Goal: Task Accomplishment & Management: Manage account settings

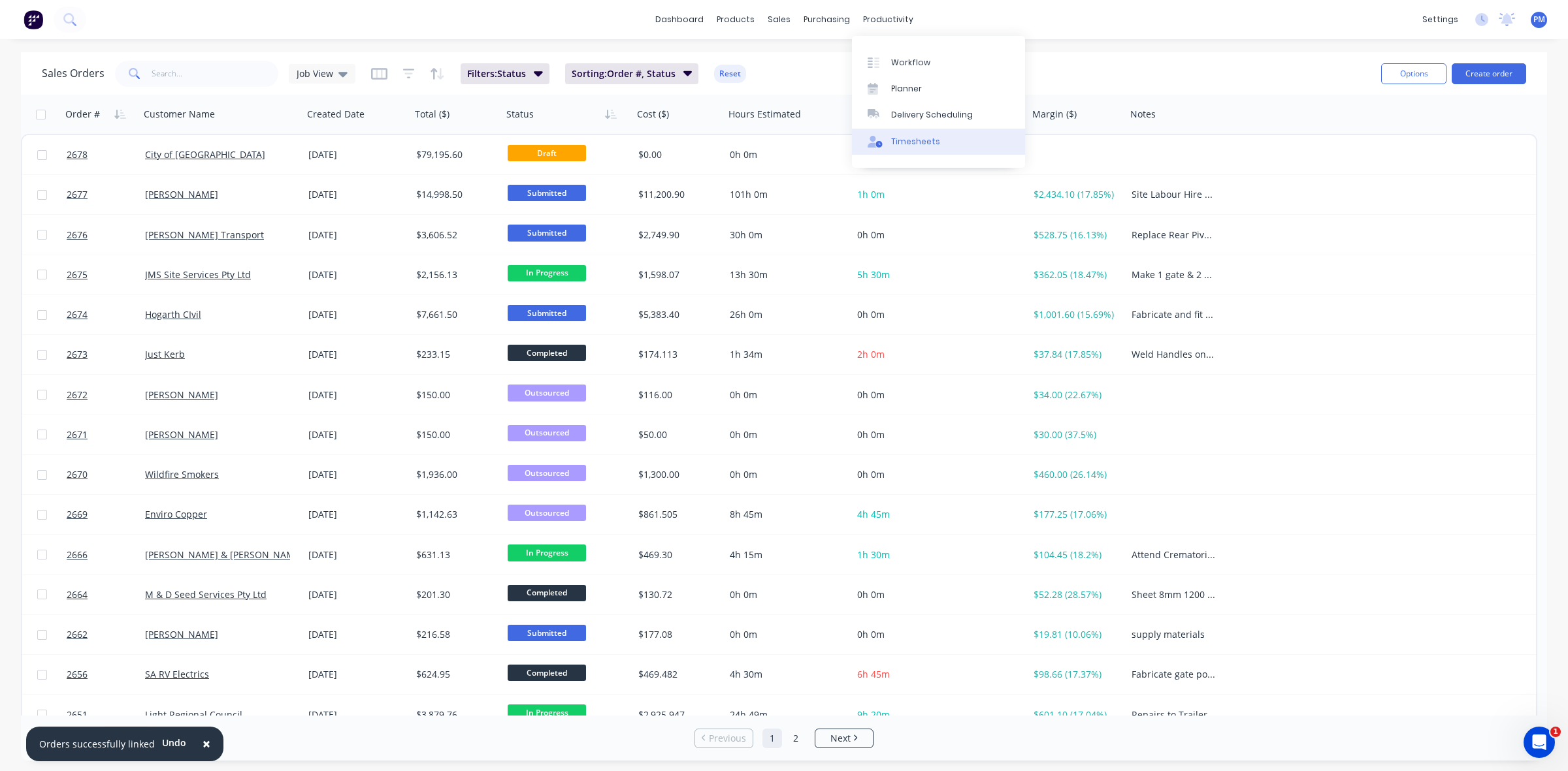
click at [916, 145] on div "Timesheets" at bounding box center [916, 141] width 49 height 12
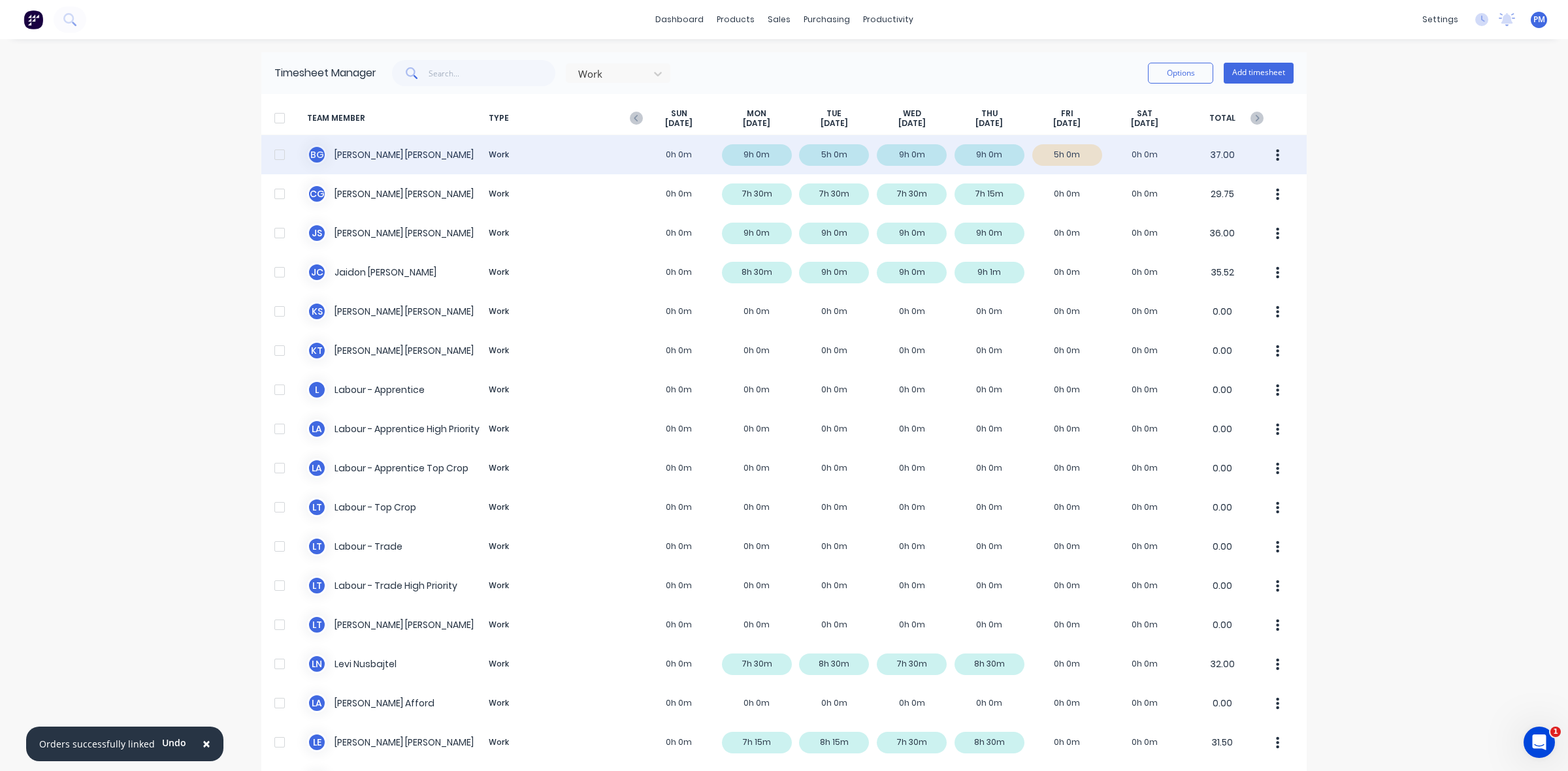
click at [1079, 154] on div "[PERSON_NAME] Work 0h 0m 9h 0m 5h 0m 9h 0m 9h 0m 5h 0m 0h 0m 37.00" at bounding box center [784, 155] width 1045 height 39
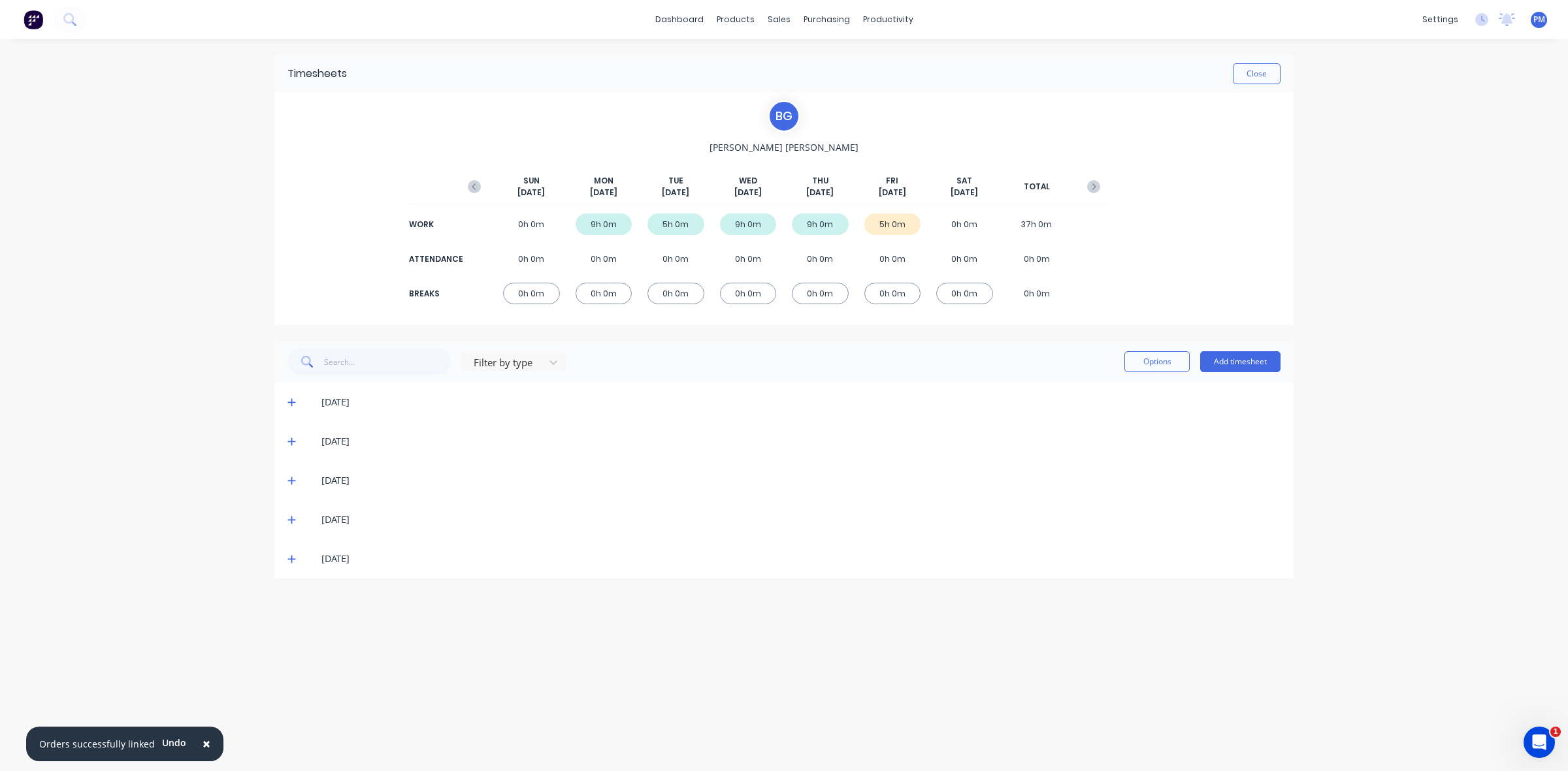
click at [293, 564] on span at bounding box center [294, 559] width 13 height 13
click at [286, 563] on div "[DATE]" at bounding box center [783, 559] width 1019 height 39
click at [1241, 69] on button "Close" at bounding box center [1257, 74] width 48 height 21
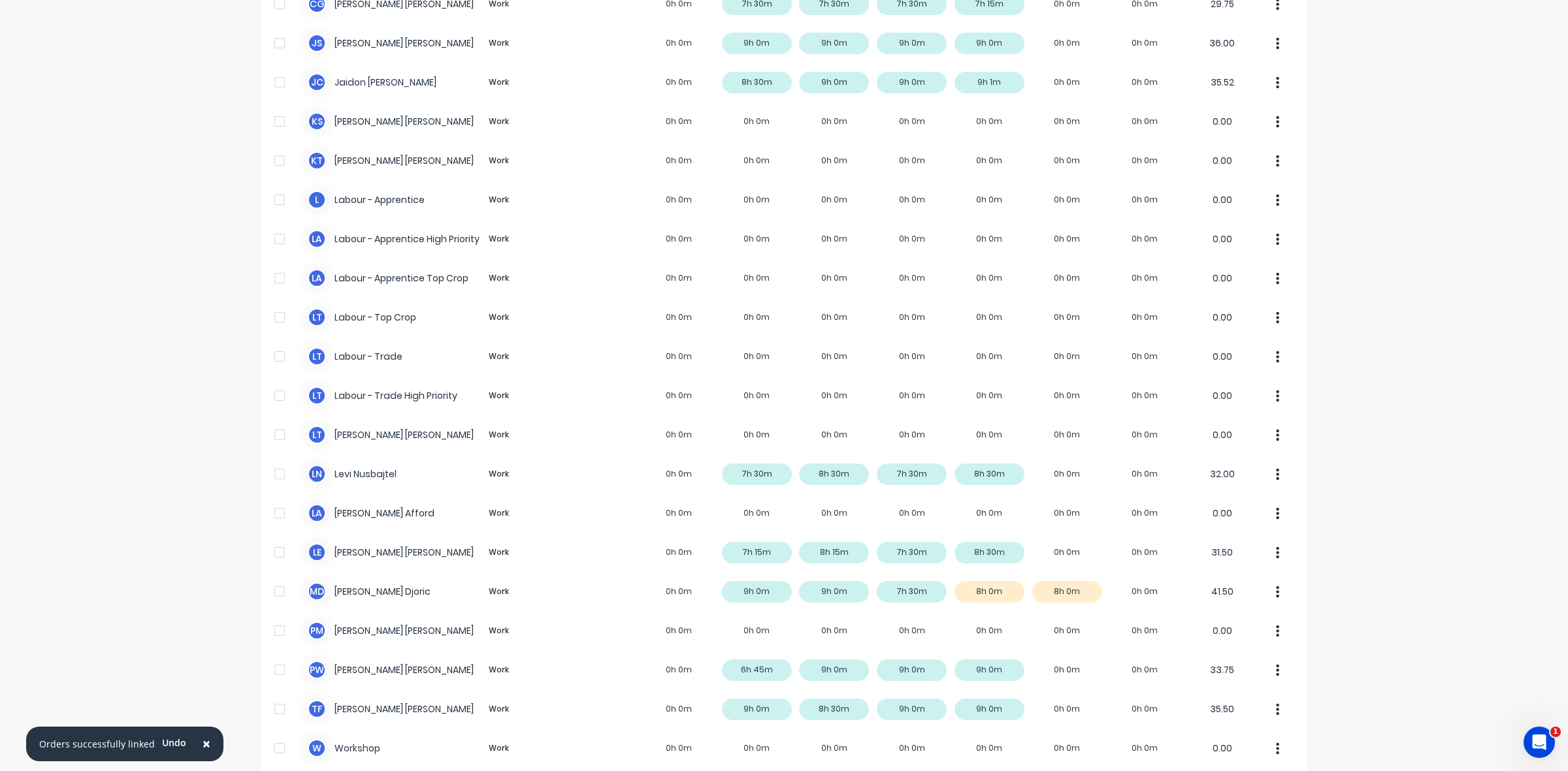
scroll to position [247, 0]
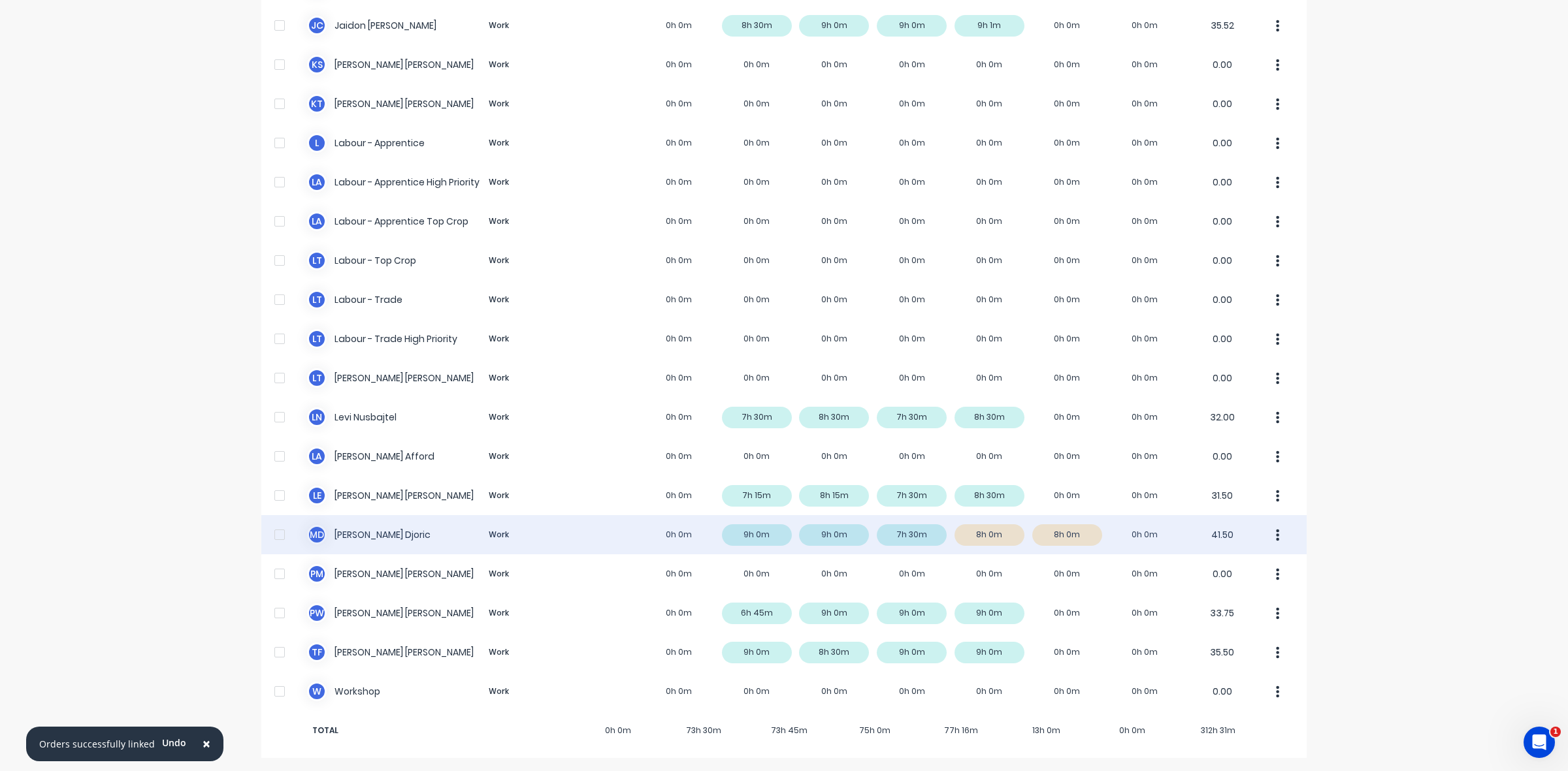
click at [987, 543] on div "M D Micheal Djoric Work 0h 0m 9h 0m 9h 0m 7h 30m 8h 0m 8h 0m 0h 0m 41.50" at bounding box center [784, 535] width 1045 height 39
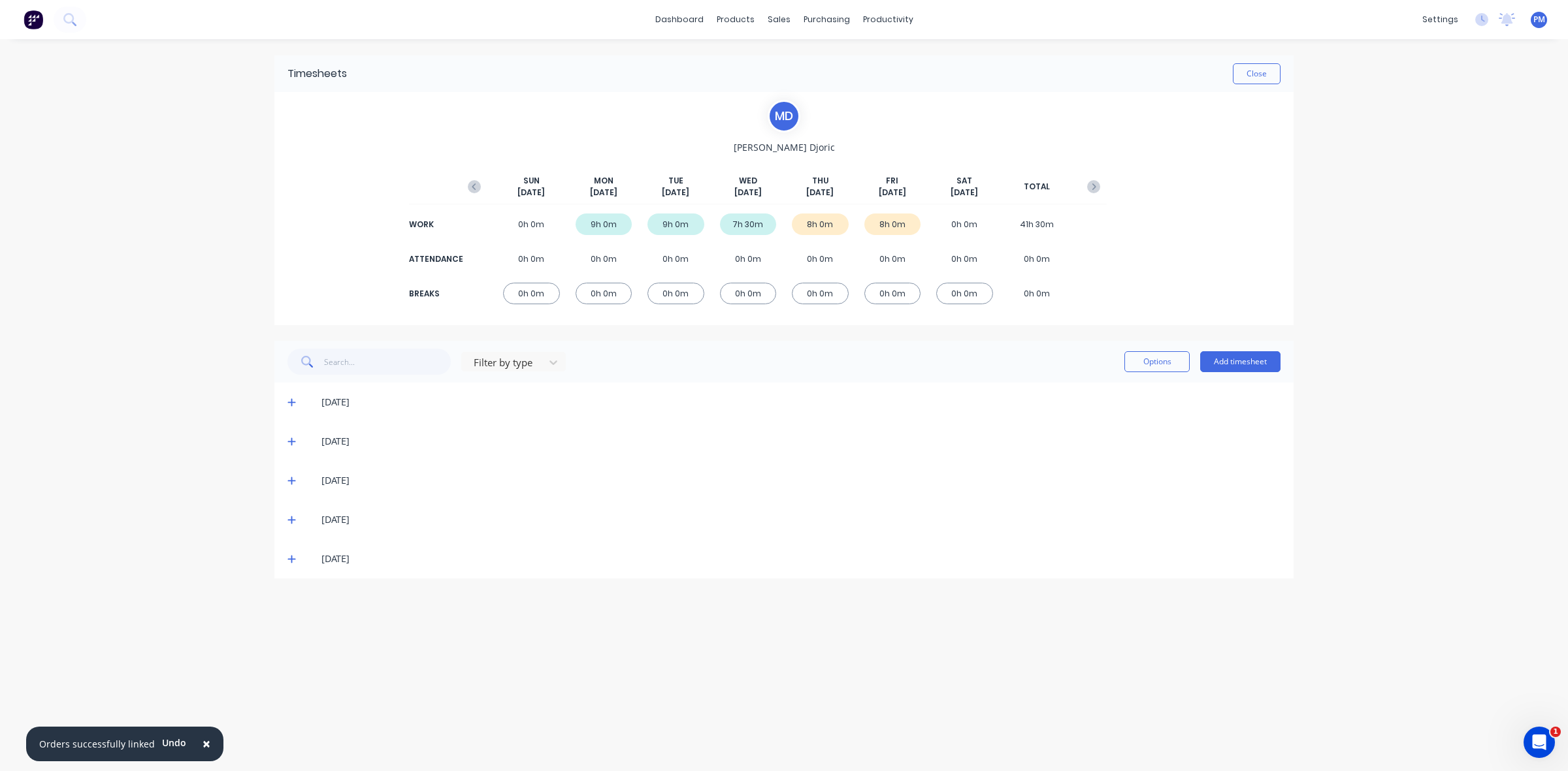
click at [291, 523] on icon at bounding box center [292, 520] width 9 height 9
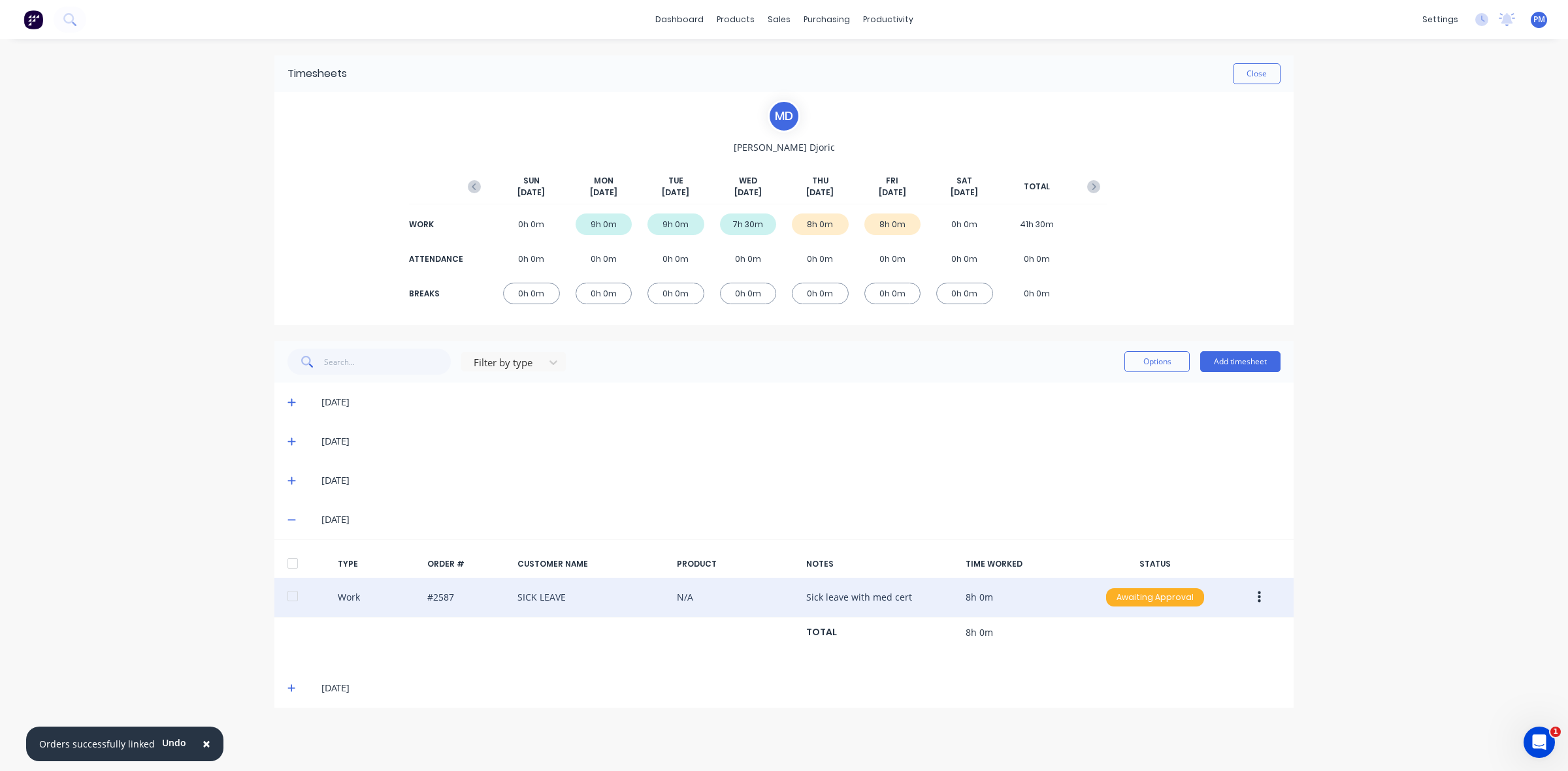
click at [1144, 597] on div "Awaiting Approval" at bounding box center [1155, 597] width 98 height 19
click at [1128, 660] on div "Approved" at bounding box center [1126, 663] width 107 height 19
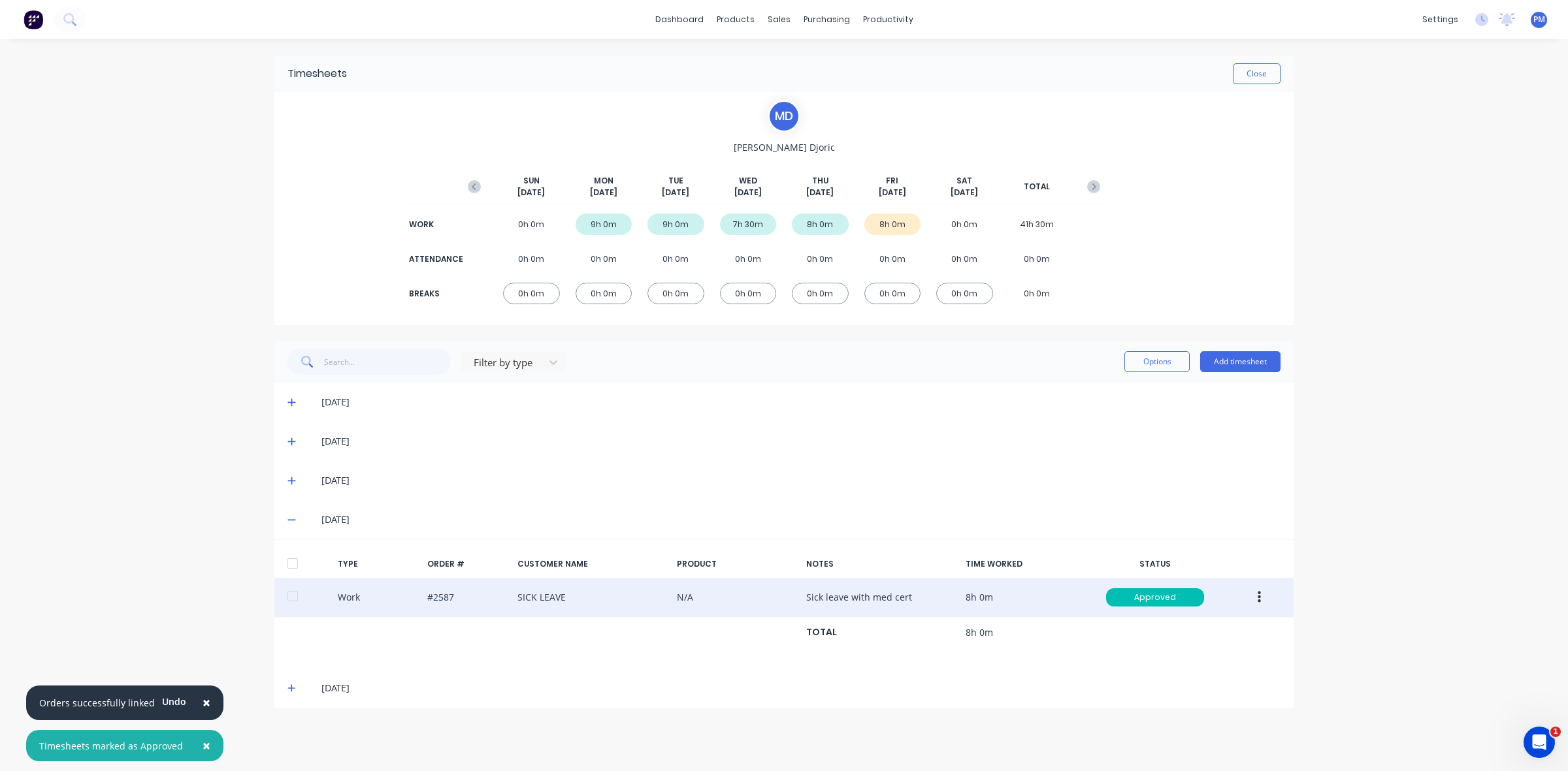
click at [290, 689] on icon at bounding box center [292, 688] width 9 height 9
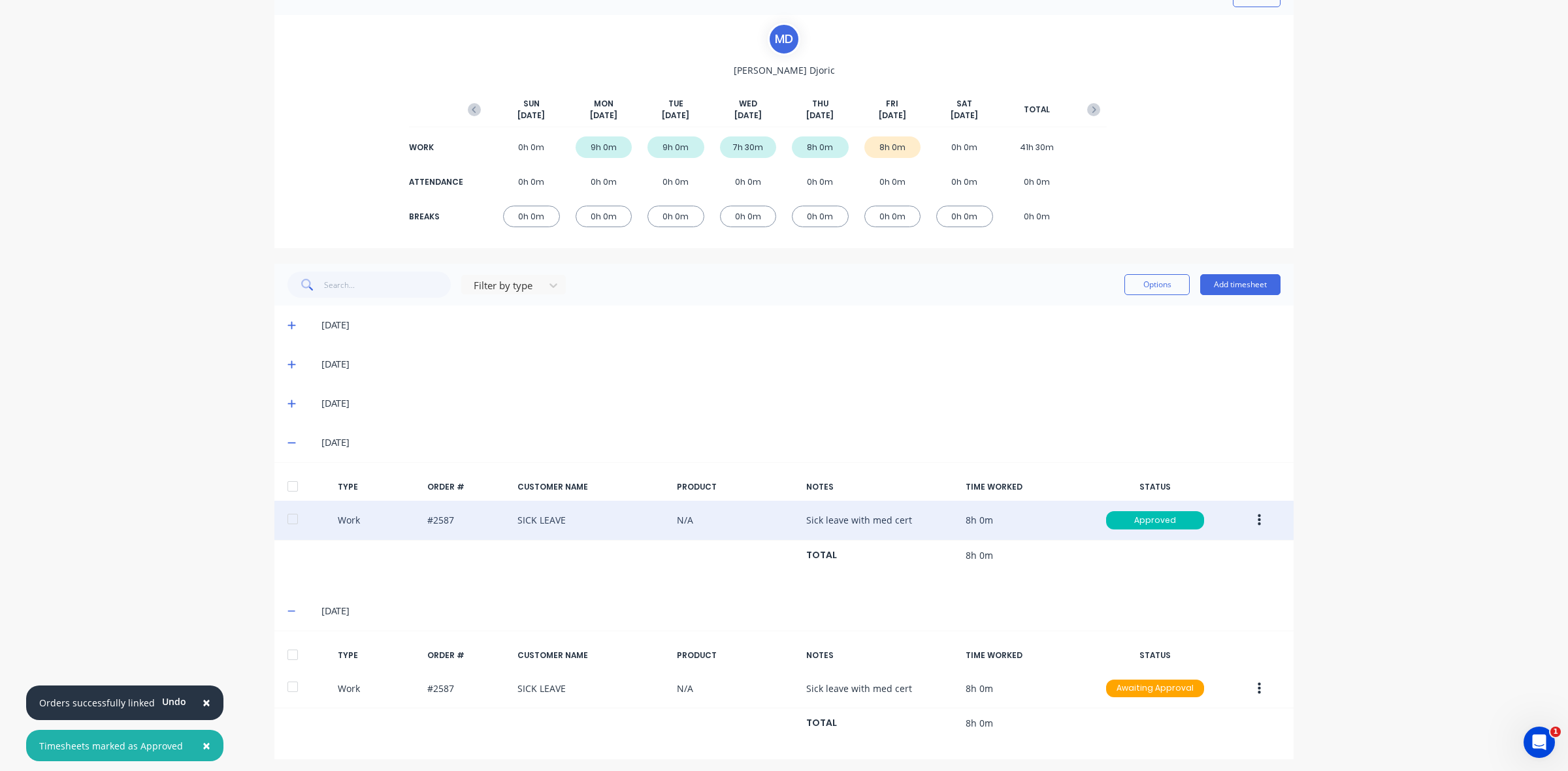
scroll to position [83, 0]
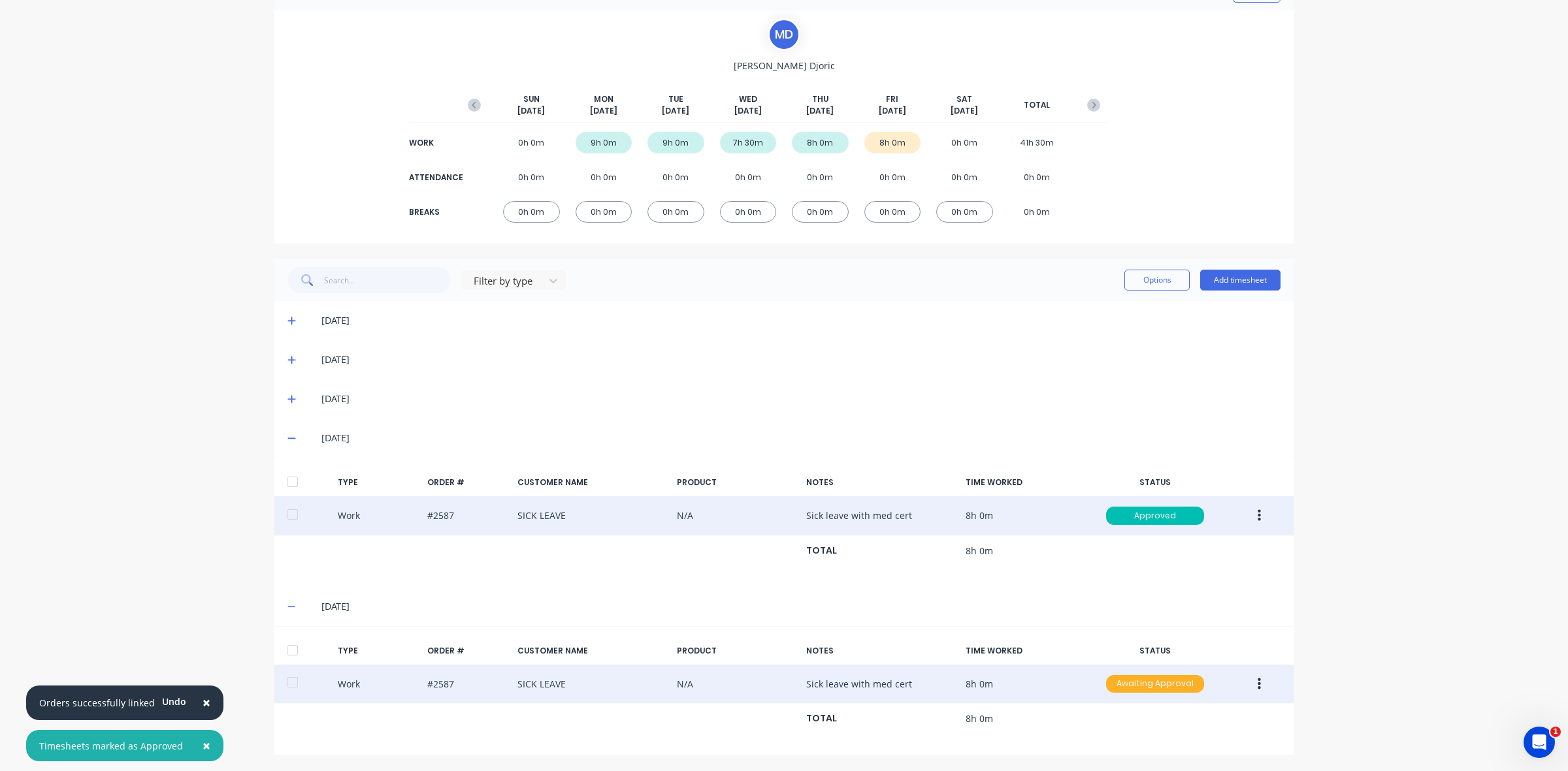
click at [1120, 677] on div "Awaiting Approval" at bounding box center [1155, 685] width 98 height 19
click at [1141, 747] on div "Approved" at bounding box center [1126, 748] width 107 height 19
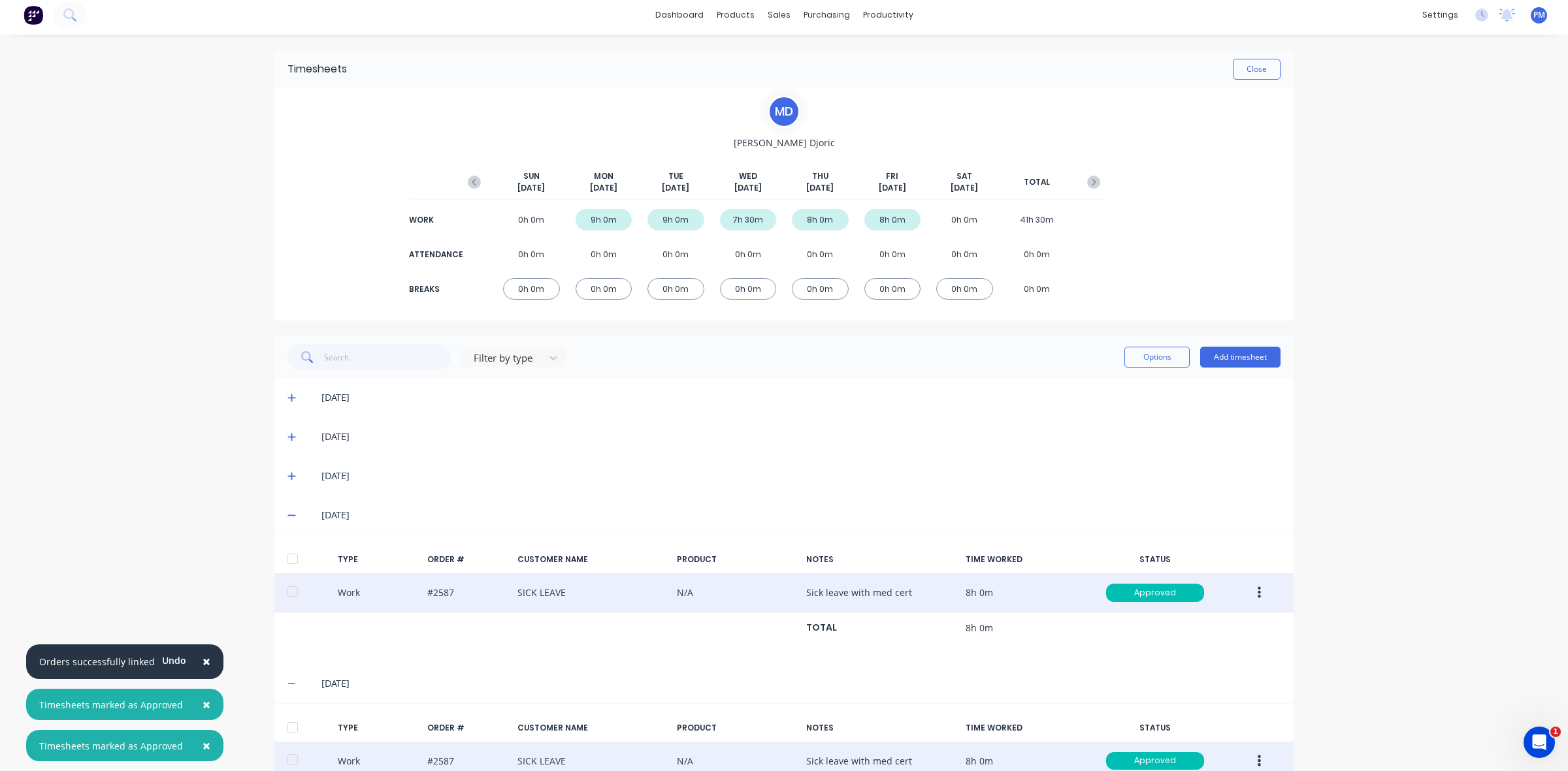
scroll to position [0, 0]
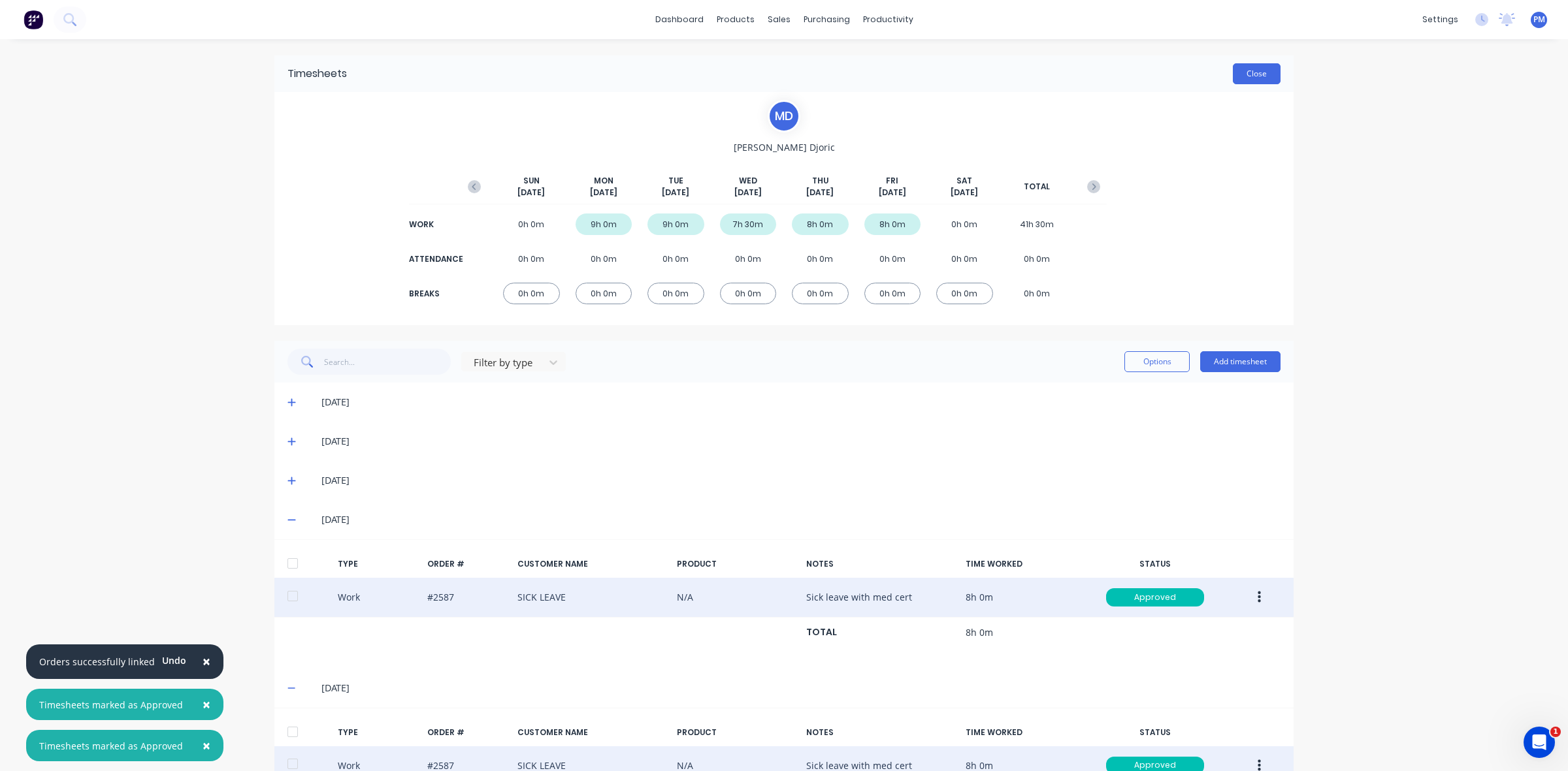
click at [1242, 79] on button "Close" at bounding box center [1257, 74] width 48 height 21
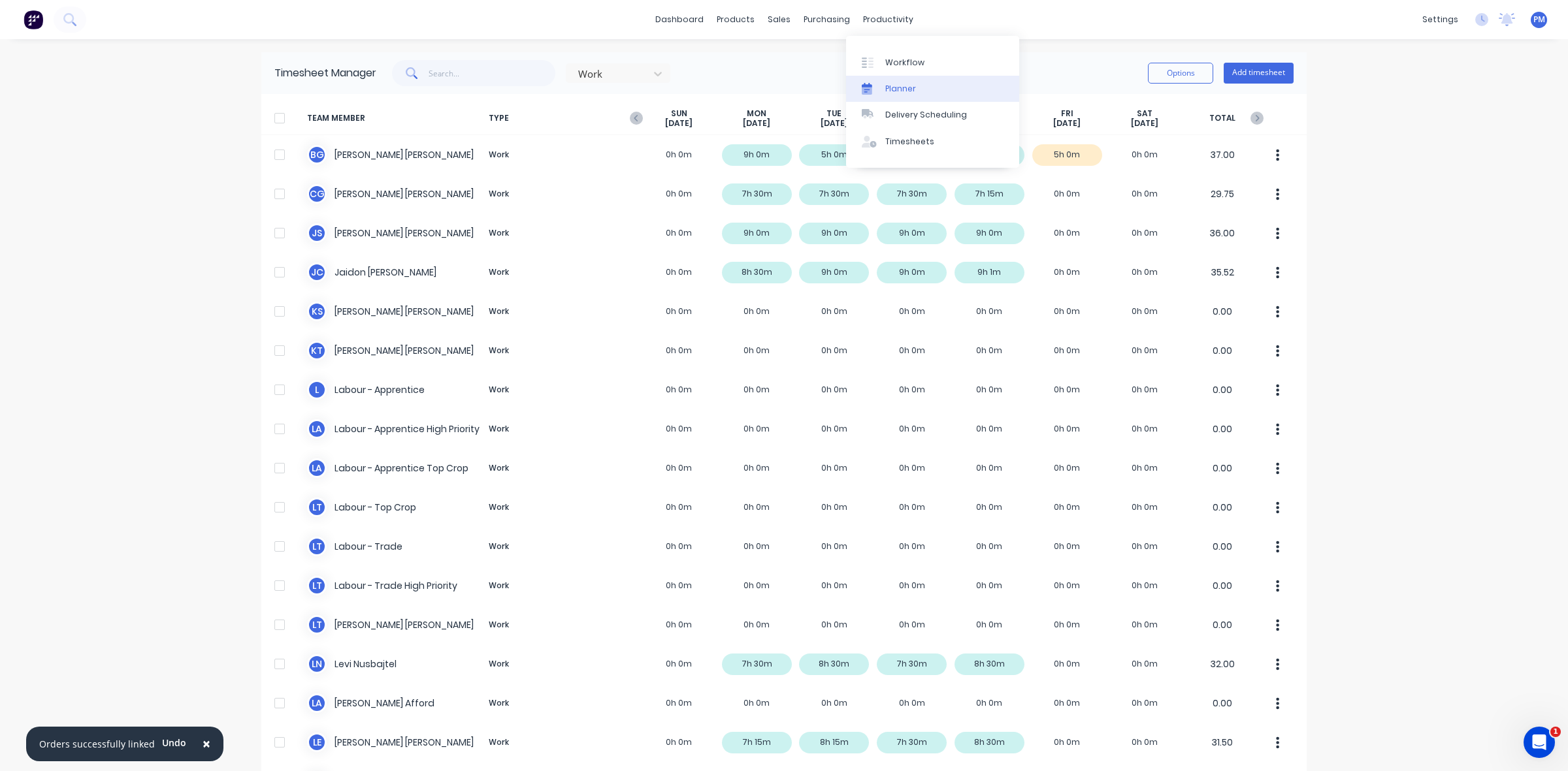
click at [899, 85] on div "Planner" at bounding box center [900, 88] width 30 height 12
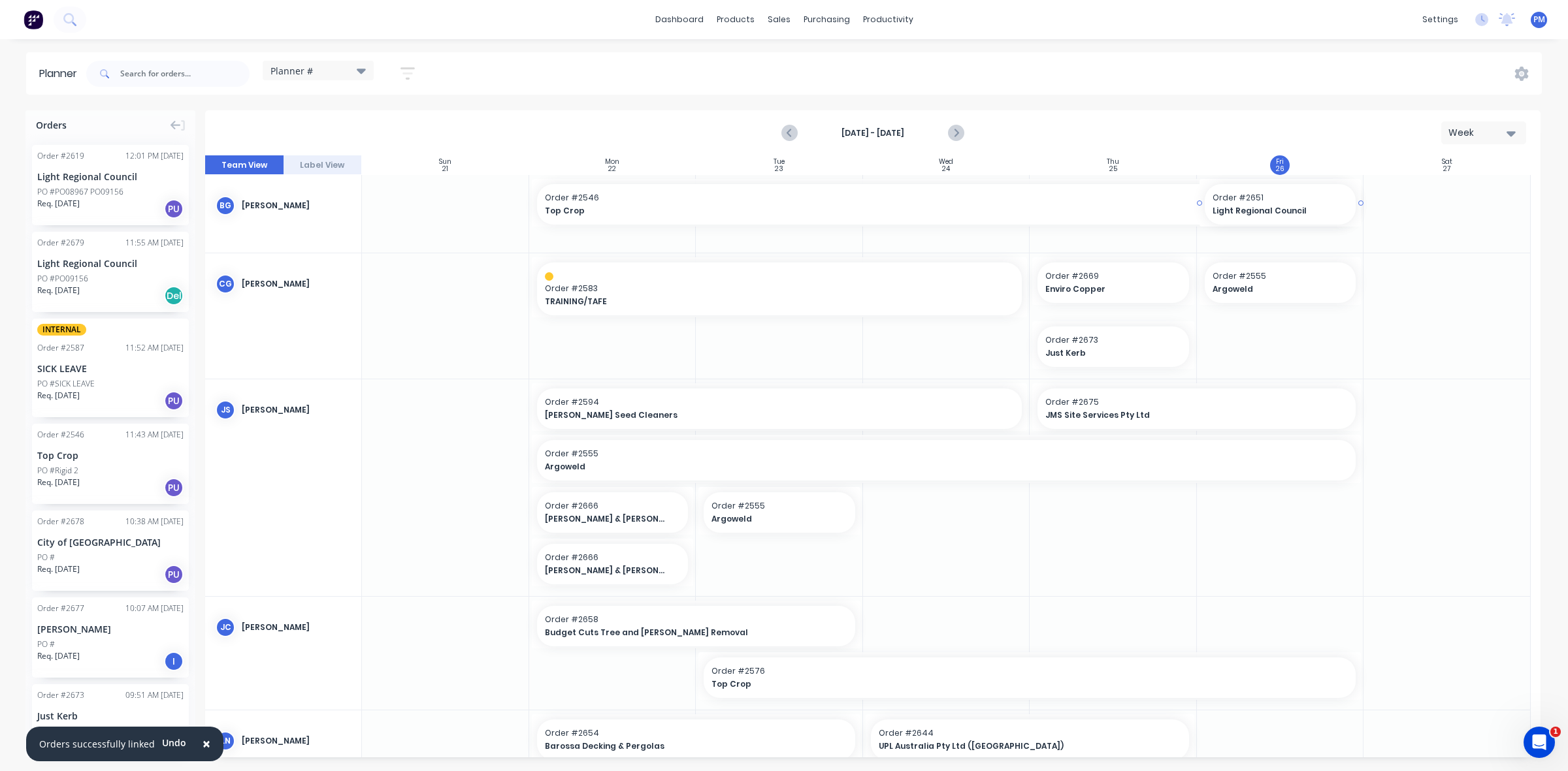
drag, startPoint x: 1245, startPoint y: 449, endPoint x: 1243, endPoint y: 360, distance: 89.0
click at [1237, 344] on div at bounding box center [872, 456] width 1335 height 602
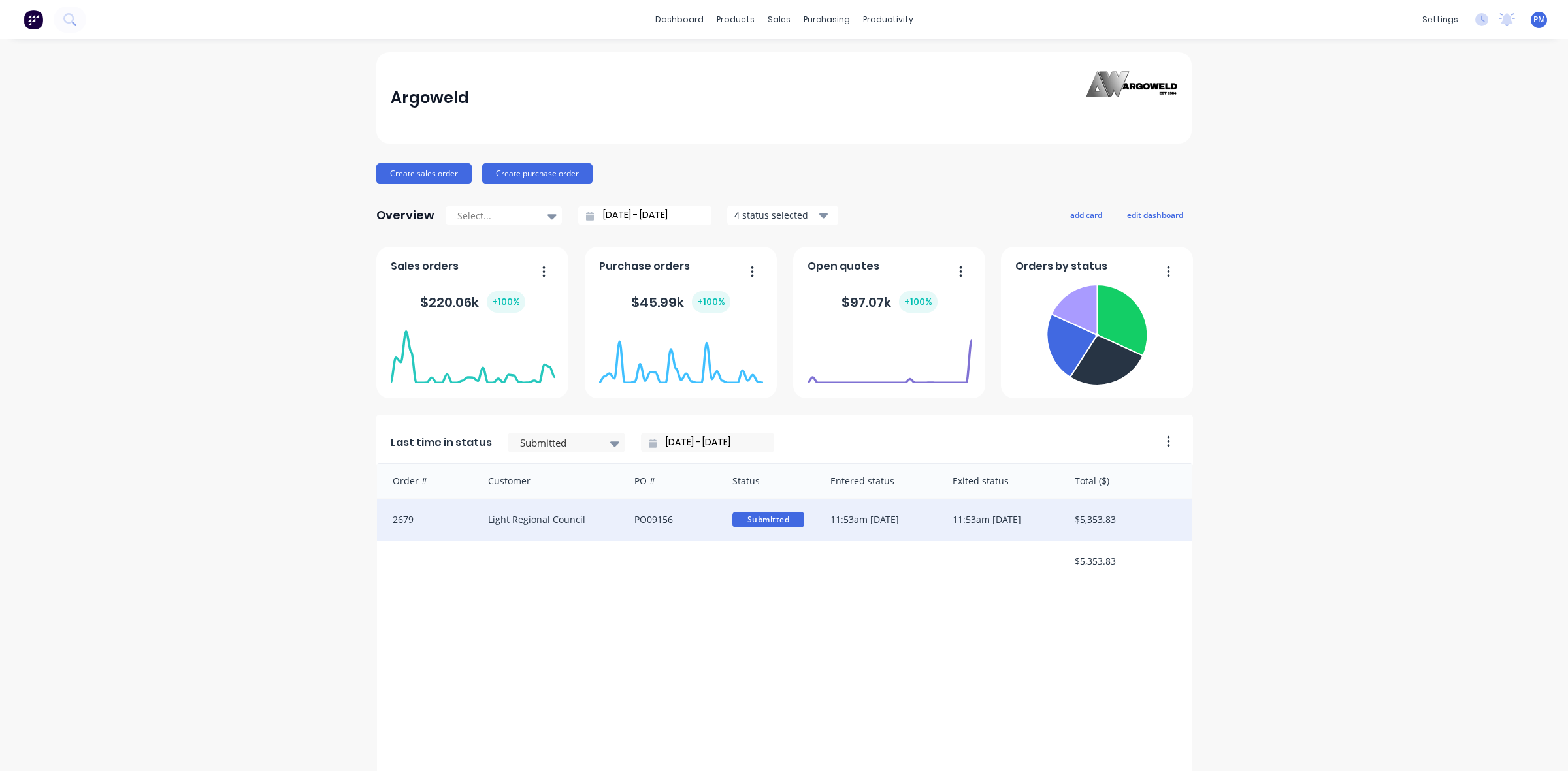
click at [688, 523] on div "PO09156" at bounding box center [670, 520] width 98 height 42
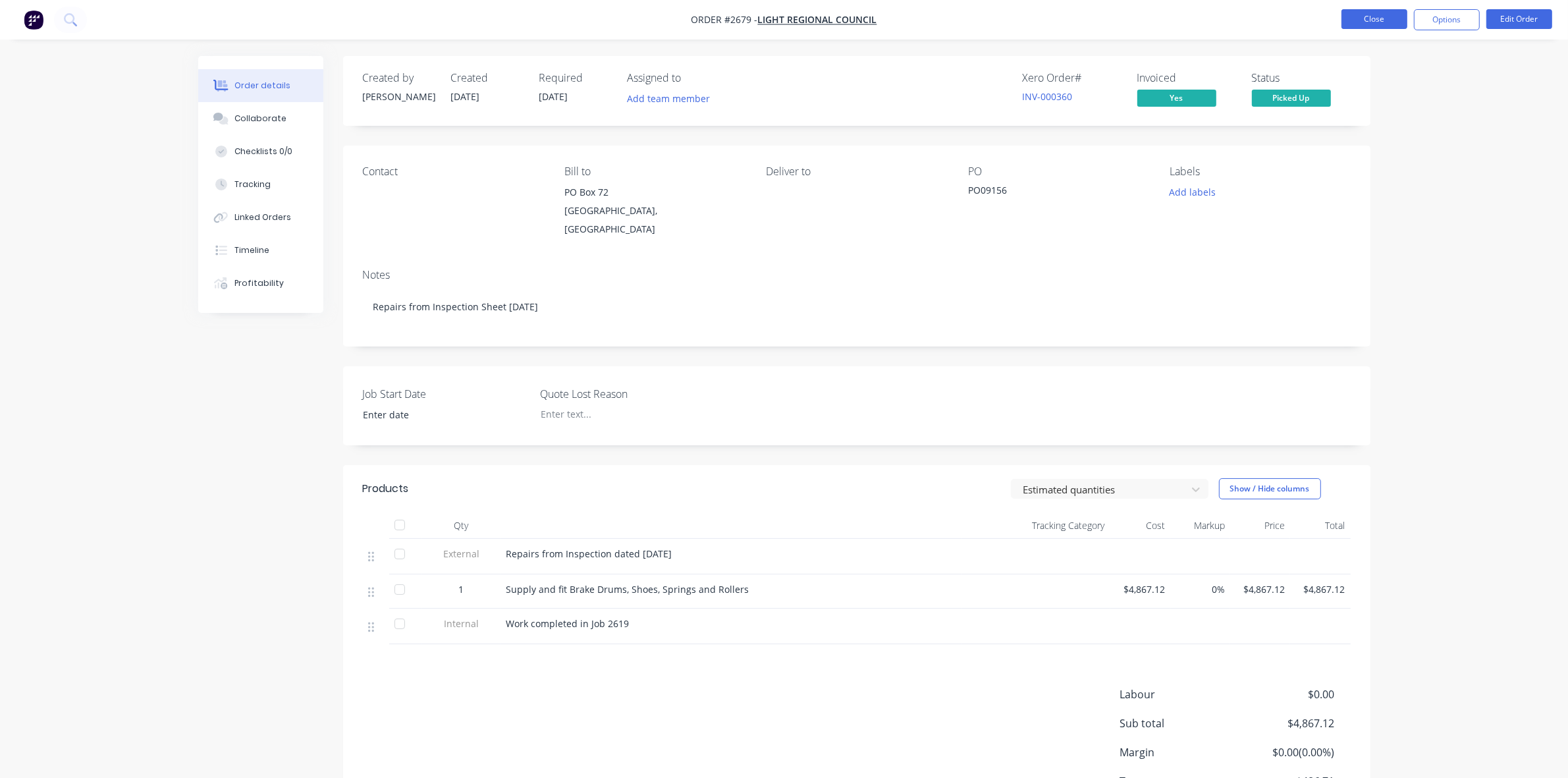
click at [1369, 21] on button "Close" at bounding box center [1375, 19] width 65 height 20
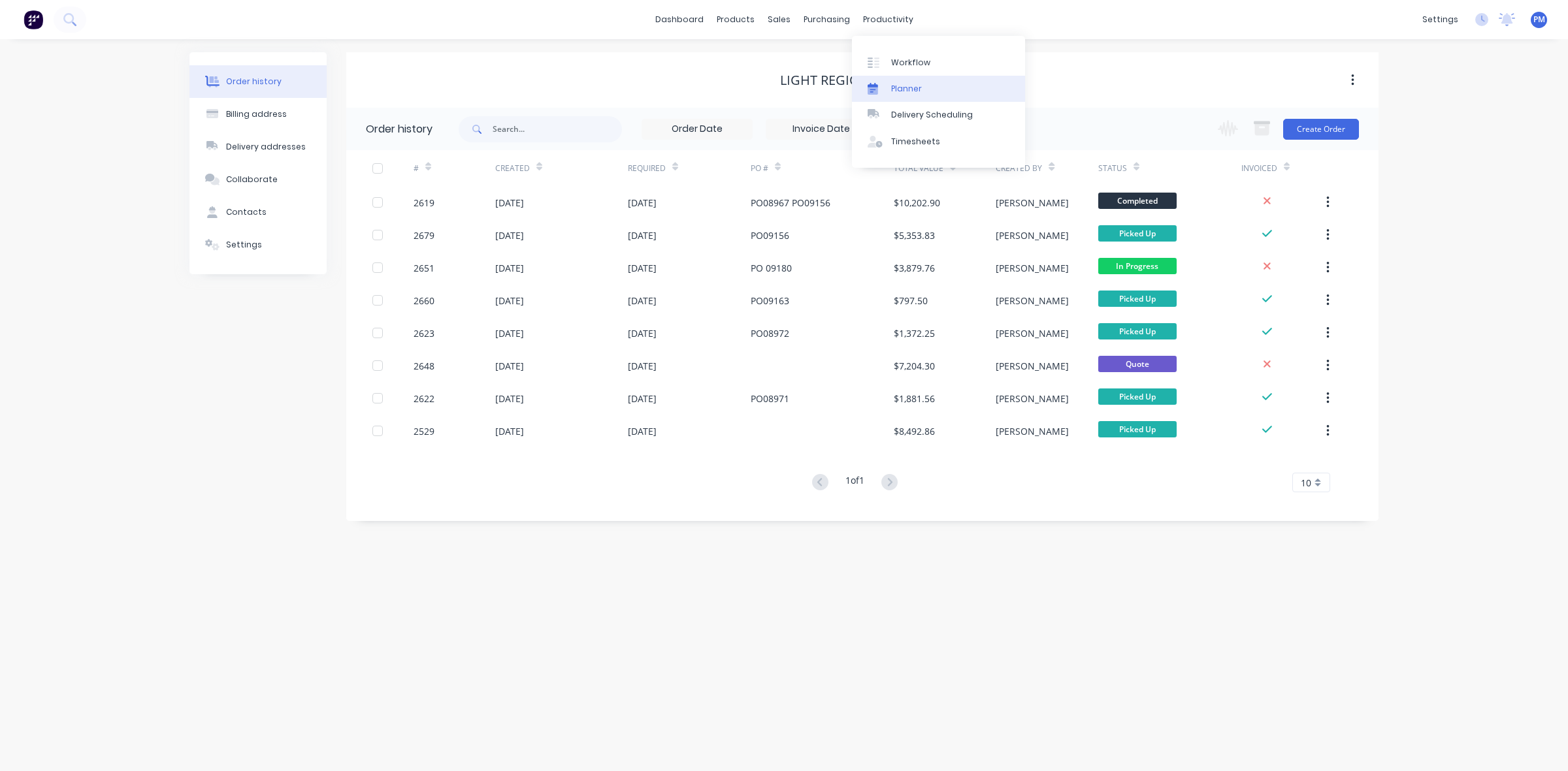
click at [905, 94] on link "Planner" at bounding box center [938, 88] width 173 height 27
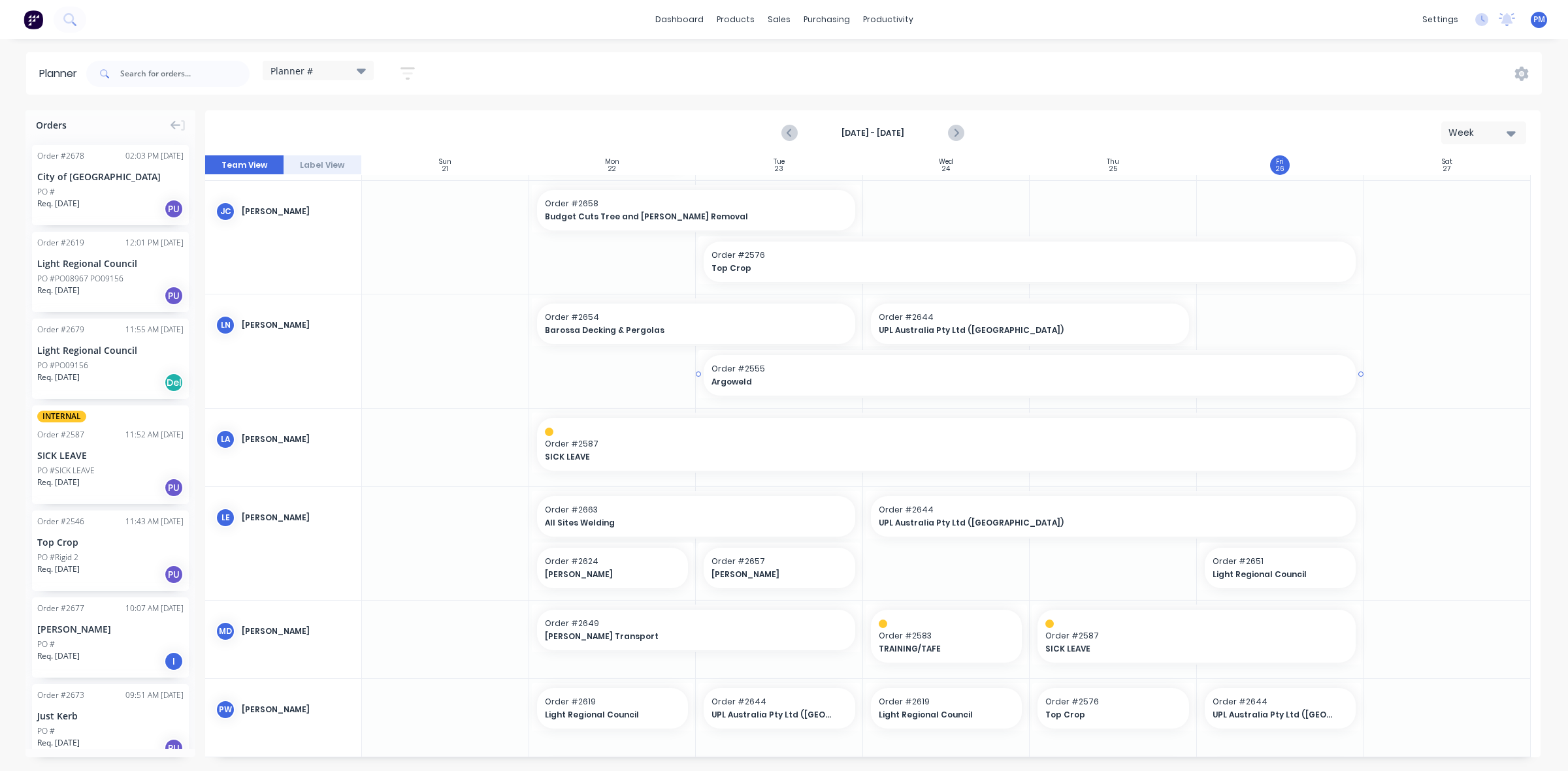
scroll to position [490, 0]
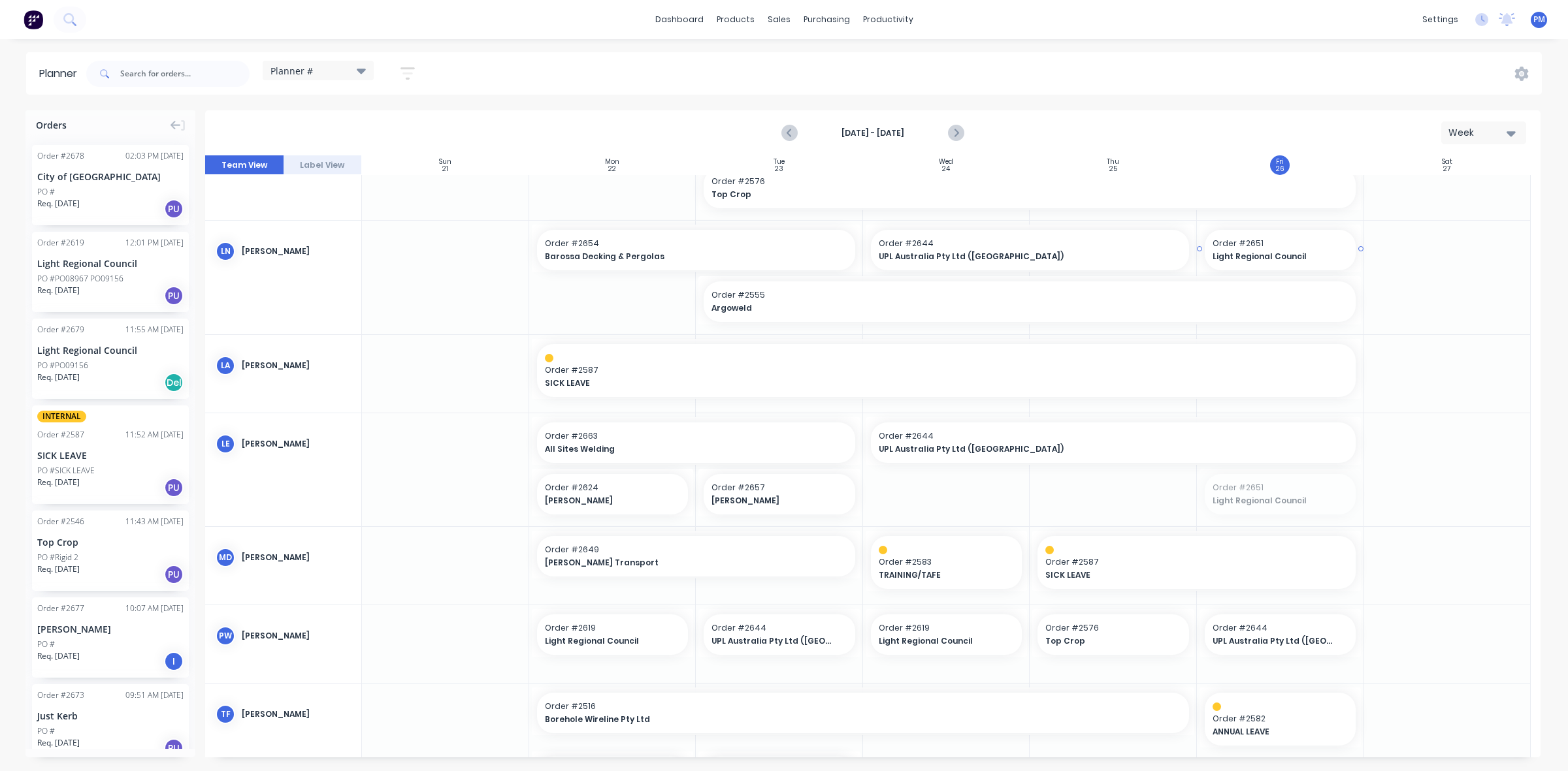
drag, startPoint x: 1225, startPoint y: 494, endPoint x: 1239, endPoint y: 246, distance: 248.4
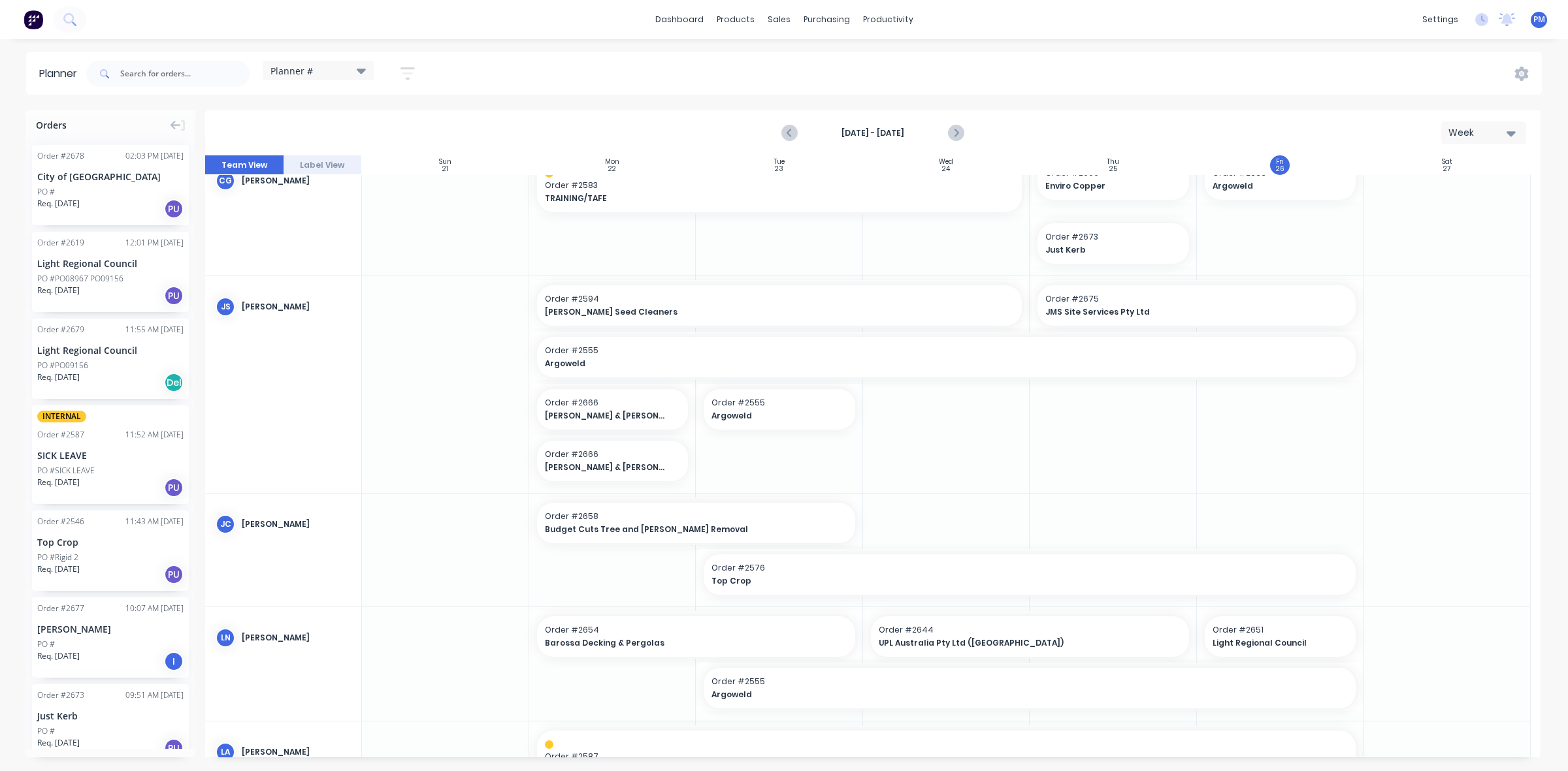
scroll to position [82, 0]
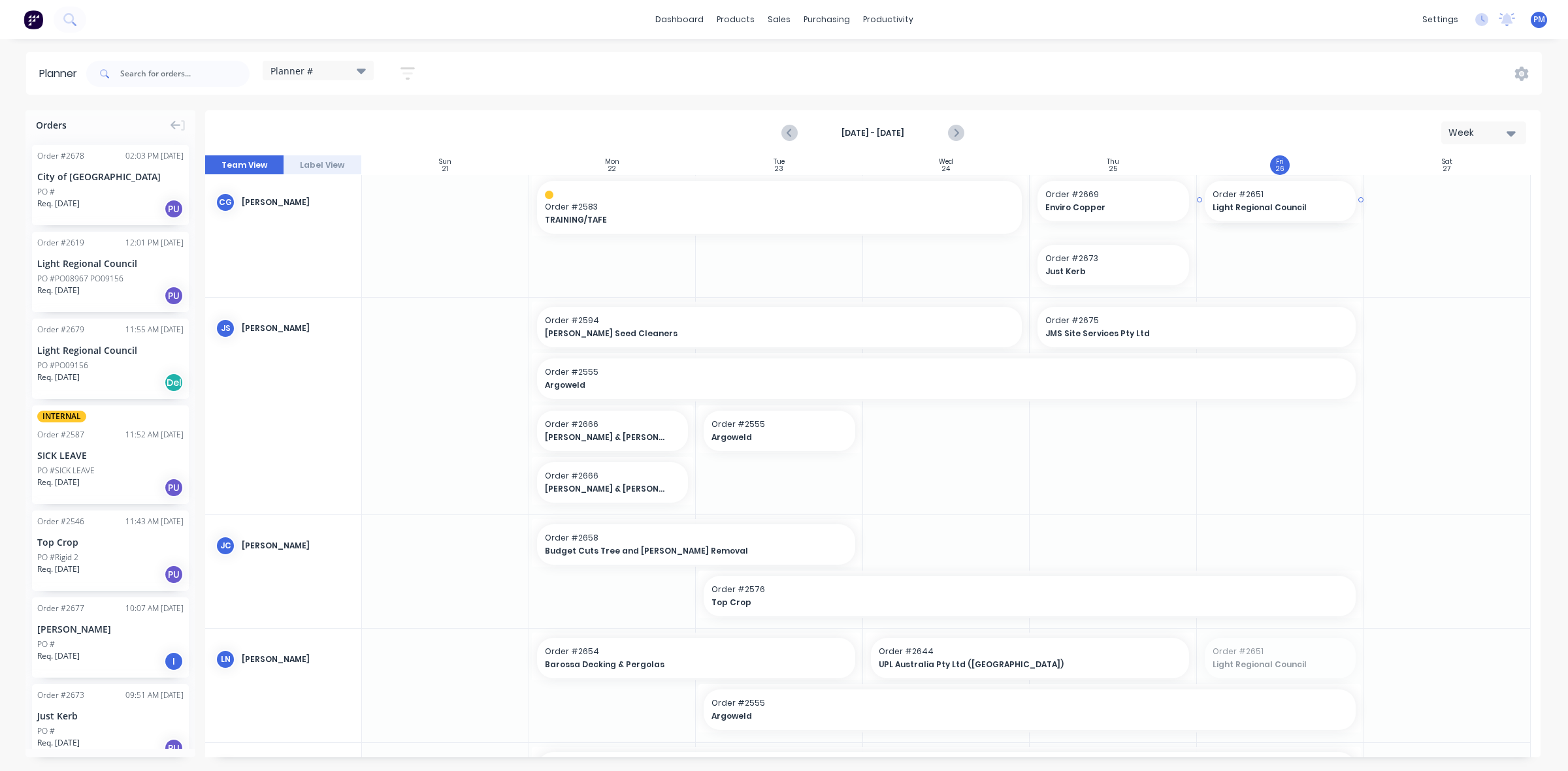
drag, startPoint x: 1243, startPoint y: 654, endPoint x: 1282, endPoint y: 270, distance: 386.0
click at [1399, 404] on div at bounding box center [1447, 406] width 167 height 217
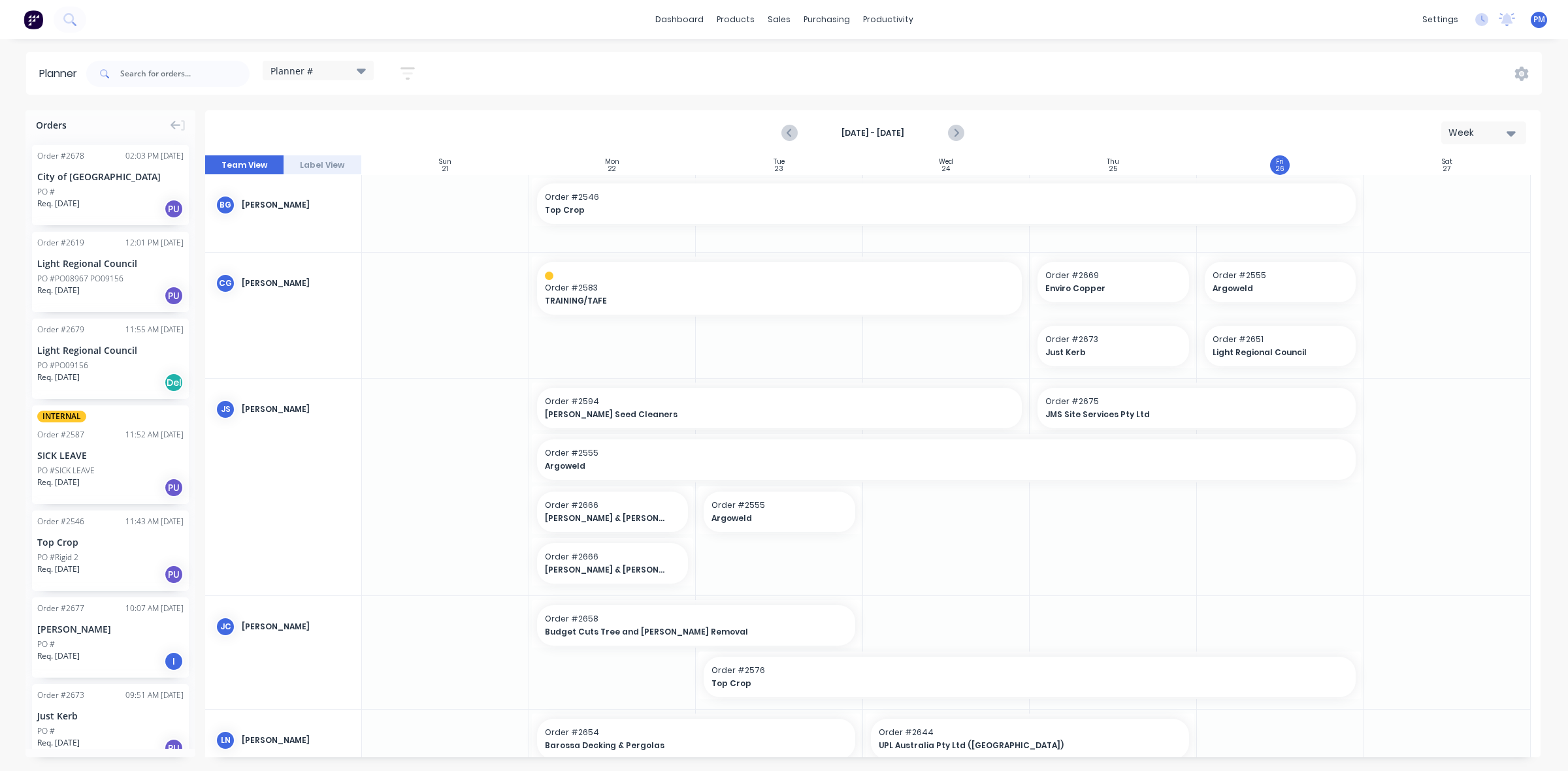
scroll to position [0, 0]
click at [954, 128] on icon "Next page" at bounding box center [956, 133] width 6 height 11
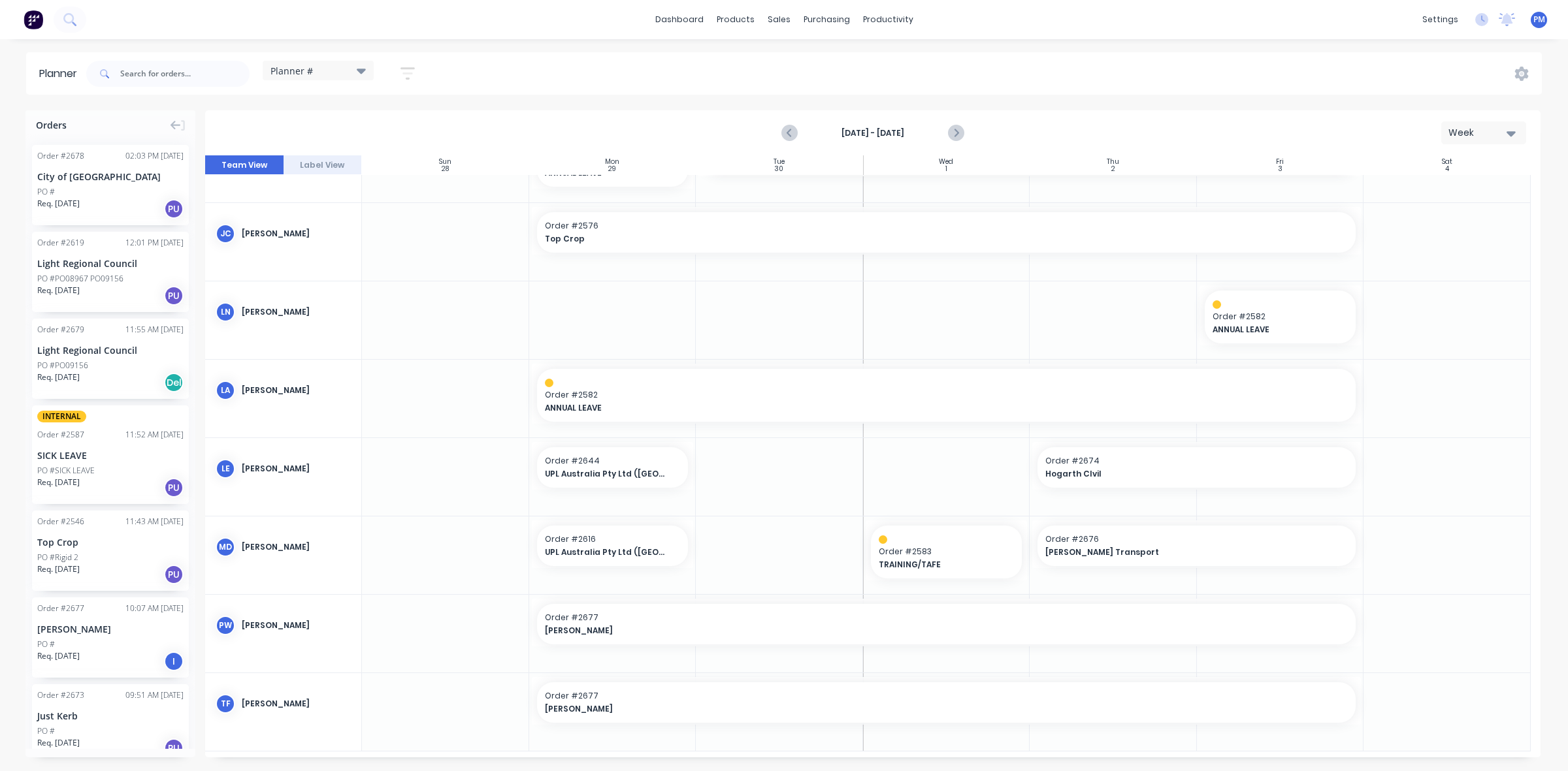
scroll to position [210, 0]
drag, startPoint x: 693, startPoint y: 542, endPoint x: 747, endPoint y: 541, distance: 54.0
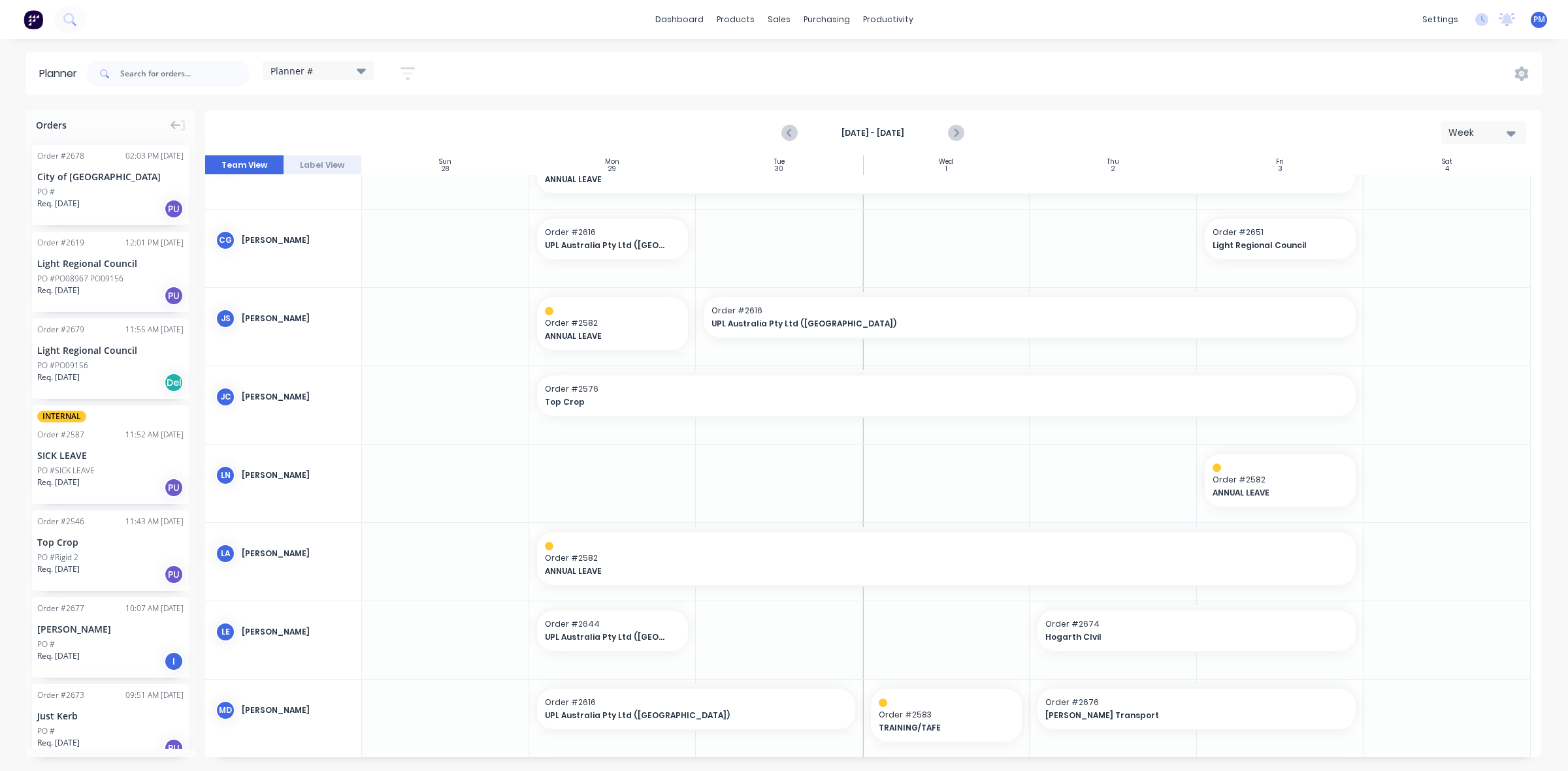
scroll to position [0, 0]
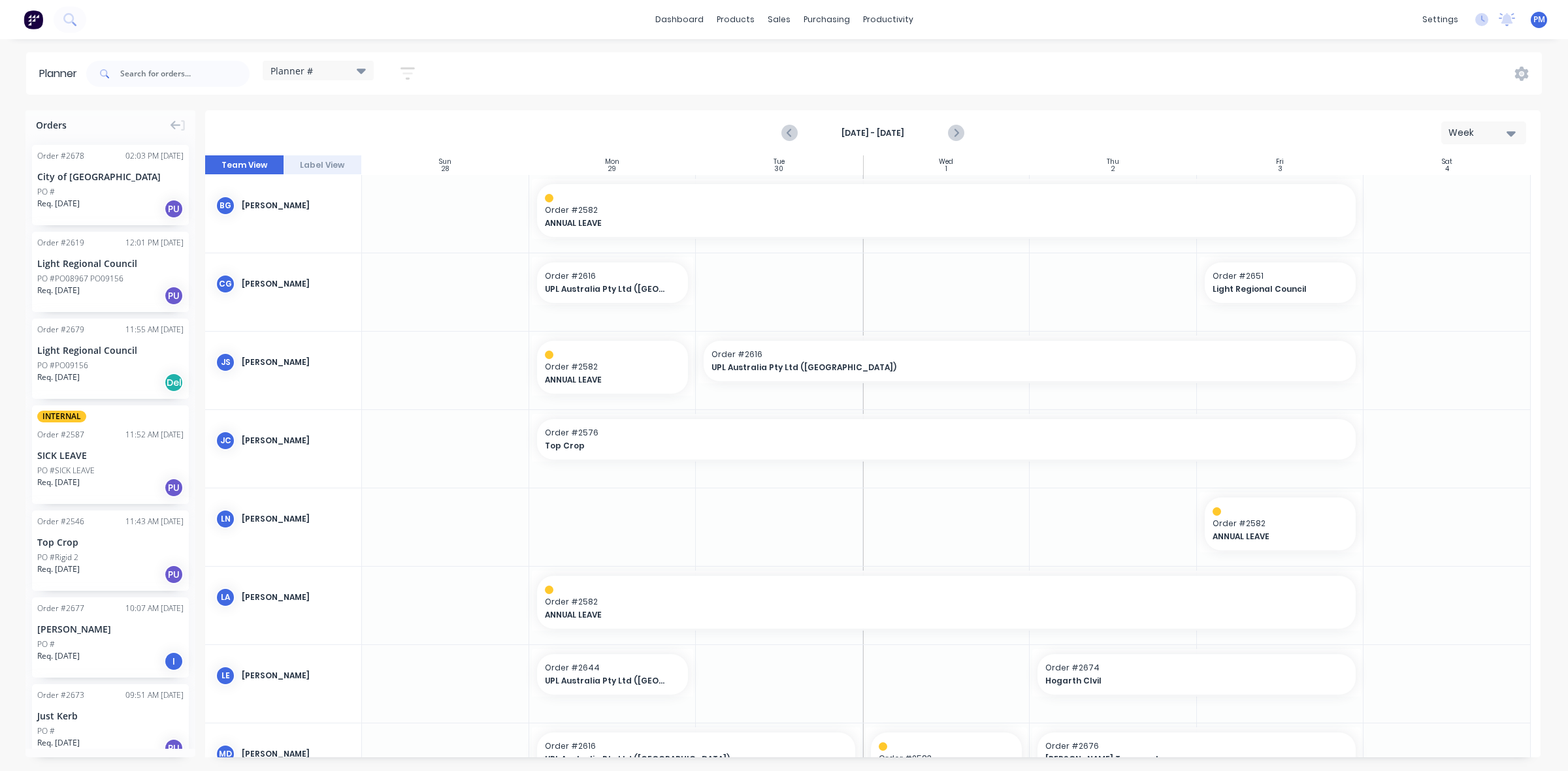
click at [103, 355] on div "Light Regional Council" at bounding box center [110, 351] width 146 height 14
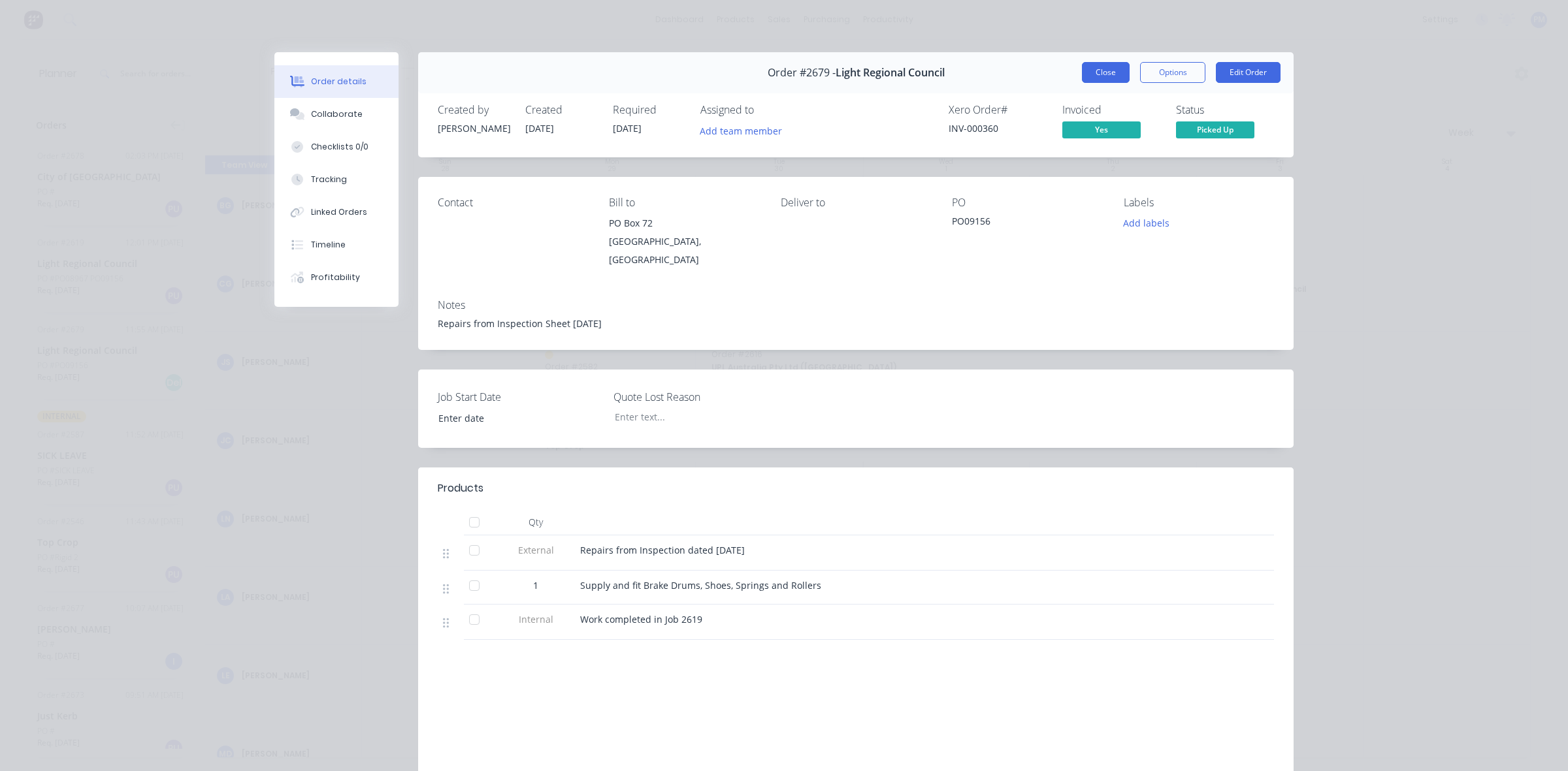
click at [1100, 71] on button "Close" at bounding box center [1105, 72] width 48 height 21
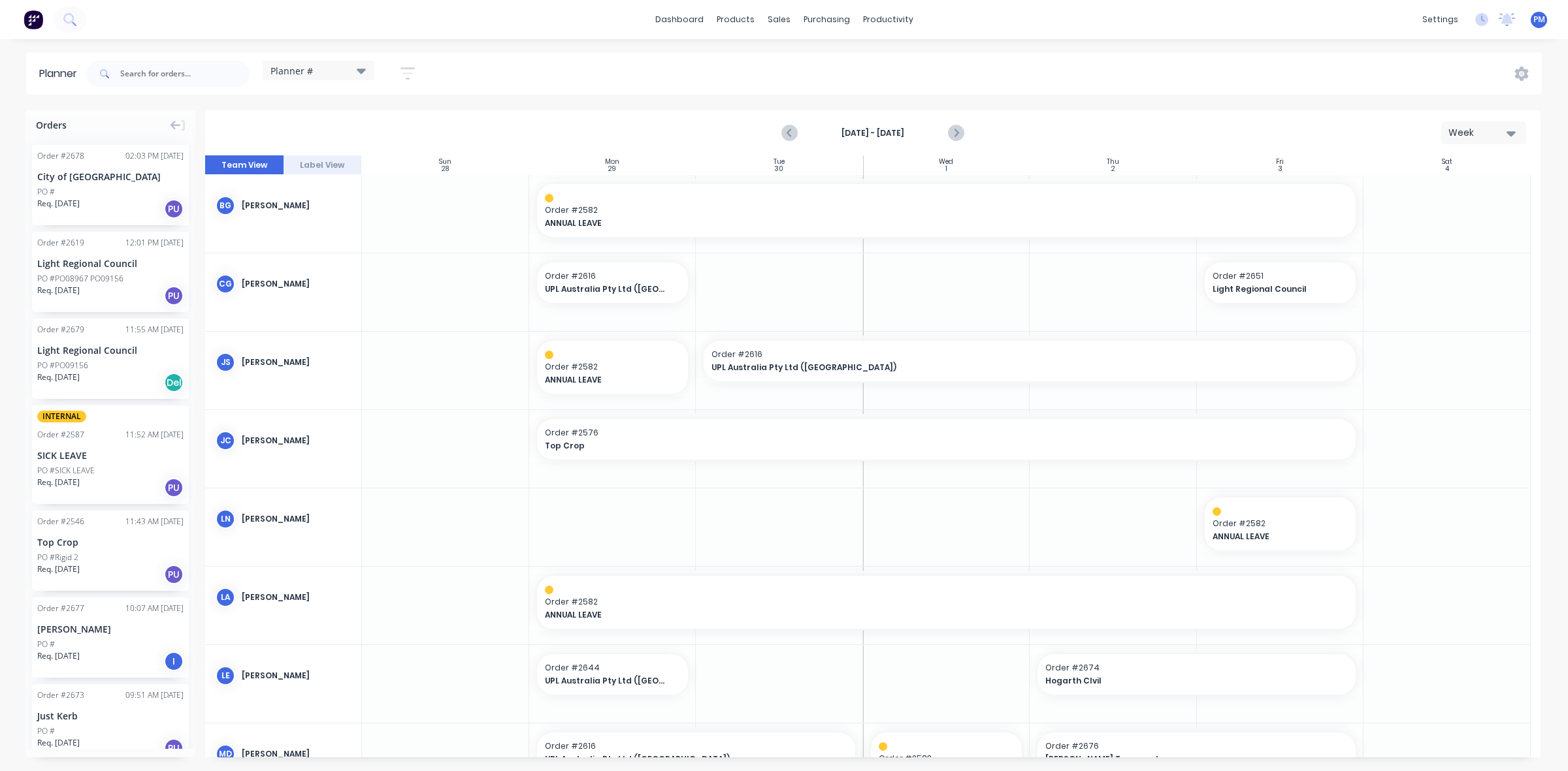
click at [92, 273] on div "PO #PO08967 PO09156" at bounding box center [81, 279] width 86 height 12
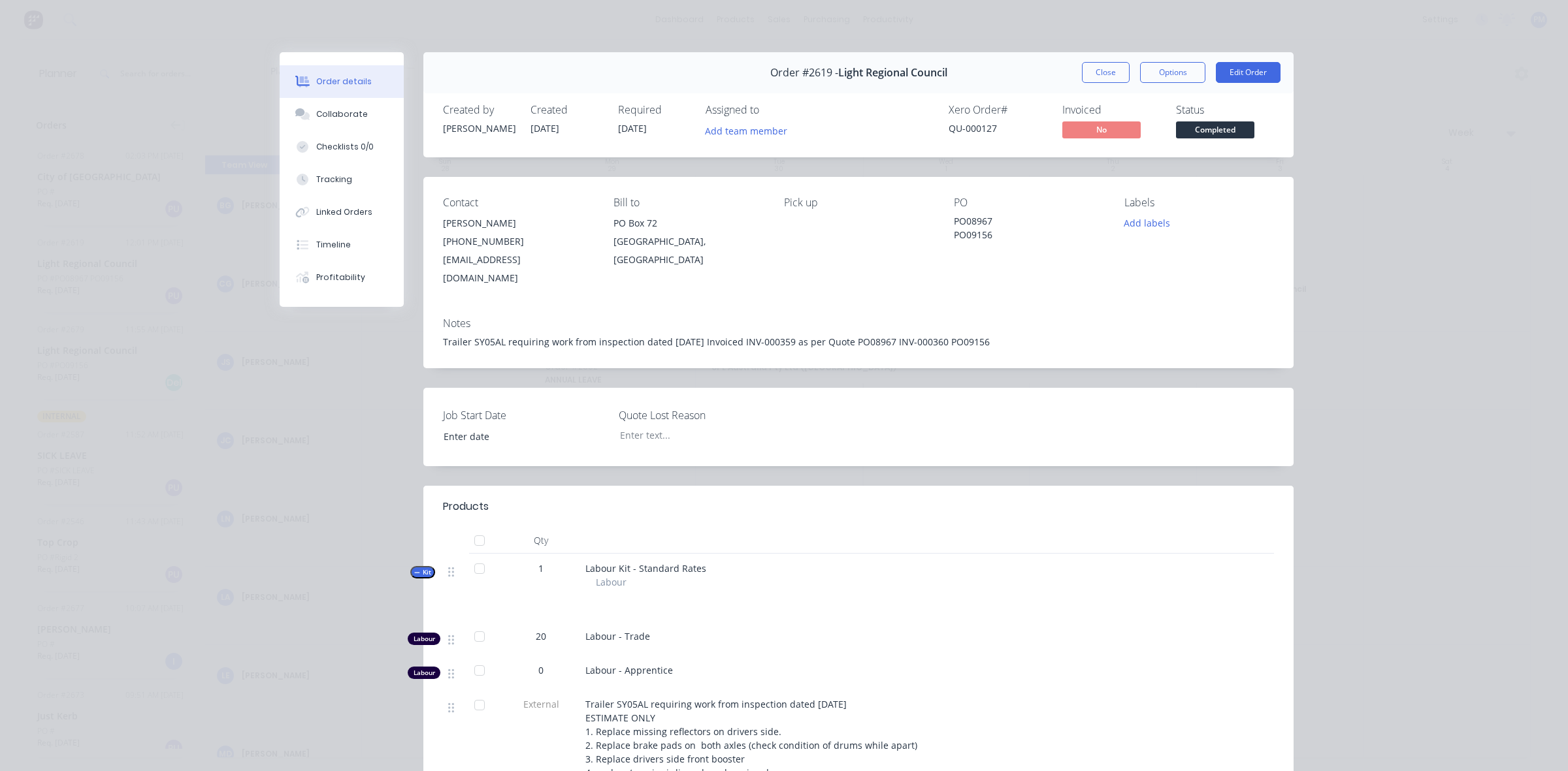
type input "[DATE]"
click at [1105, 73] on button "Close" at bounding box center [1105, 72] width 48 height 21
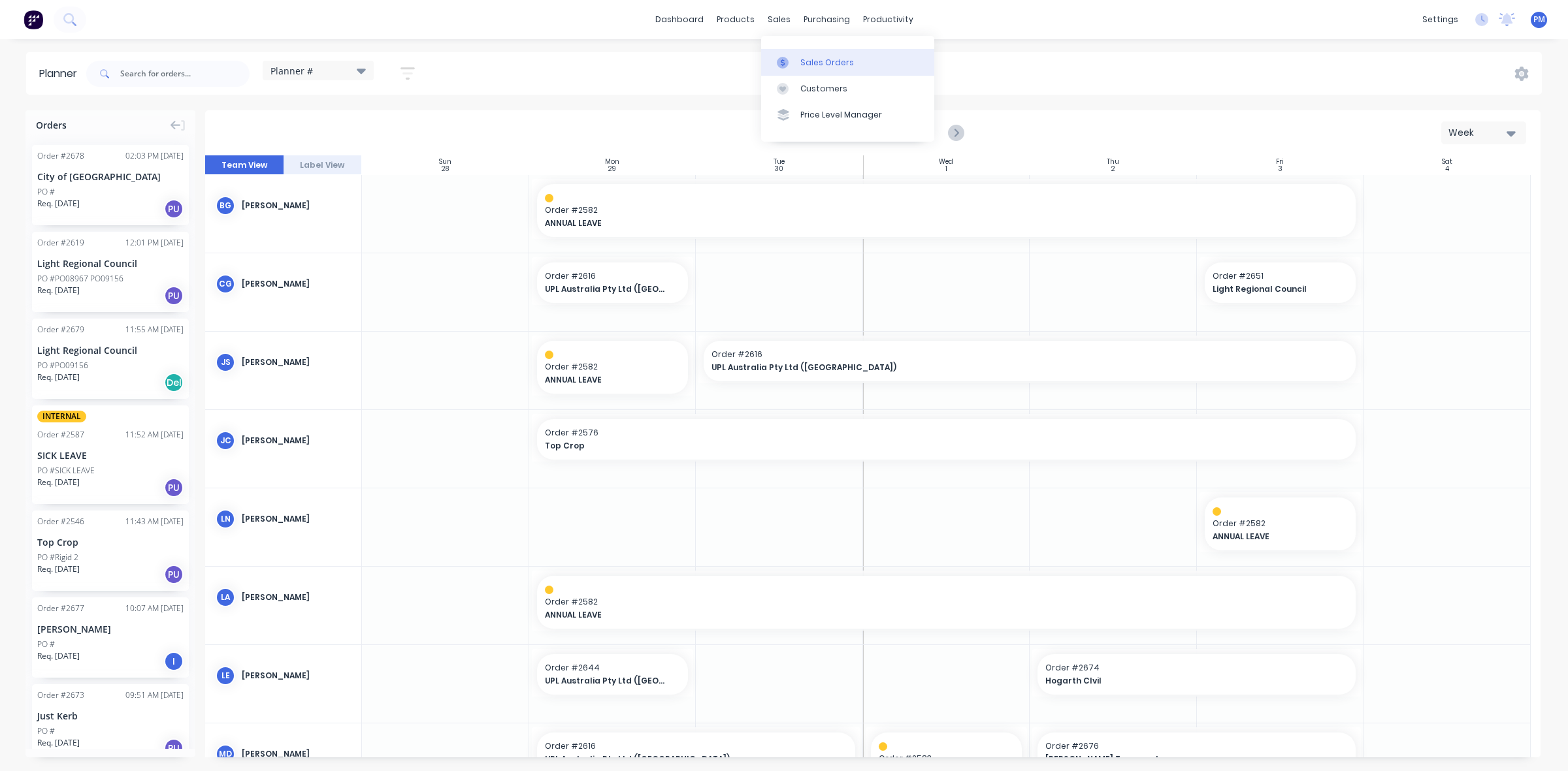
click at [801, 60] on div "Sales Orders" at bounding box center [827, 63] width 54 height 12
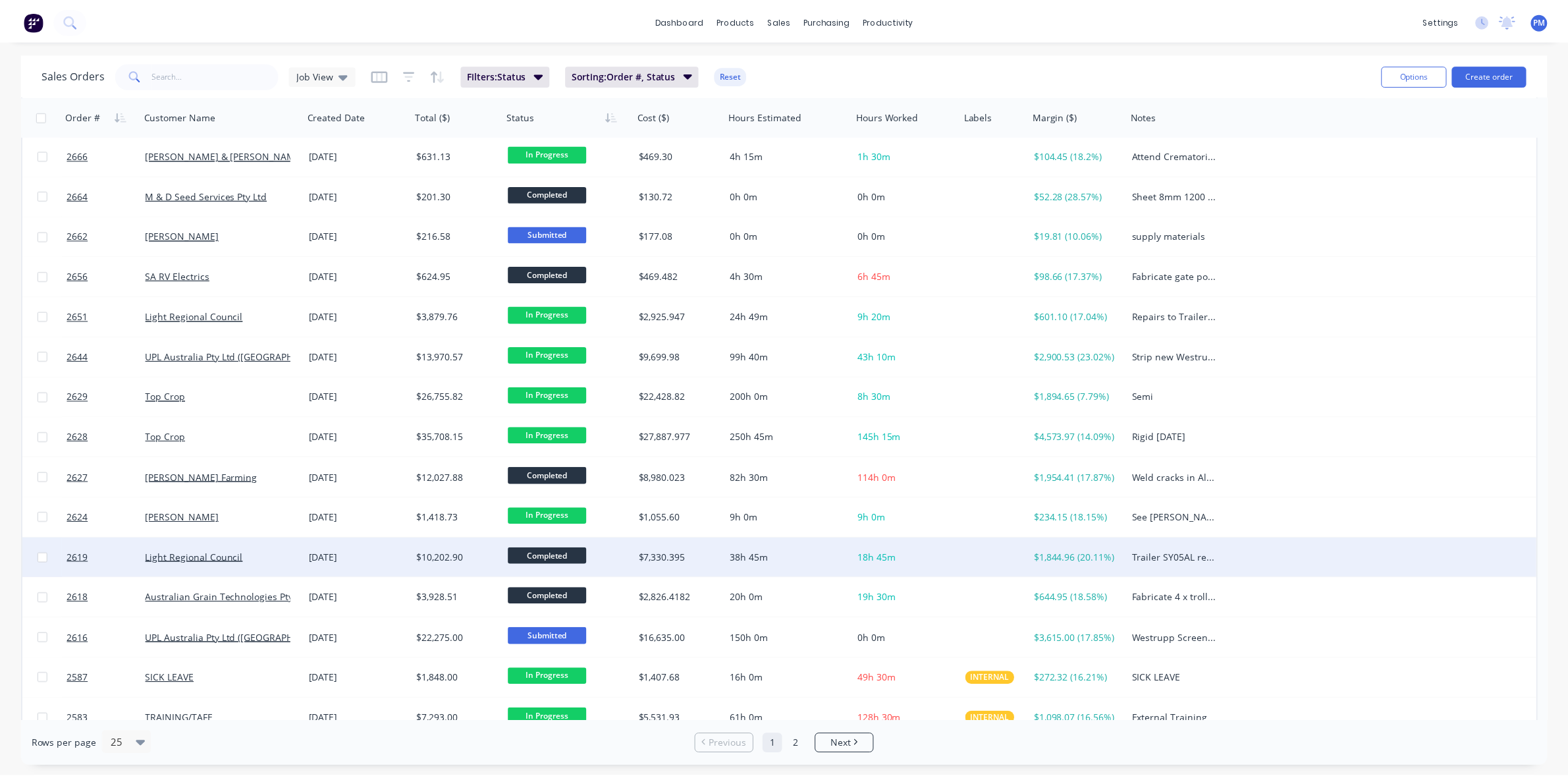
scroll to position [422, 0]
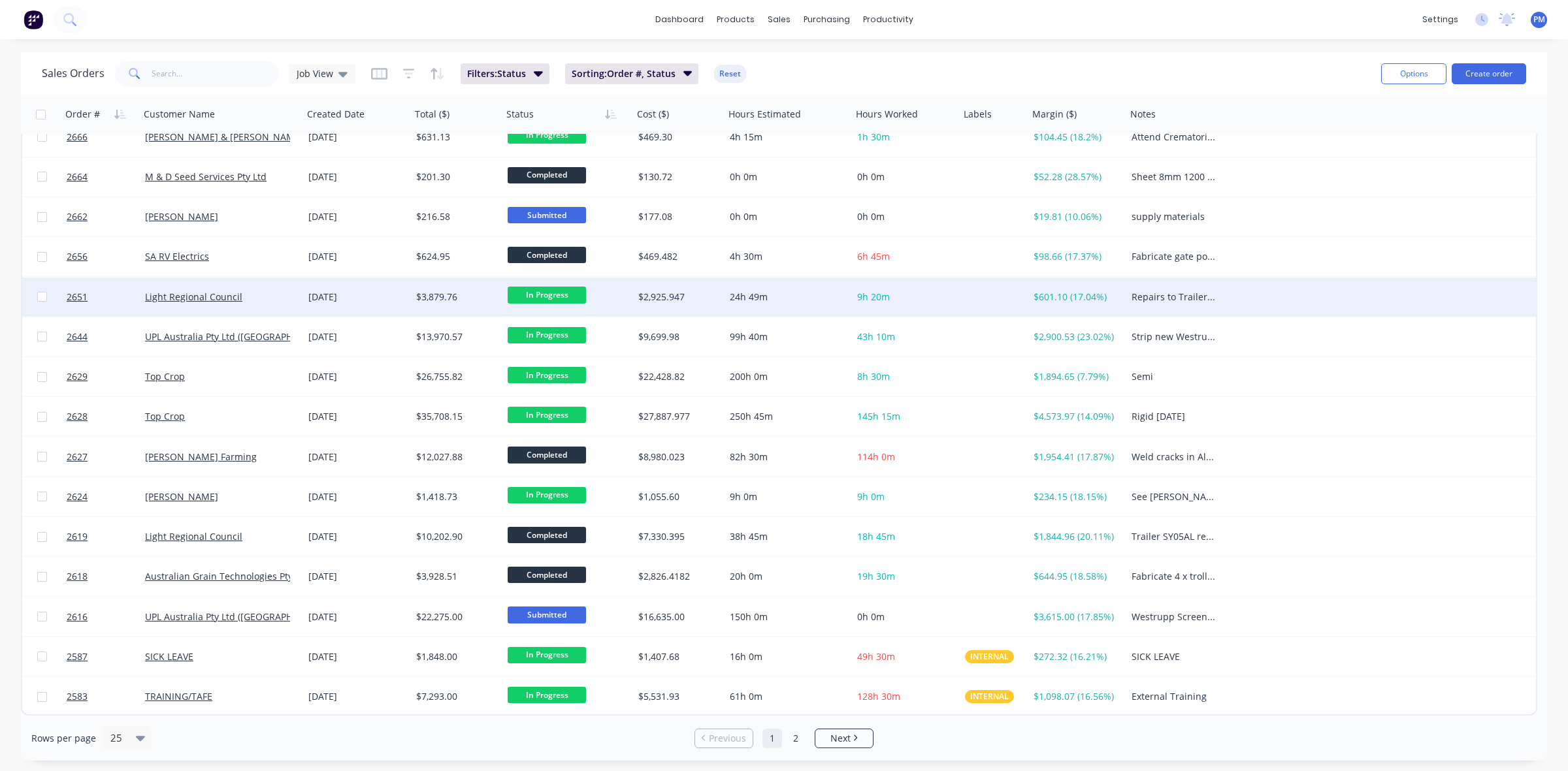
click at [273, 298] on div "Light Regional Council" at bounding box center [218, 297] width 145 height 13
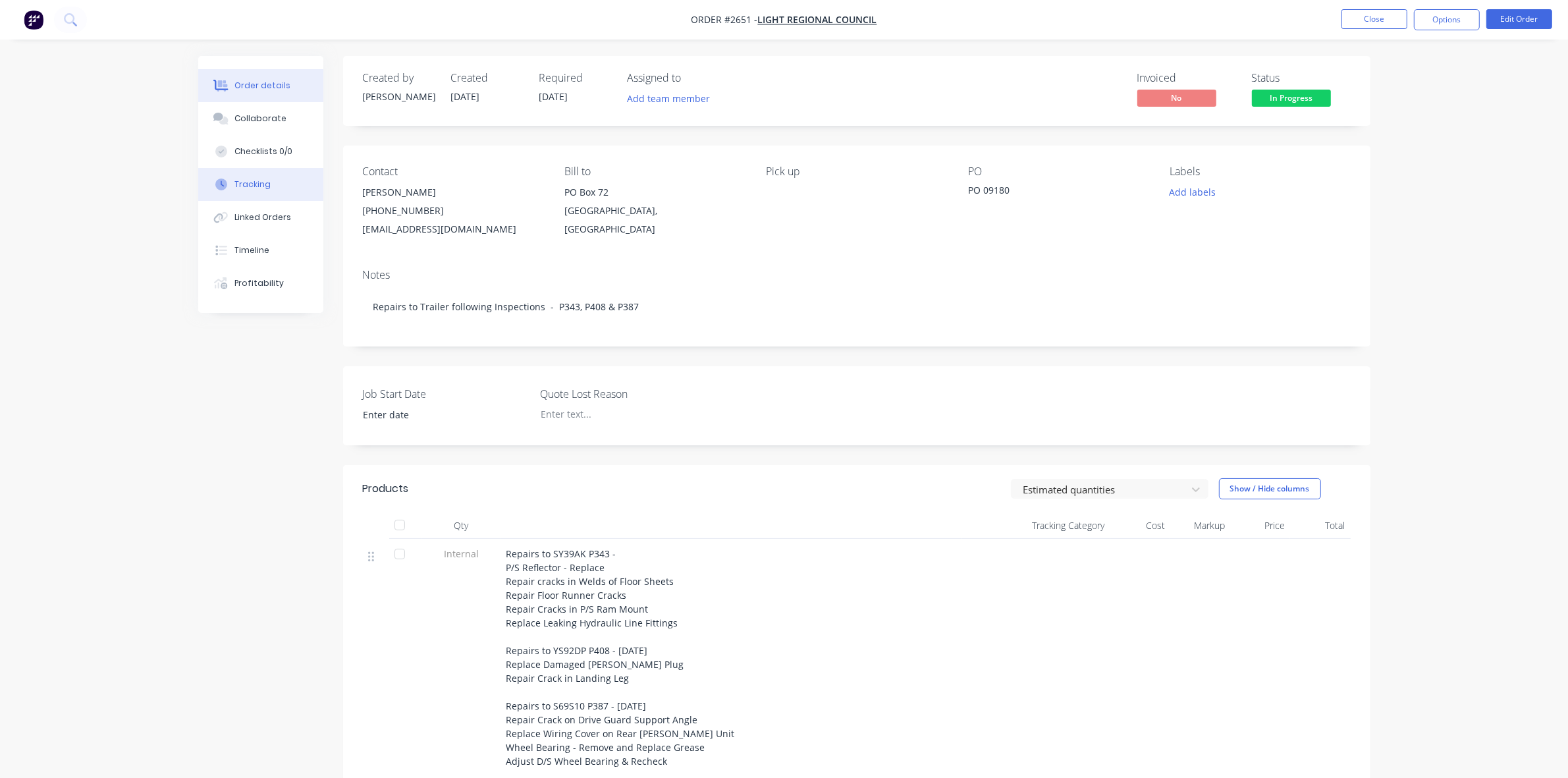
click at [254, 186] on div "Tracking" at bounding box center [253, 184] width 37 height 12
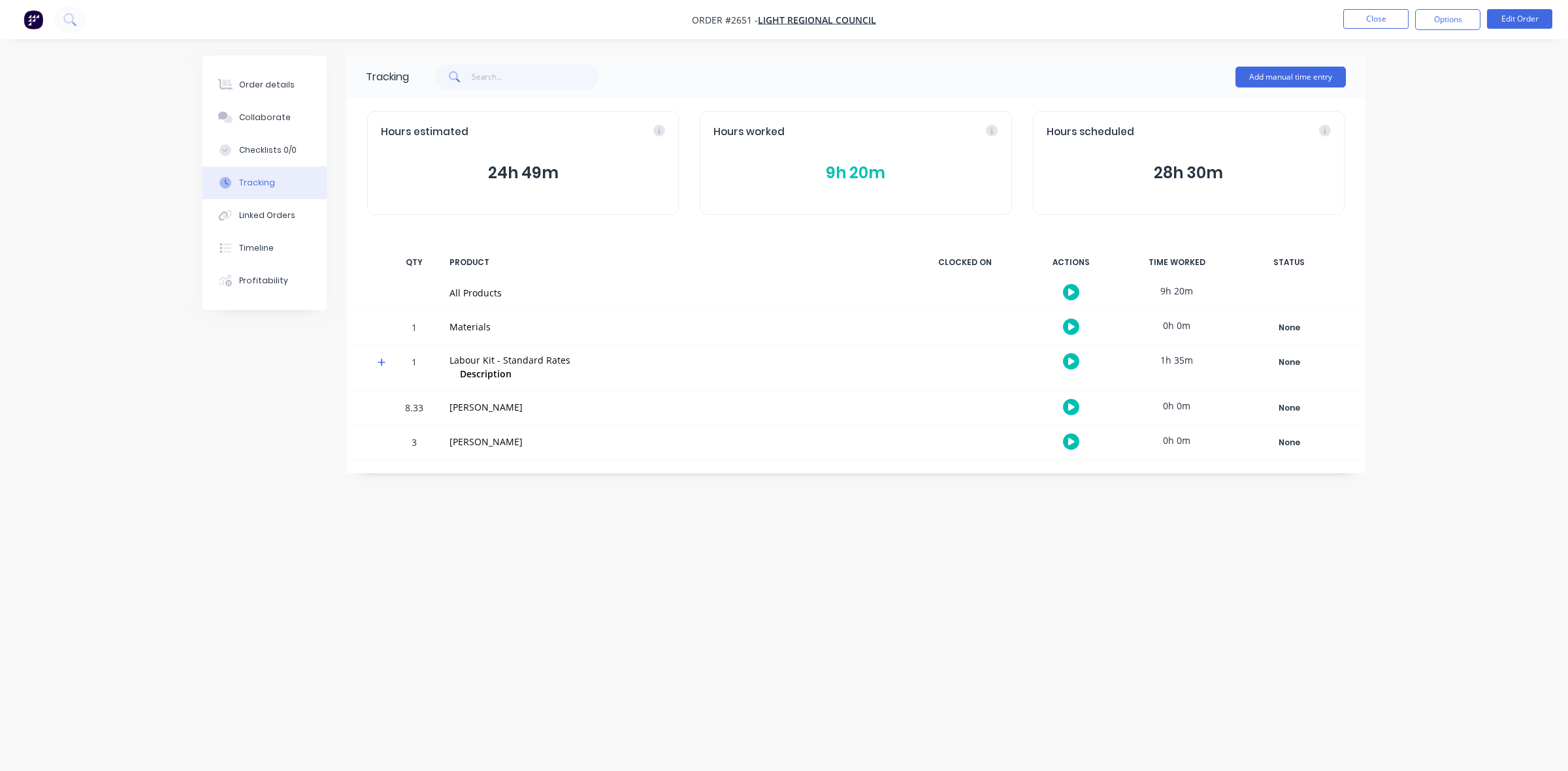
click at [846, 174] on button "9h 20m" at bounding box center [855, 173] width 284 height 25
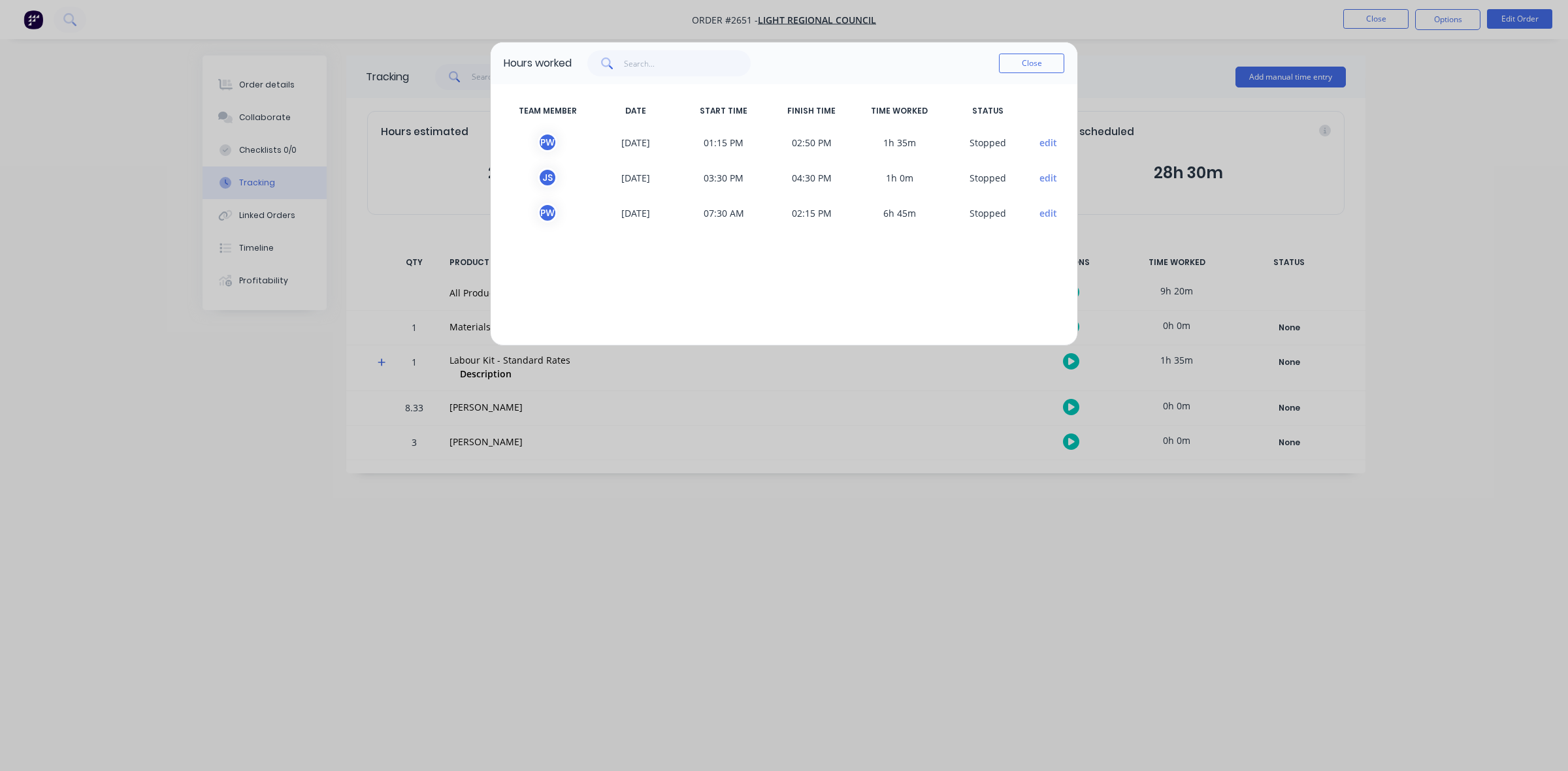
click at [1027, 69] on button "Close" at bounding box center [1032, 64] width 65 height 20
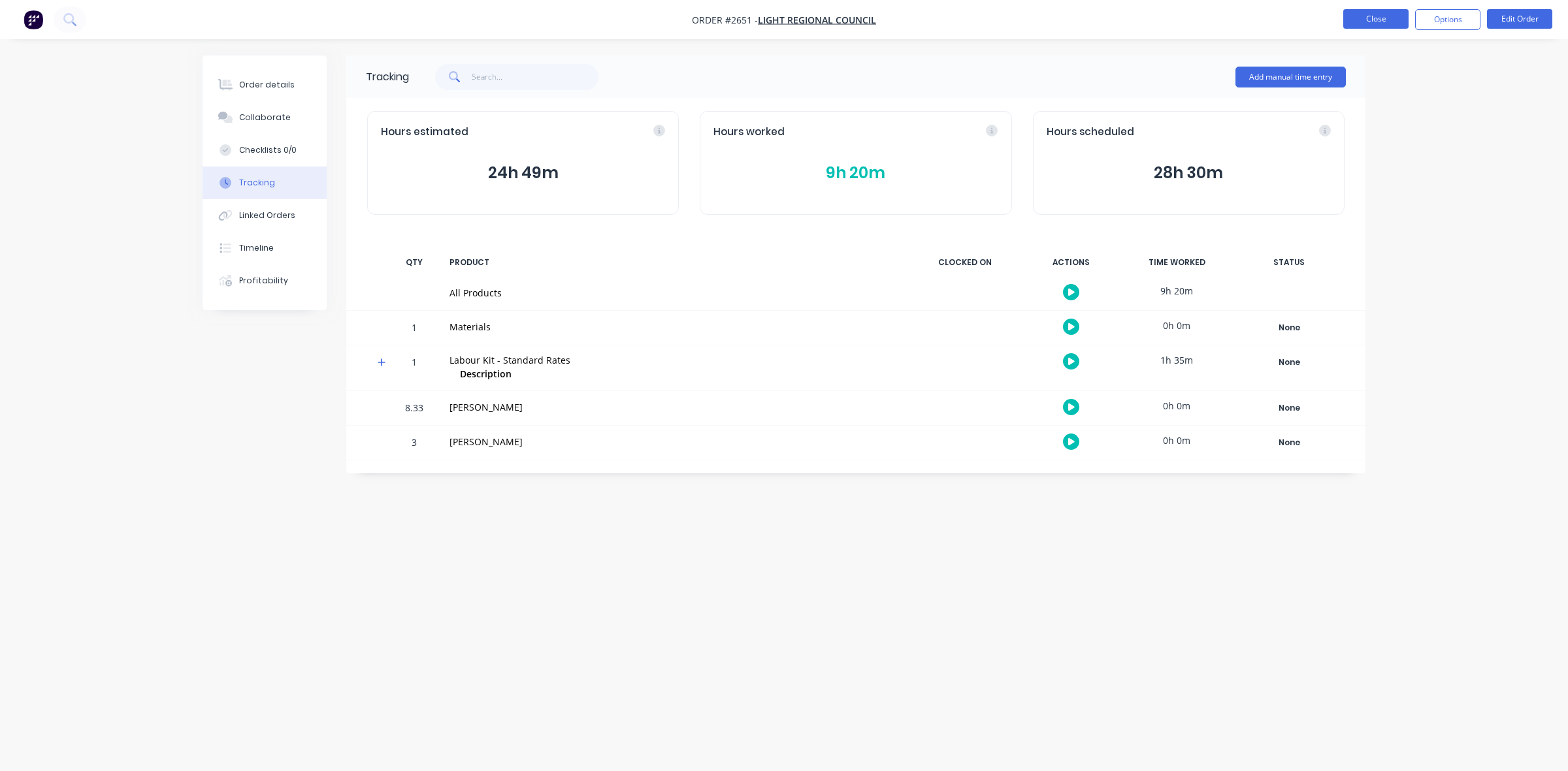
click at [1380, 25] on button "Close" at bounding box center [1375, 19] width 65 height 20
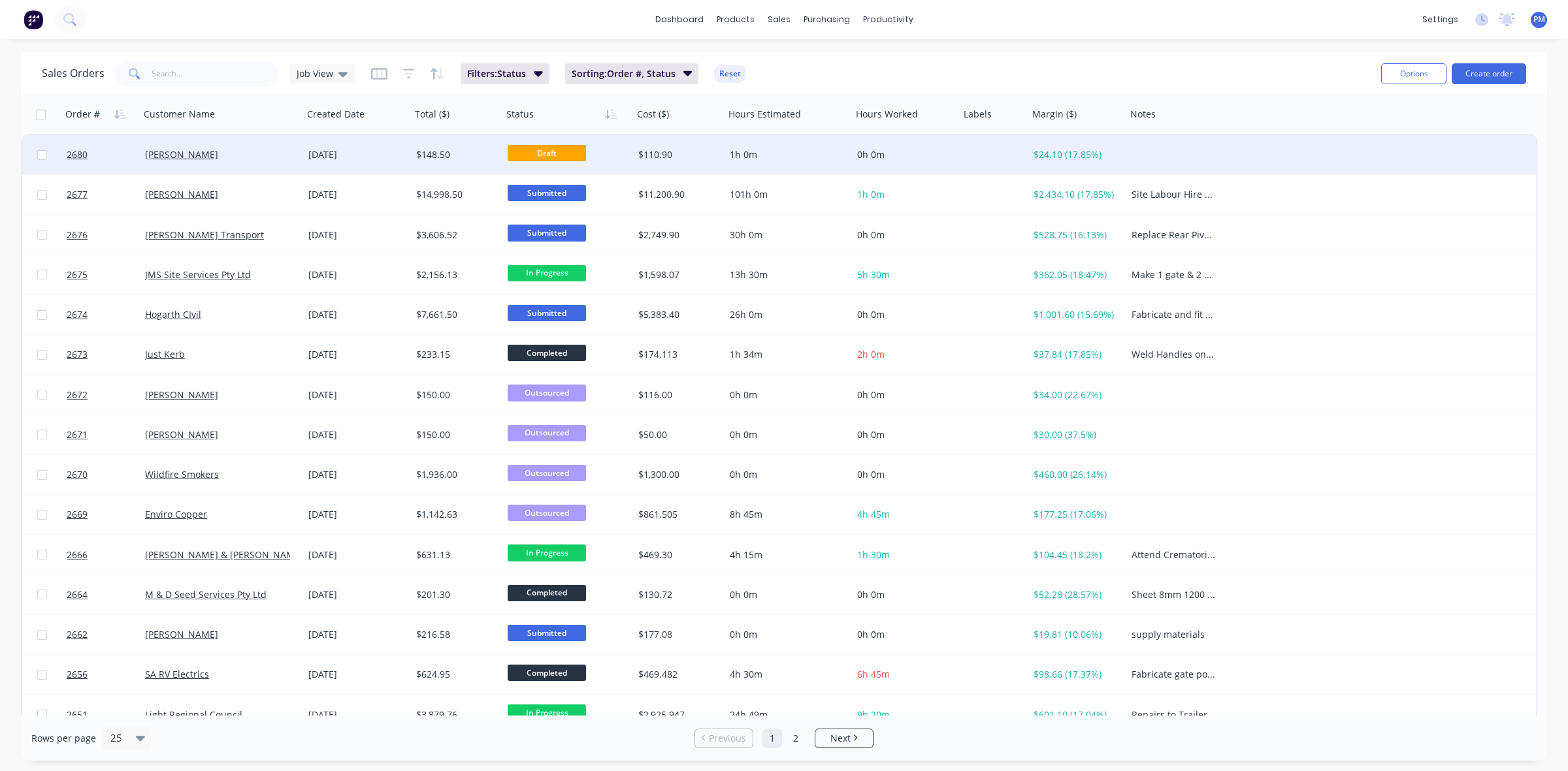
click at [219, 157] on div "[PERSON_NAME]" at bounding box center [218, 154] width 145 height 13
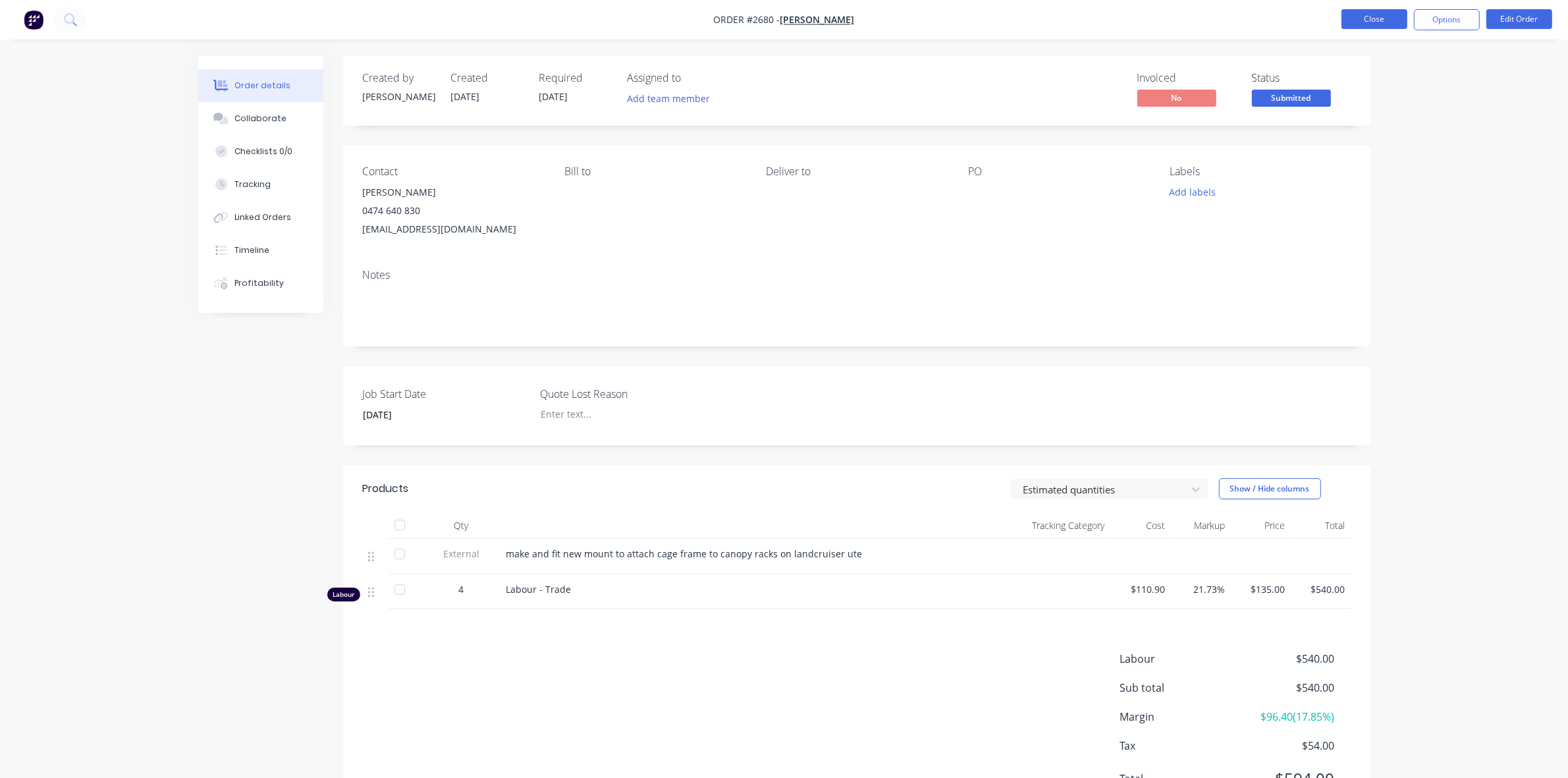
click at [1375, 21] on button "Close" at bounding box center [1375, 19] width 65 height 20
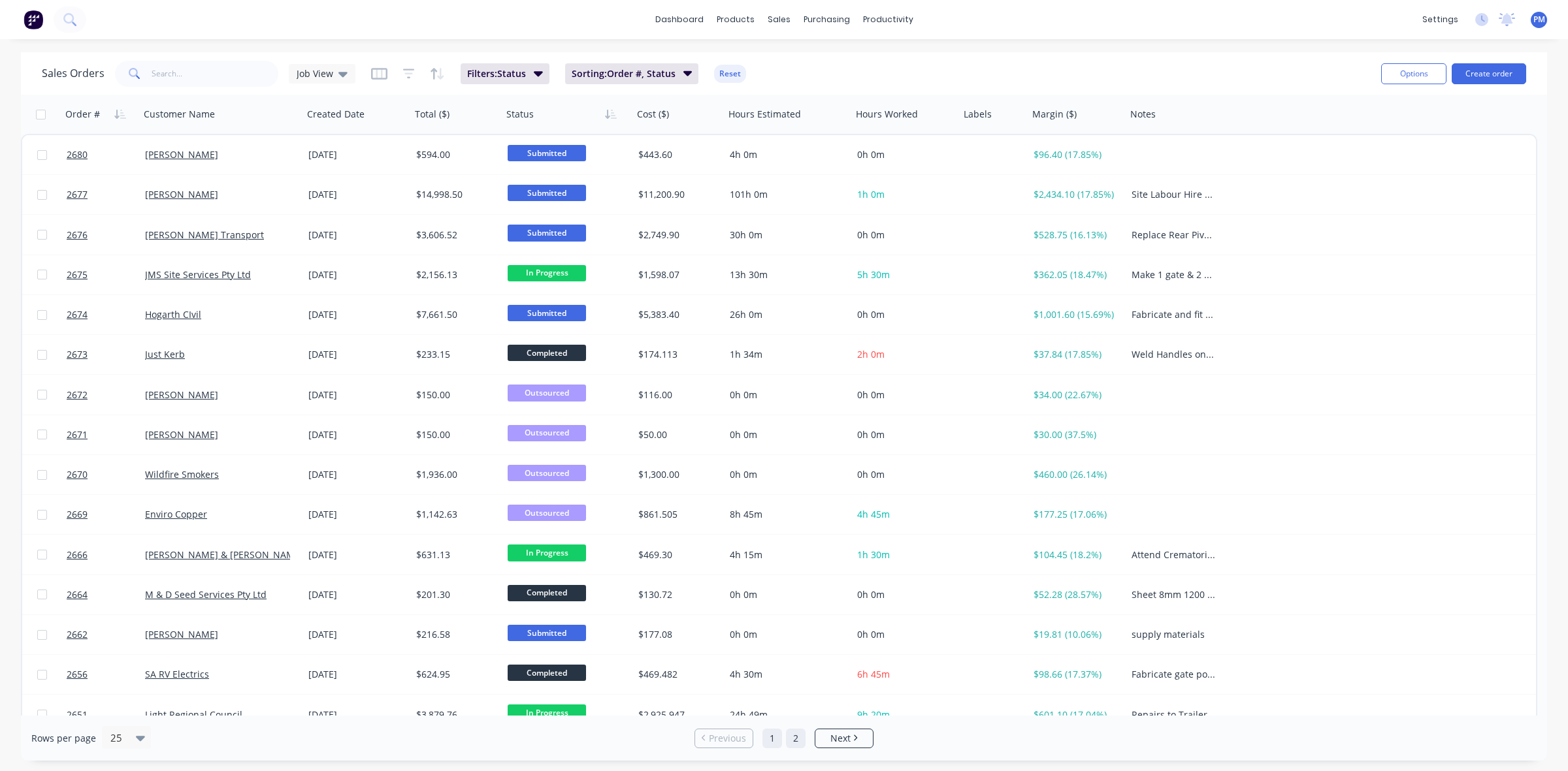
click at [799, 737] on link "2" at bounding box center [796, 739] width 20 height 20
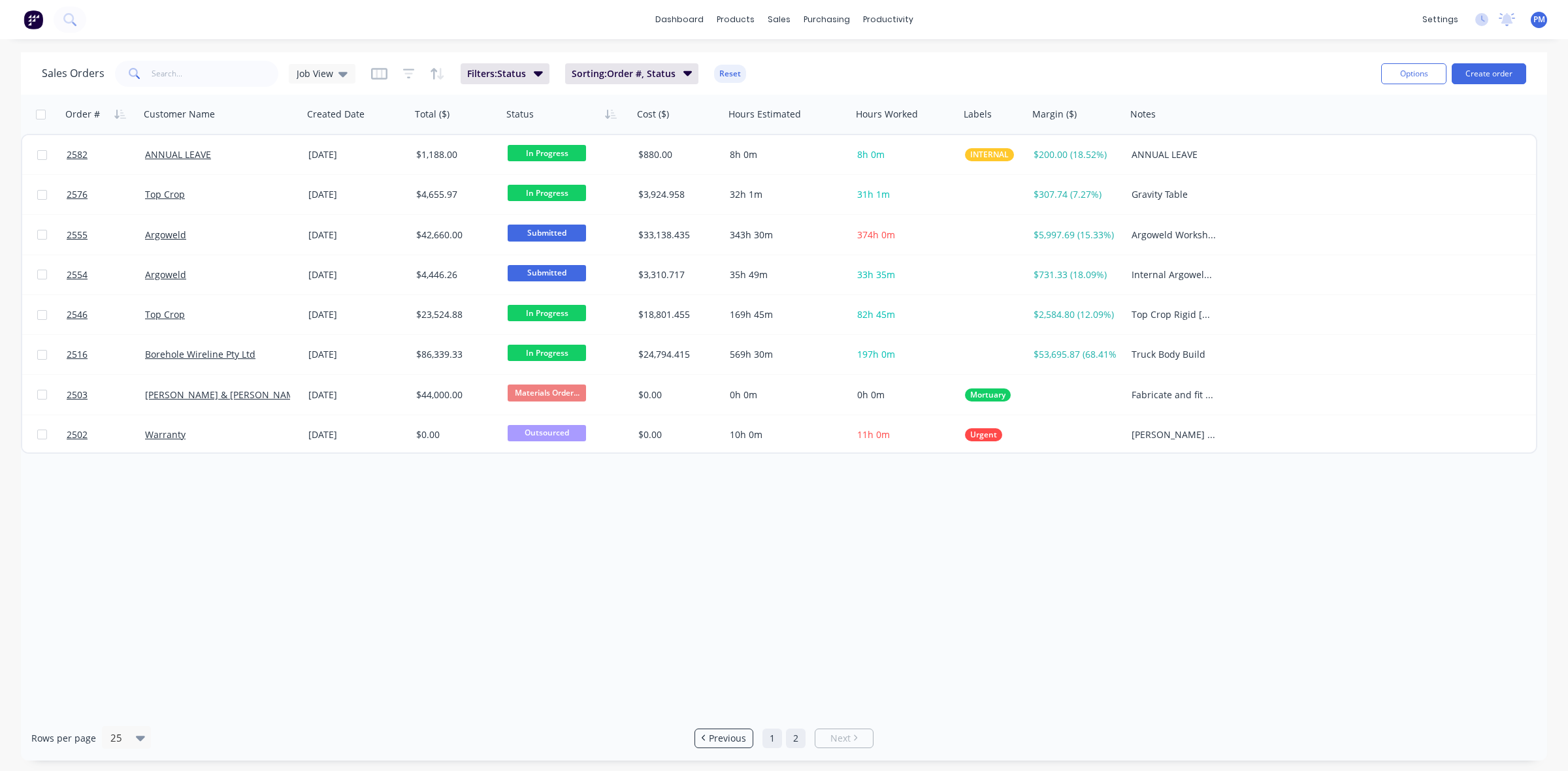
click at [769, 736] on link "1" at bounding box center [772, 739] width 20 height 20
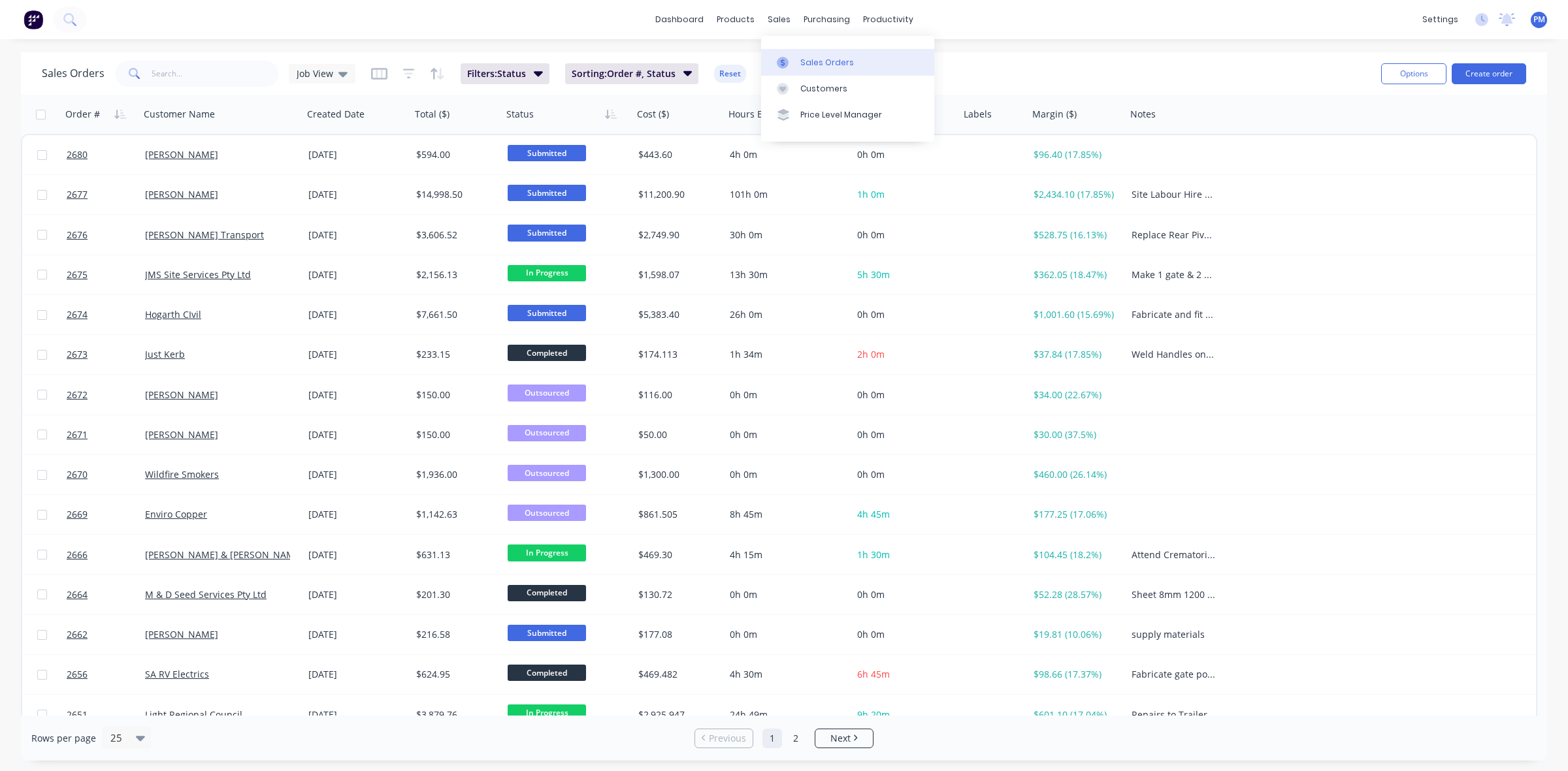
click at [807, 59] on div "Sales Orders" at bounding box center [827, 63] width 54 height 12
click at [808, 83] on div "Customers" at bounding box center [824, 88] width 47 height 12
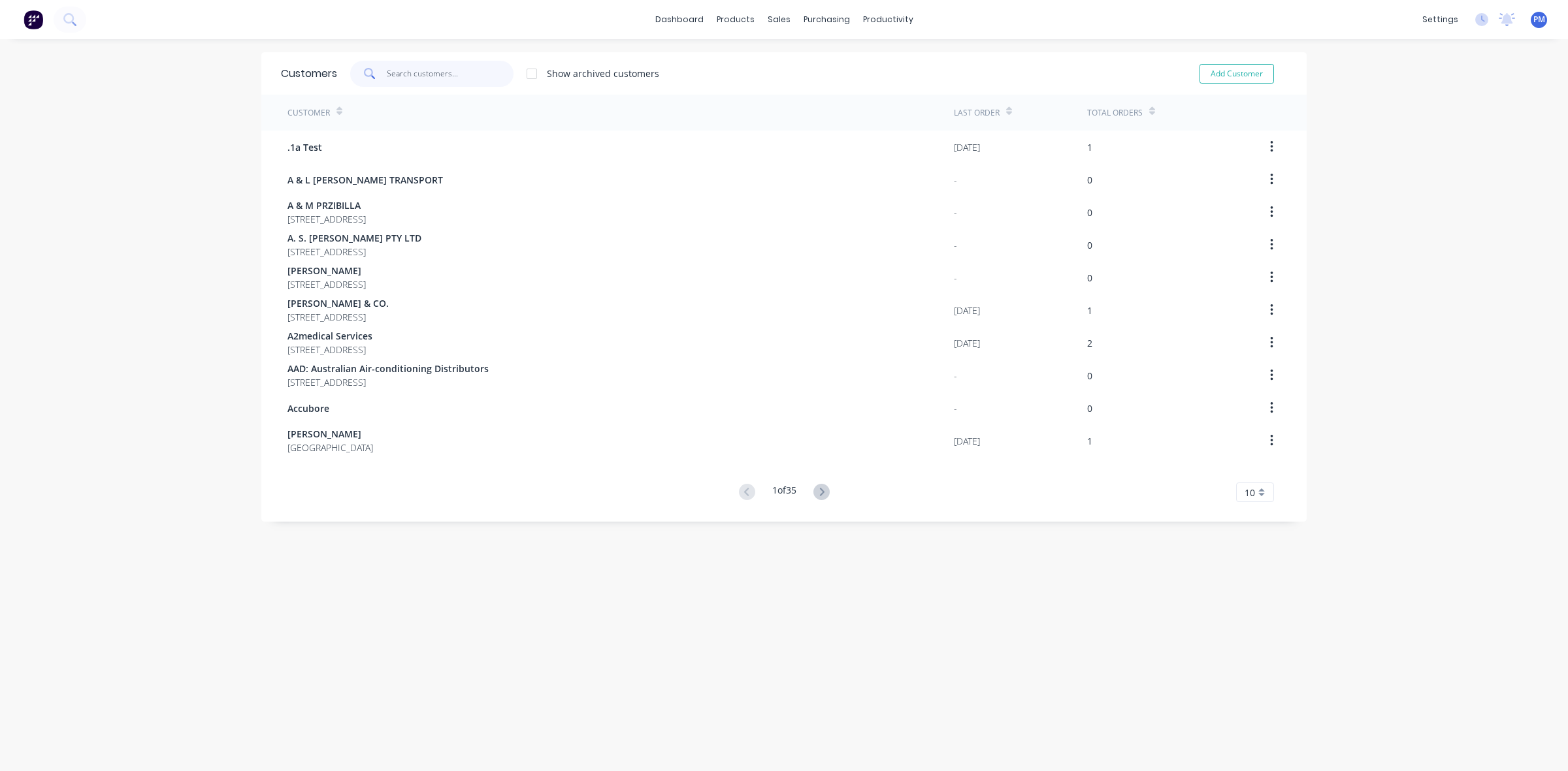
click at [421, 67] on input "text" at bounding box center [451, 74] width 128 height 27
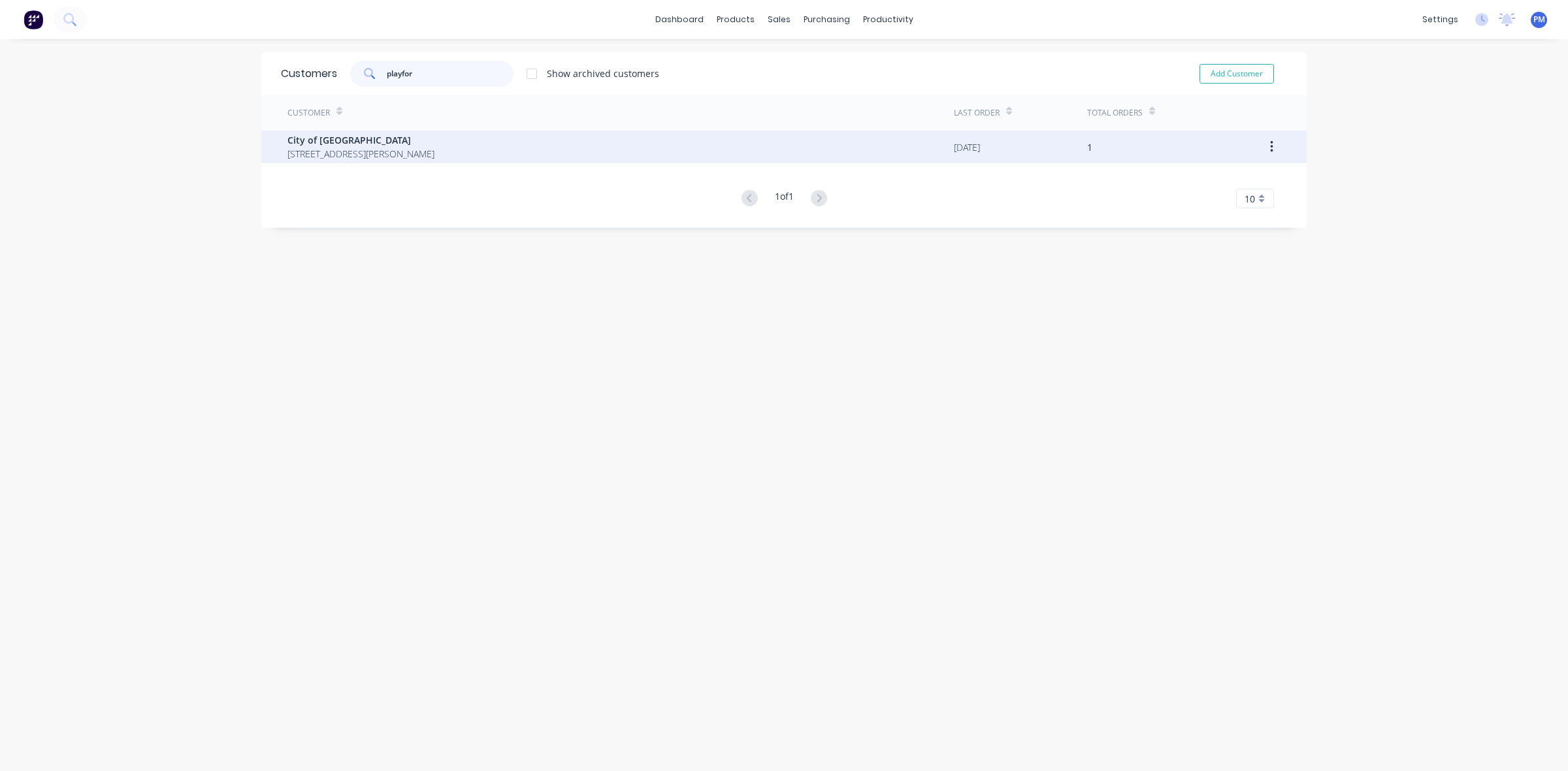
type input "playfor"
click at [638, 153] on div "City of Playford [STREET_ADDRESS][PERSON_NAME]" at bounding box center [621, 146] width 666 height 32
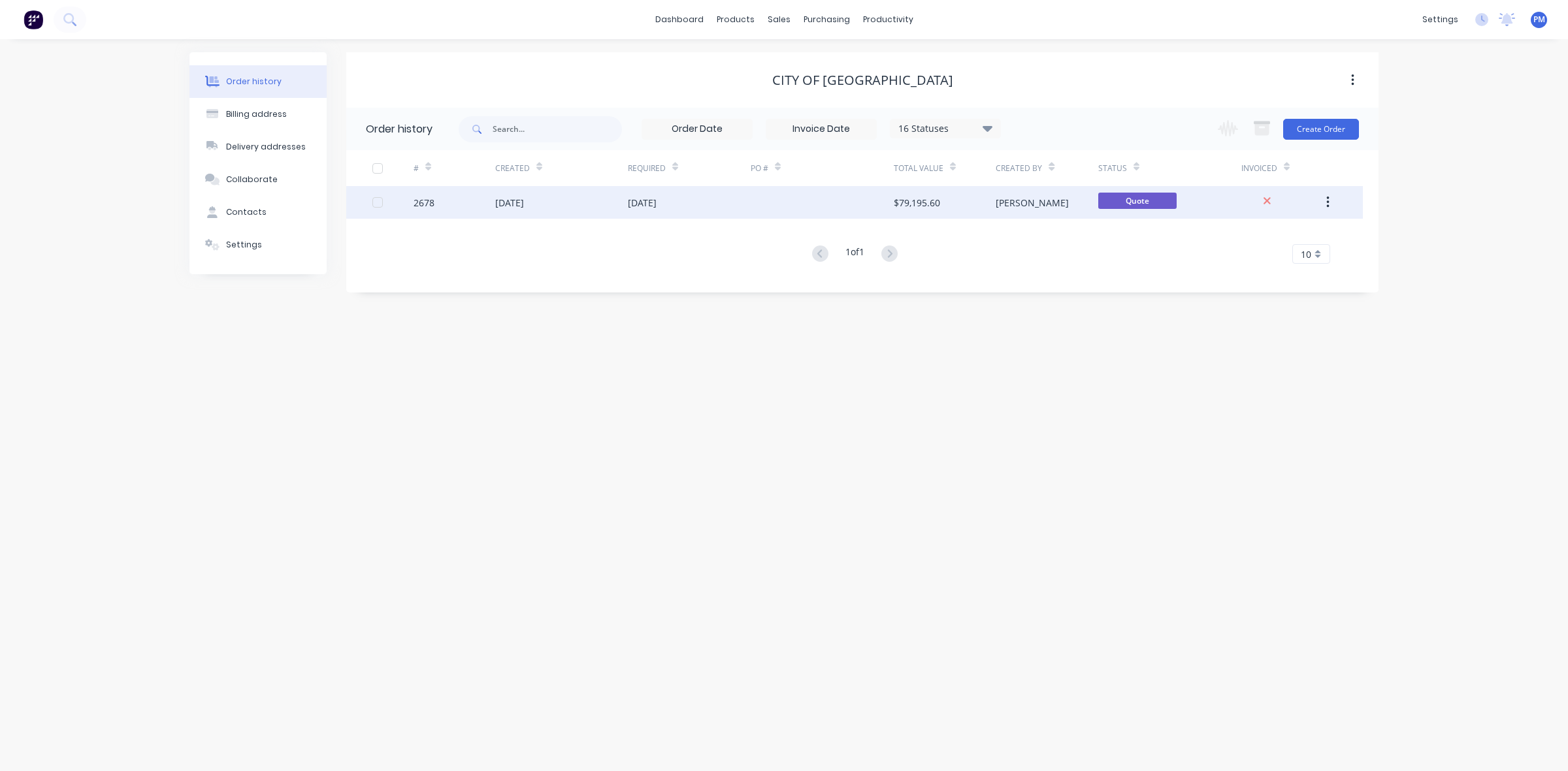
click at [715, 204] on div "[DATE]" at bounding box center [689, 202] width 123 height 32
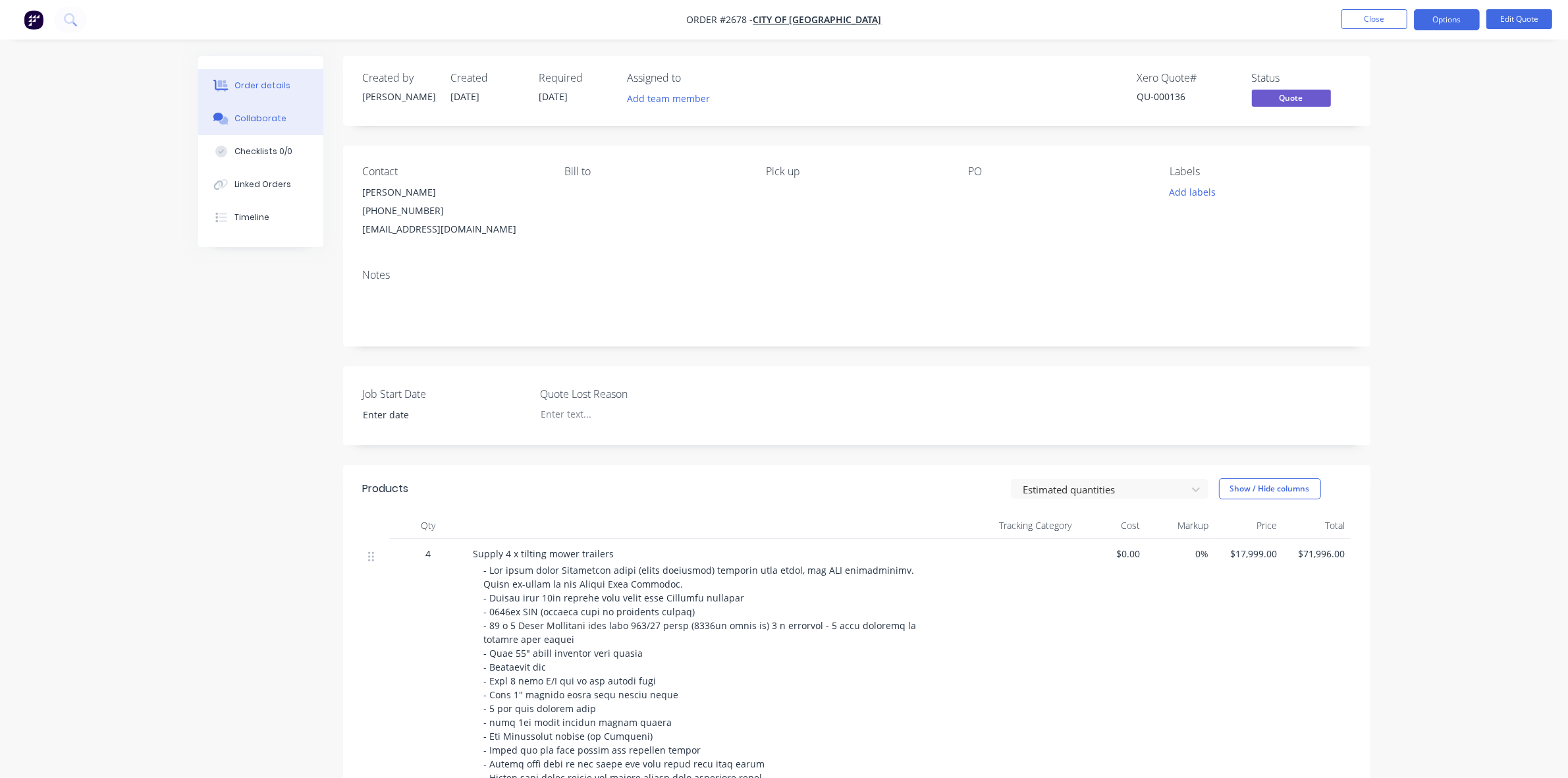
click at [270, 119] on div "Collaborate" at bounding box center [261, 119] width 52 height 12
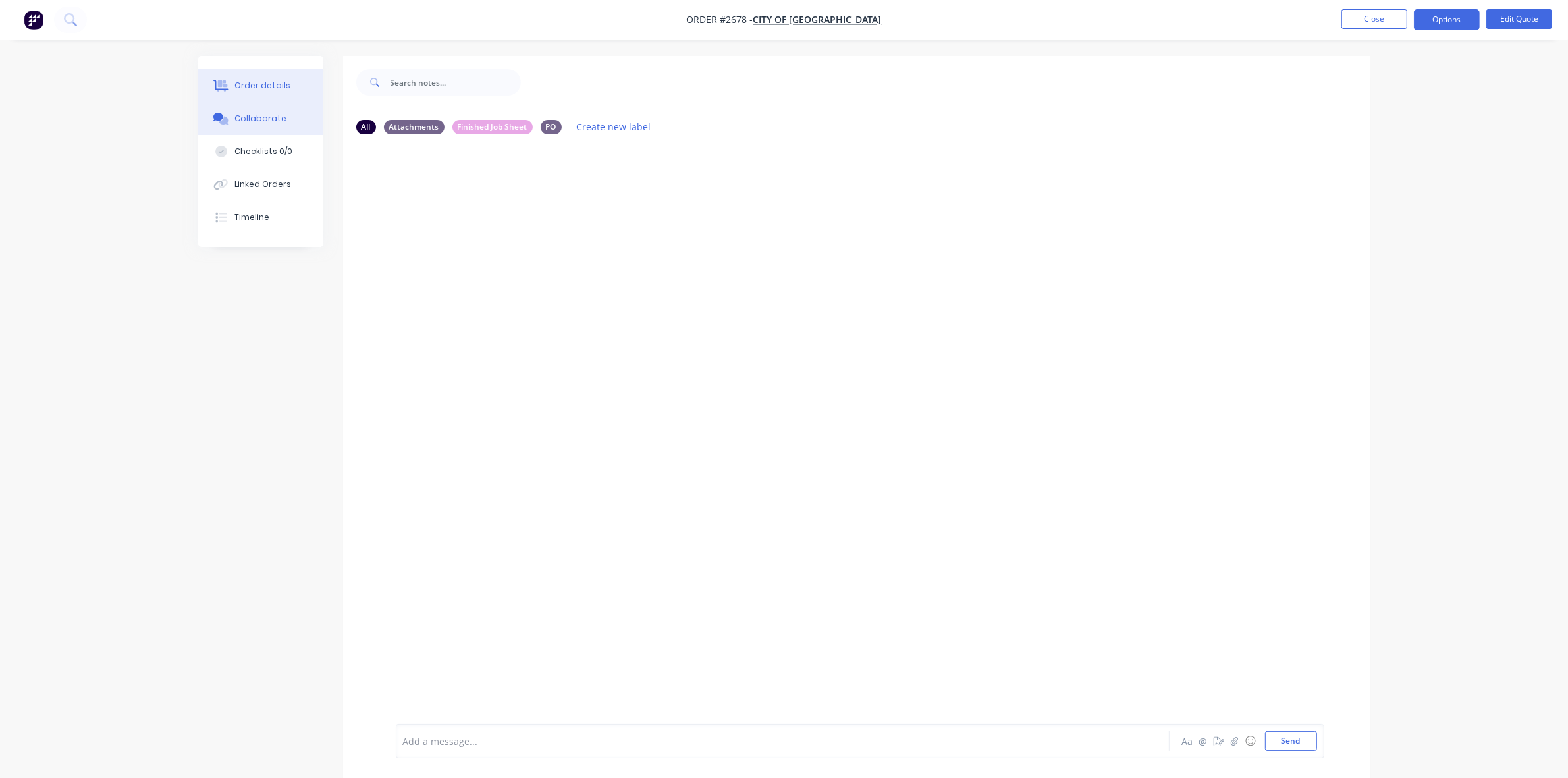
click at [268, 87] on div "Order details" at bounding box center [262, 85] width 56 height 12
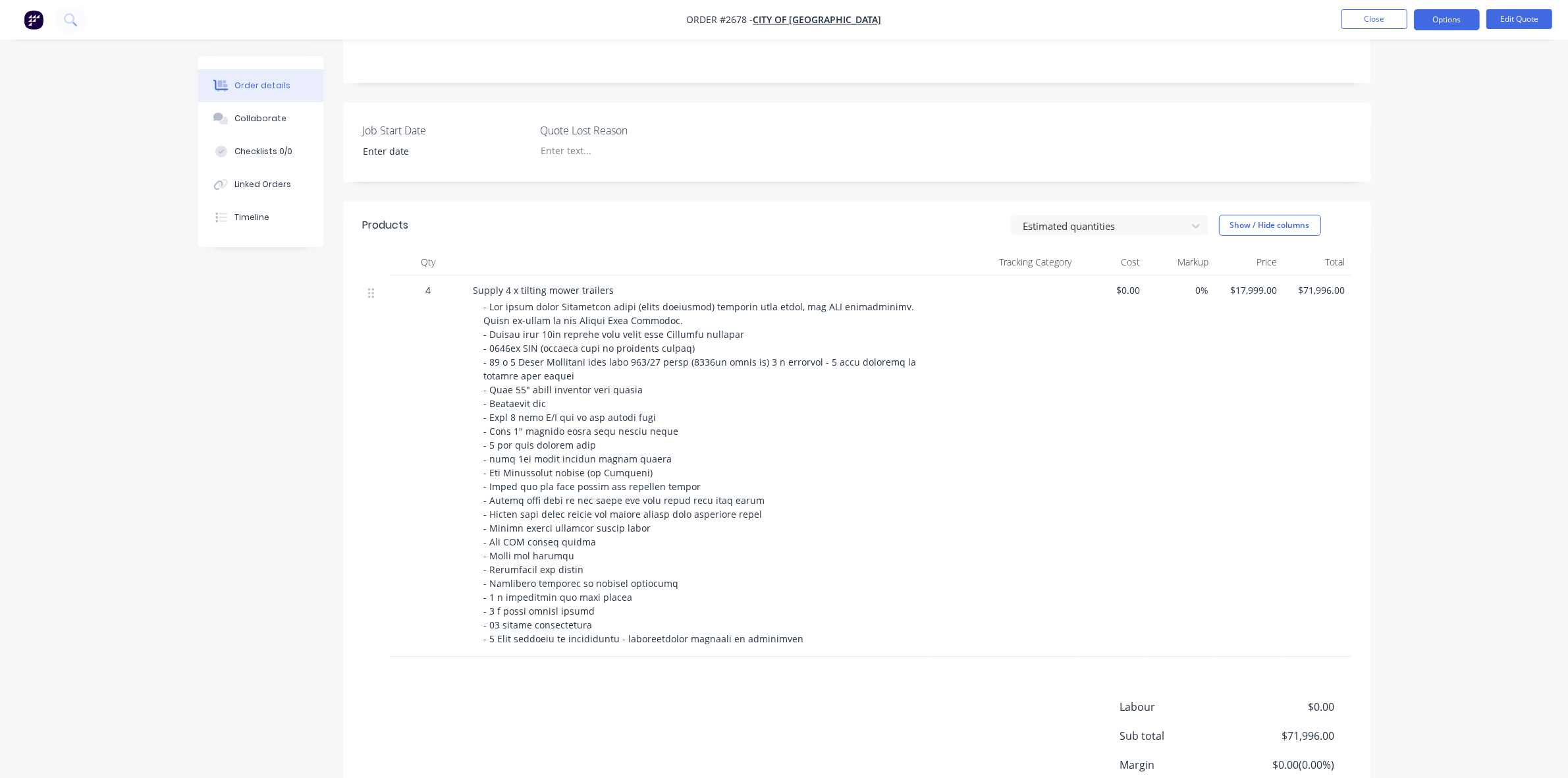
scroll to position [329, 0]
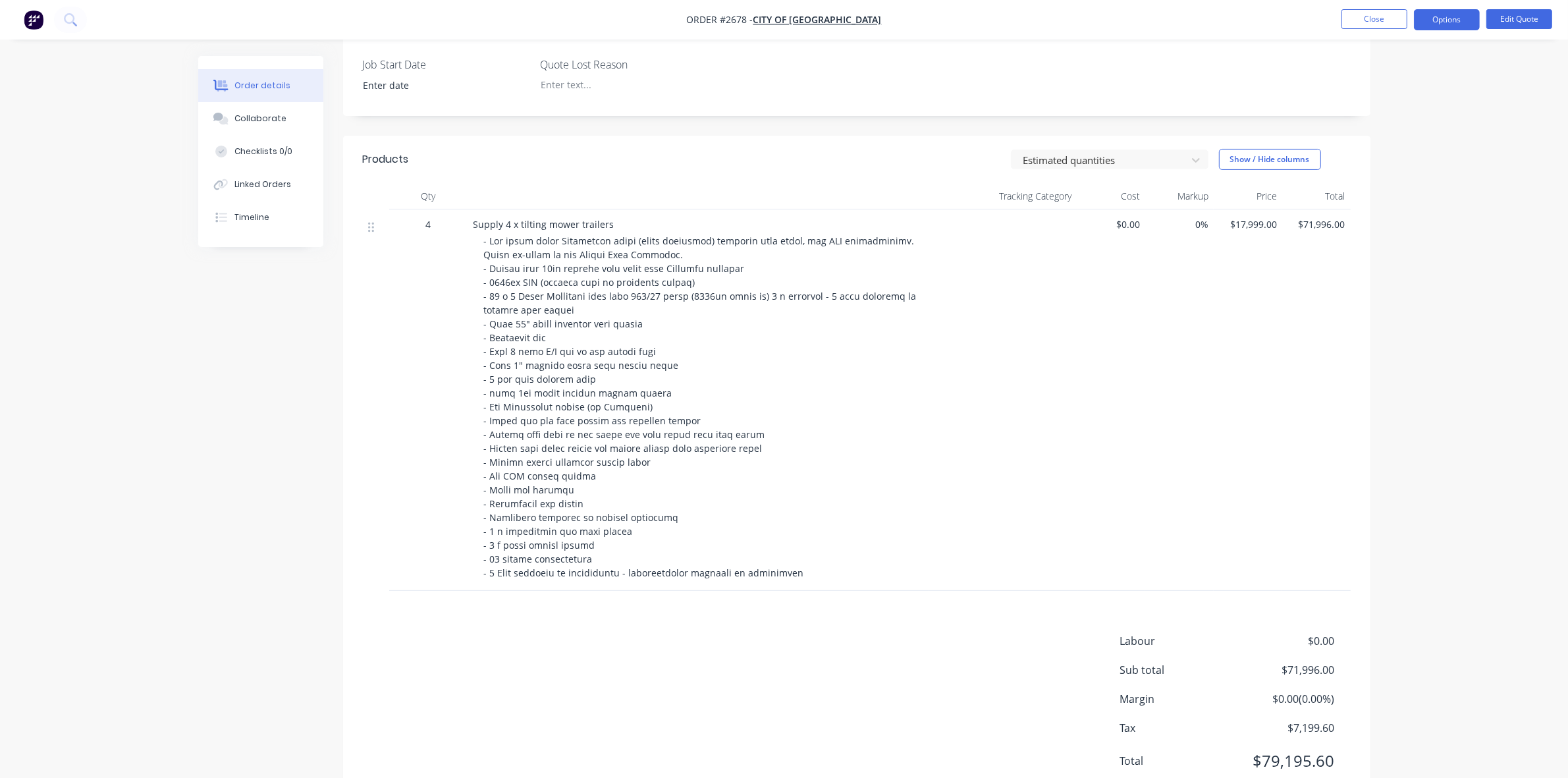
click at [672, 269] on span at bounding box center [713, 407] width 459 height 345
click at [1525, 18] on button "Edit Quote" at bounding box center [1519, 19] width 65 height 20
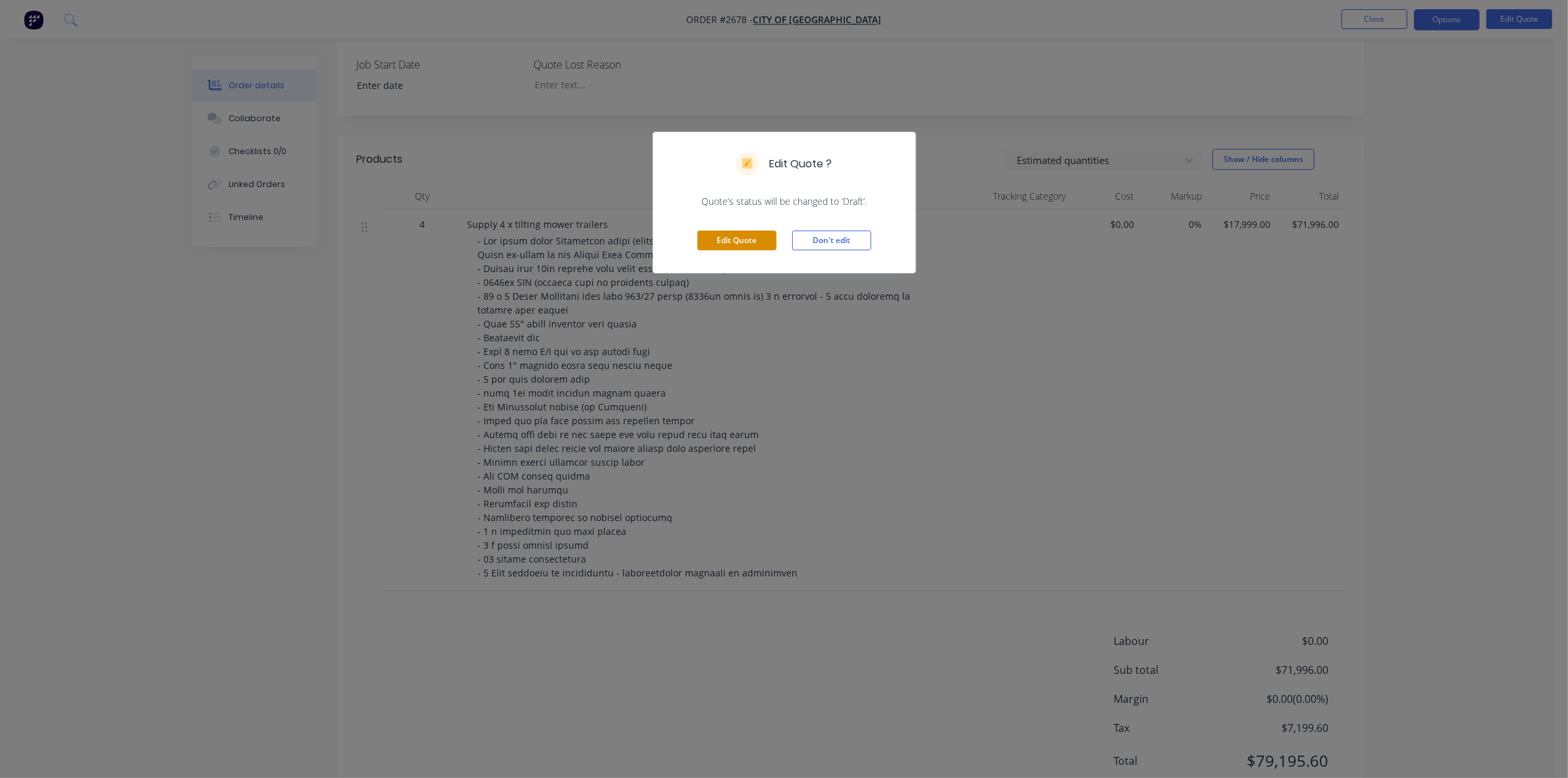
click at [749, 241] on button "Edit Quote" at bounding box center [737, 241] width 79 height 20
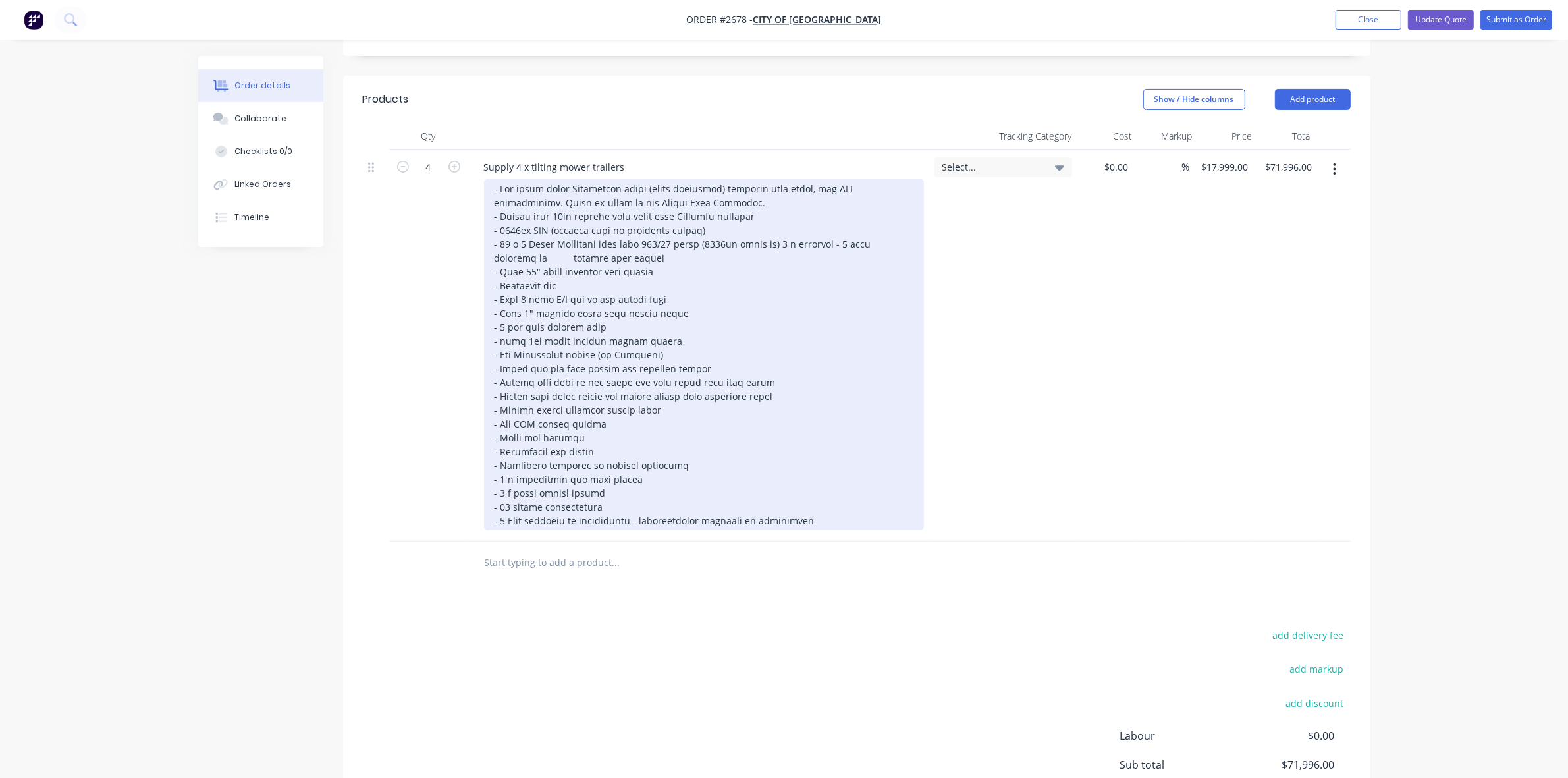
scroll to position [412, 0]
click at [765, 301] on div at bounding box center [704, 354] width 440 height 351
click at [776, 195] on div at bounding box center [704, 354] width 440 height 351
click at [679, 195] on div at bounding box center [704, 354] width 440 height 351
click at [678, 195] on div at bounding box center [704, 354] width 440 height 351
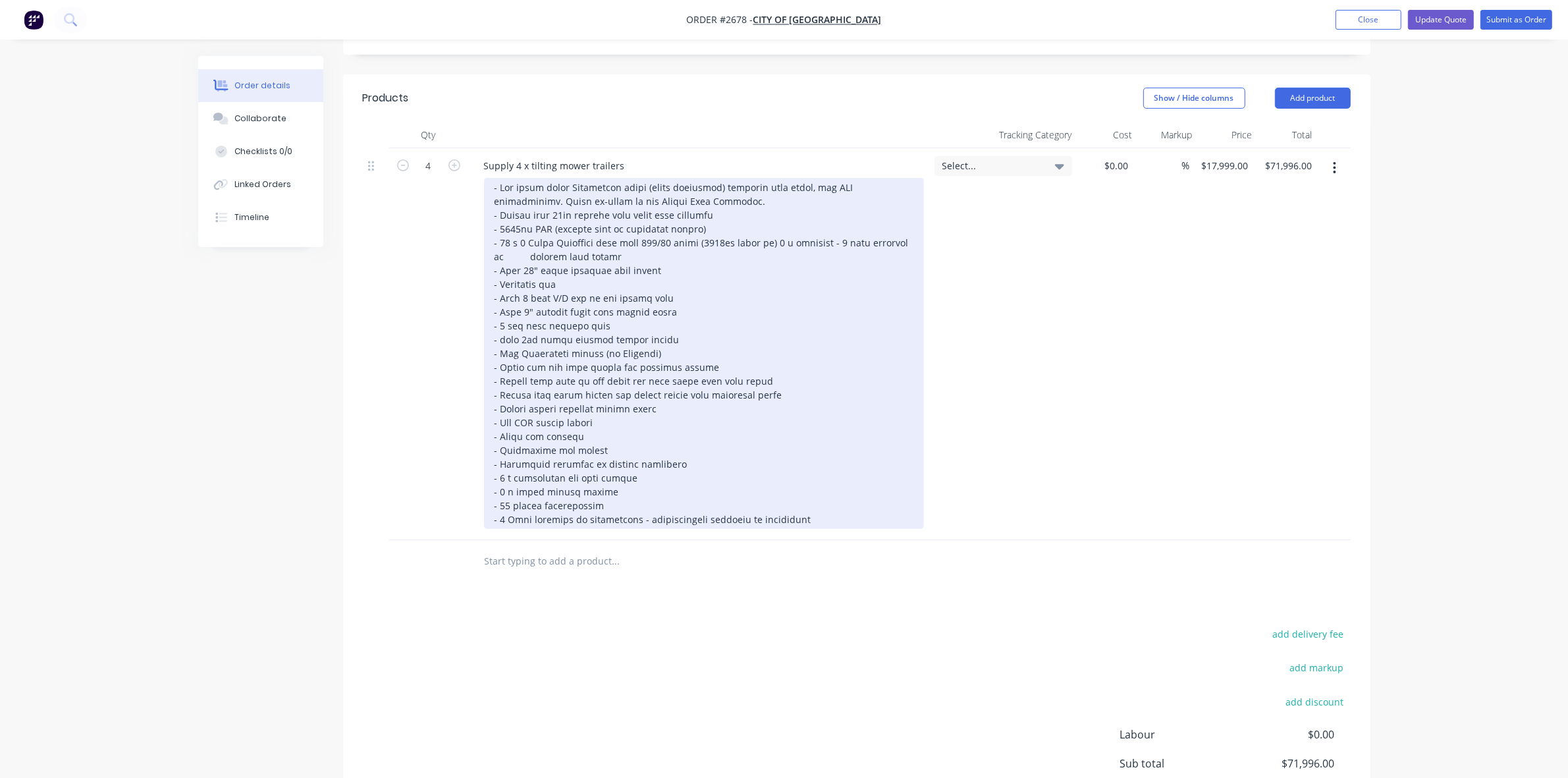
click at [714, 197] on div at bounding box center [704, 354] width 440 height 351
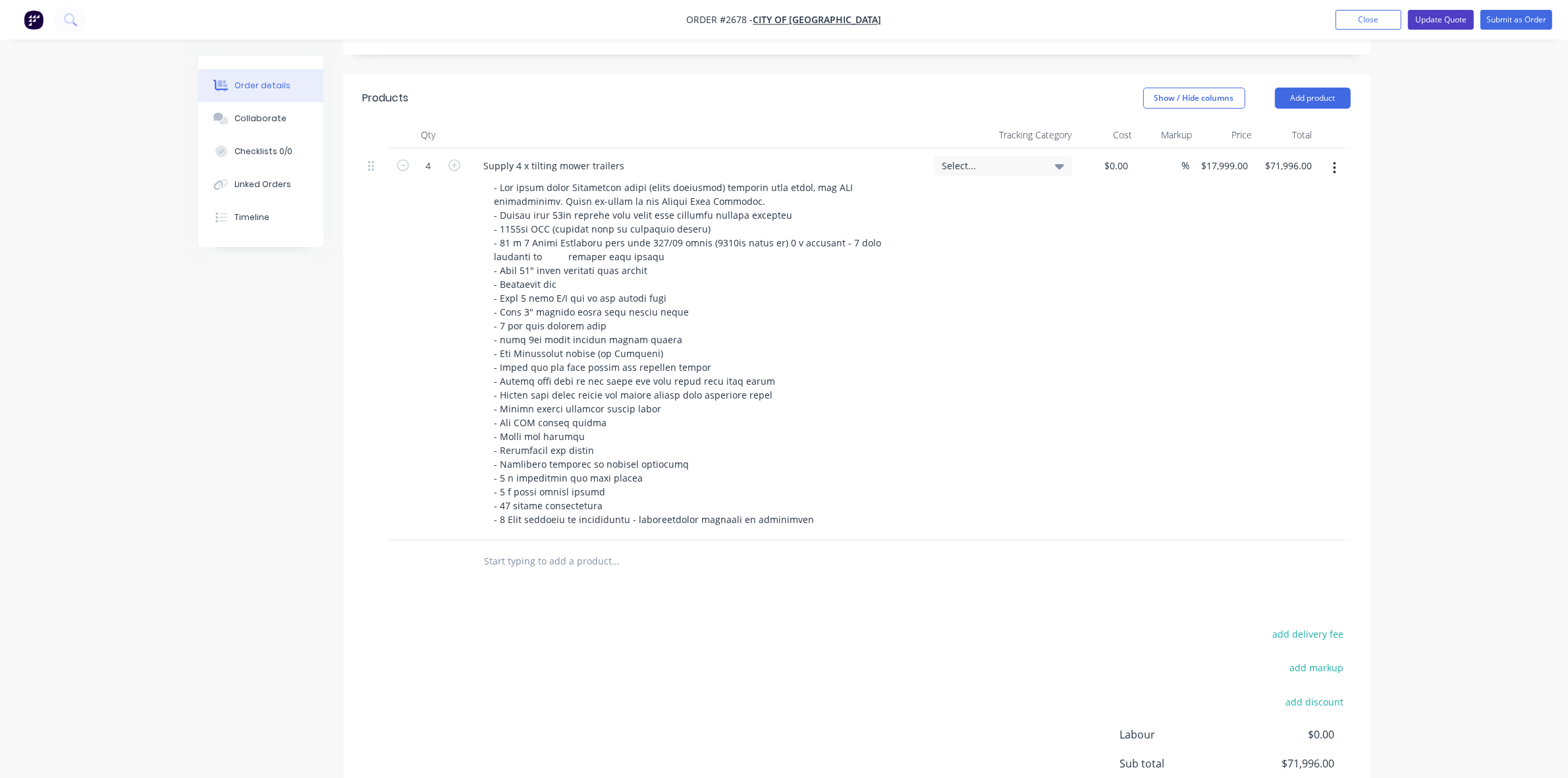
click at [1456, 19] on button "Update Quote" at bounding box center [1441, 20] width 65 height 20
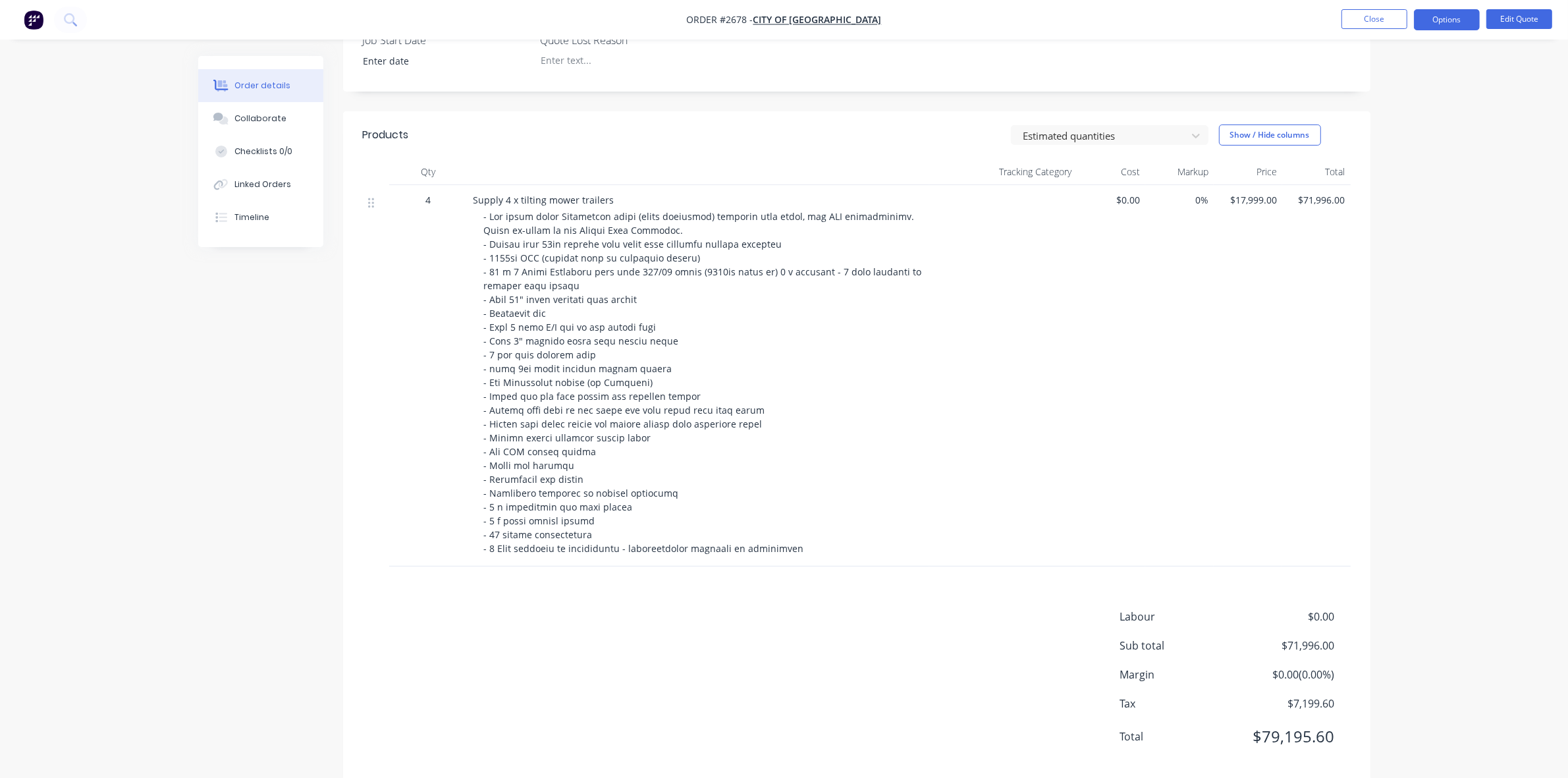
scroll to position [377, 0]
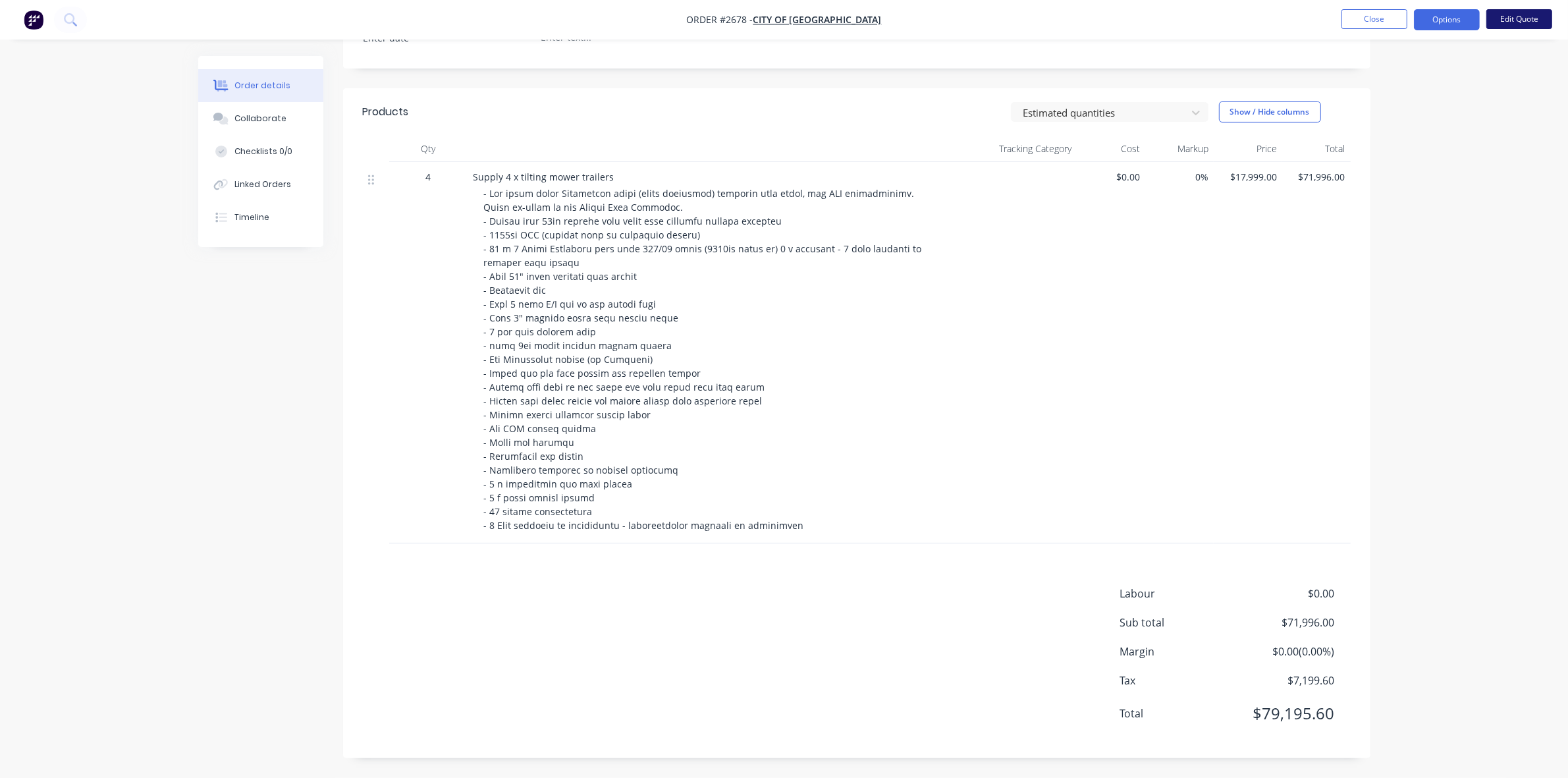
click at [1518, 20] on button "Edit Quote" at bounding box center [1519, 19] width 65 height 20
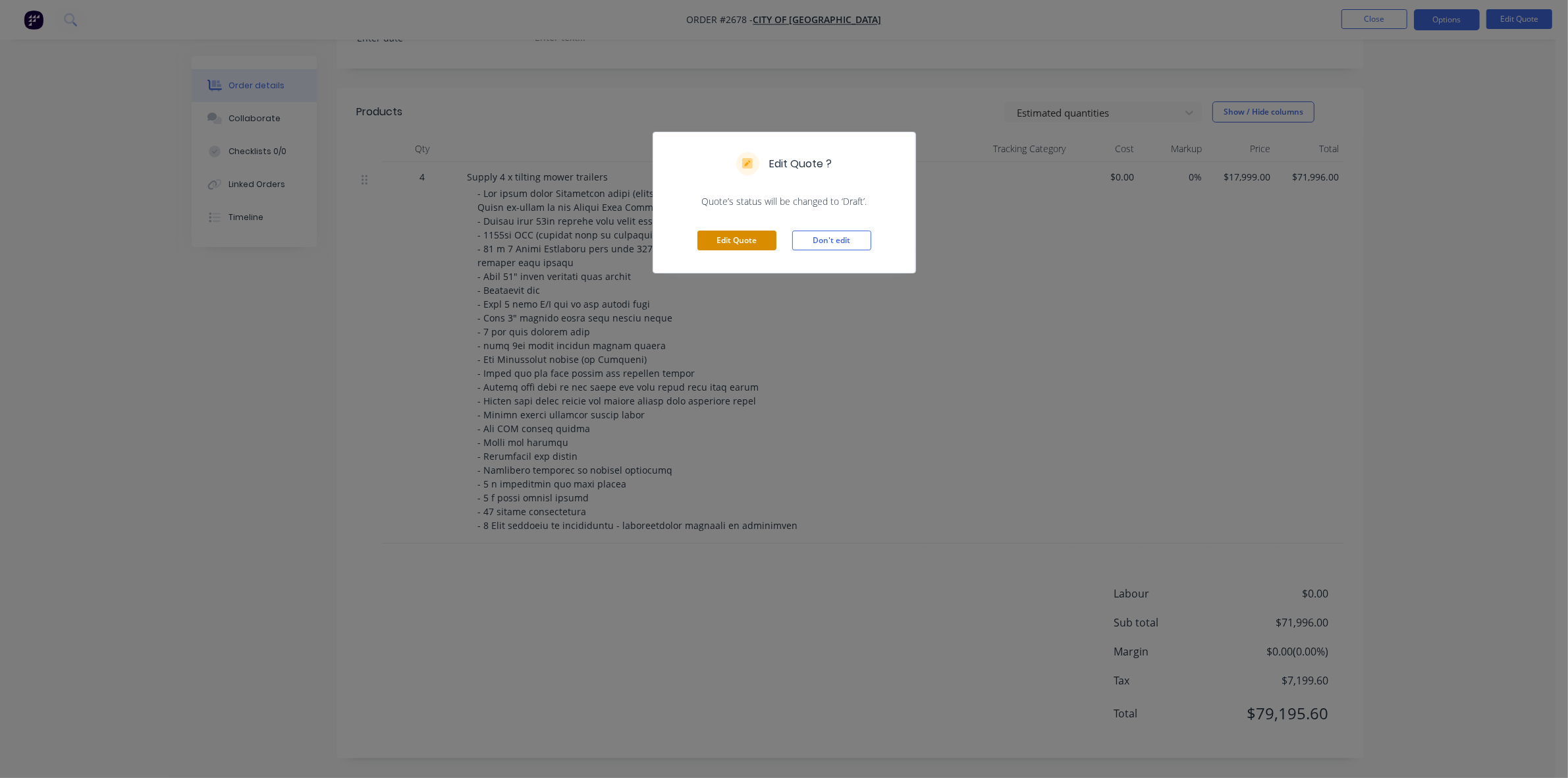
click at [756, 241] on button "Edit Quote" at bounding box center [737, 241] width 79 height 20
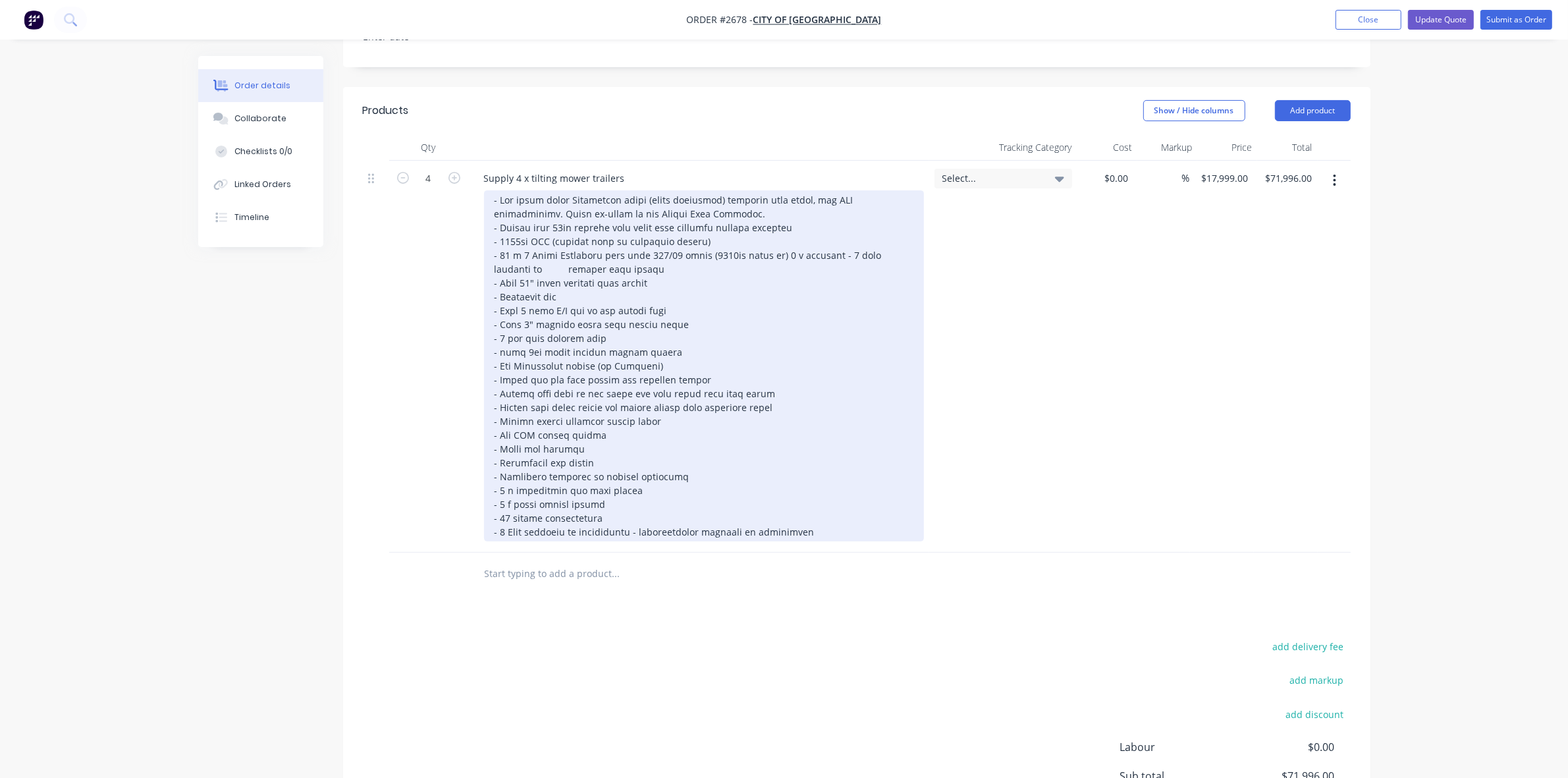
scroll to position [412, 0]
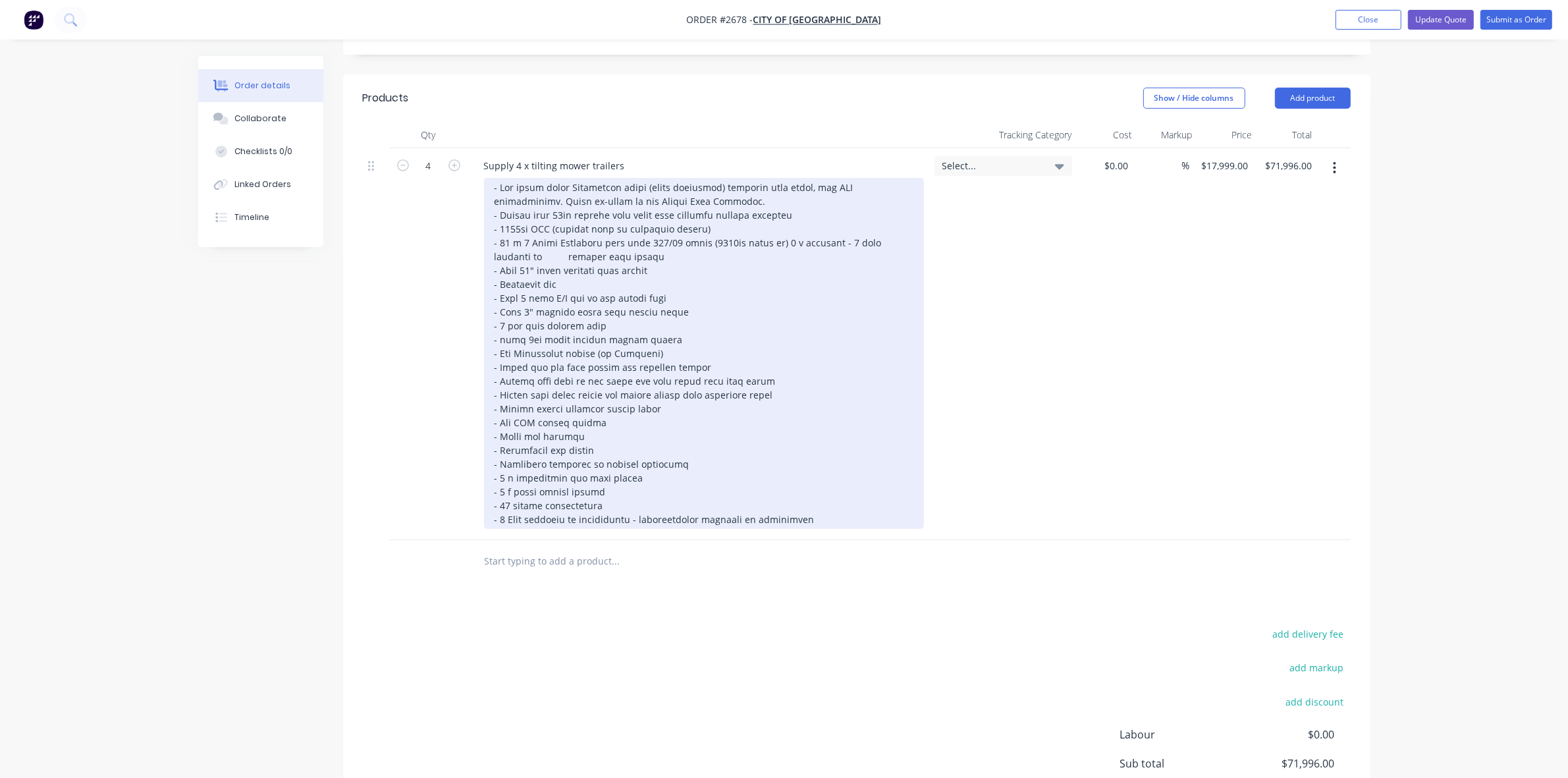
click at [502, 322] on div at bounding box center [704, 354] width 440 height 351
click at [698, 222] on div at bounding box center [704, 354] width 440 height 351
click at [776, 222] on div at bounding box center [704, 354] width 440 height 351
click at [528, 239] on div at bounding box center [704, 354] width 440 height 351
click at [584, 238] on div at bounding box center [704, 354] width 440 height 351
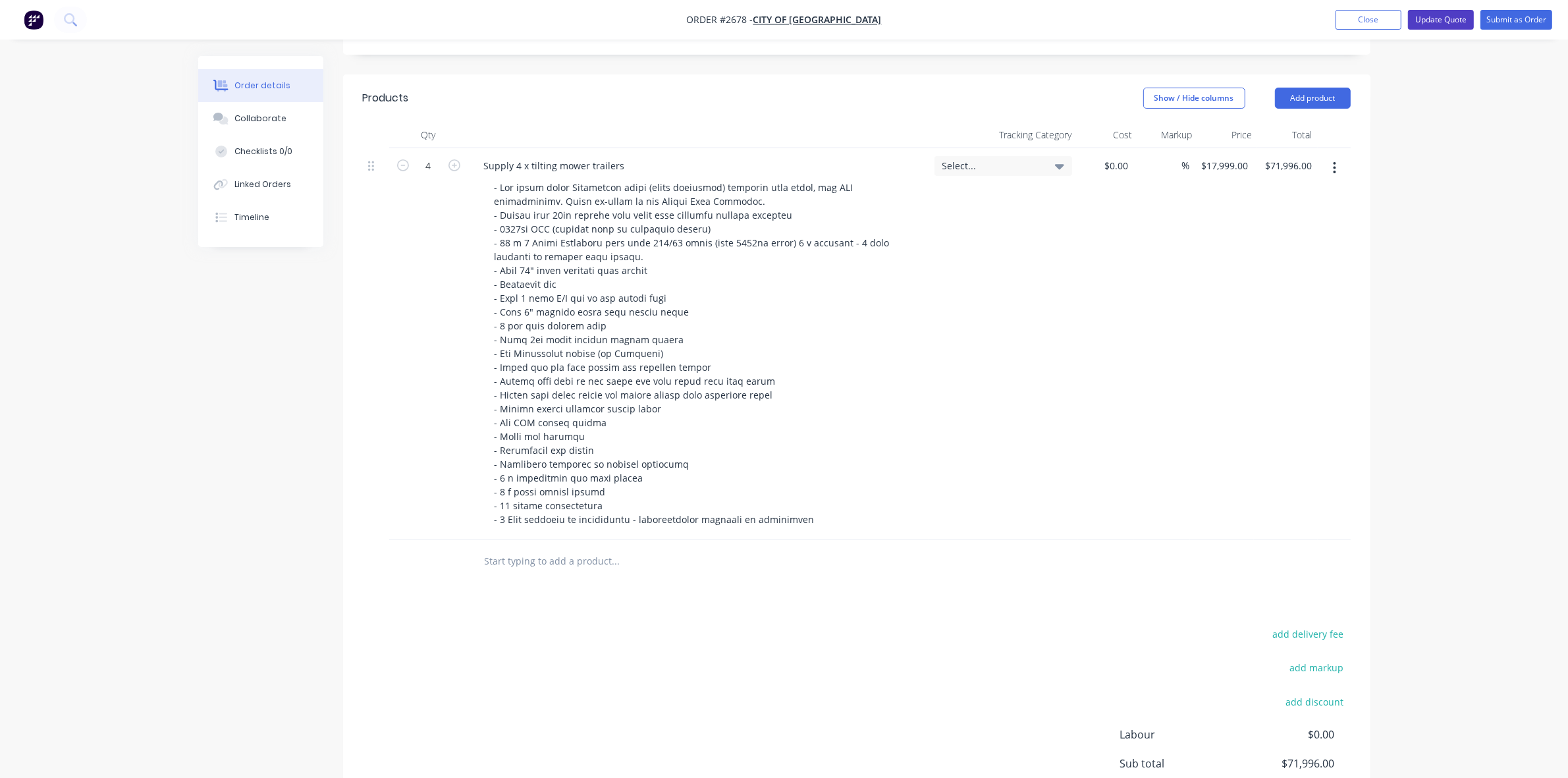
click at [1442, 15] on button "Update Quote" at bounding box center [1441, 20] width 65 height 20
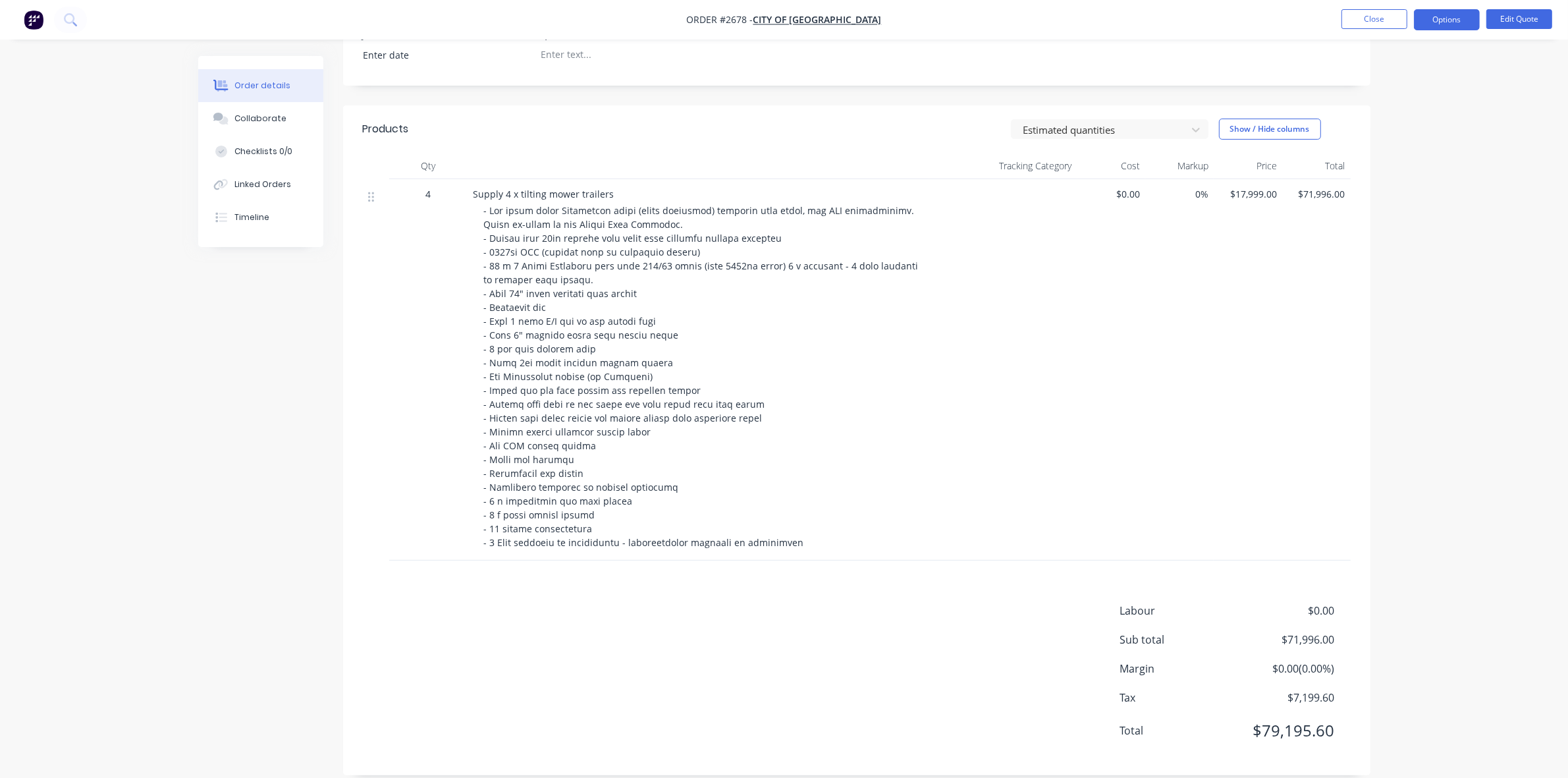
scroll to position [377, 0]
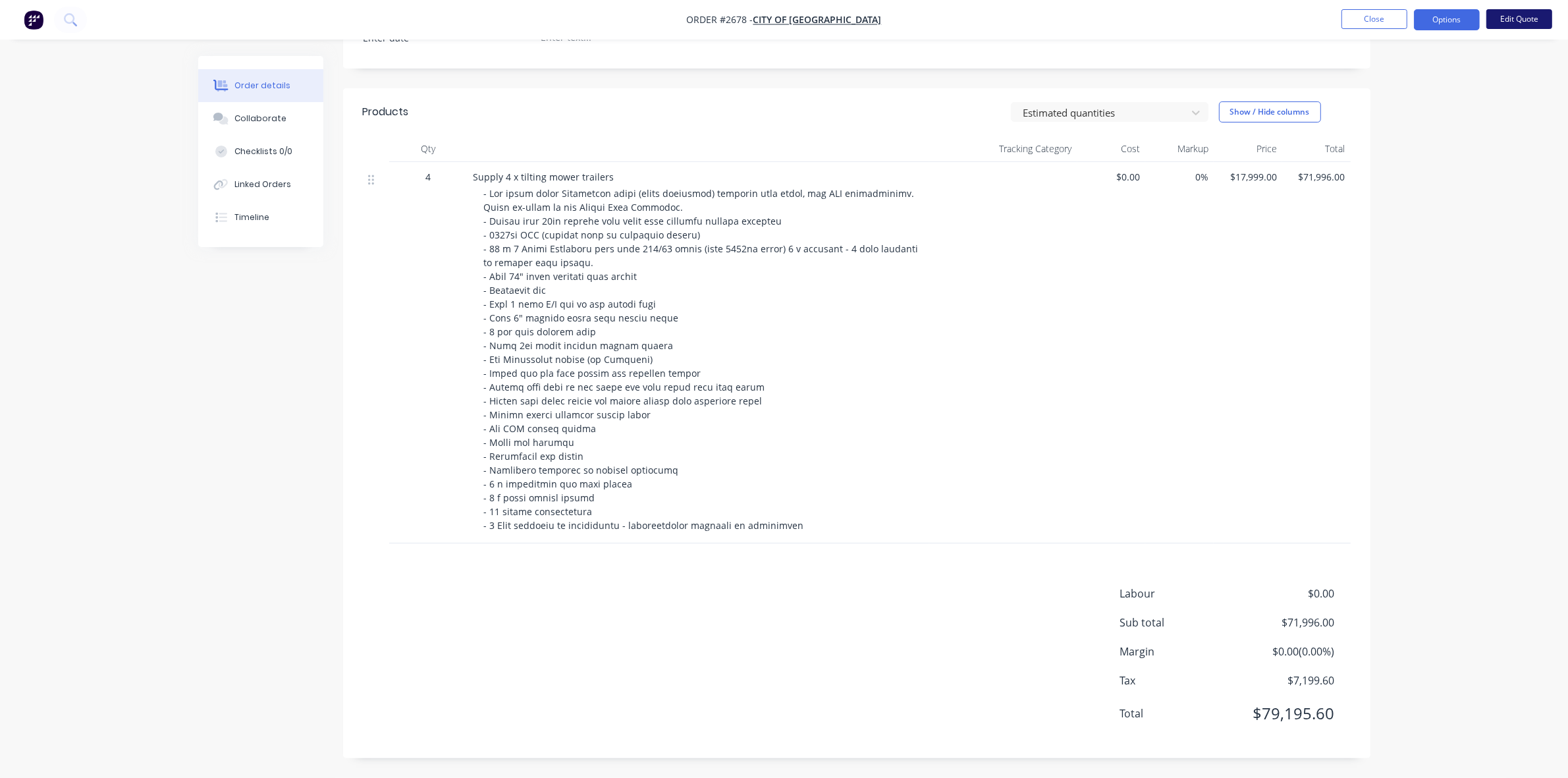
click at [1518, 19] on button "Edit Quote" at bounding box center [1519, 19] width 65 height 20
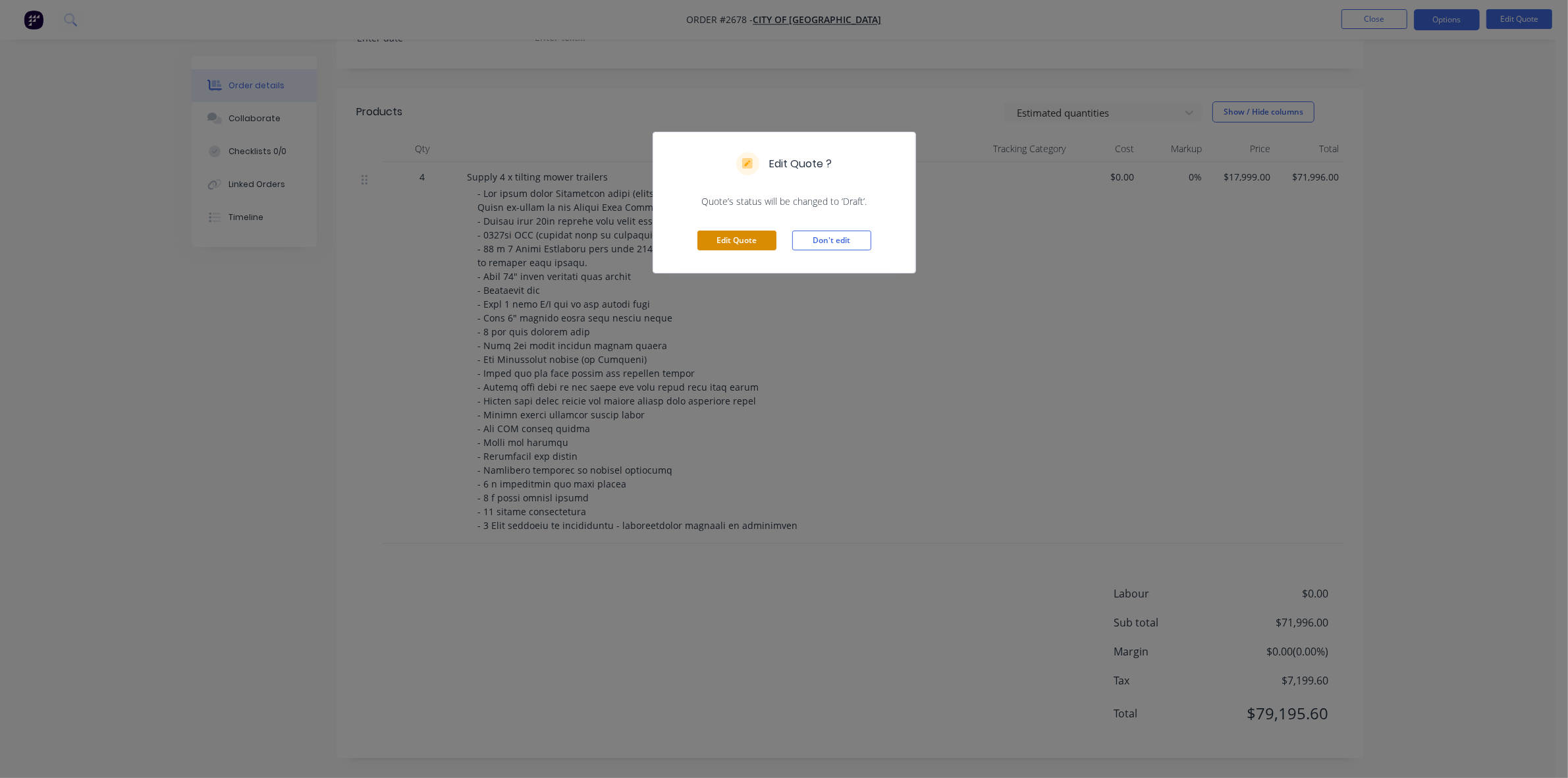
click at [744, 238] on button "Edit Quote" at bounding box center [737, 241] width 79 height 20
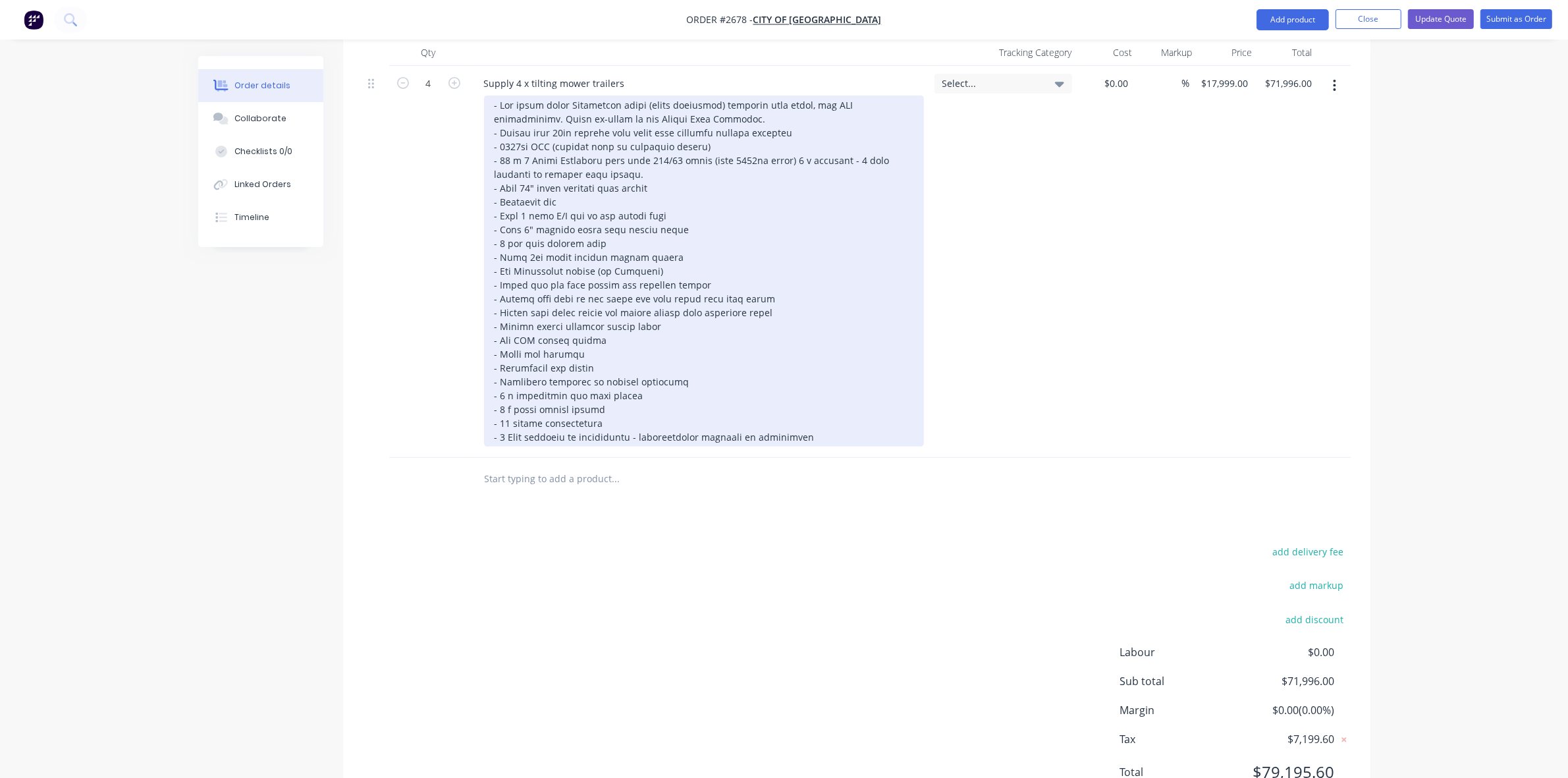
scroll to position [412, 0]
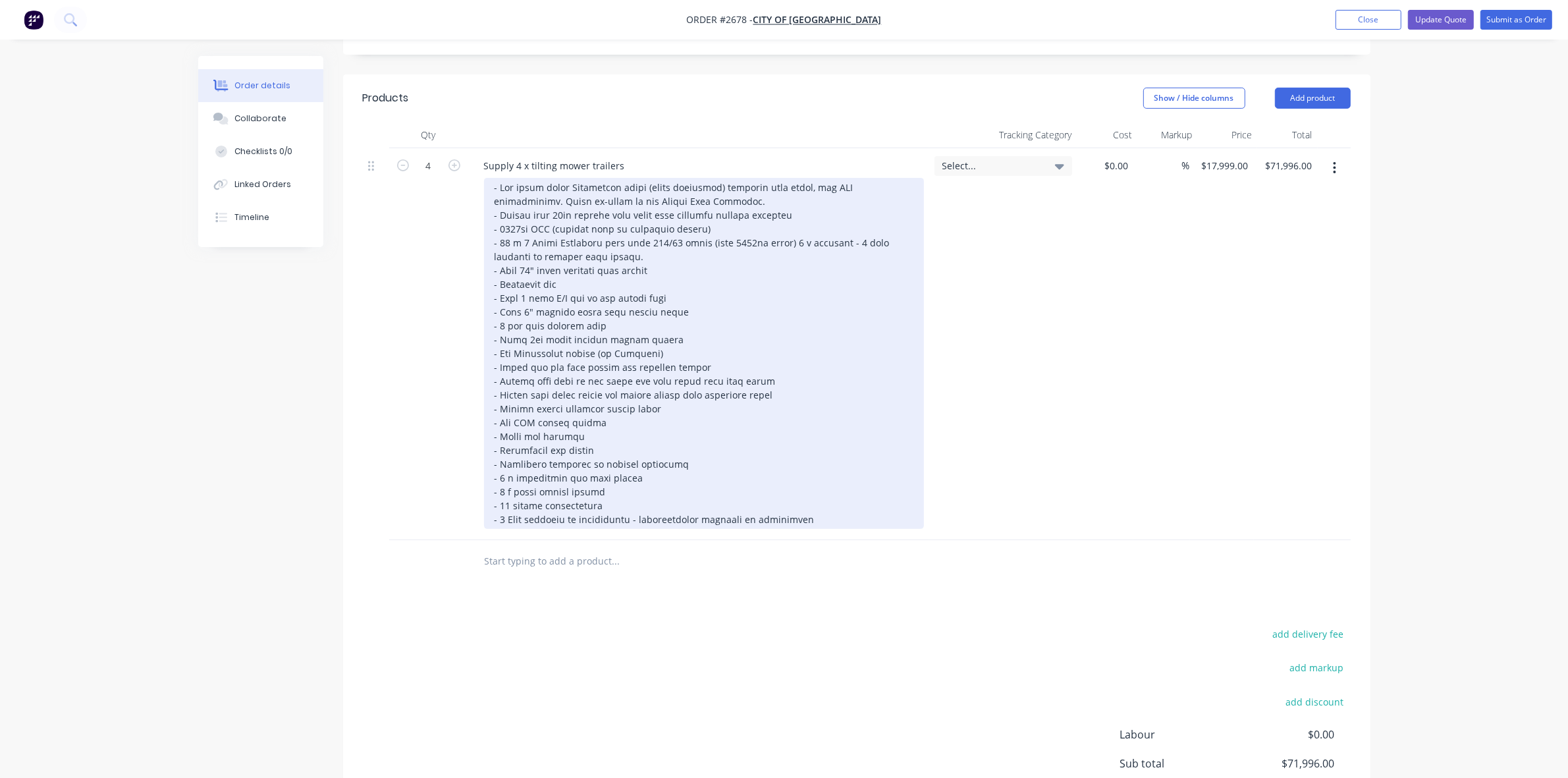
click at [713, 221] on div at bounding box center [704, 354] width 440 height 351
click at [718, 221] on div at bounding box center [704, 354] width 440 height 351
click at [784, 222] on div at bounding box center [704, 354] width 440 height 351
click at [787, 225] on div at bounding box center [704, 354] width 440 height 351
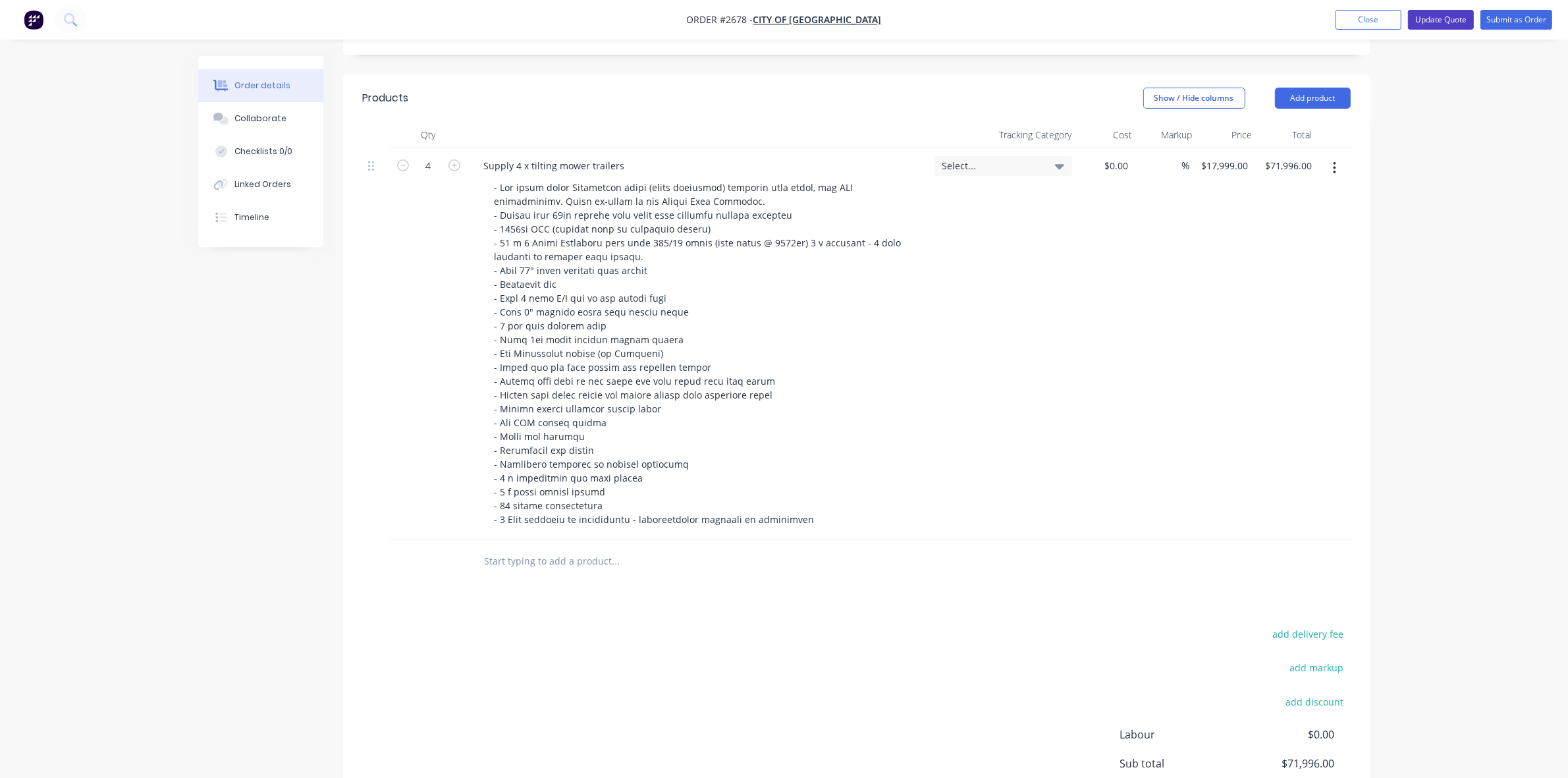
click at [1444, 18] on button "Update Quote" at bounding box center [1441, 20] width 65 height 20
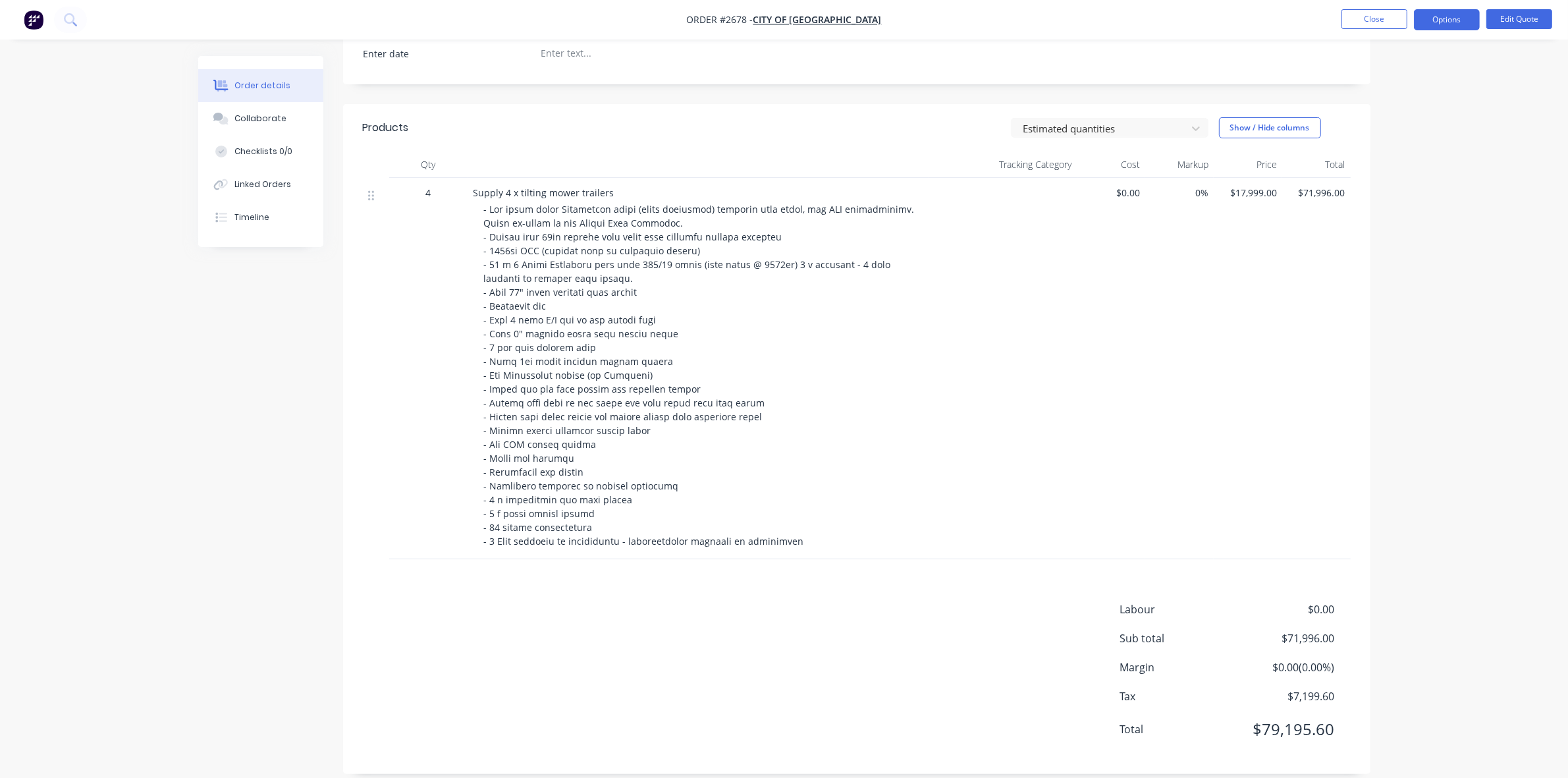
scroll to position [377, 0]
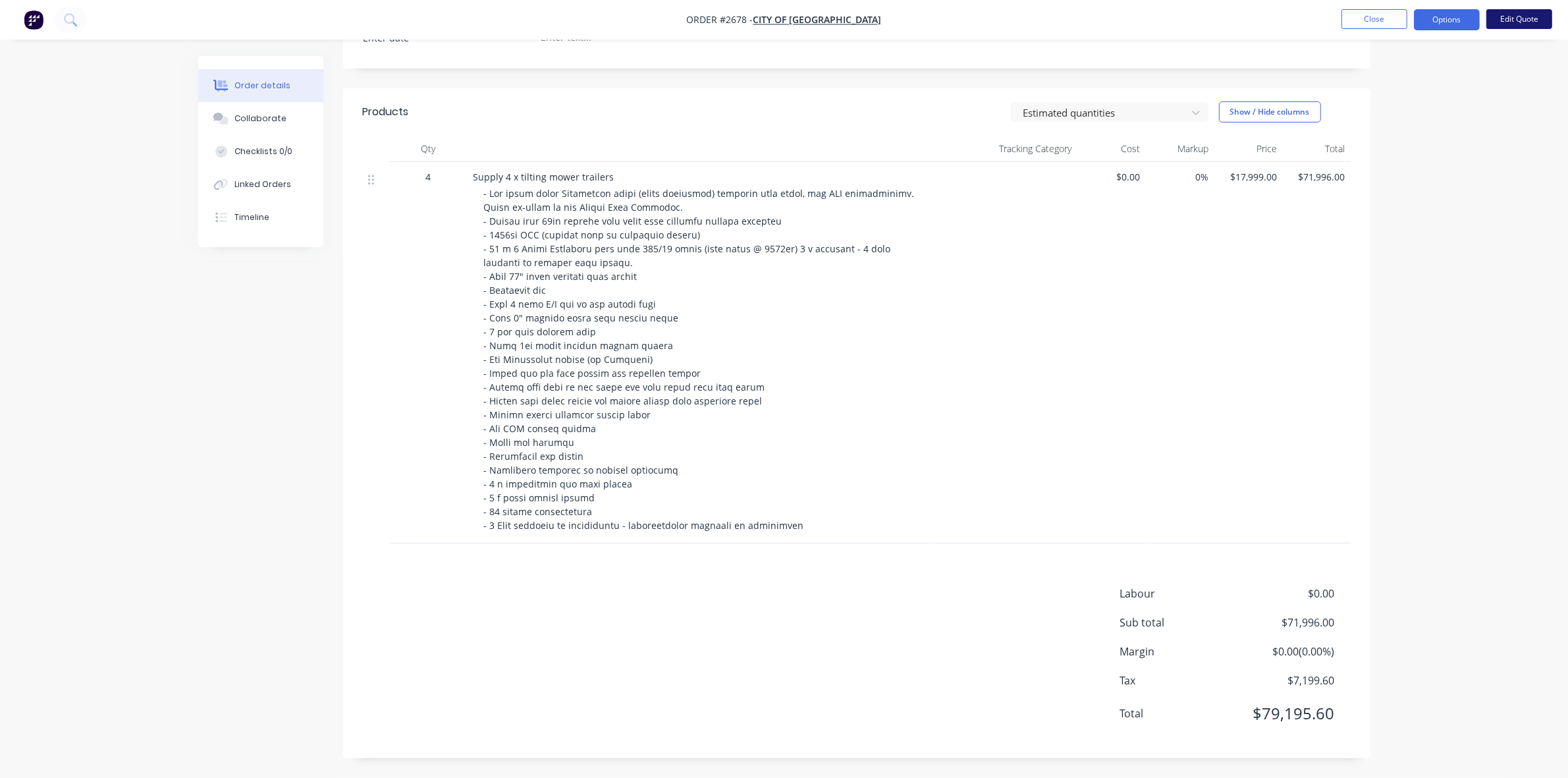
click at [1513, 21] on button "Edit Quote" at bounding box center [1519, 19] width 65 height 20
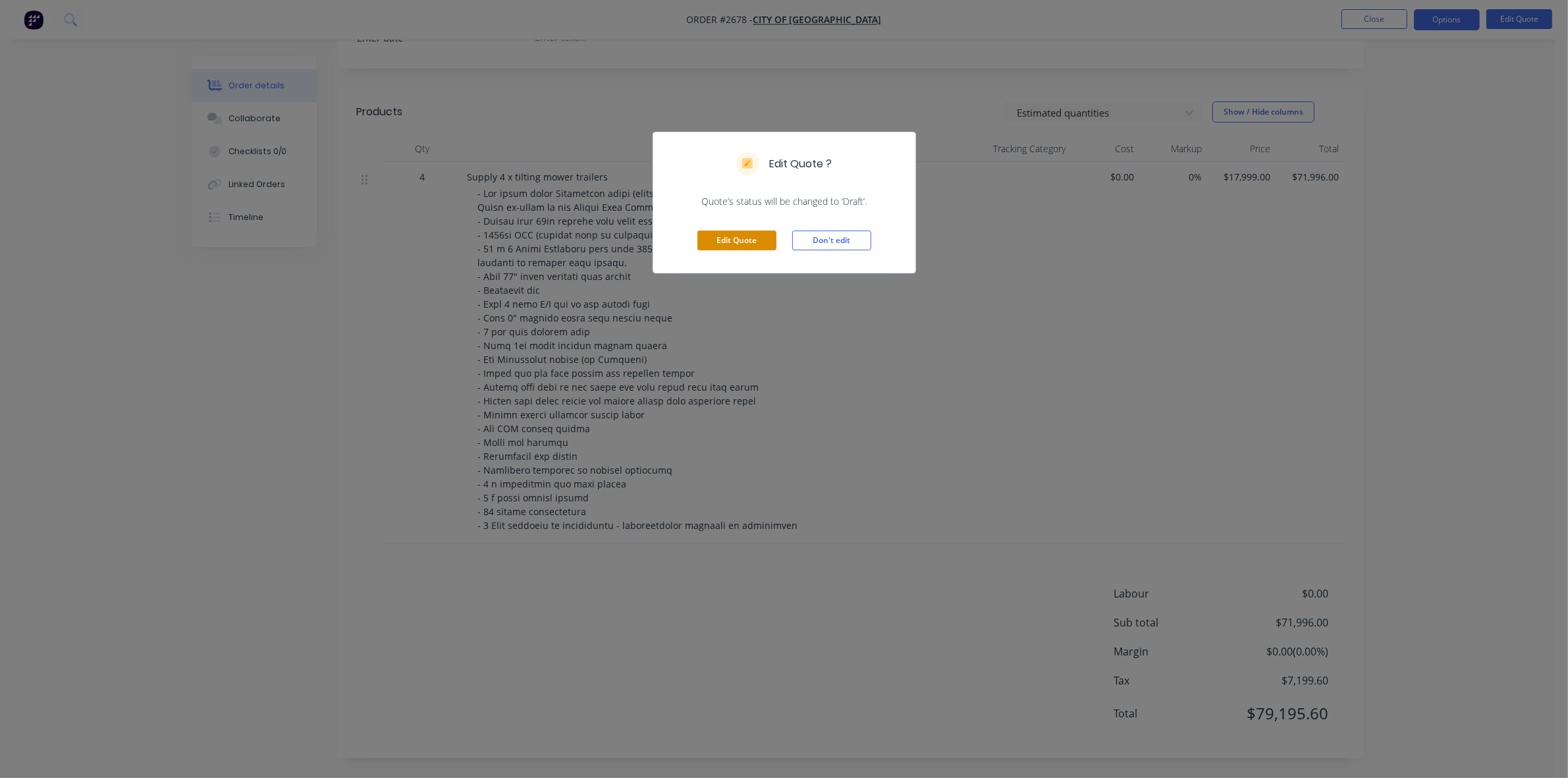
click at [748, 245] on button "Edit Quote" at bounding box center [737, 241] width 79 height 20
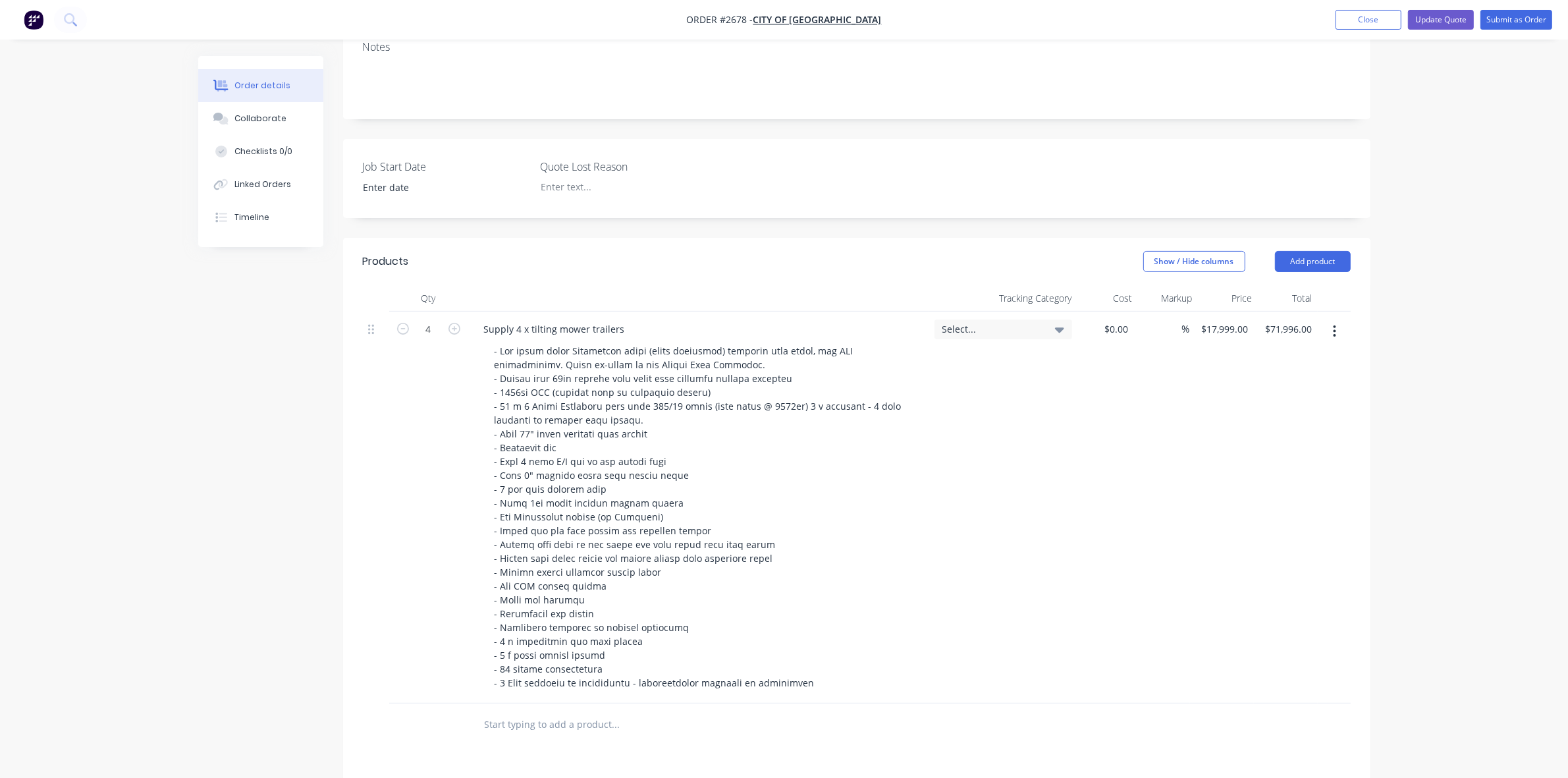
scroll to position [329, 0]
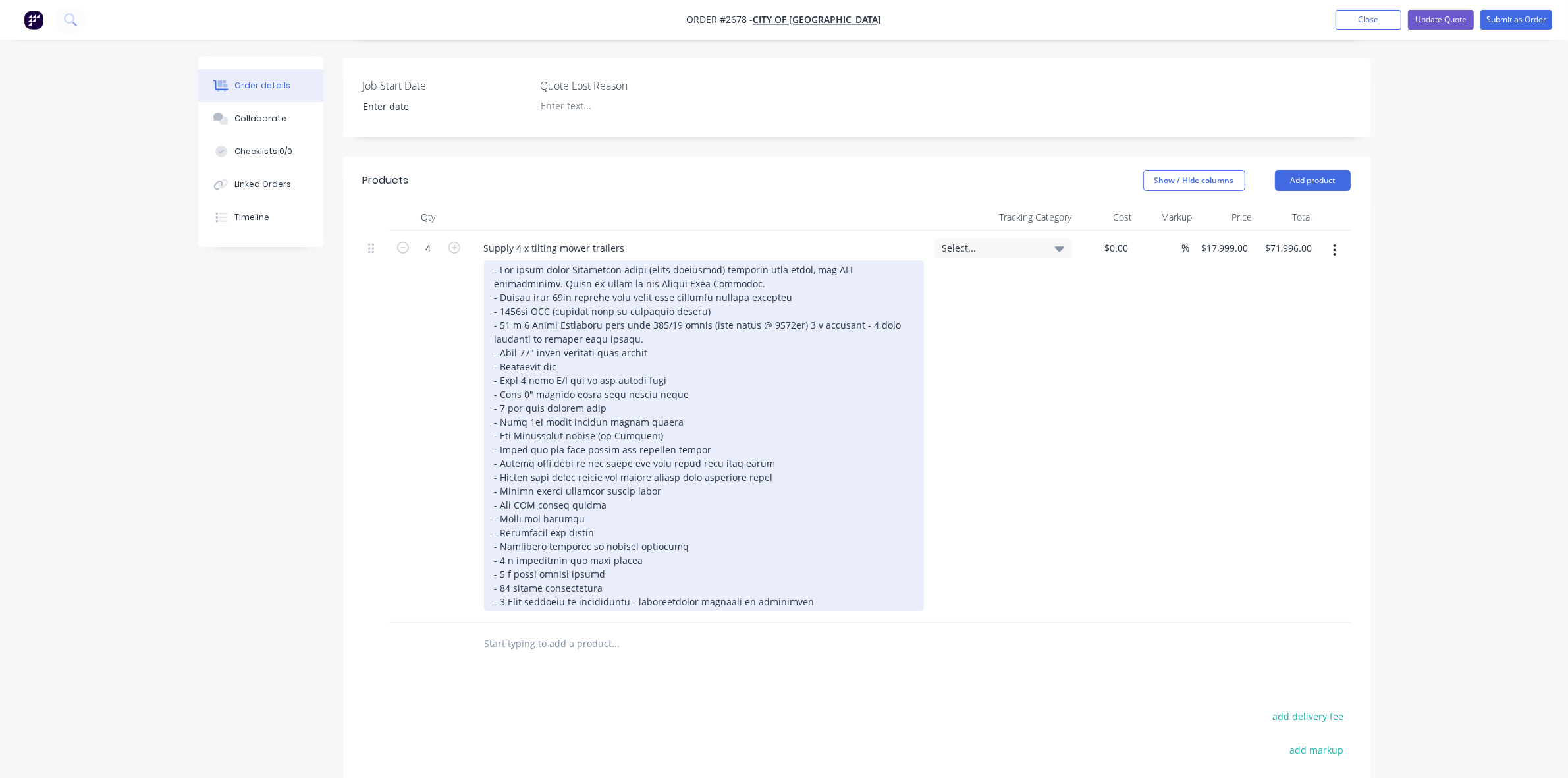
click at [718, 307] on div at bounding box center [704, 436] width 440 height 351
click at [773, 306] on div at bounding box center [704, 436] width 440 height 351
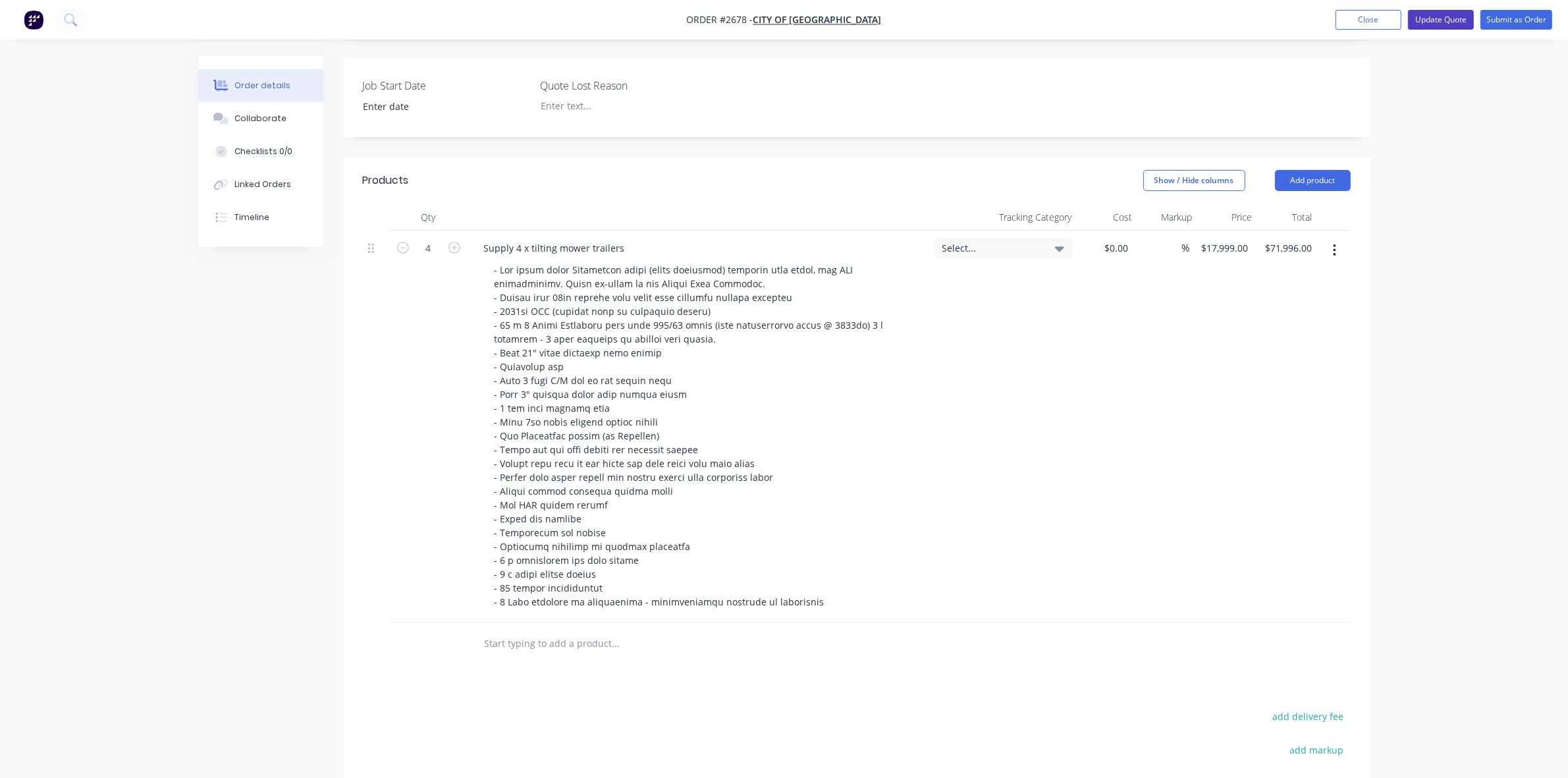
click at [1456, 20] on button "Update Quote" at bounding box center [1441, 20] width 65 height 20
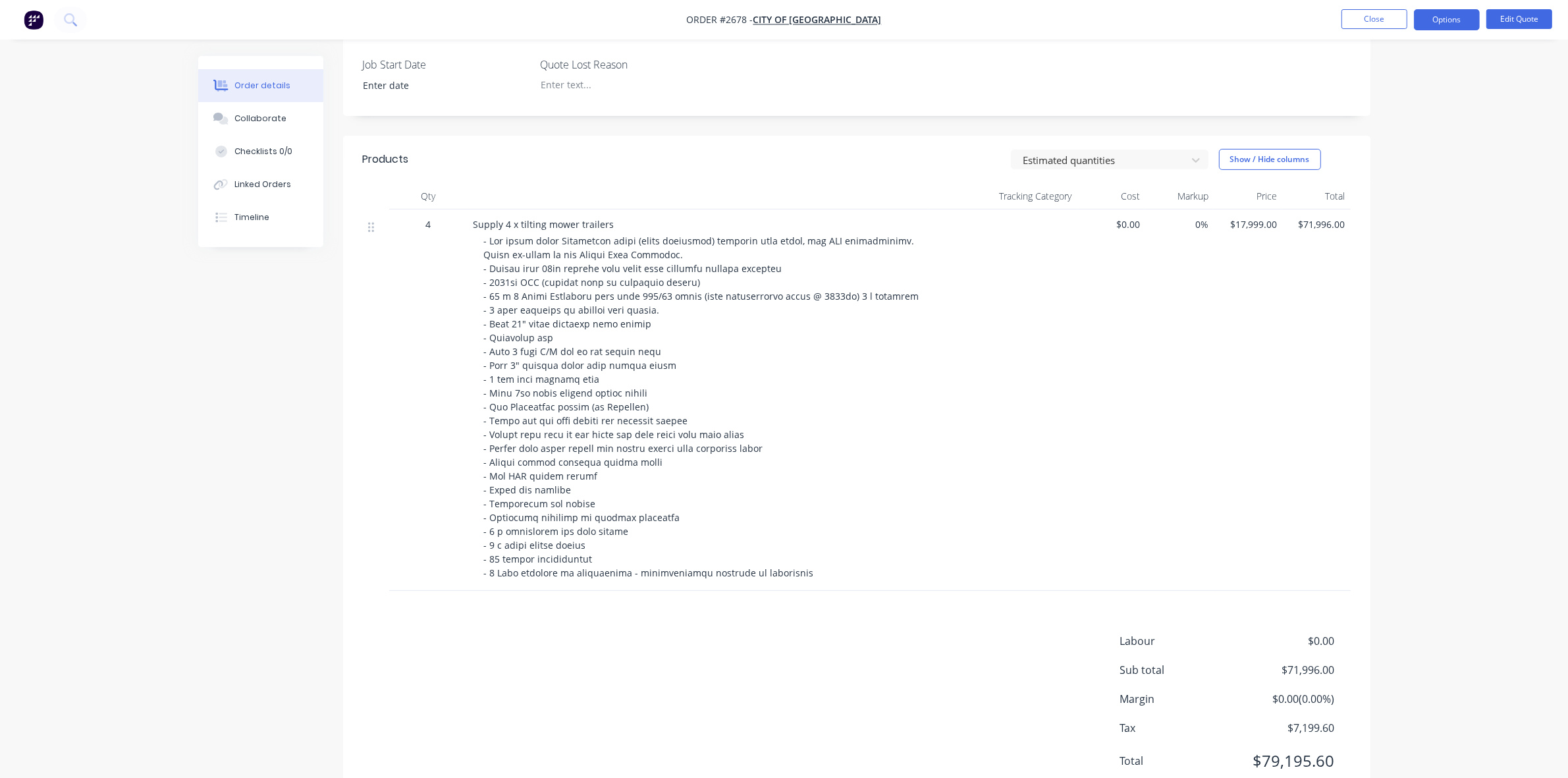
click at [915, 285] on div at bounding box center [704, 406] width 440 height 346
click at [1380, 18] on button "Close" at bounding box center [1375, 19] width 65 height 20
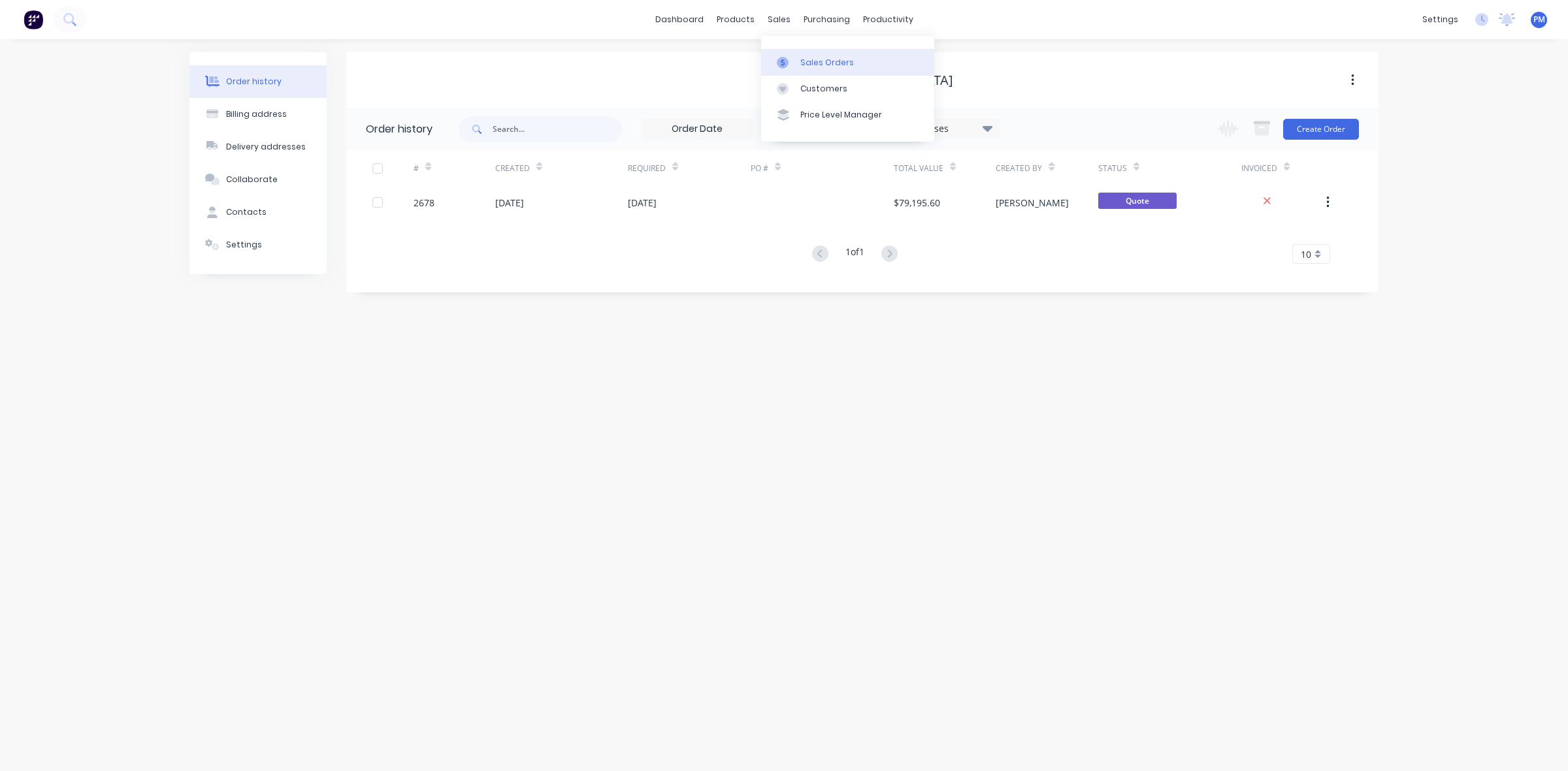
click at [809, 58] on div "Sales Orders" at bounding box center [827, 63] width 54 height 12
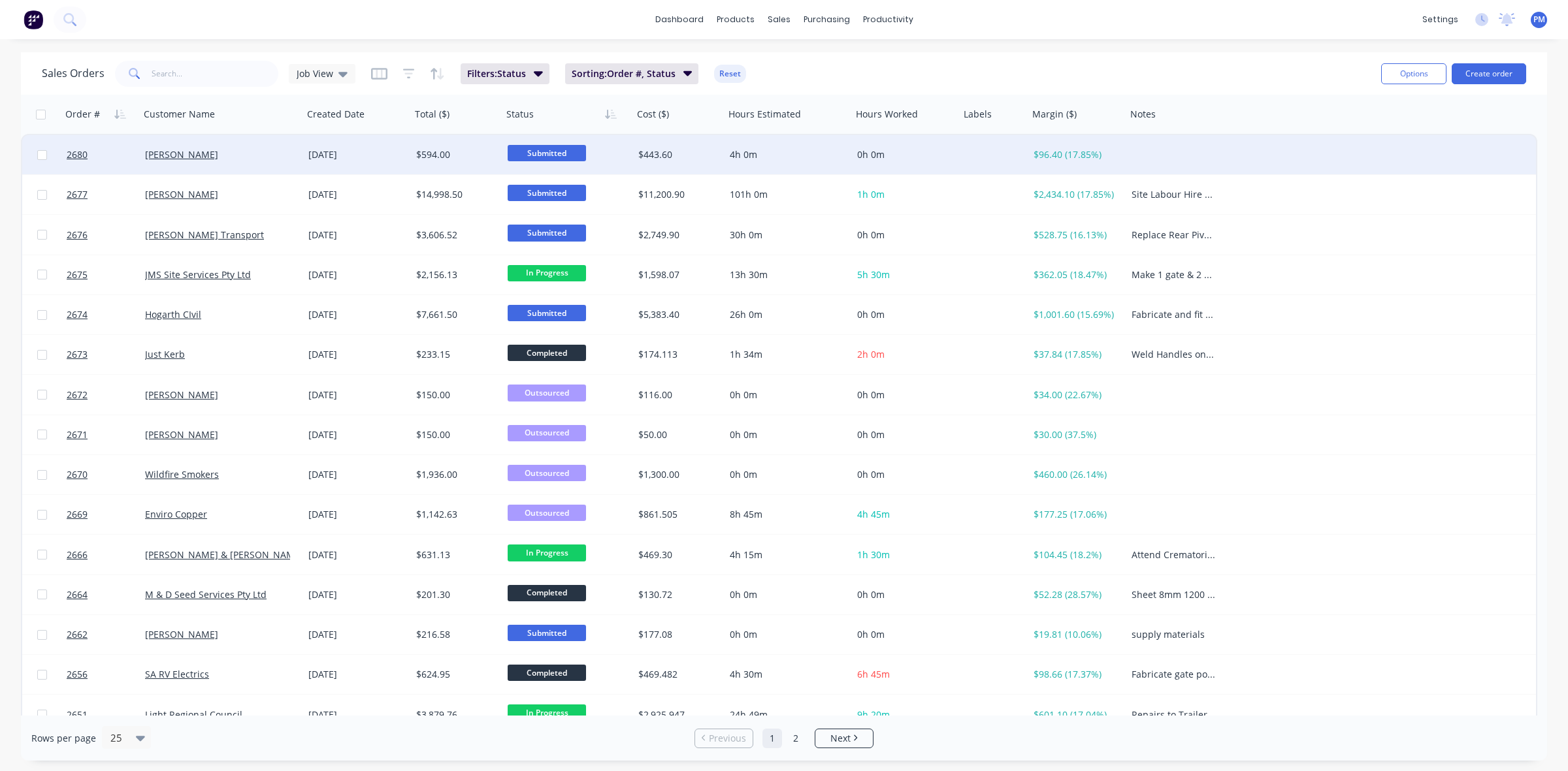
click at [268, 159] on div "[PERSON_NAME]" at bounding box center [218, 154] width 145 height 13
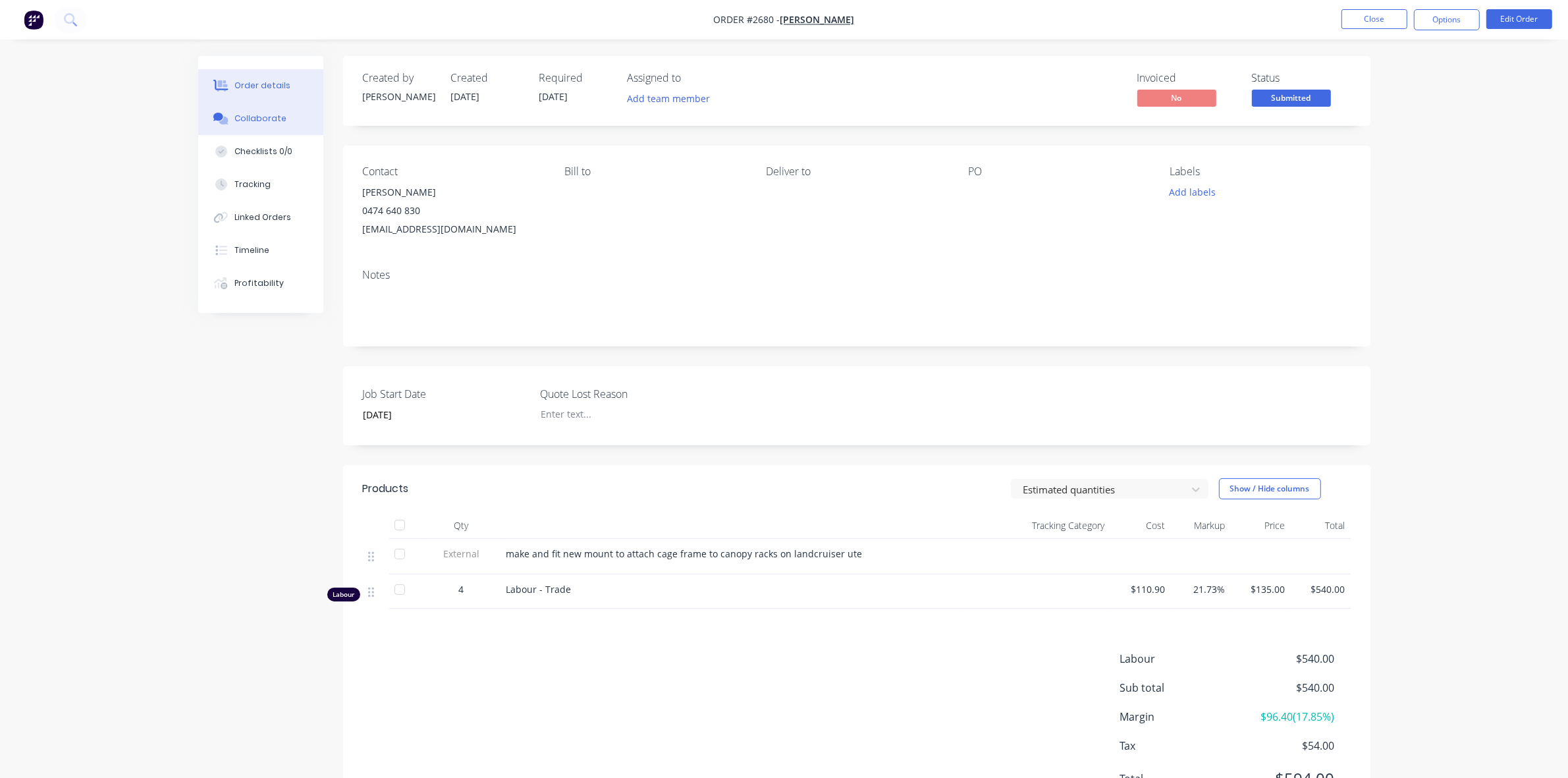
click at [248, 117] on div "Collaborate" at bounding box center [261, 119] width 52 height 12
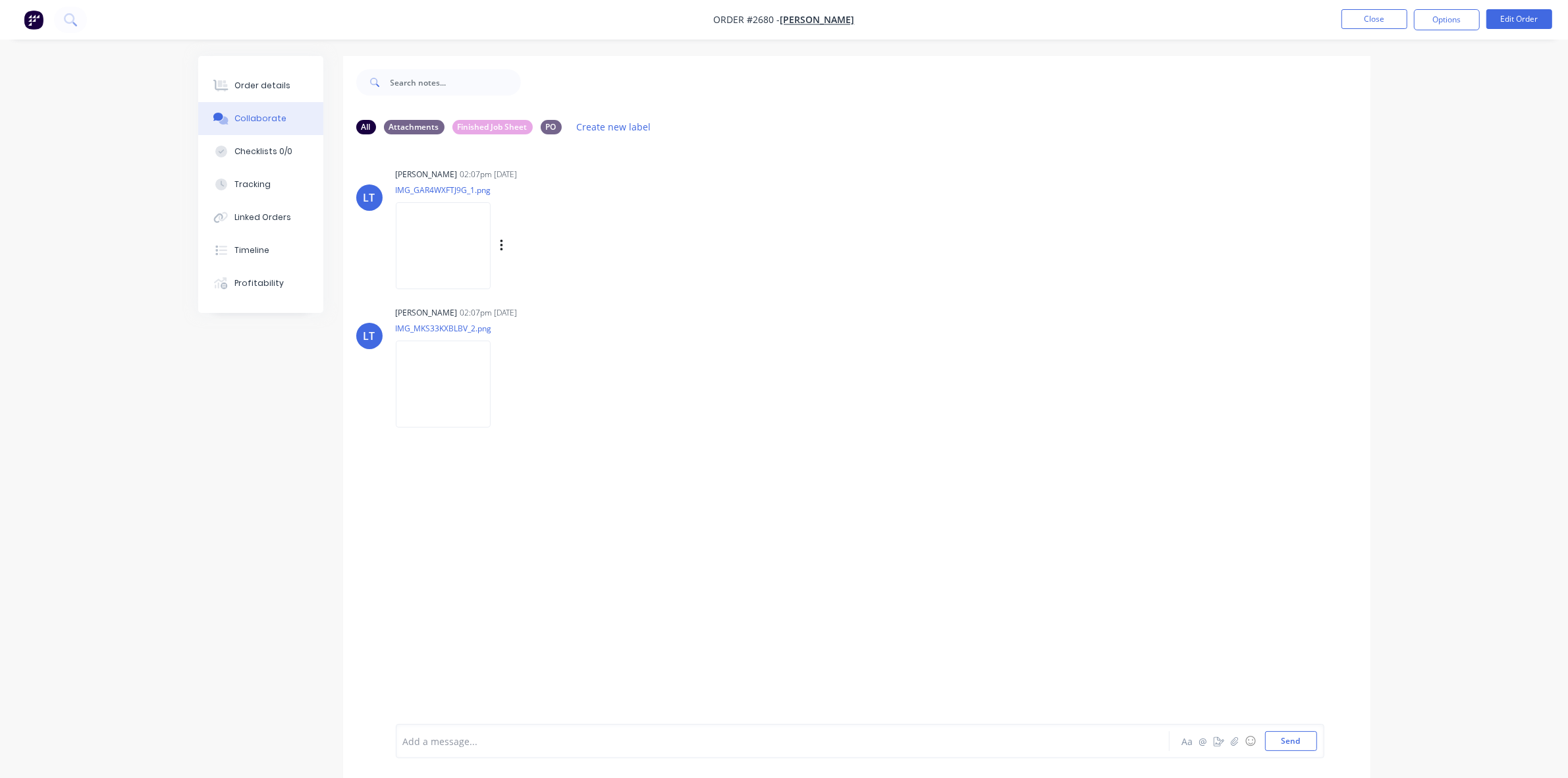
click at [440, 251] on img at bounding box center [444, 245] width 95 height 86
click at [271, 69] on button "Order details" at bounding box center [261, 85] width 125 height 33
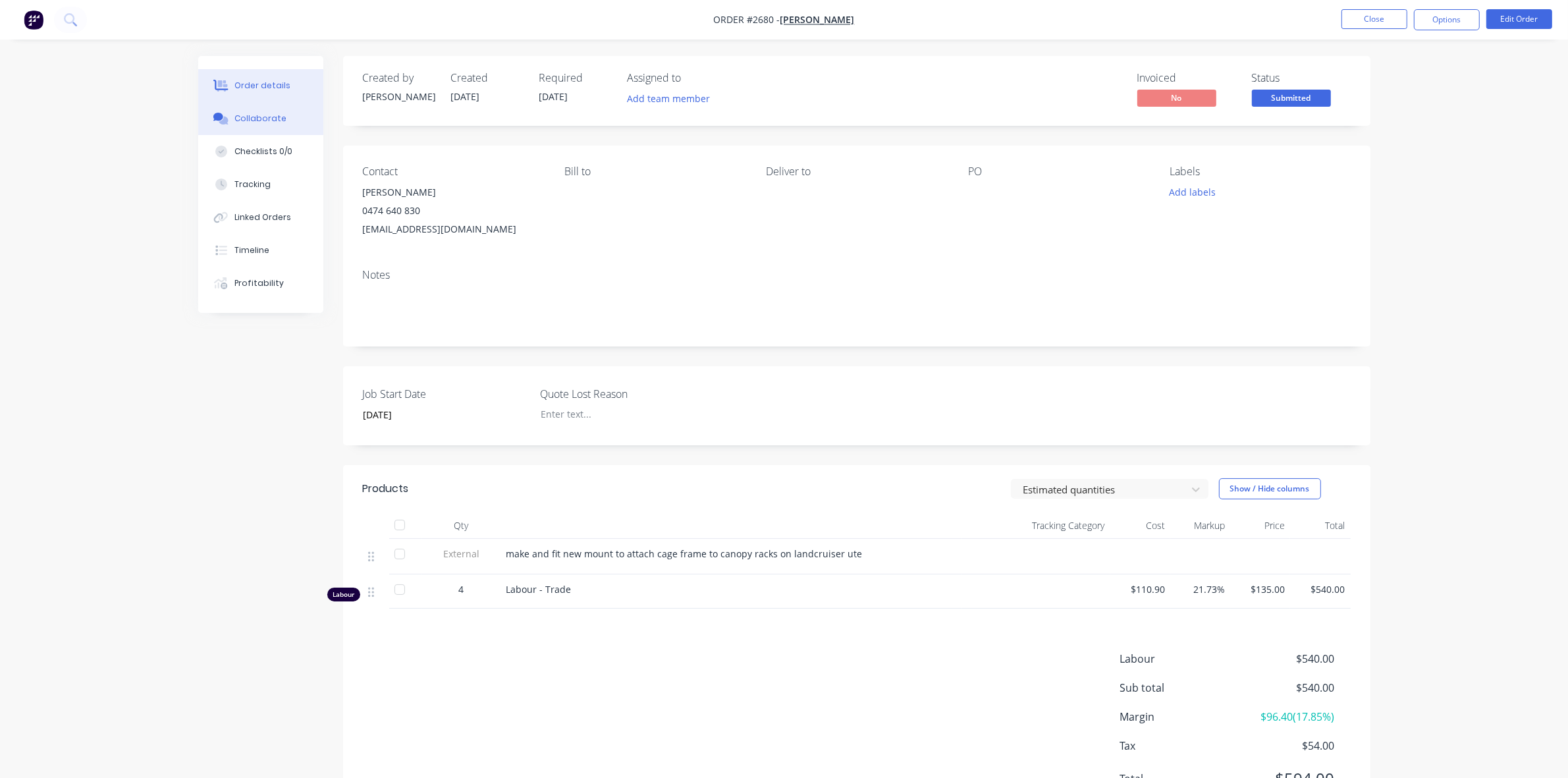
click at [261, 117] on div "Collaborate" at bounding box center [261, 119] width 52 height 12
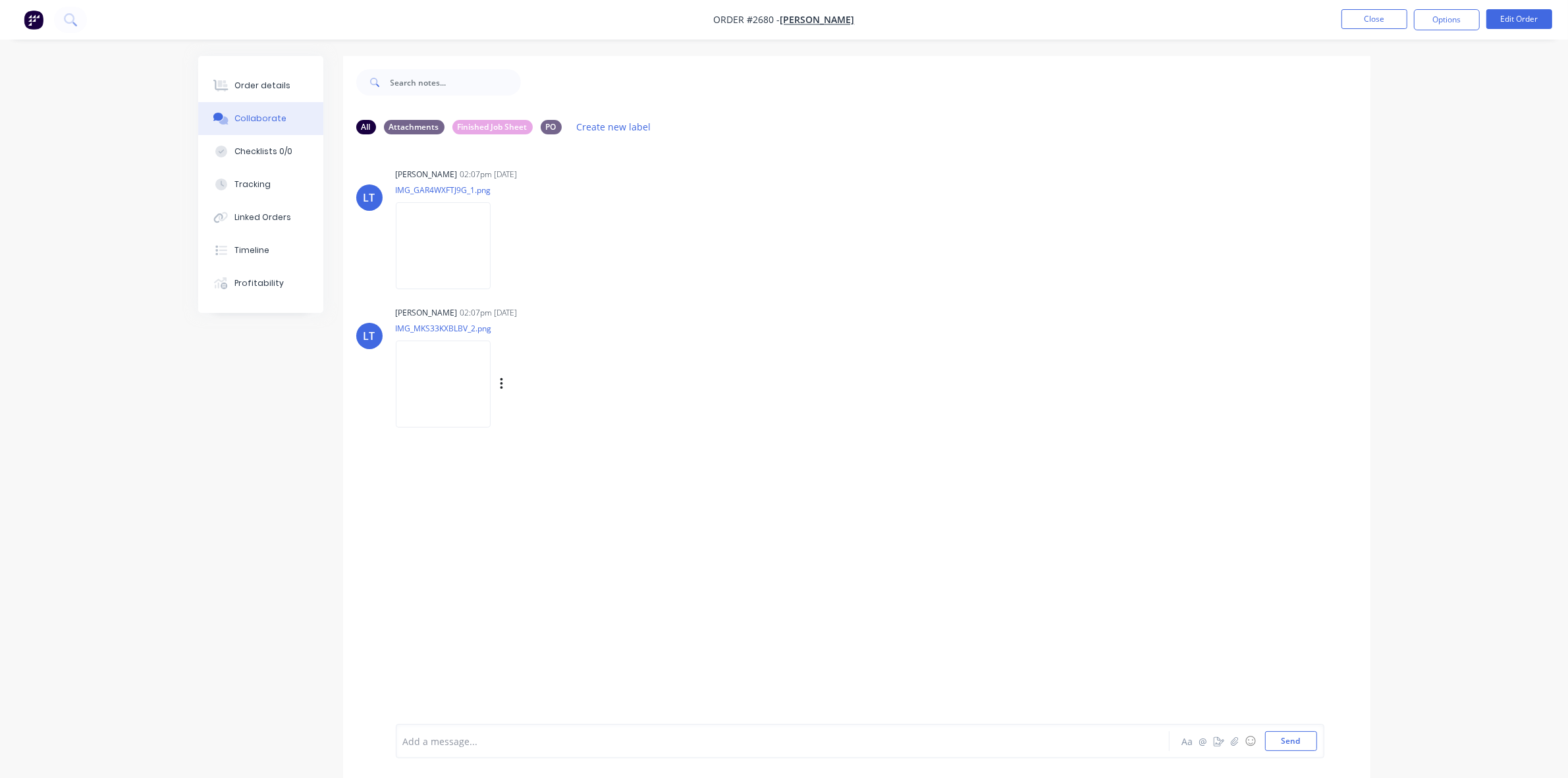
click at [435, 367] on img at bounding box center [444, 384] width 95 height 86
click at [255, 89] on div "Order details" at bounding box center [262, 85] width 56 height 12
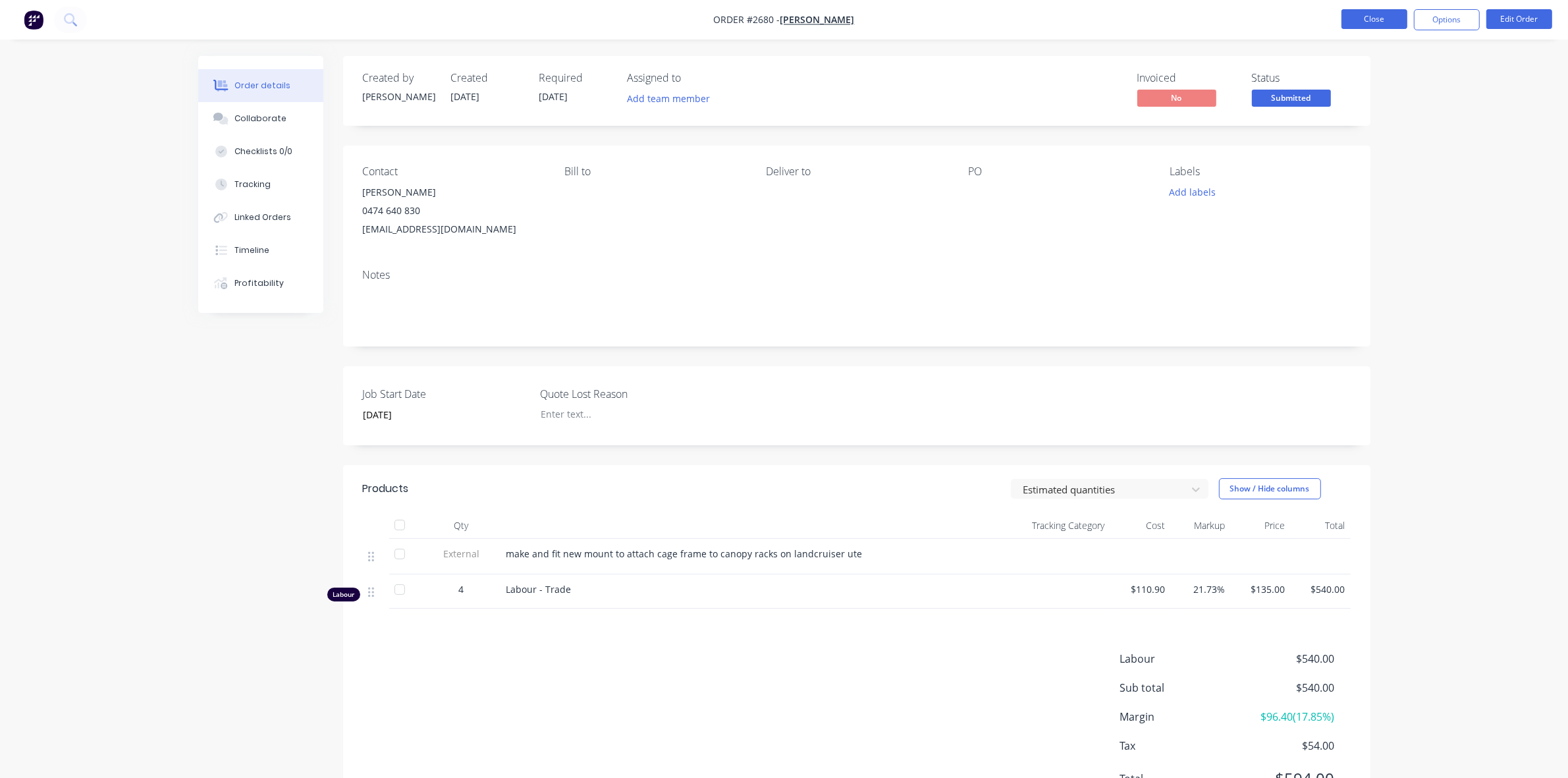
click at [1374, 25] on button "Close" at bounding box center [1375, 19] width 65 height 20
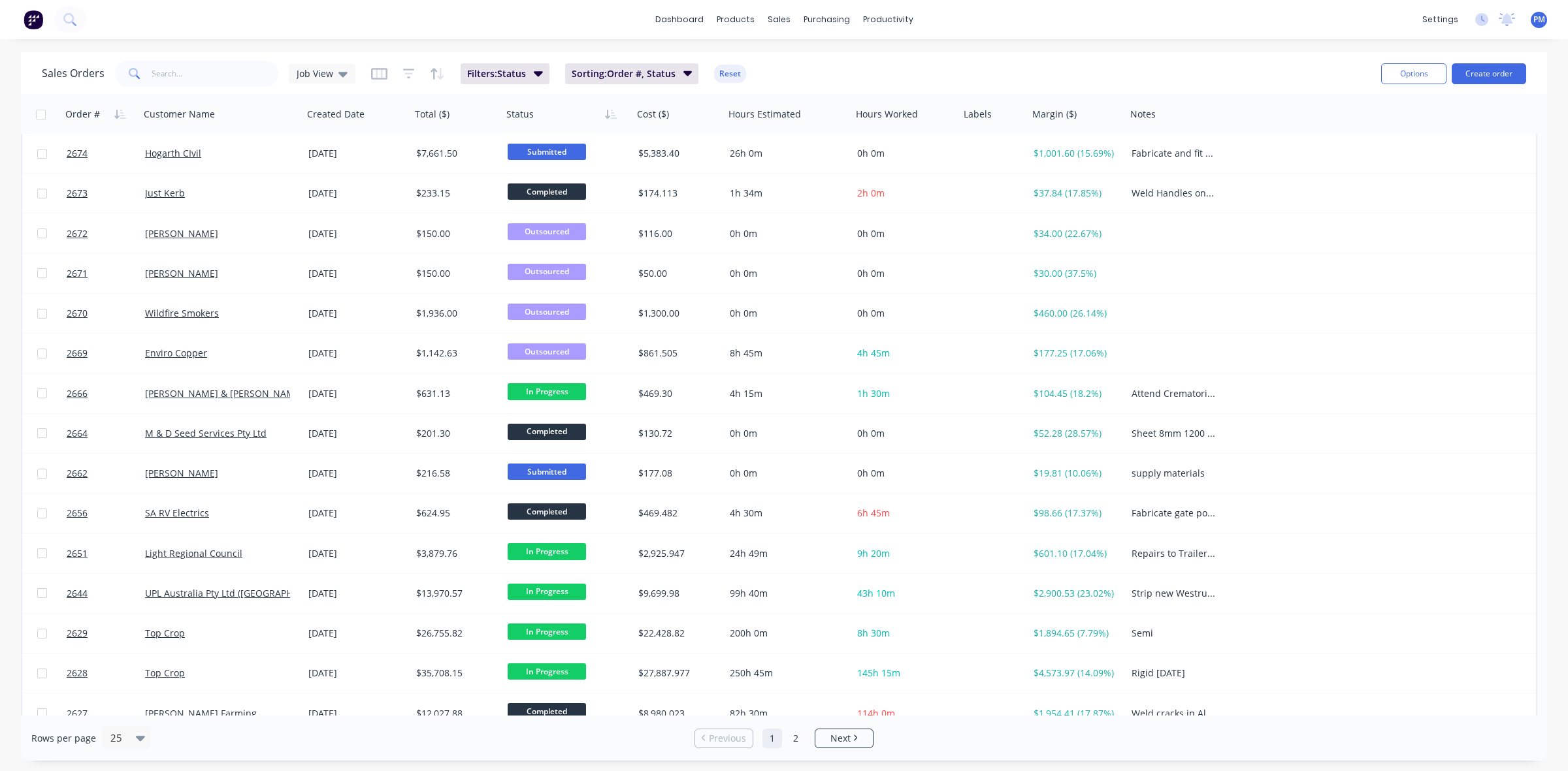
scroll to position [163, 0]
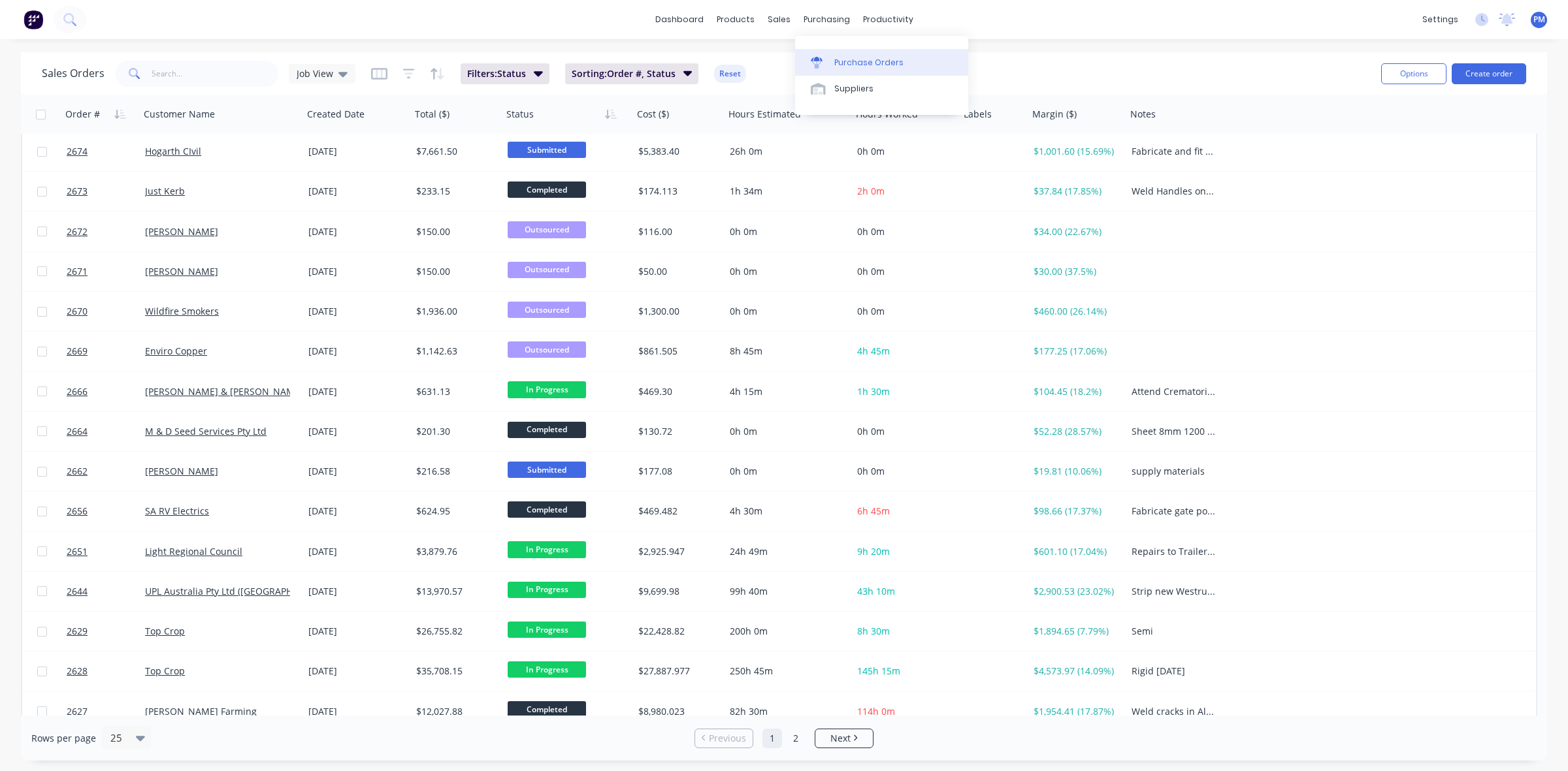
click at [853, 63] on div "Purchase Orders" at bounding box center [868, 63] width 69 height 12
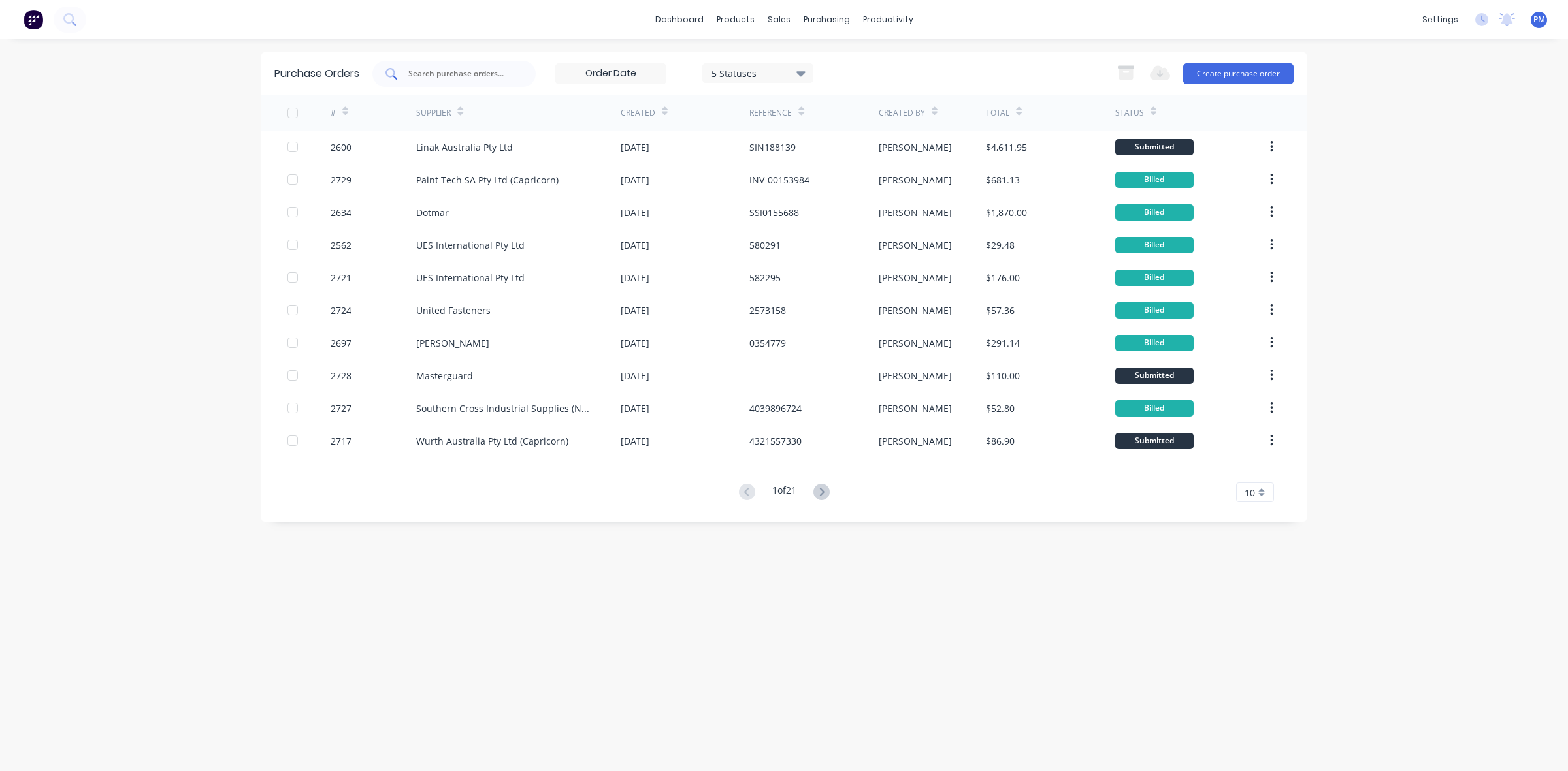
click at [407, 70] on div at bounding box center [454, 74] width 163 height 27
click at [387, 75] on icon at bounding box center [391, 74] width 12 height 12
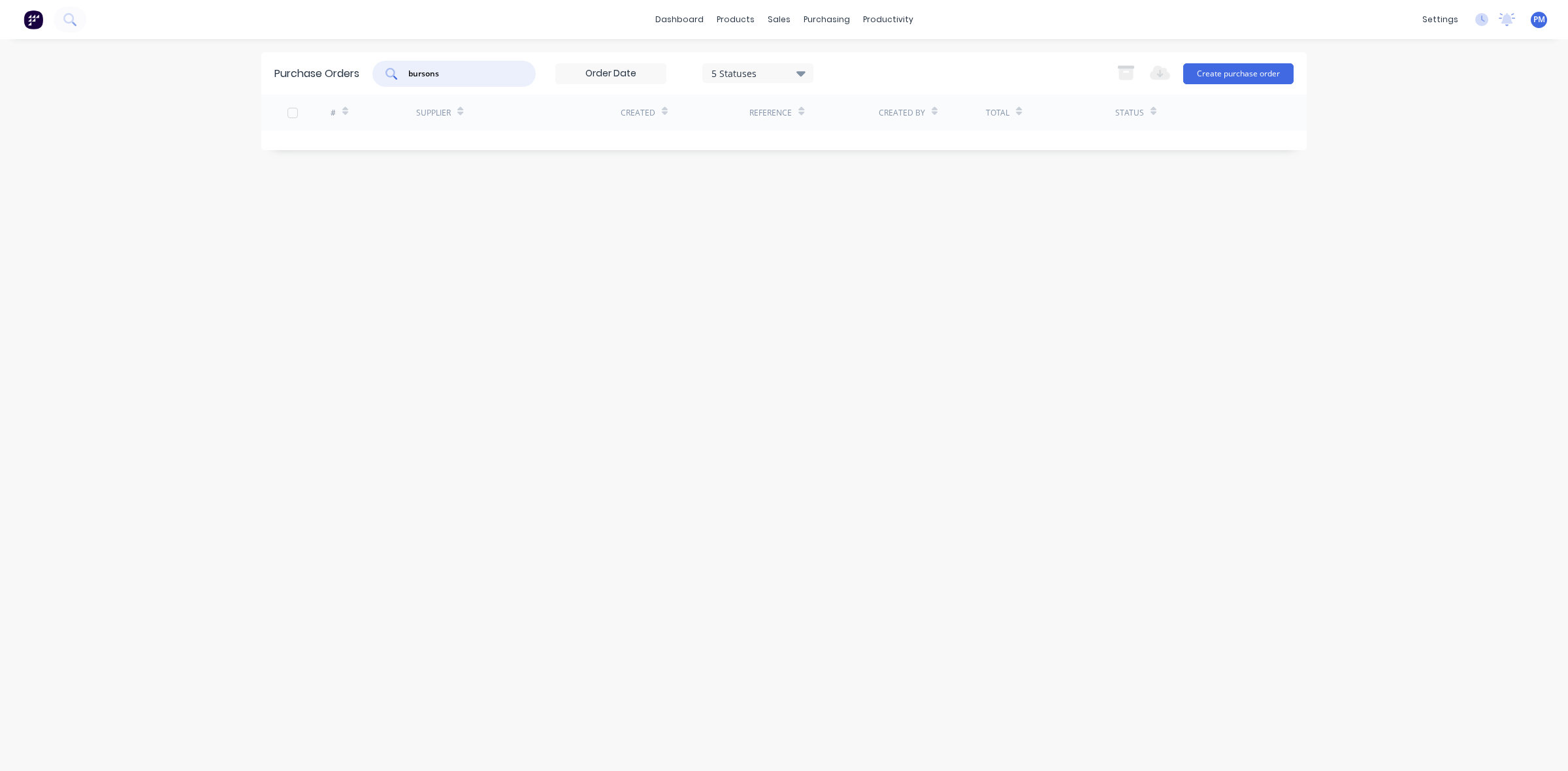
click at [436, 71] on input "bursons" at bounding box center [461, 73] width 108 height 13
type input "[PERSON_NAME]"
click at [387, 73] on icon at bounding box center [390, 73] width 10 height 10
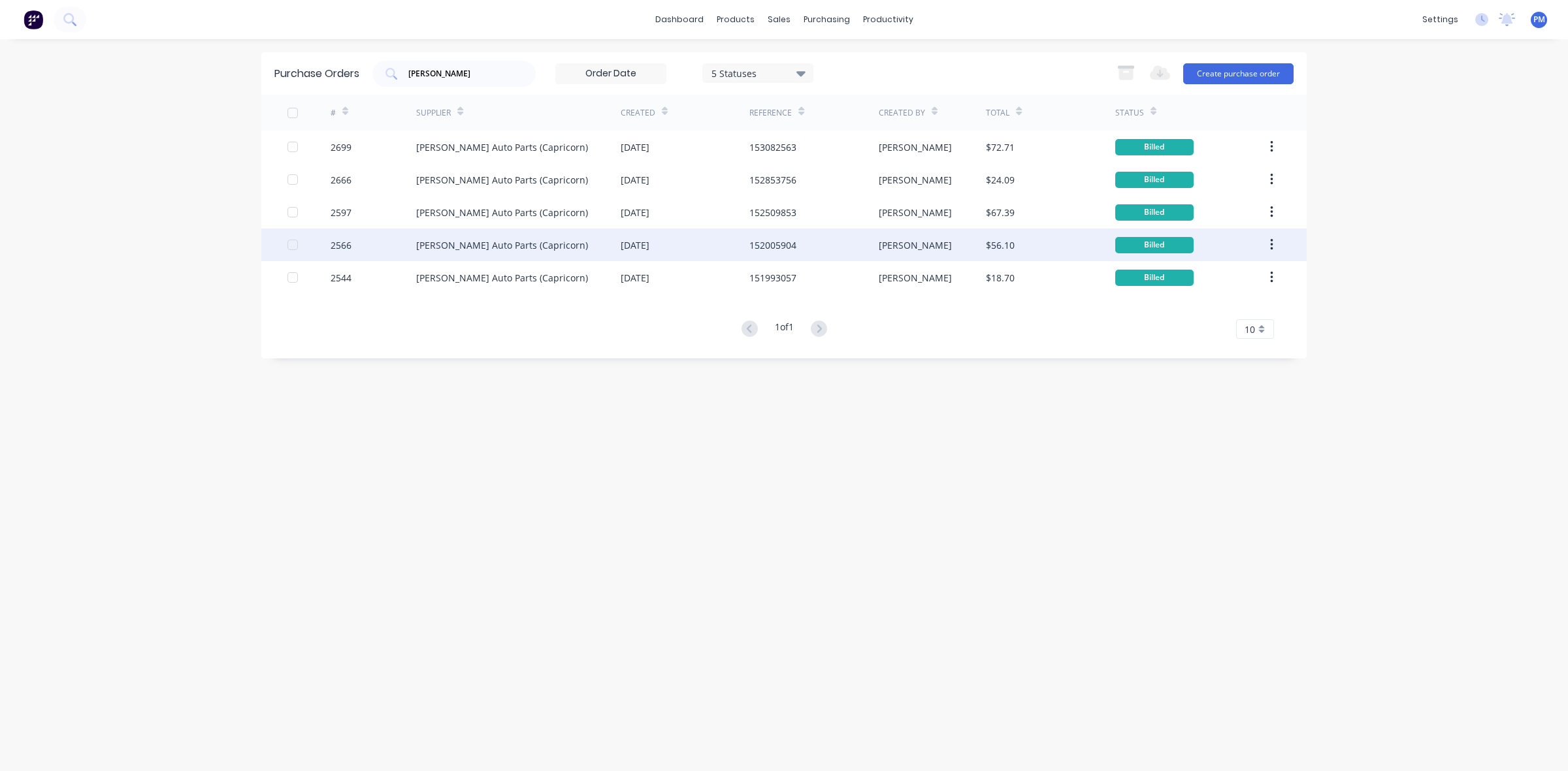
click at [700, 248] on div "[DATE]" at bounding box center [685, 245] width 129 height 32
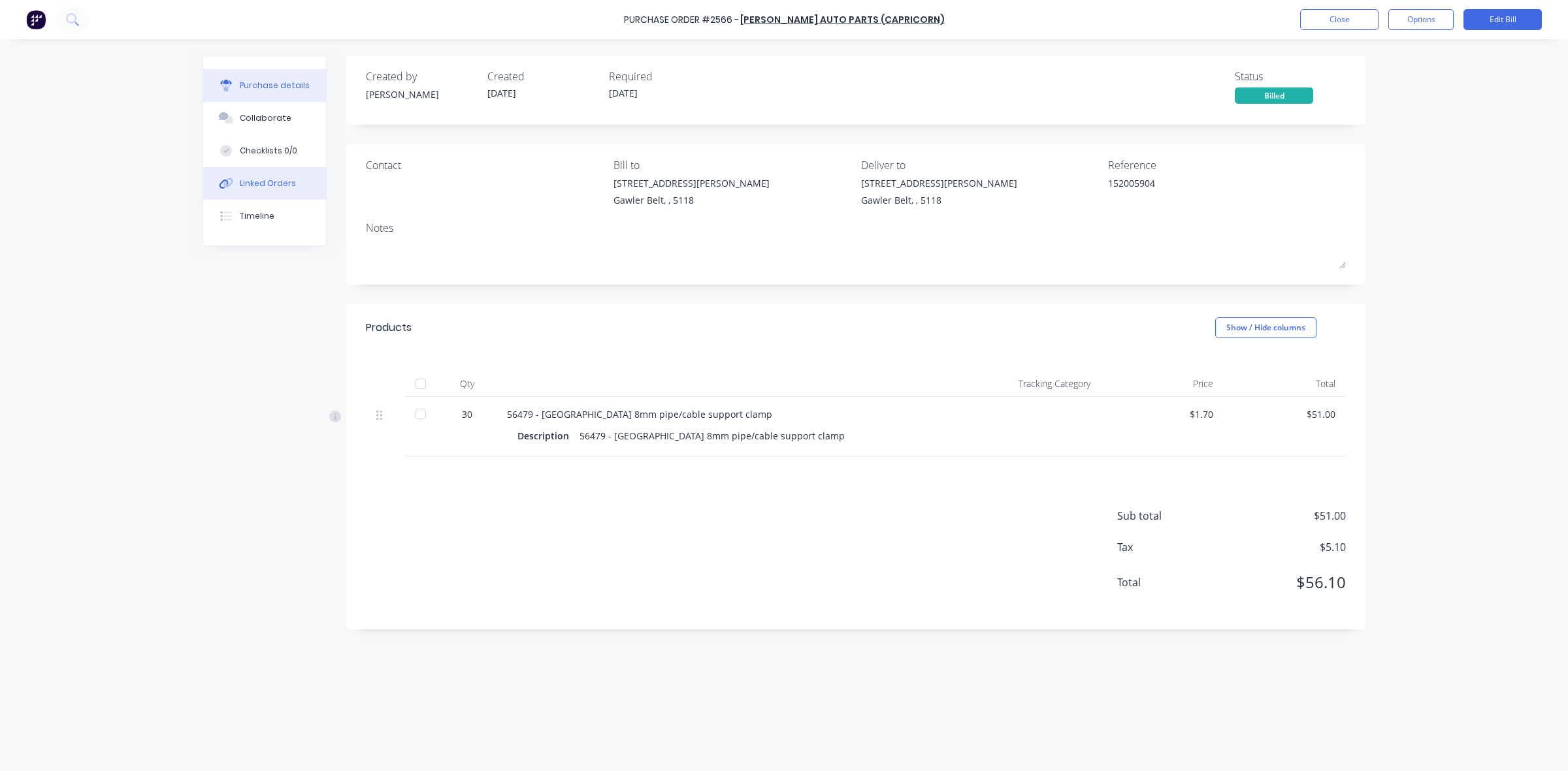
click at [286, 185] on div "Linked Orders" at bounding box center [267, 184] width 56 height 12
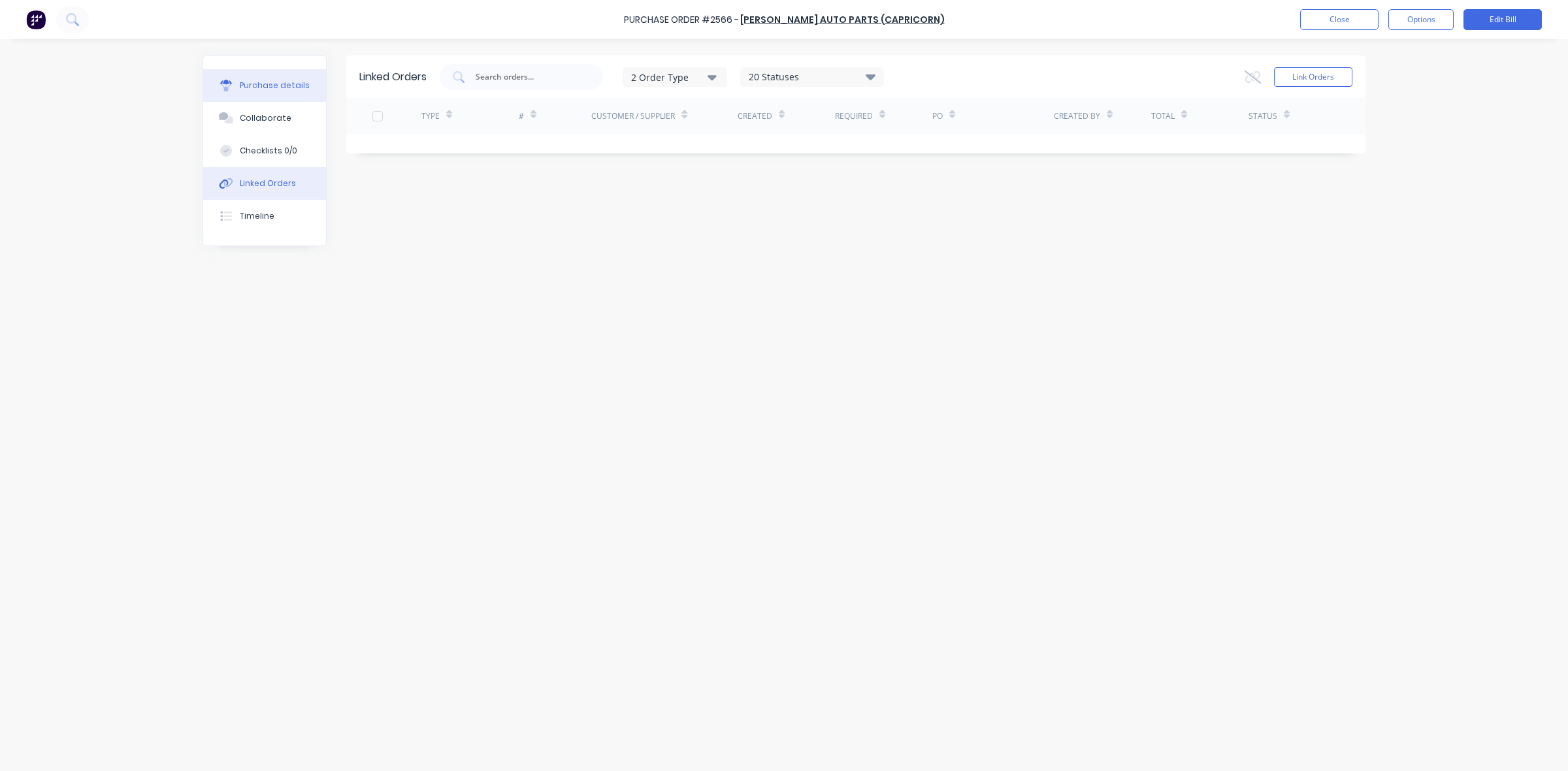
click at [268, 82] on div "Purchase details" at bounding box center [274, 85] width 70 height 12
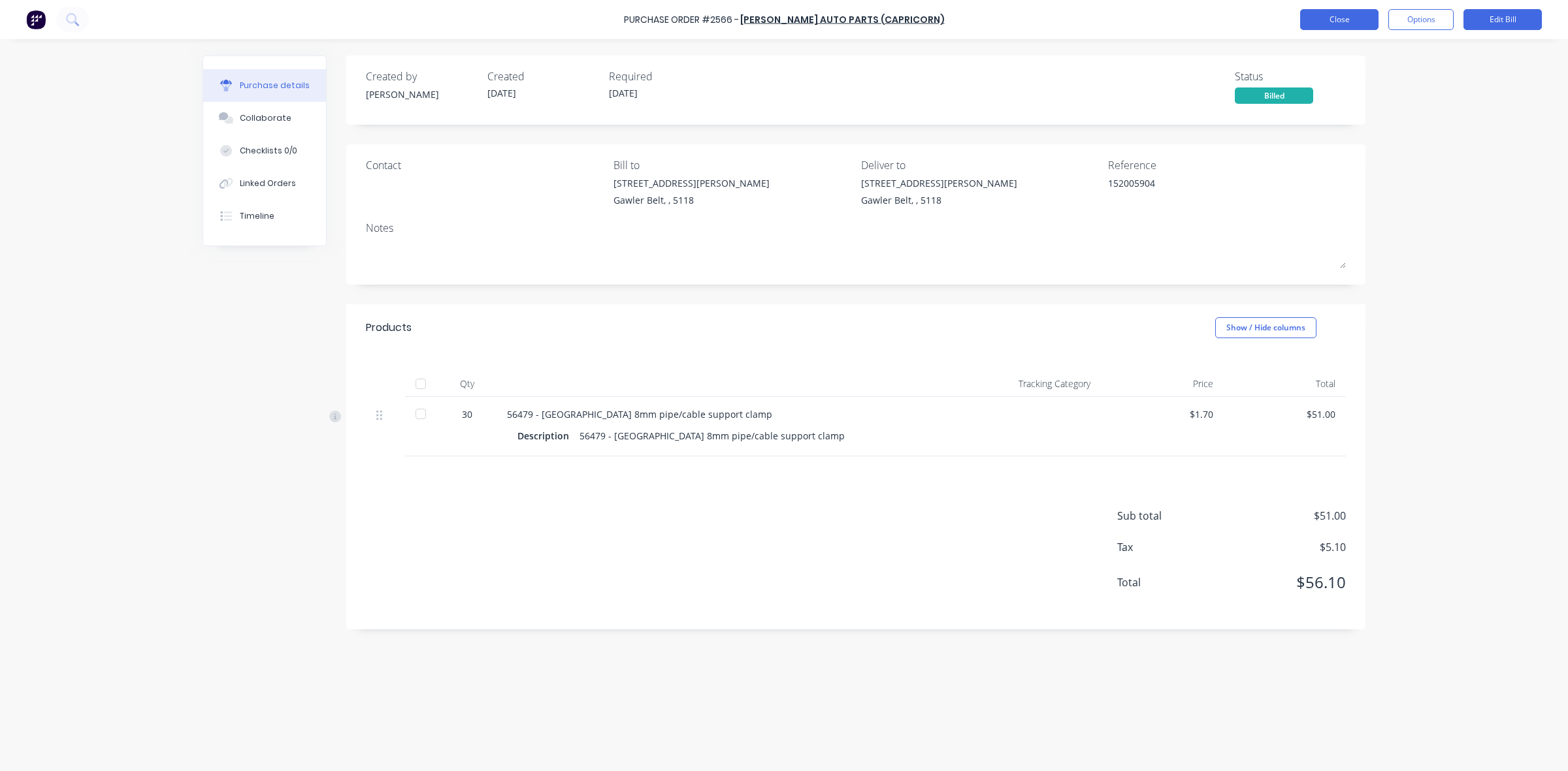
click at [1331, 21] on button "Close" at bounding box center [1339, 19] width 79 height 21
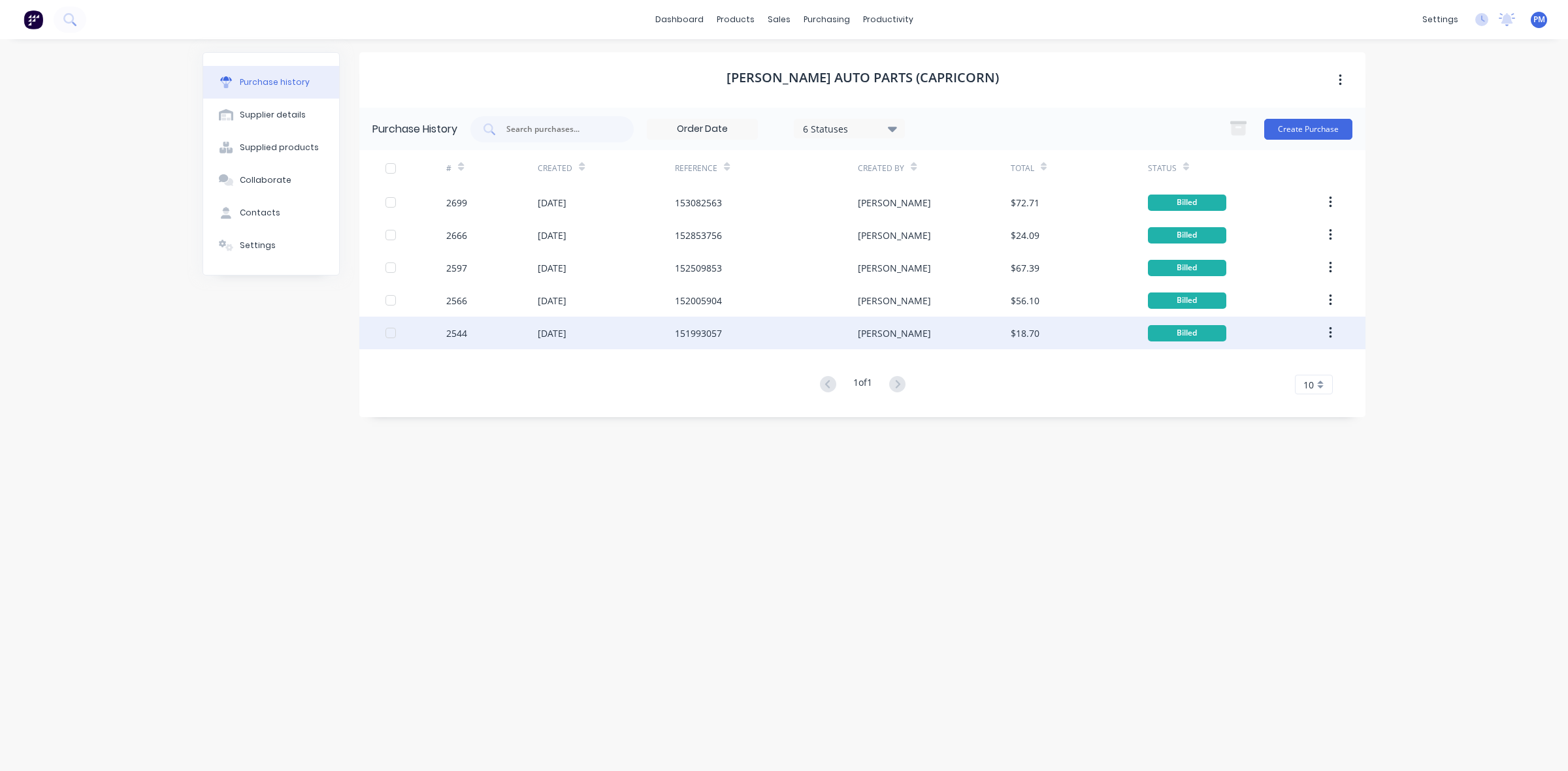
click at [622, 340] on div "[DATE]" at bounding box center [606, 333] width 138 height 32
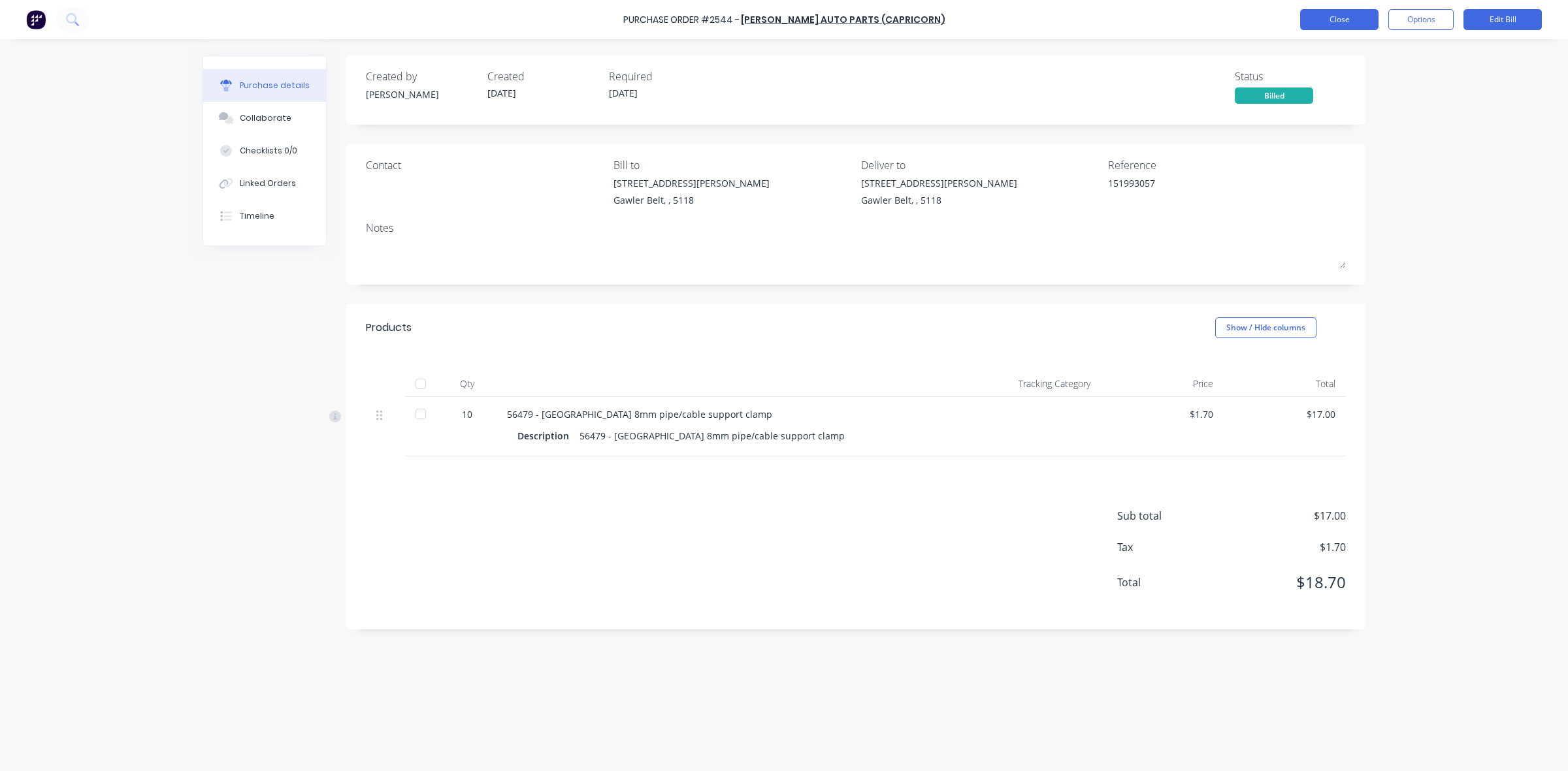
click at [1331, 17] on button "Close" at bounding box center [1339, 19] width 79 height 21
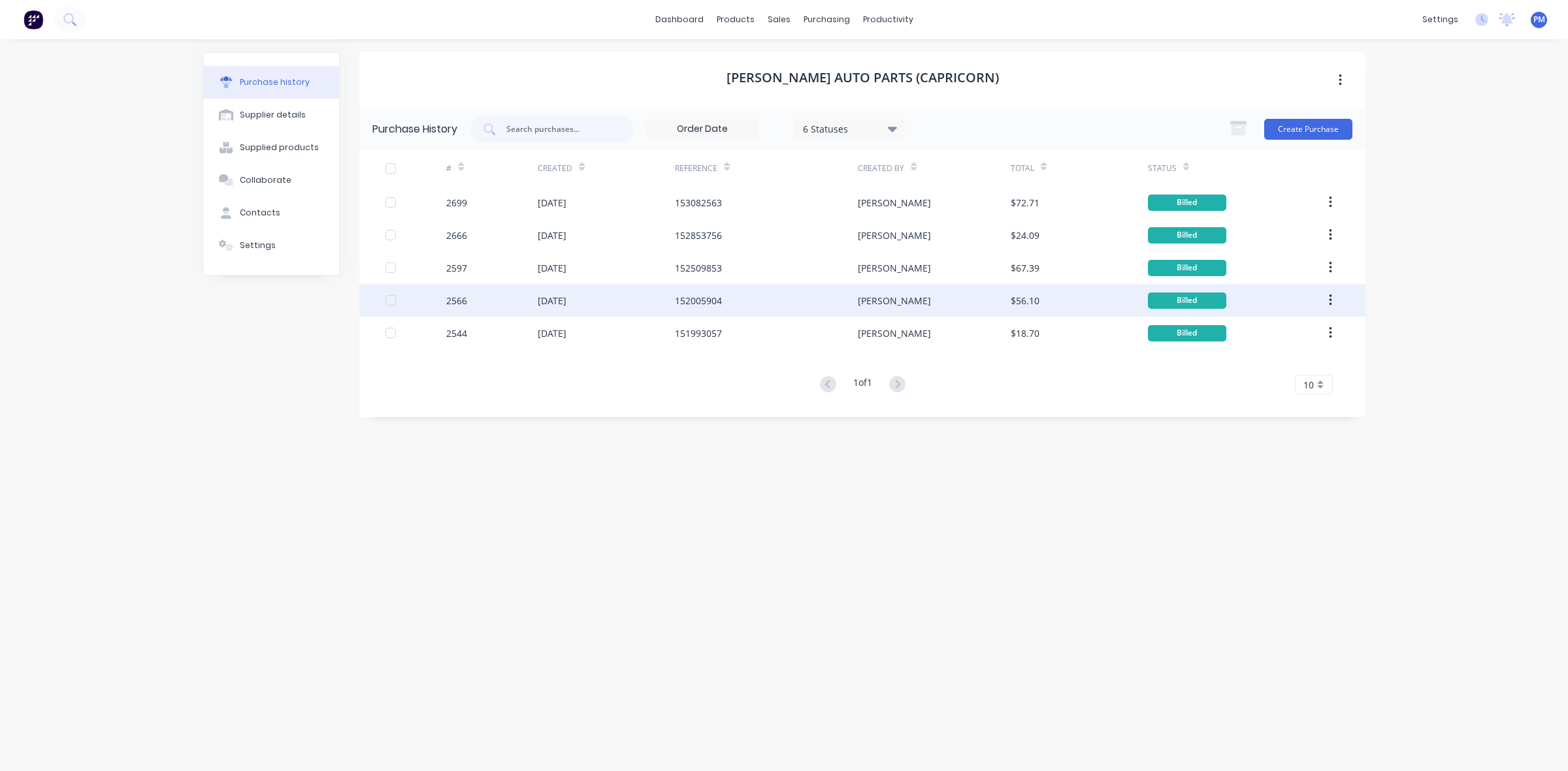
click at [644, 305] on div "[DATE]" at bounding box center [606, 300] width 138 height 32
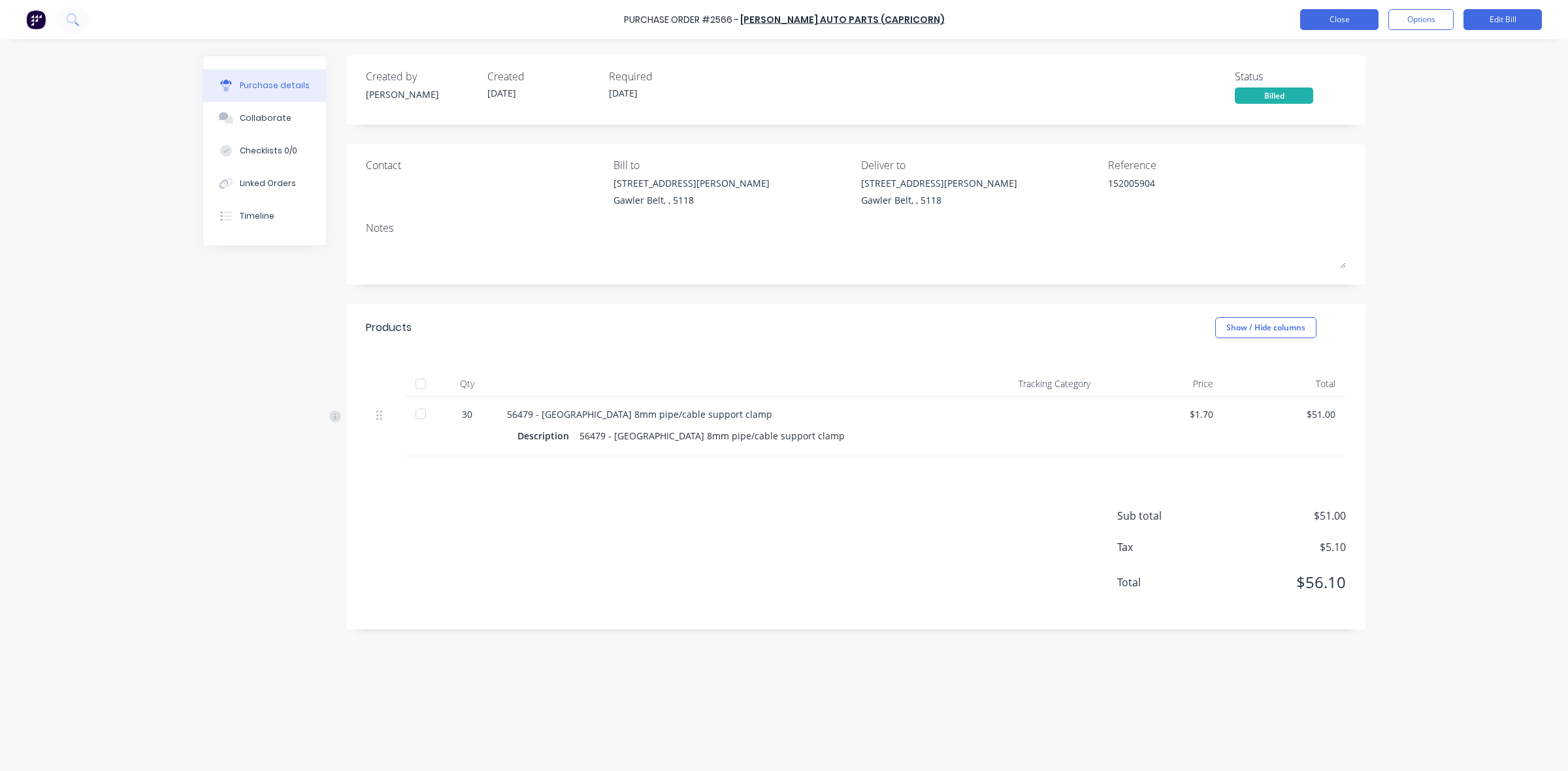
click at [1350, 17] on button "Close" at bounding box center [1339, 19] width 79 height 21
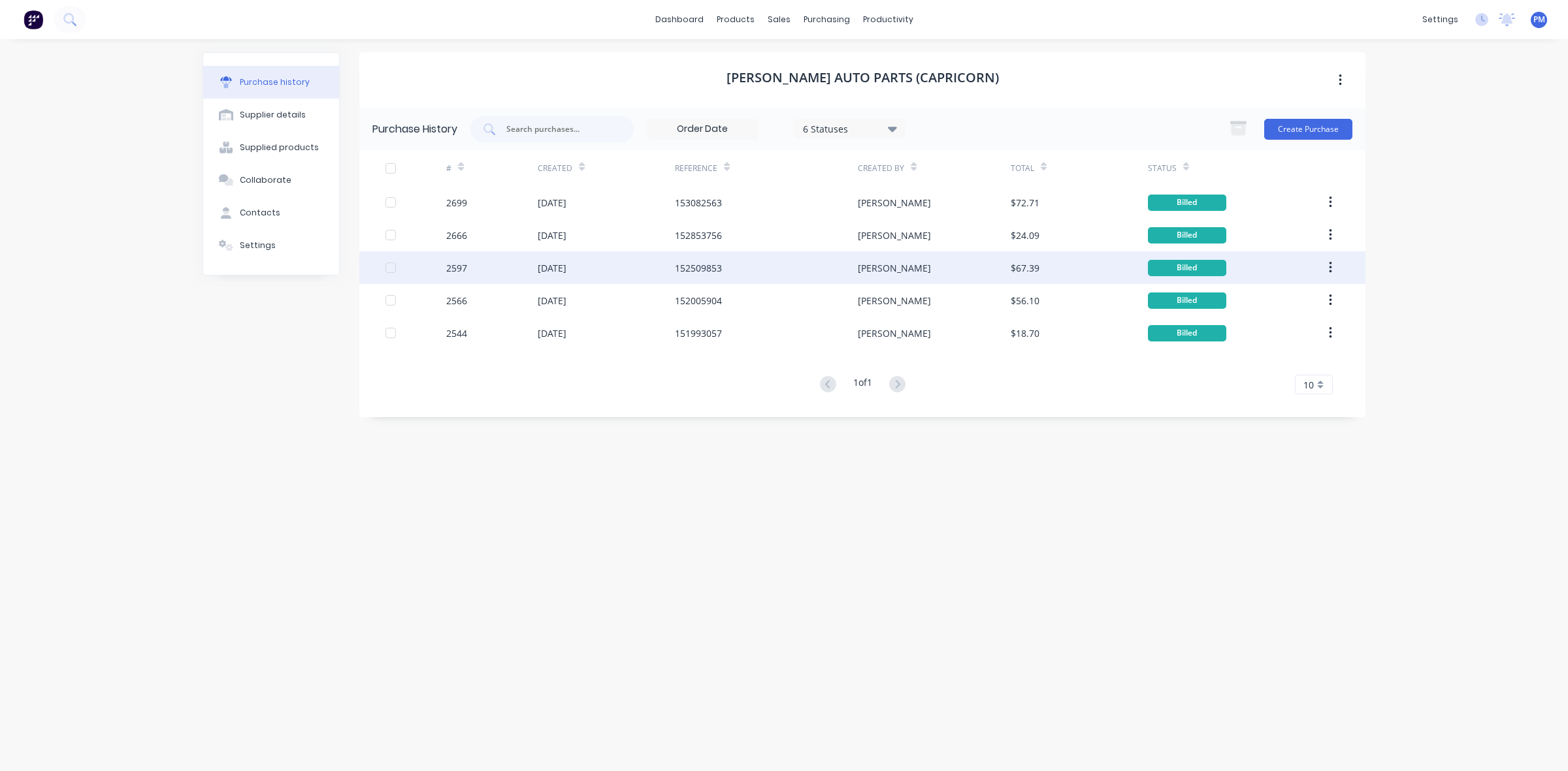
click at [617, 264] on div "[DATE]" at bounding box center [606, 267] width 138 height 32
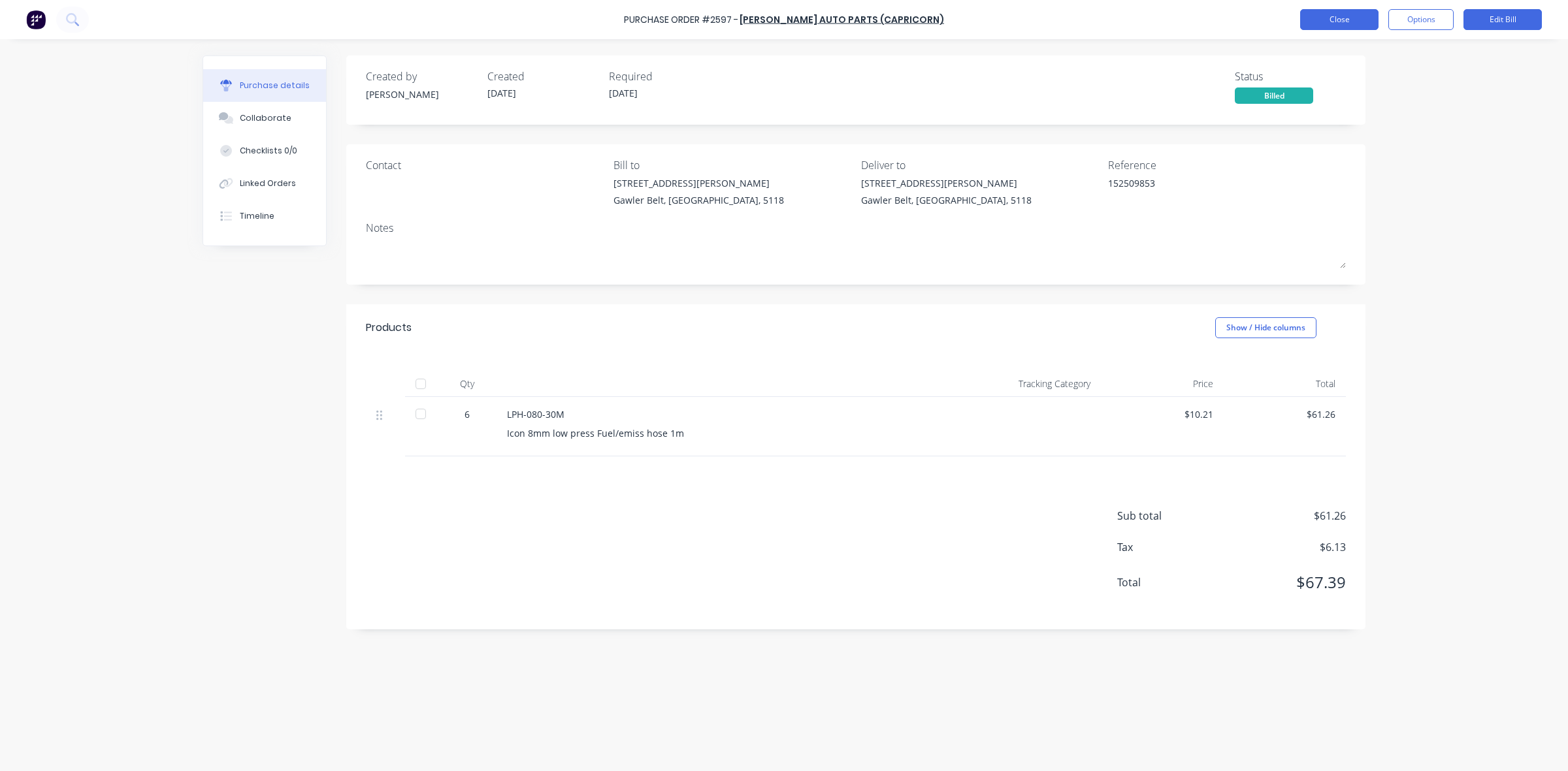
click at [1349, 15] on button "Close" at bounding box center [1339, 19] width 79 height 21
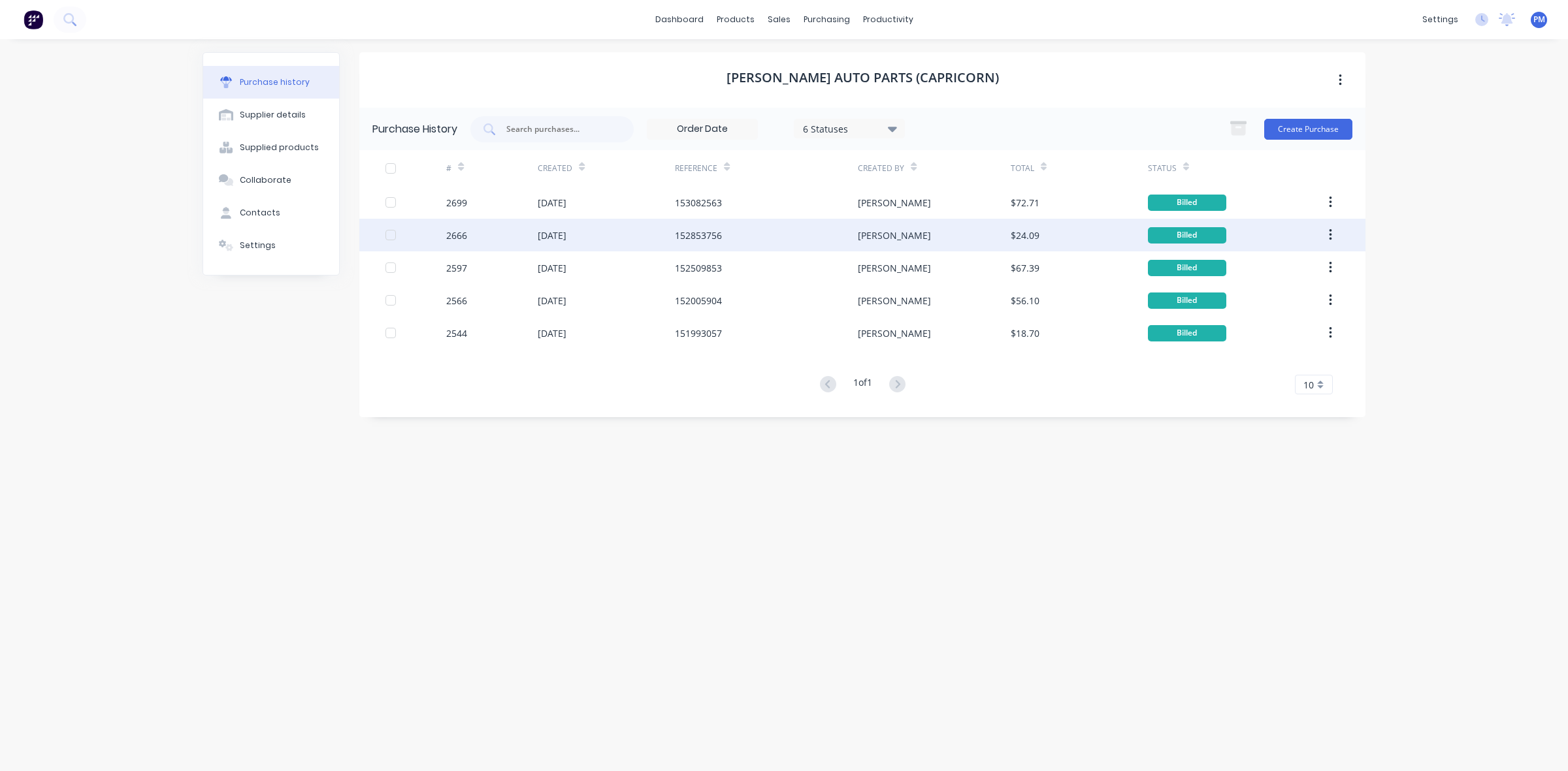
click at [615, 233] on div "[DATE]" at bounding box center [606, 235] width 138 height 32
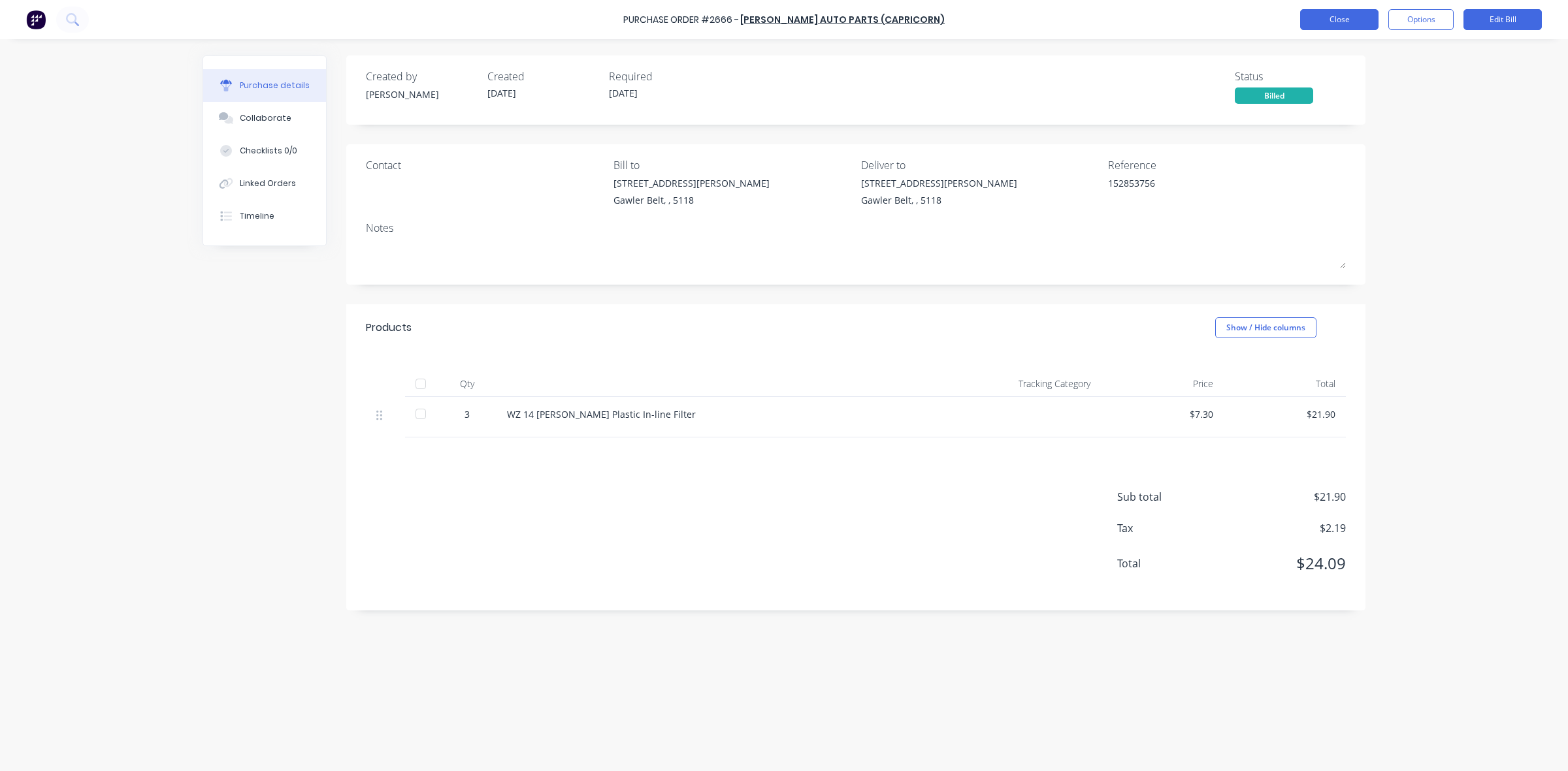
click at [1327, 17] on button "Close" at bounding box center [1339, 19] width 79 height 21
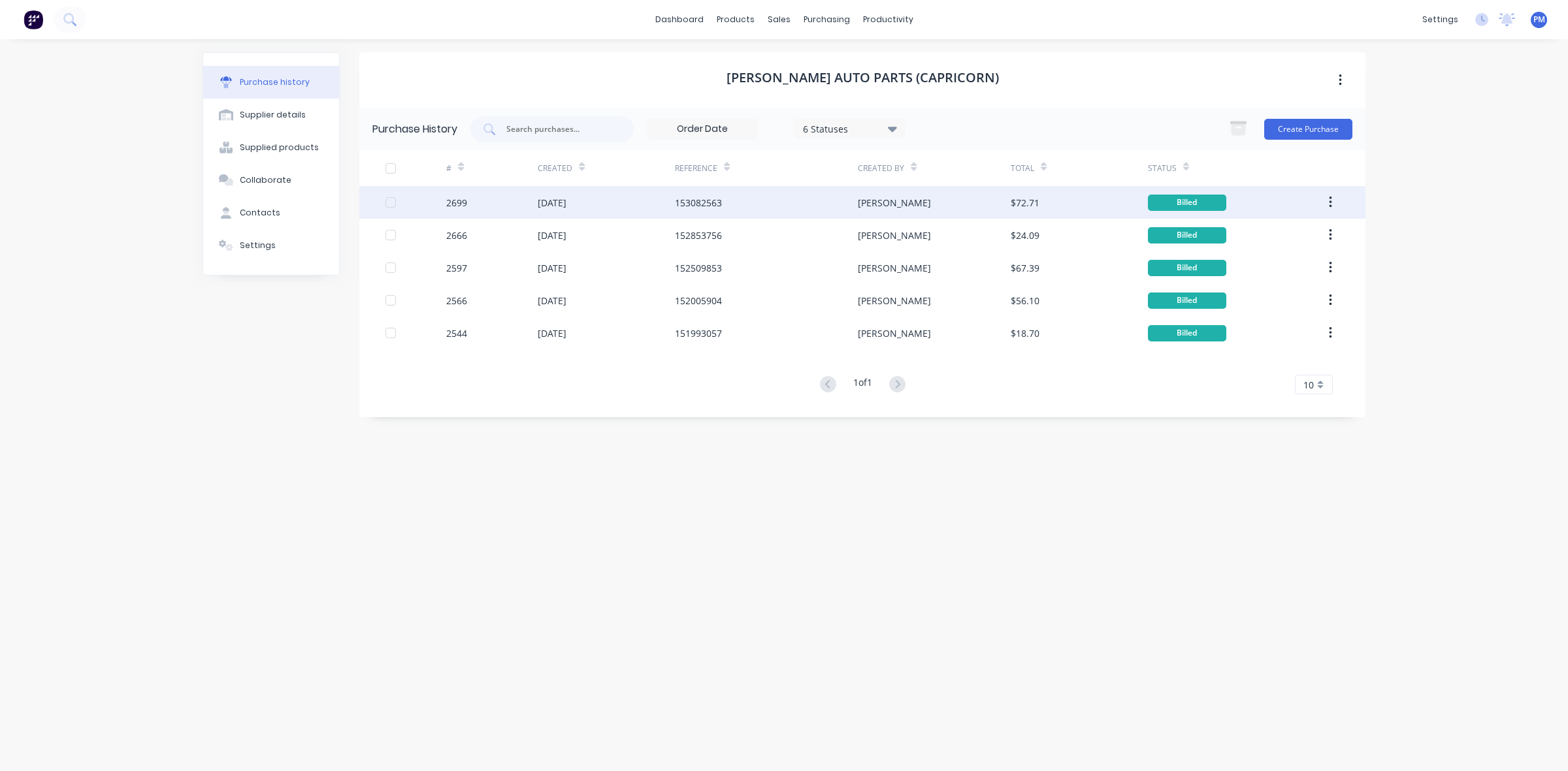
click at [642, 197] on div "[DATE]" at bounding box center [606, 202] width 138 height 32
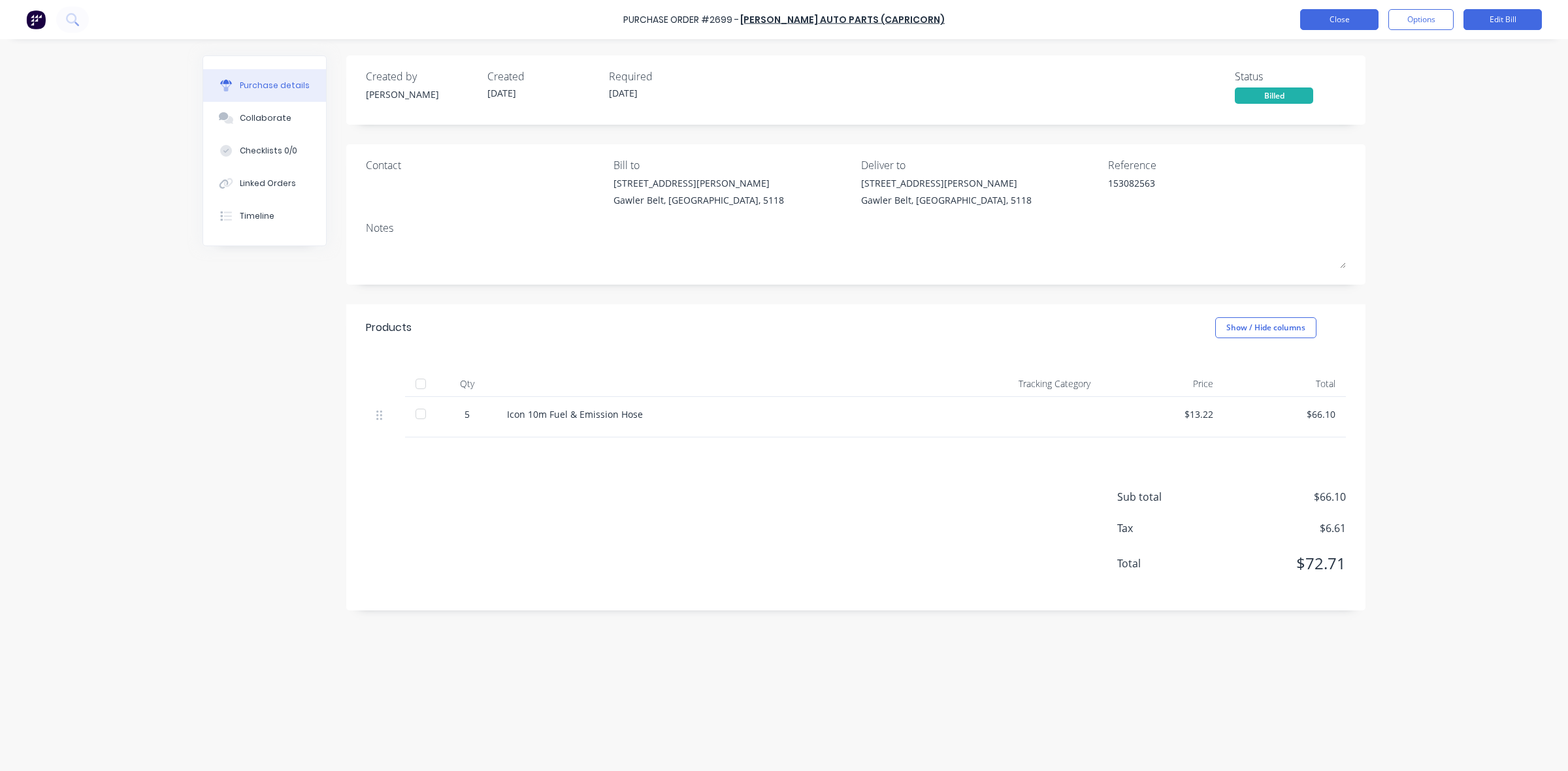
click at [1333, 23] on button "Close" at bounding box center [1339, 19] width 79 height 21
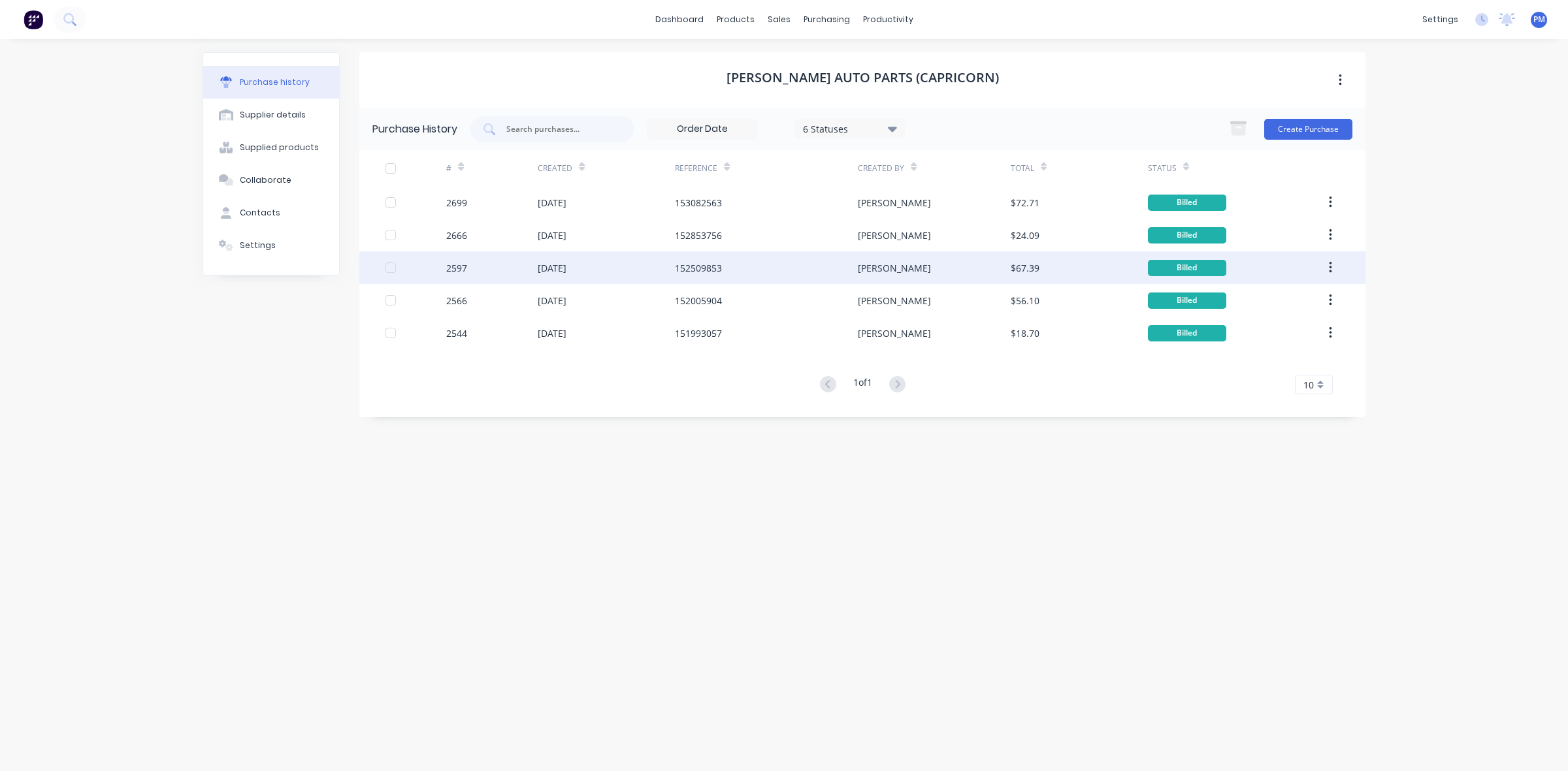
click at [622, 274] on div "[DATE]" at bounding box center [606, 267] width 138 height 32
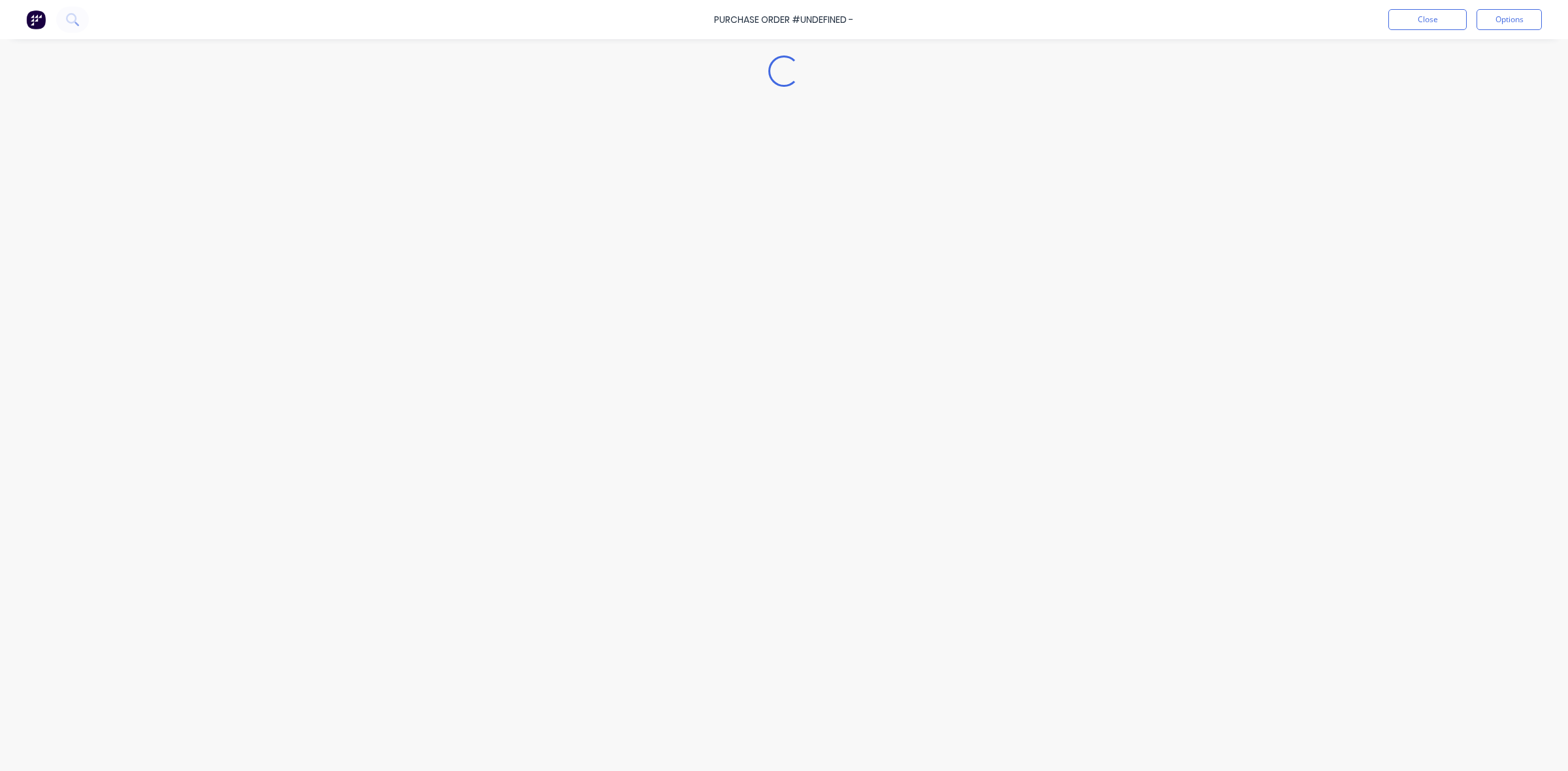
type textarea "x"
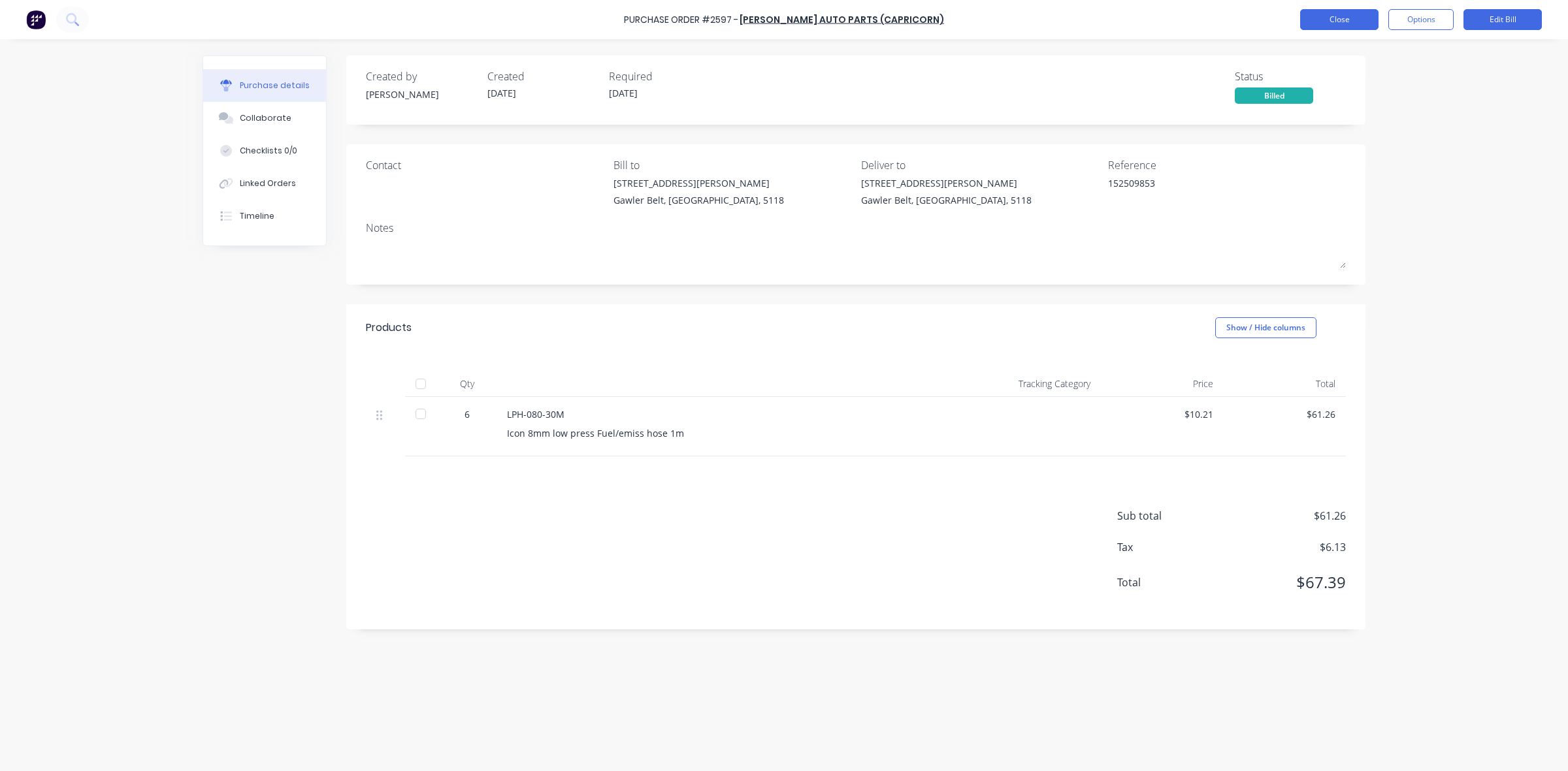
click at [1328, 14] on button "Close" at bounding box center [1339, 19] width 79 height 21
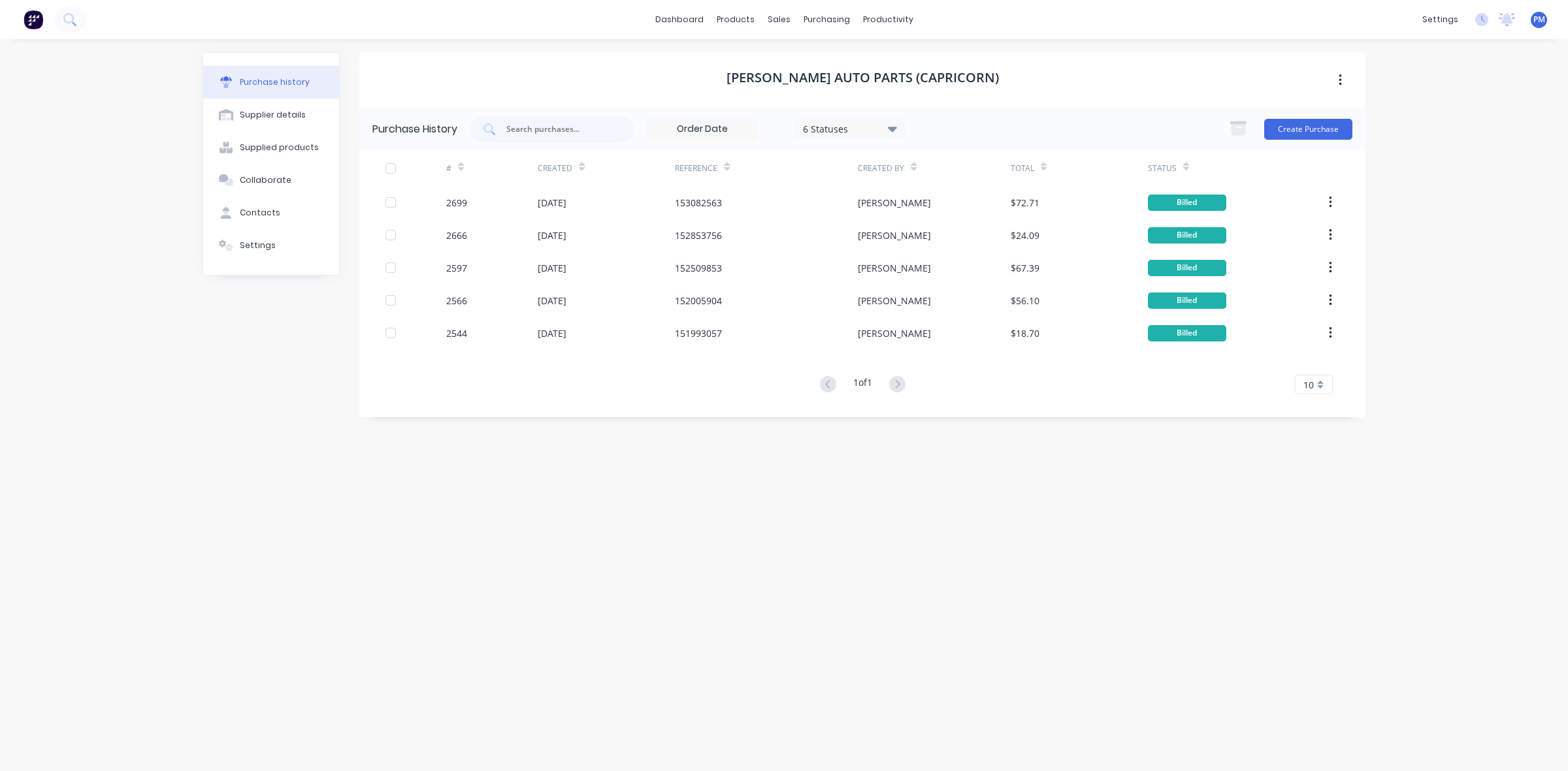
click at [1327, 28] on div "dashboard products sales purchasing productivity dashboard products Product Cat…" at bounding box center [784, 20] width 1568 height 39
click at [807, 62] on div "Sales Orders" at bounding box center [827, 63] width 54 height 12
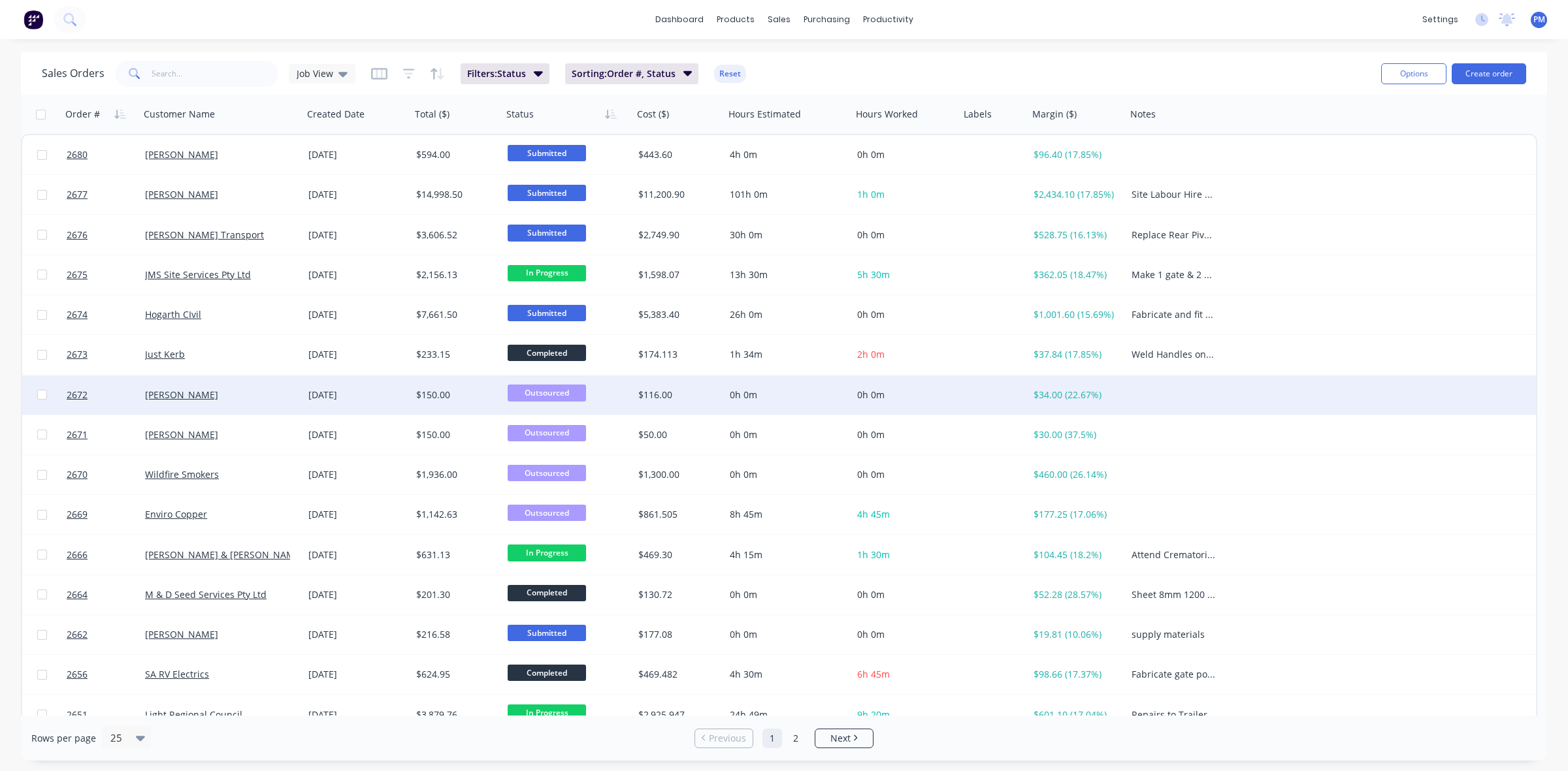
drag, startPoint x: 807, startPoint y: 62, endPoint x: 1369, endPoint y: 403, distance: 657.4
click at [1369, 401] on div "2672 [PERSON_NAME] [DATE] $150.00 Outsourced $116.00 0h 0m 0h 0m $34.00 (22.67%)" at bounding box center [779, 395] width 1514 height 40
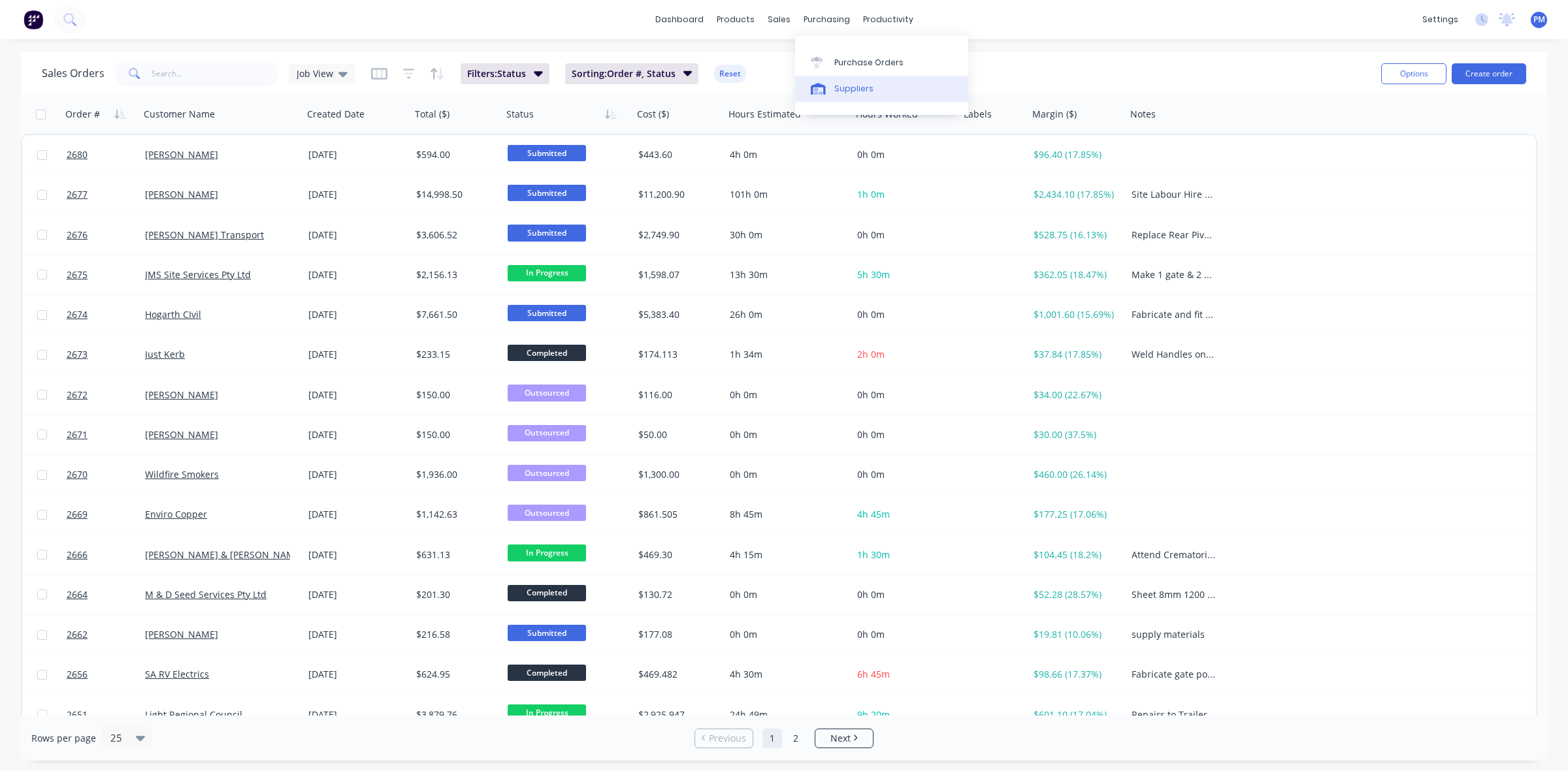
click at [845, 88] on div "Suppliers" at bounding box center [854, 88] width 39 height 12
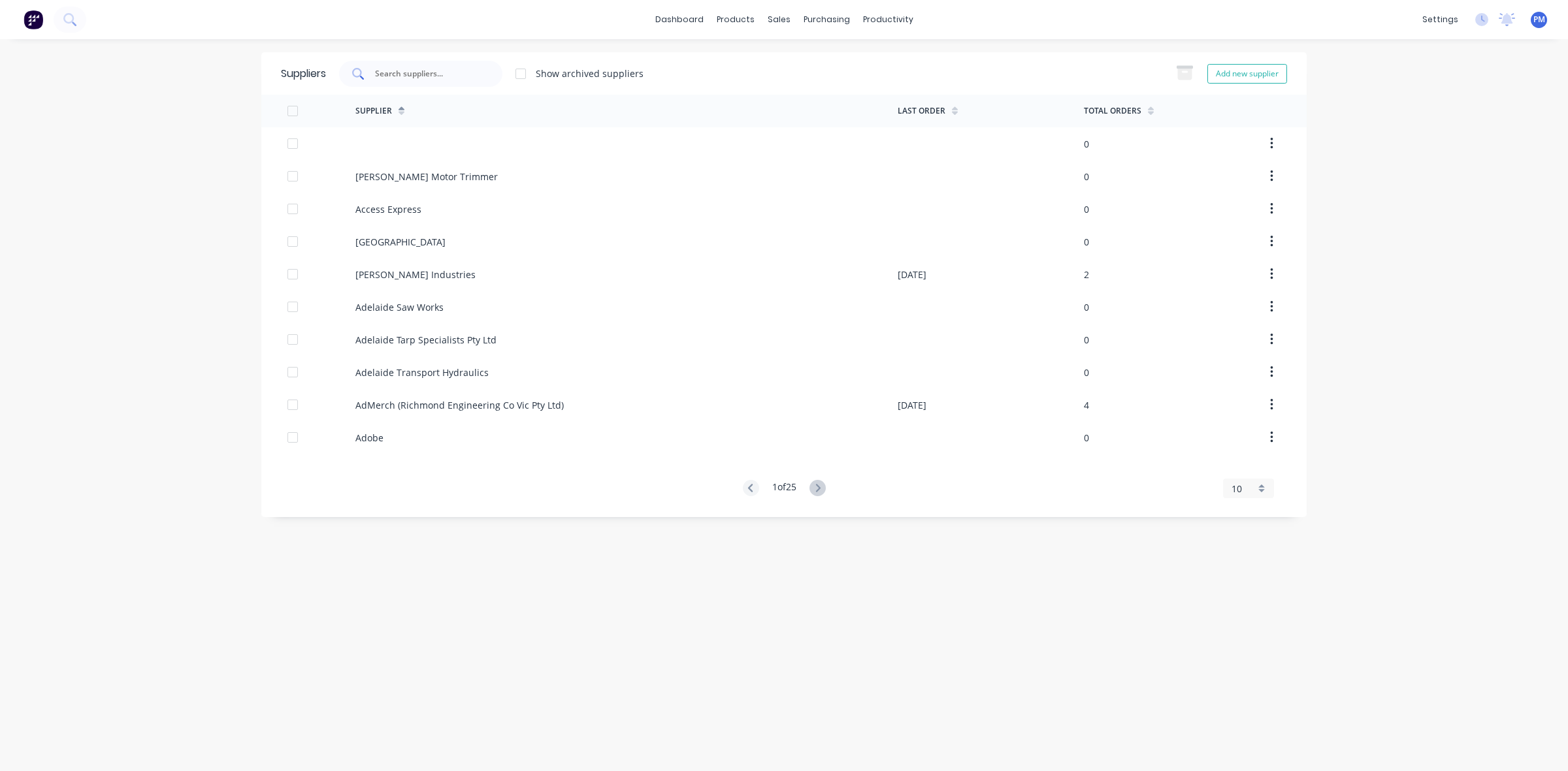
click at [414, 80] on div at bounding box center [420, 74] width 163 height 27
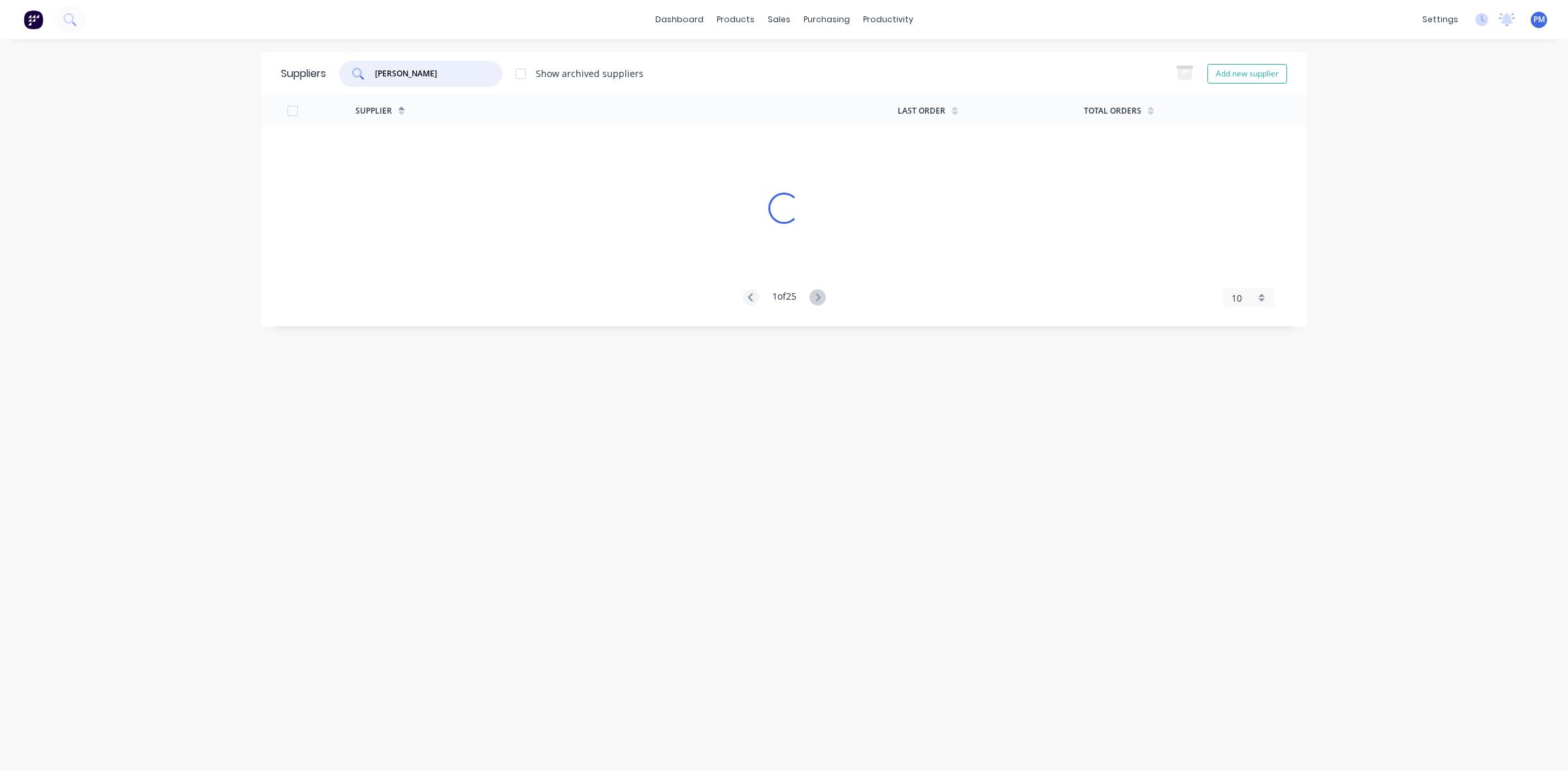
type input "[PERSON_NAME]"
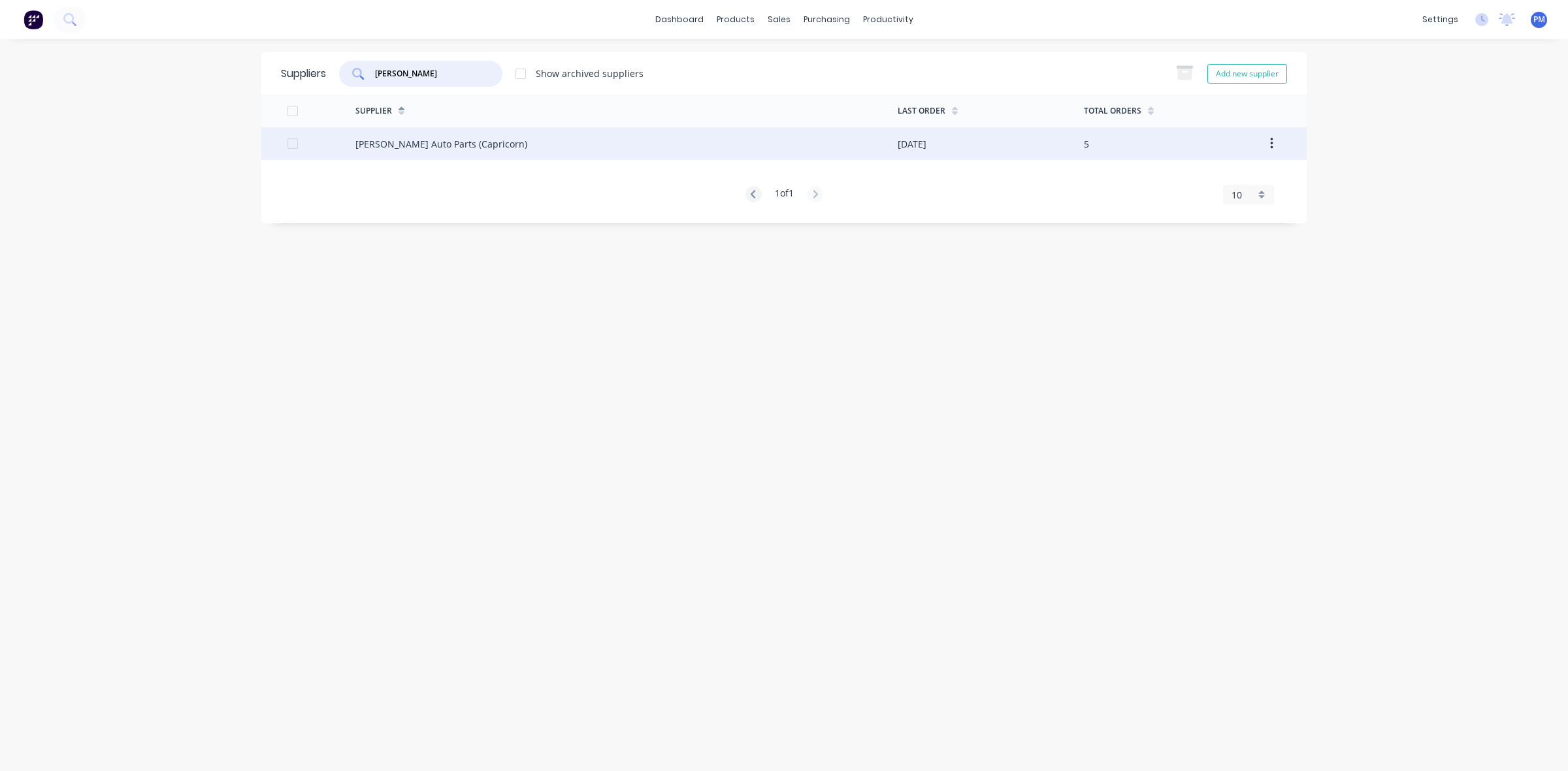
click at [379, 152] on div "[PERSON_NAME] Auto Parts (Capricorn)" at bounding box center [627, 143] width 542 height 32
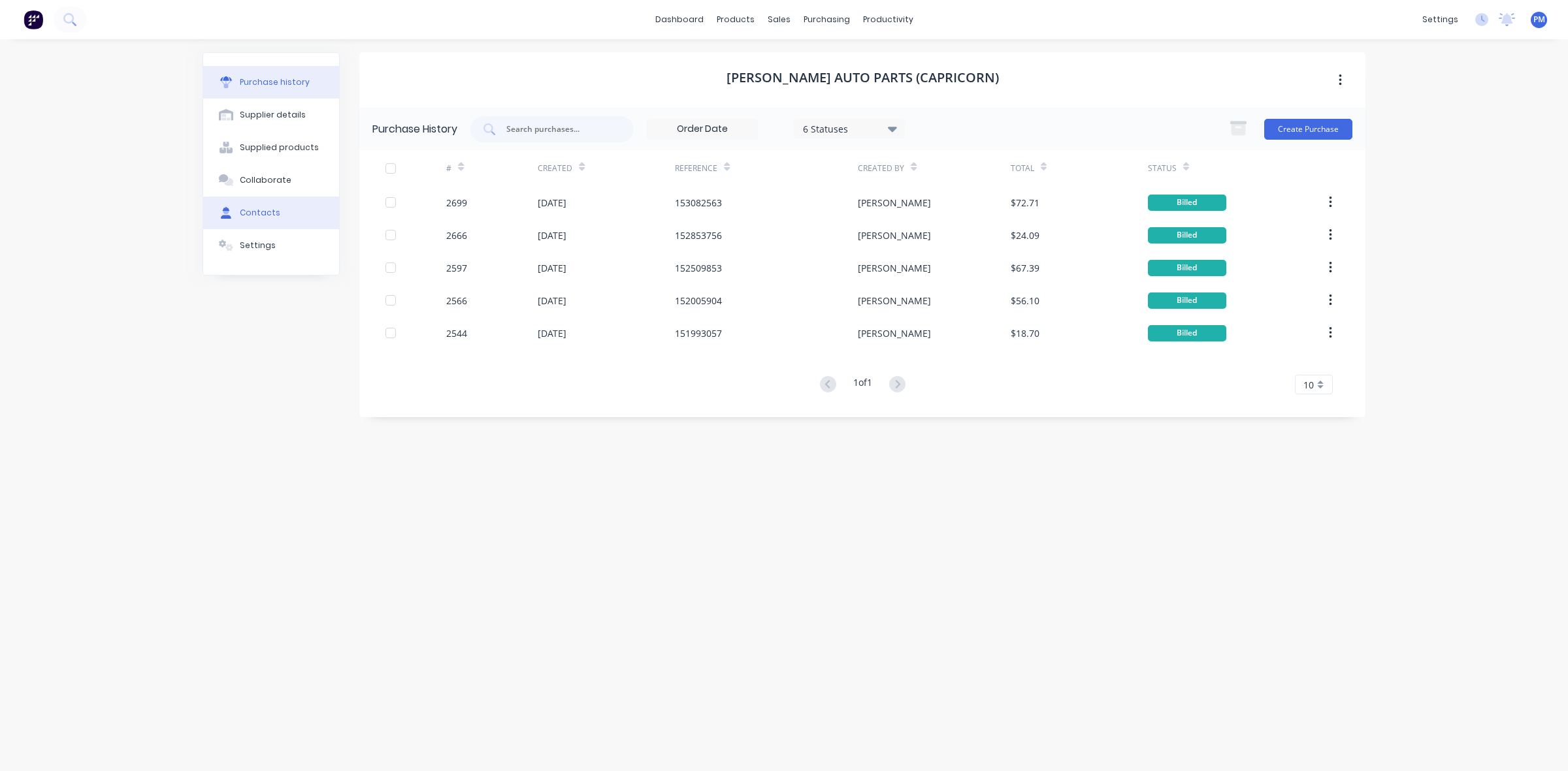
click at [247, 207] on div "Contacts" at bounding box center [259, 213] width 40 height 12
select select "AU"
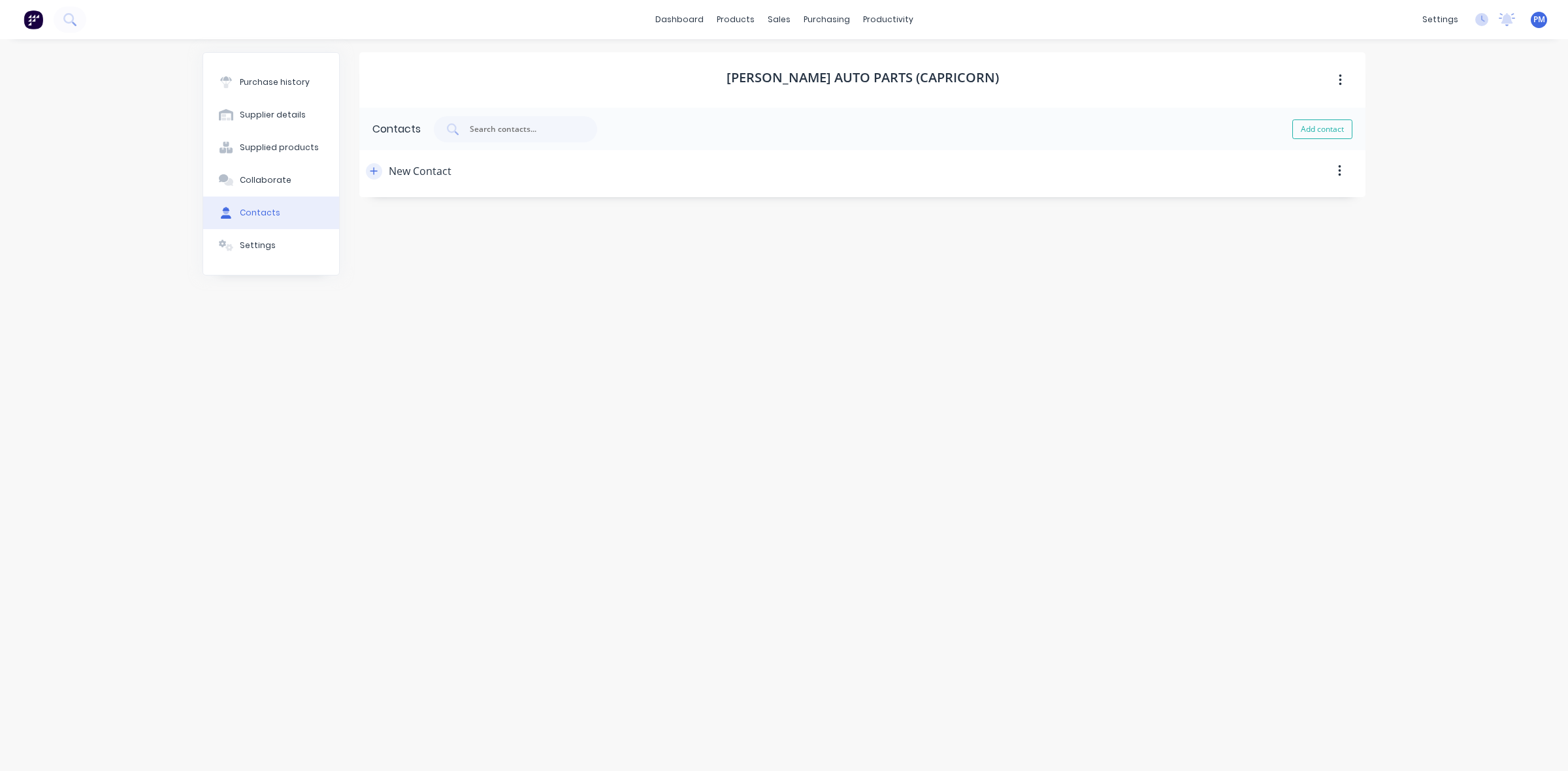
click at [373, 174] on icon "button" at bounding box center [373, 171] width 8 height 9
click at [374, 174] on icon "button" at bounding box center [373, 171] width 8 height 9
click at [282, 83] on div "Purchase history" at bounding box center [274, 83] width 70 height 12
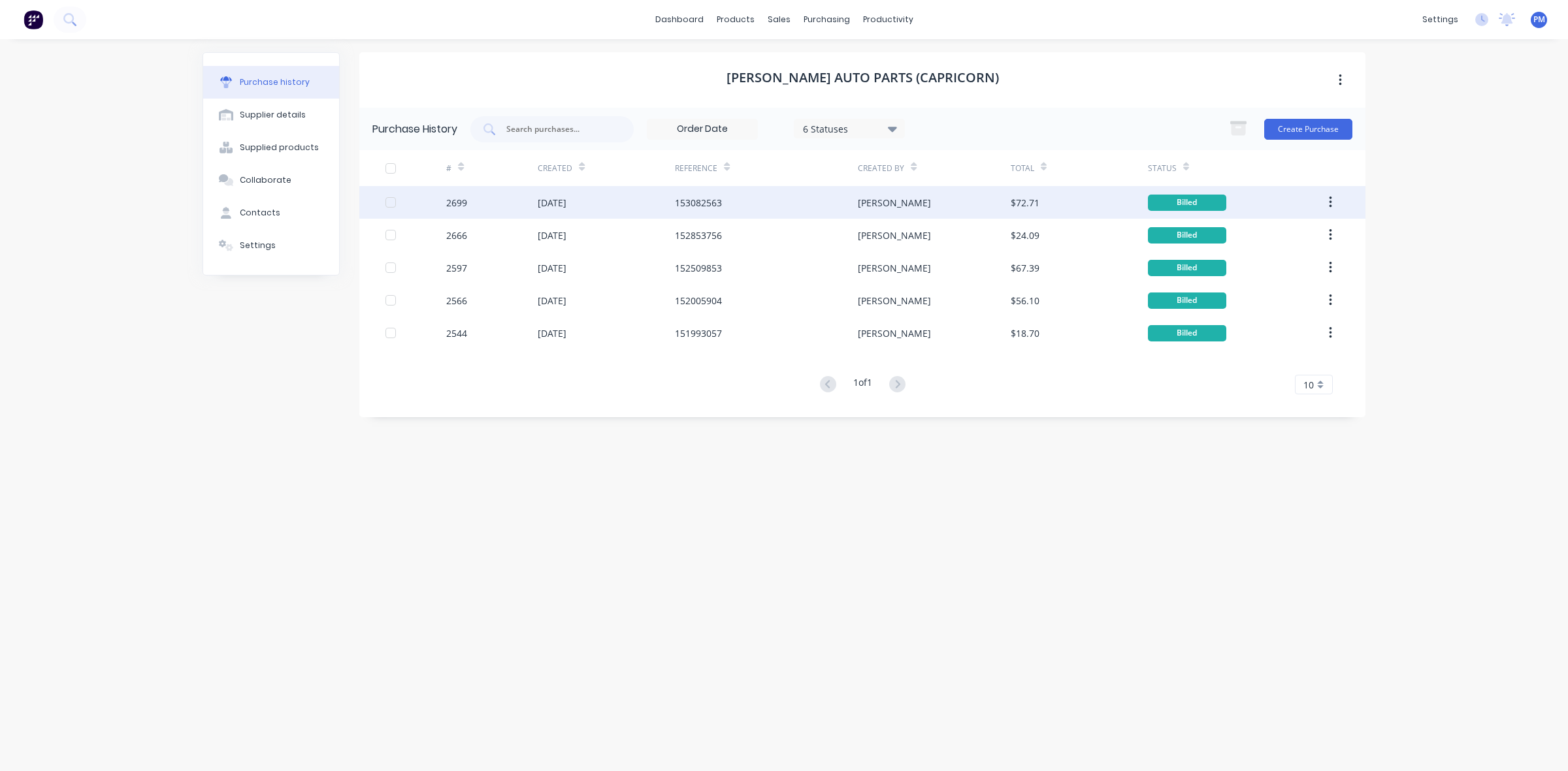
click at [611, 201] on div "[DATE]" at bounding box center [606, 202] width 138 height 32
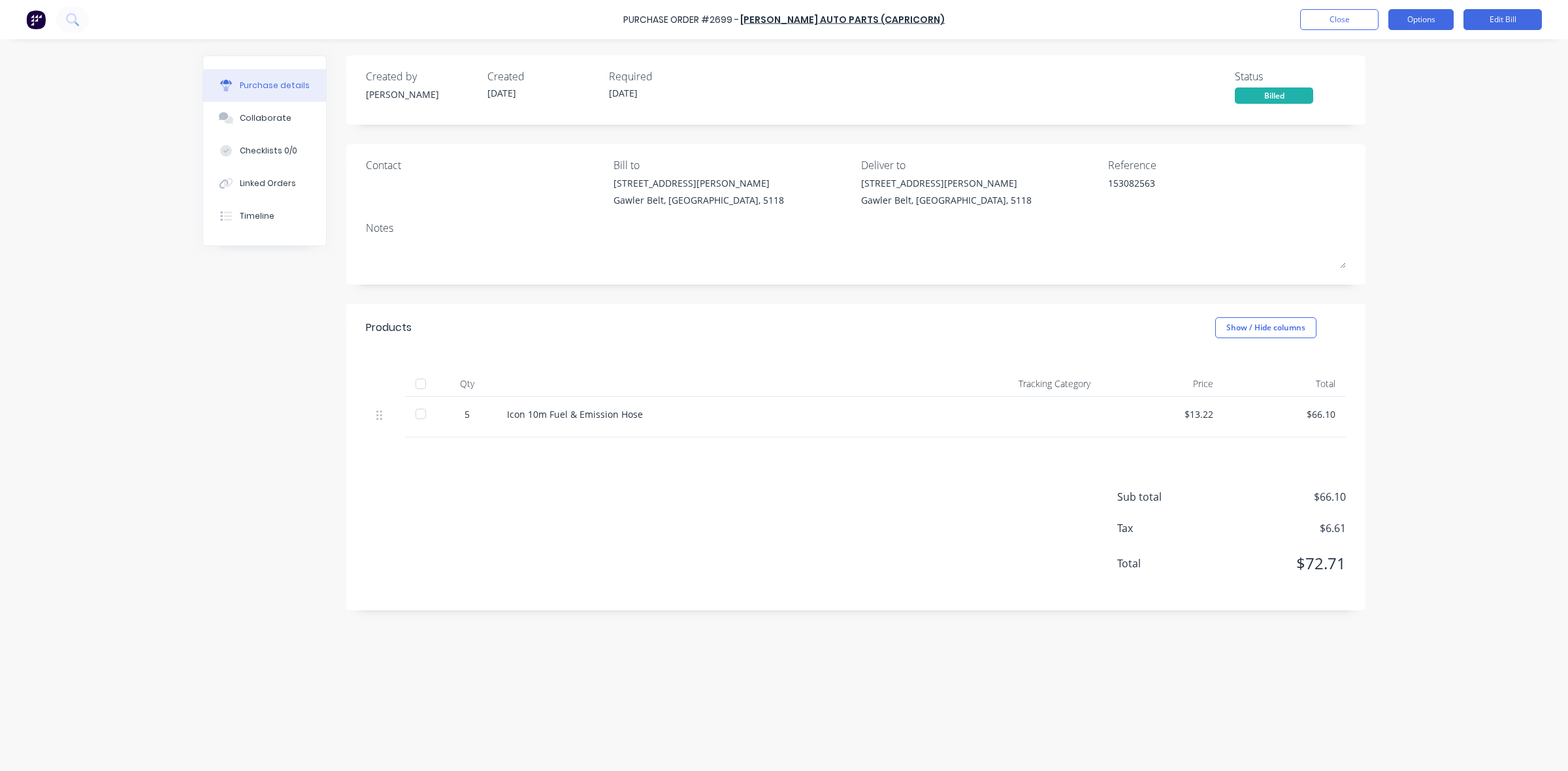
click at [1416, 22] on button "Options" at bounding box center [1421, 19] width 65 height 21
click at [1373, 54] on div "Print / Email" at bounding box center [1391, 53] width 100 height 19
click at [1366, 79] on div "With pricing" at bounding box center [1391, 79] width 100 height 19
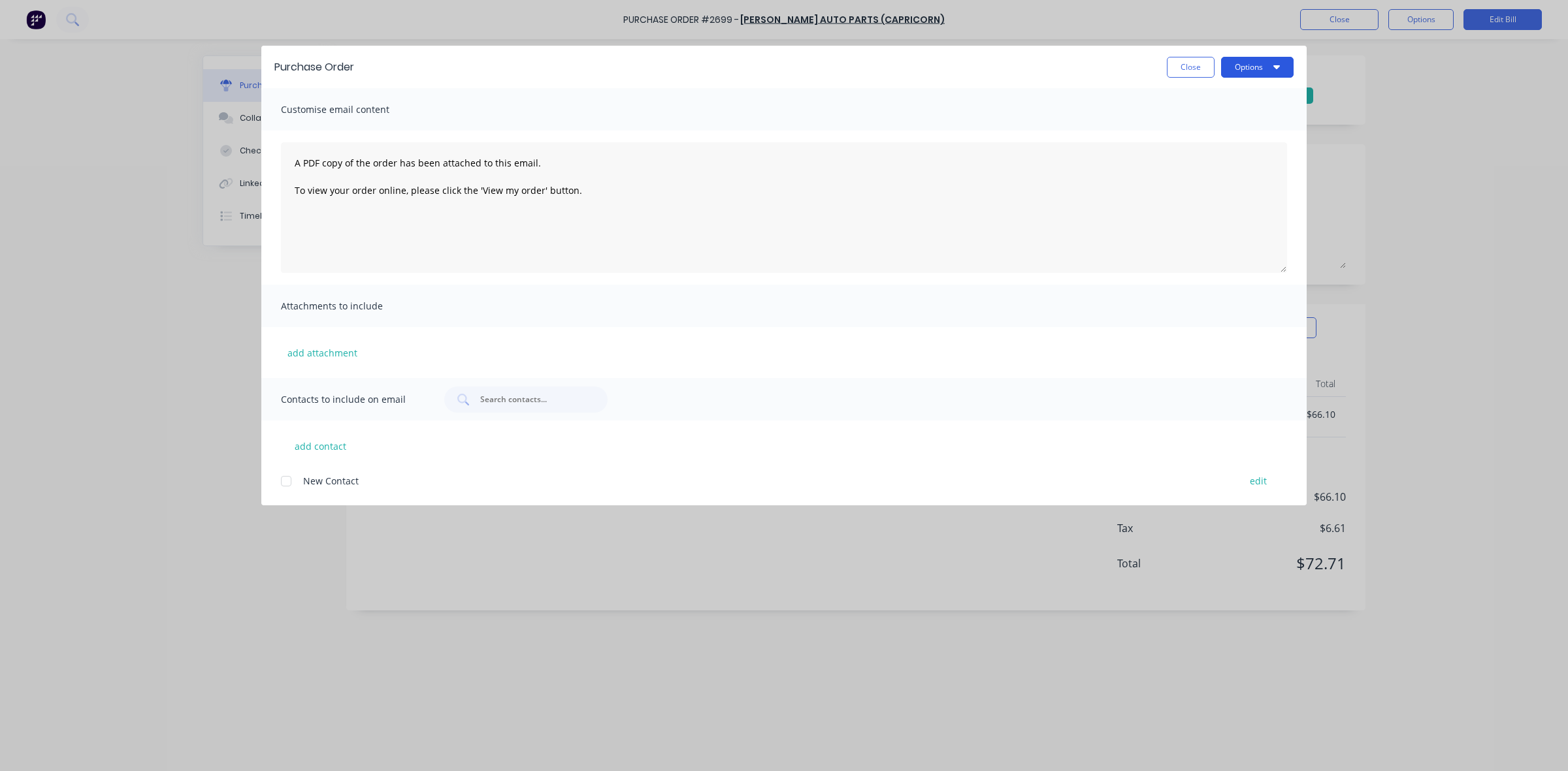
click at [1259, 67] on button "Options" at bounding box center [1258, 67] width 73 height 21
click at [1194, 121] on div "Print" at bounding box center [1231, 126] width 100 height 19
type textarea "x"
click at [340, 445] on button "add contact" at bounding box center [320, 446] width 79 height 20
select select "AU"
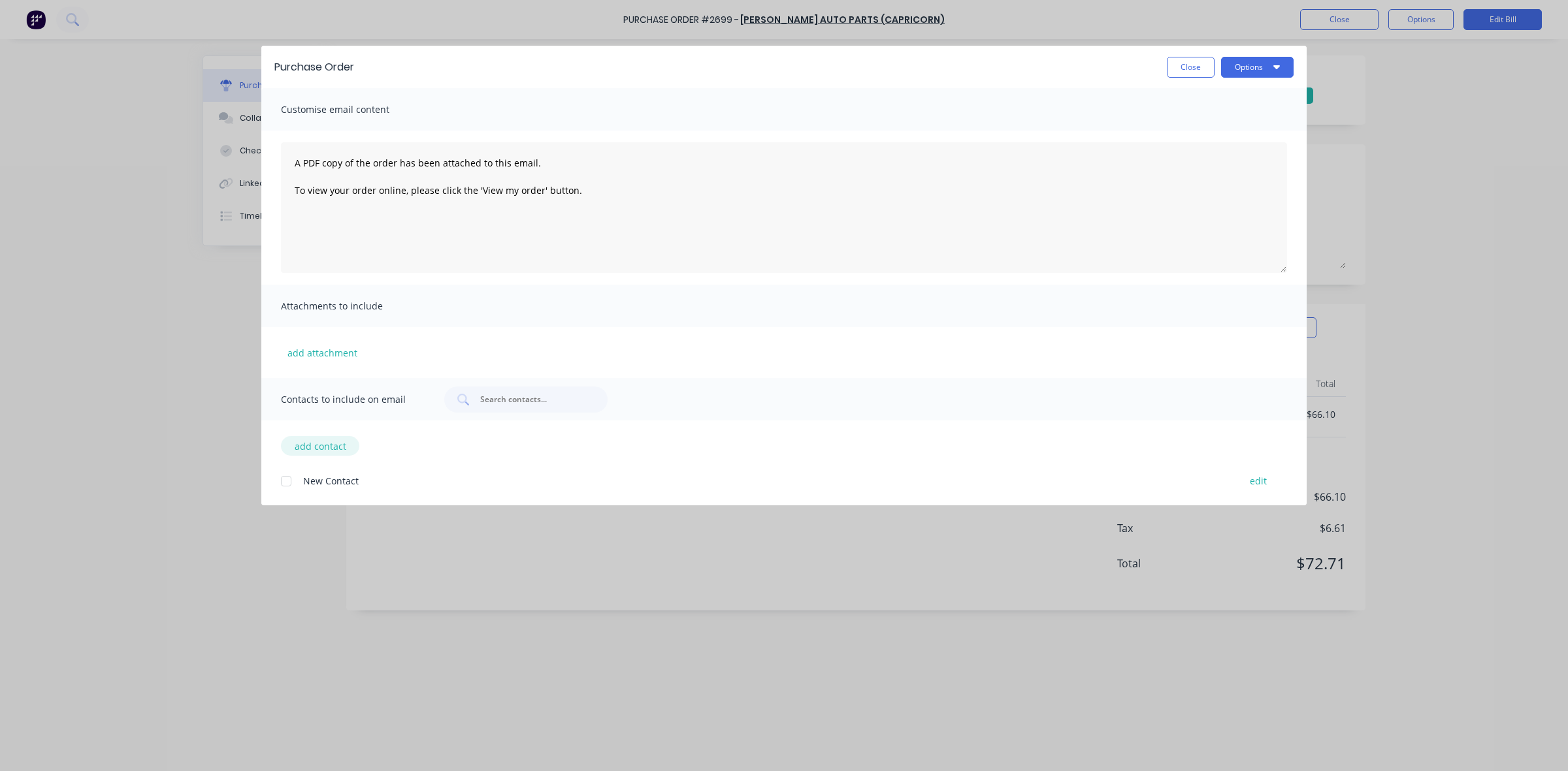
select select "AU"
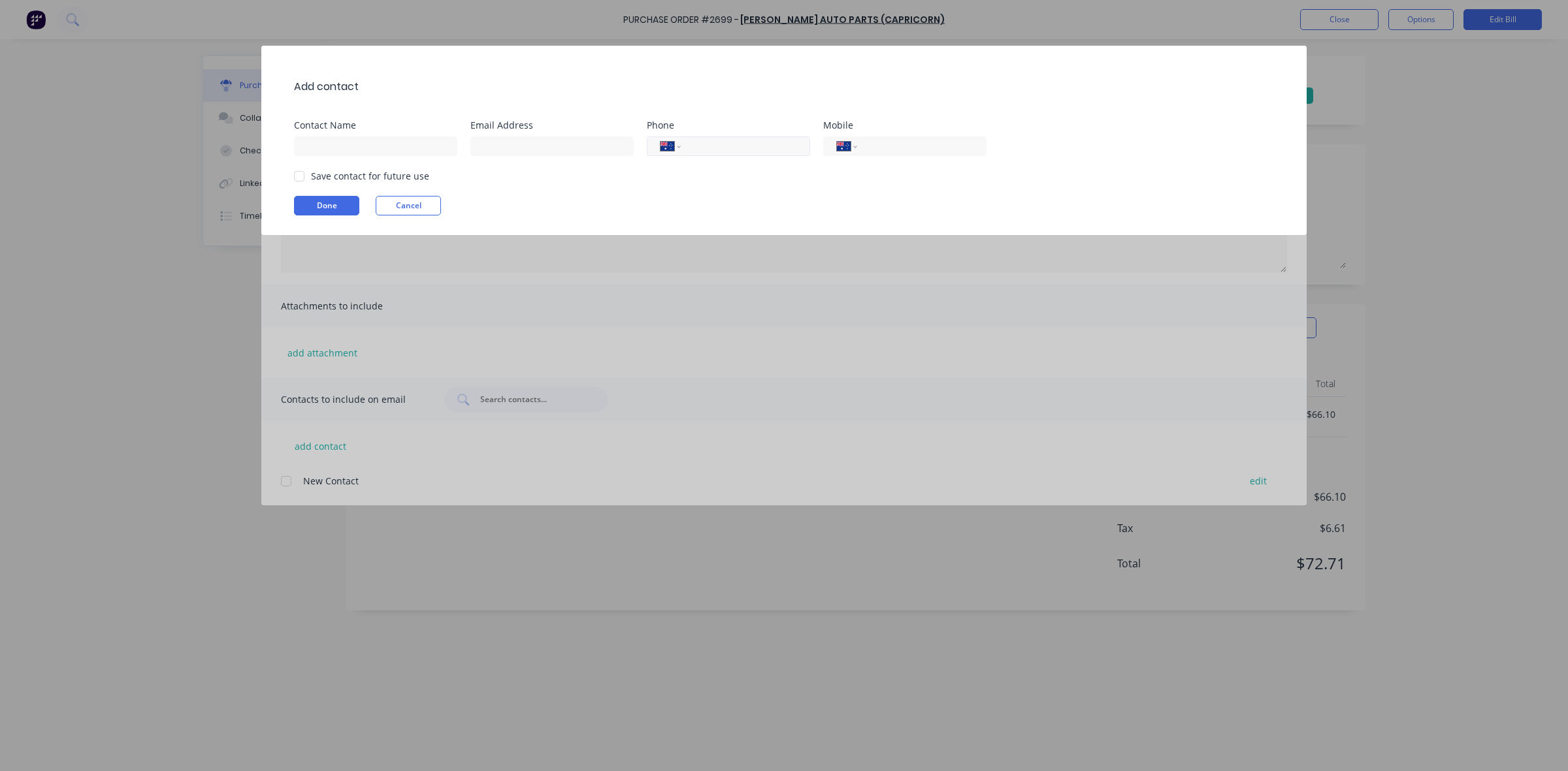
click at [725, 147] on input "tel" at bounding box center [743, 146] width 106 height 15
click at [303, 178] on div at bounding box center [299, 176] width 27 height 27
type input "[PHONE_NUMBER]"
click at [308, 199] on button "Done" at bounding box center [326, 205] width 65 height 20
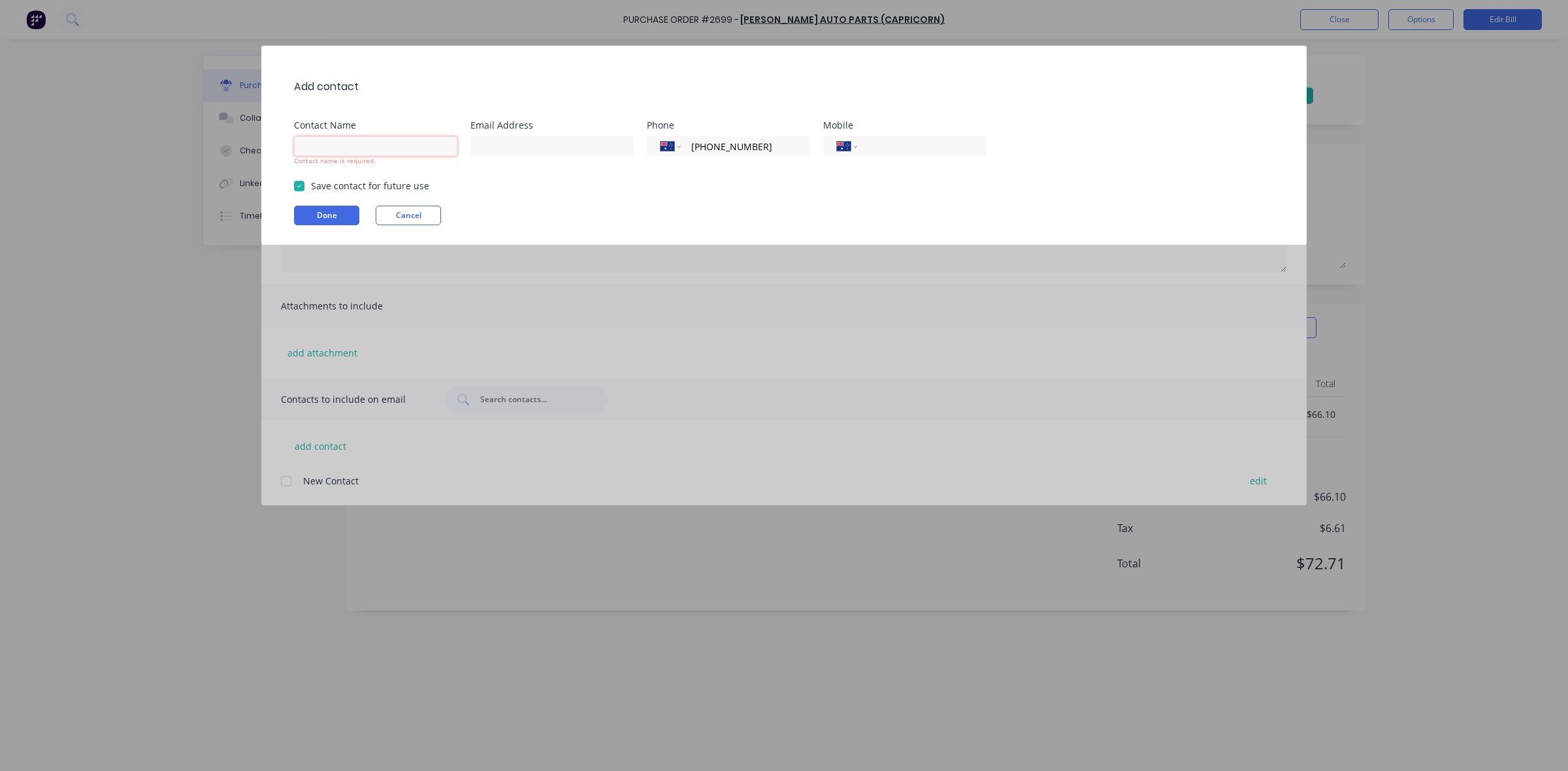
click at [313, 151] on input at bounding box center [375, 146] width 163 height 20
click at [333, 147] on input "Bursons" at bounding box center [375, 146] width 163 height 20
type input "[PERSON_NAME]"
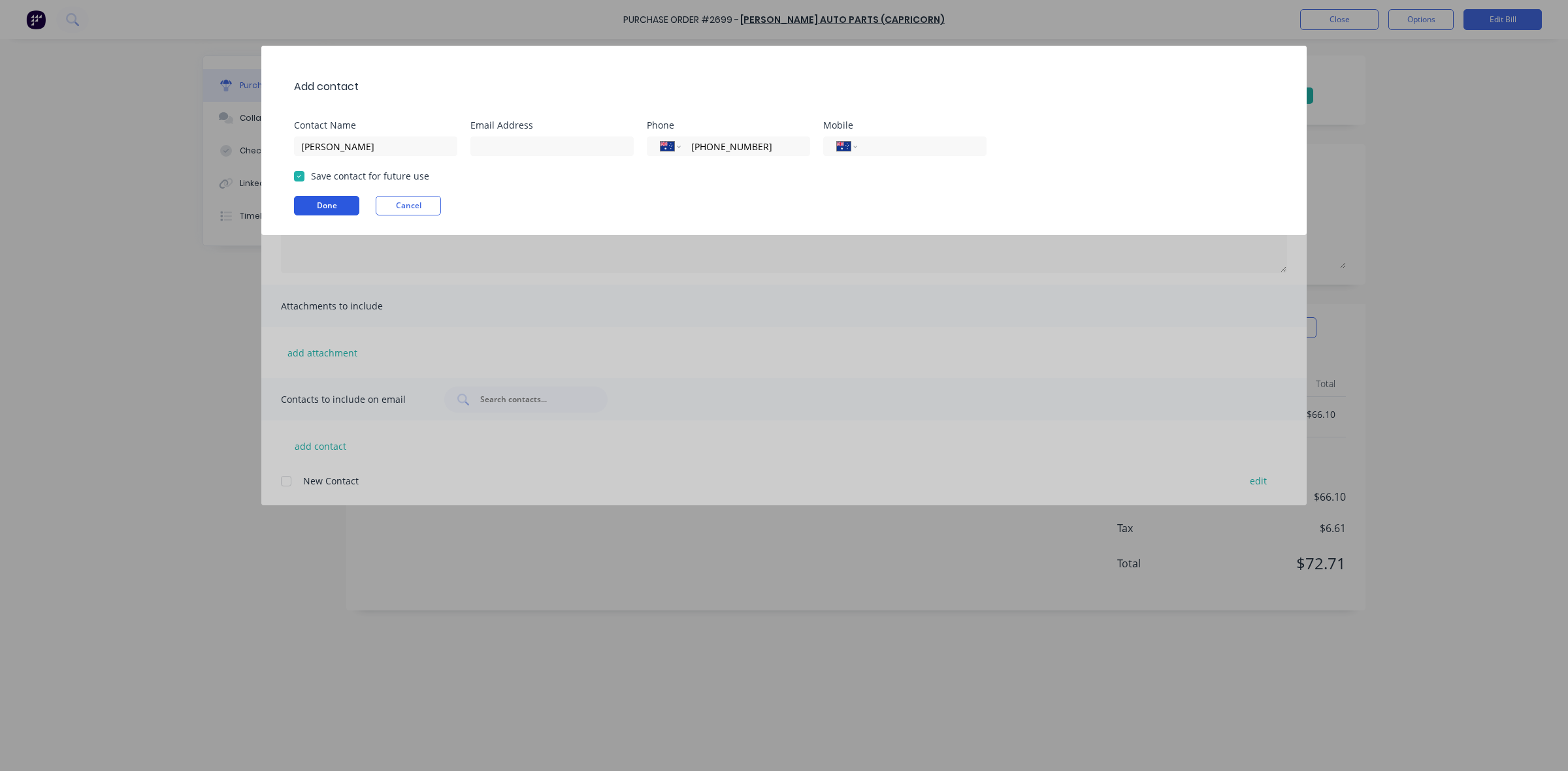
click at [325, 215] on button "Done" at bounding box center [326, 205] width 65 height 20
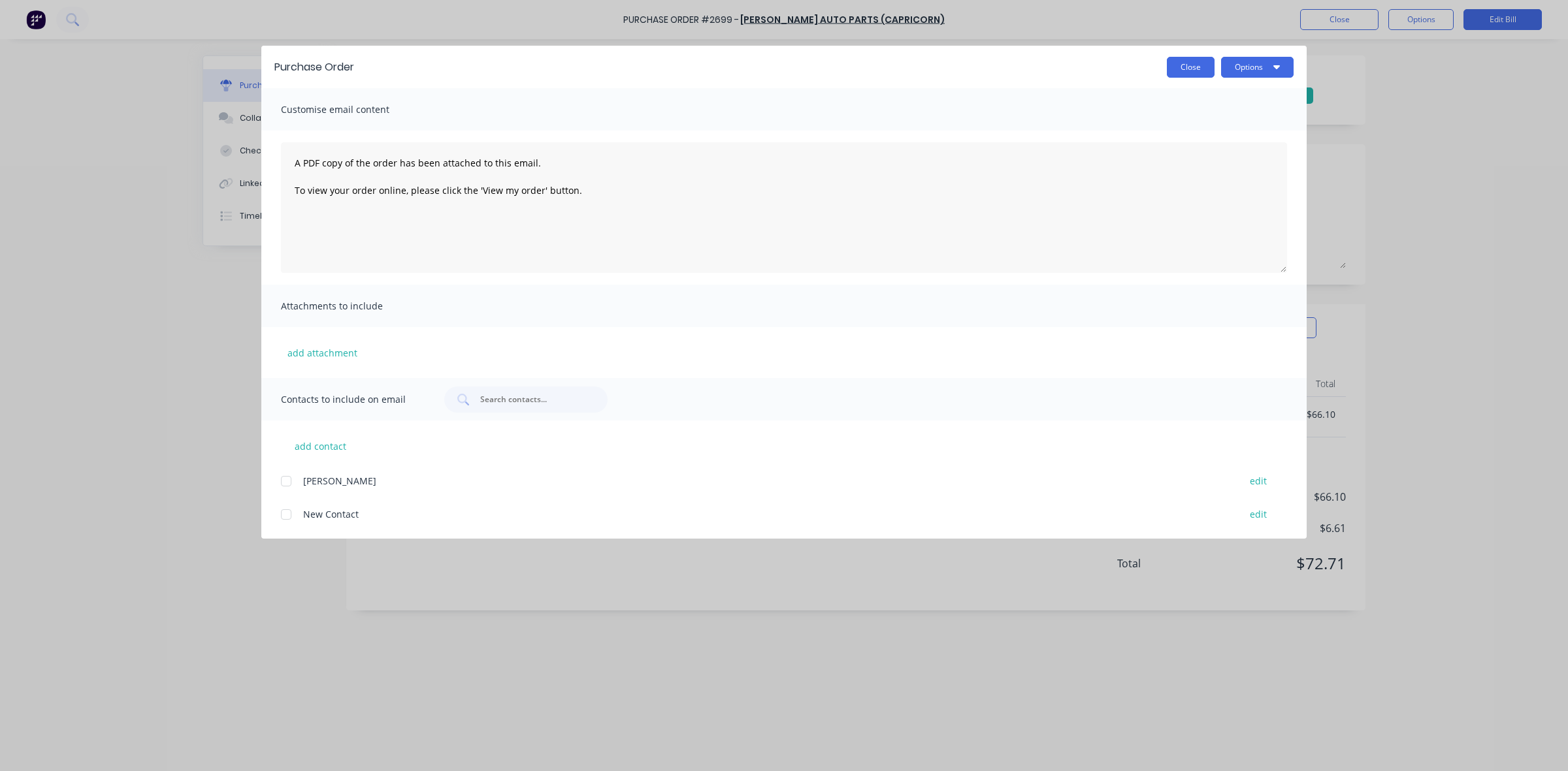
click at [1189, 62] on button "Close" at bounding box center [1191, 67] width 48 height 21
type textarea "x"
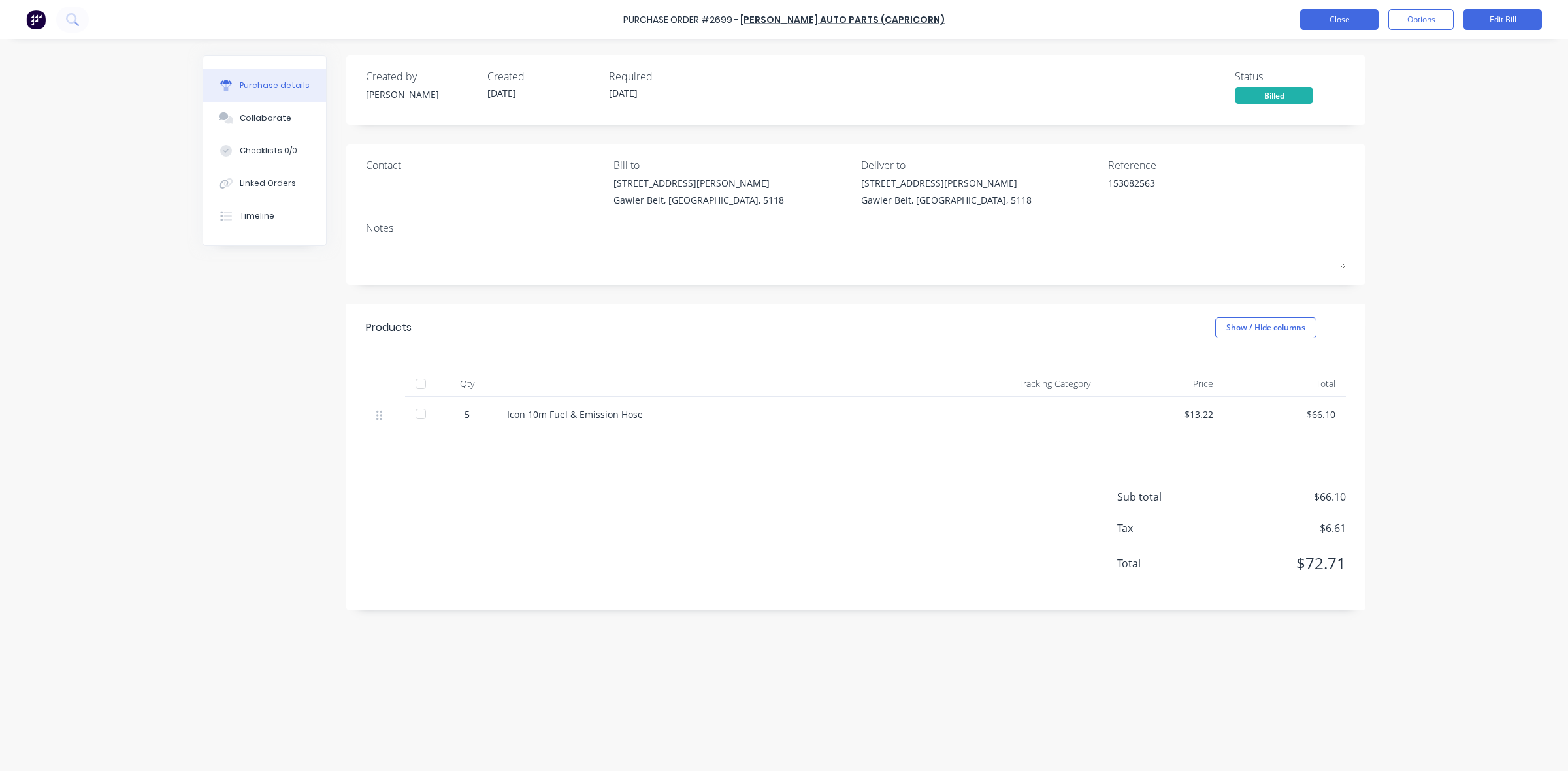
click at [1350, 17] on button "Close" at bounding box center [1339, 19] width 79 height 21
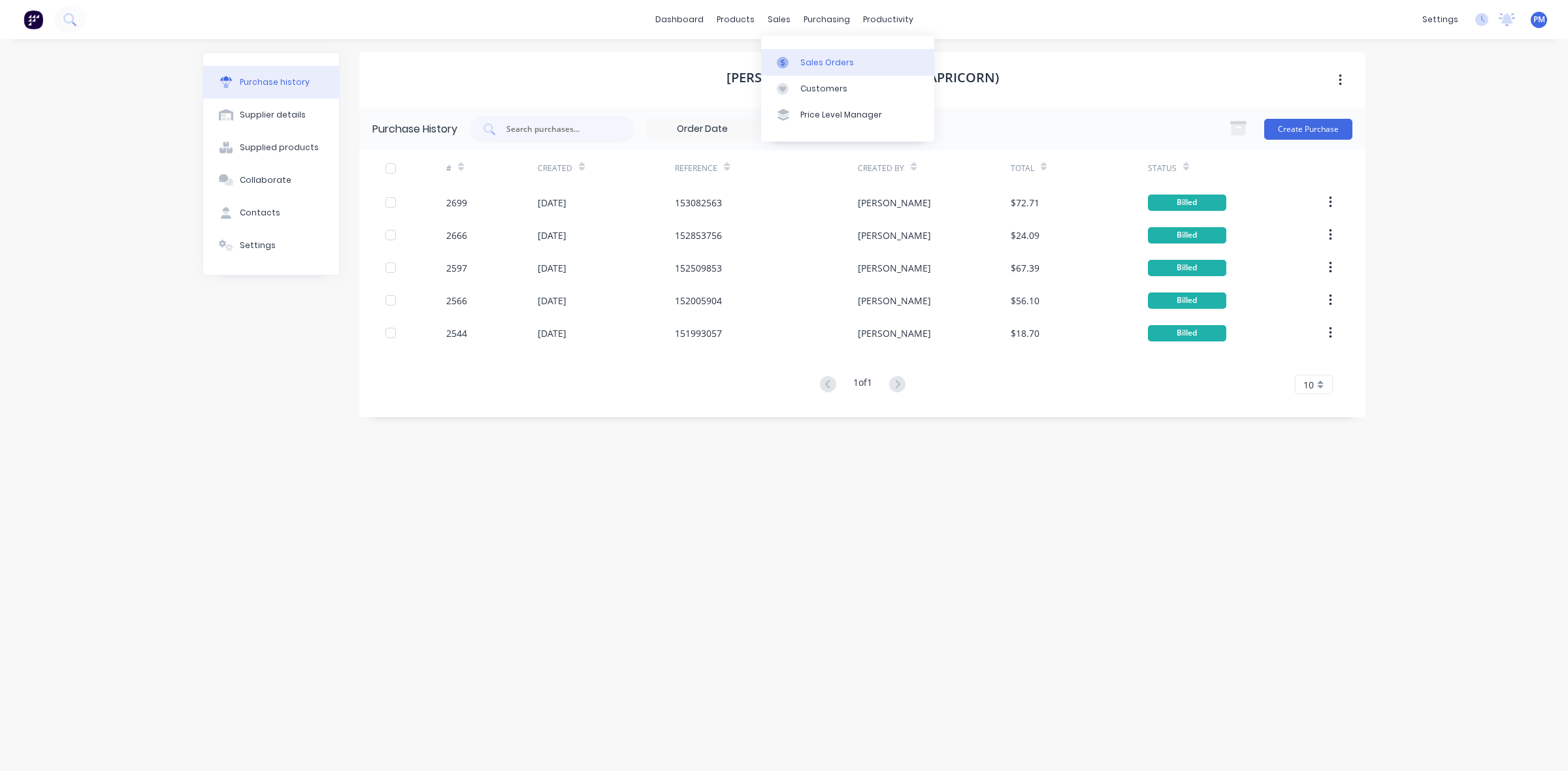
click at [813, 57] on div "Sales Orders" at bounding box center [827, 63] width 54 height 12
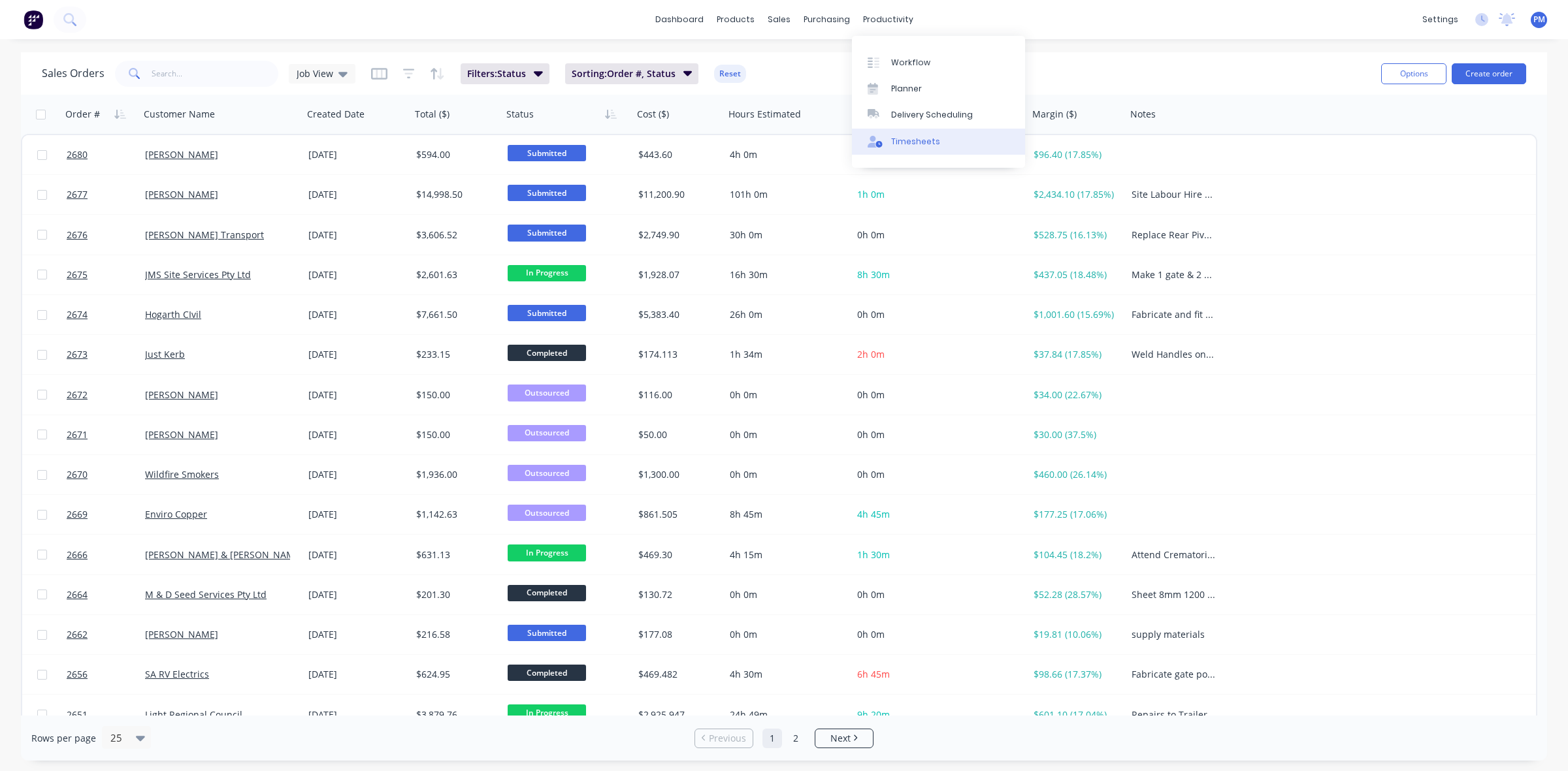
click at [912, 138] on div "Timesheets" at bounding box center [916, 141] width 49 height 12
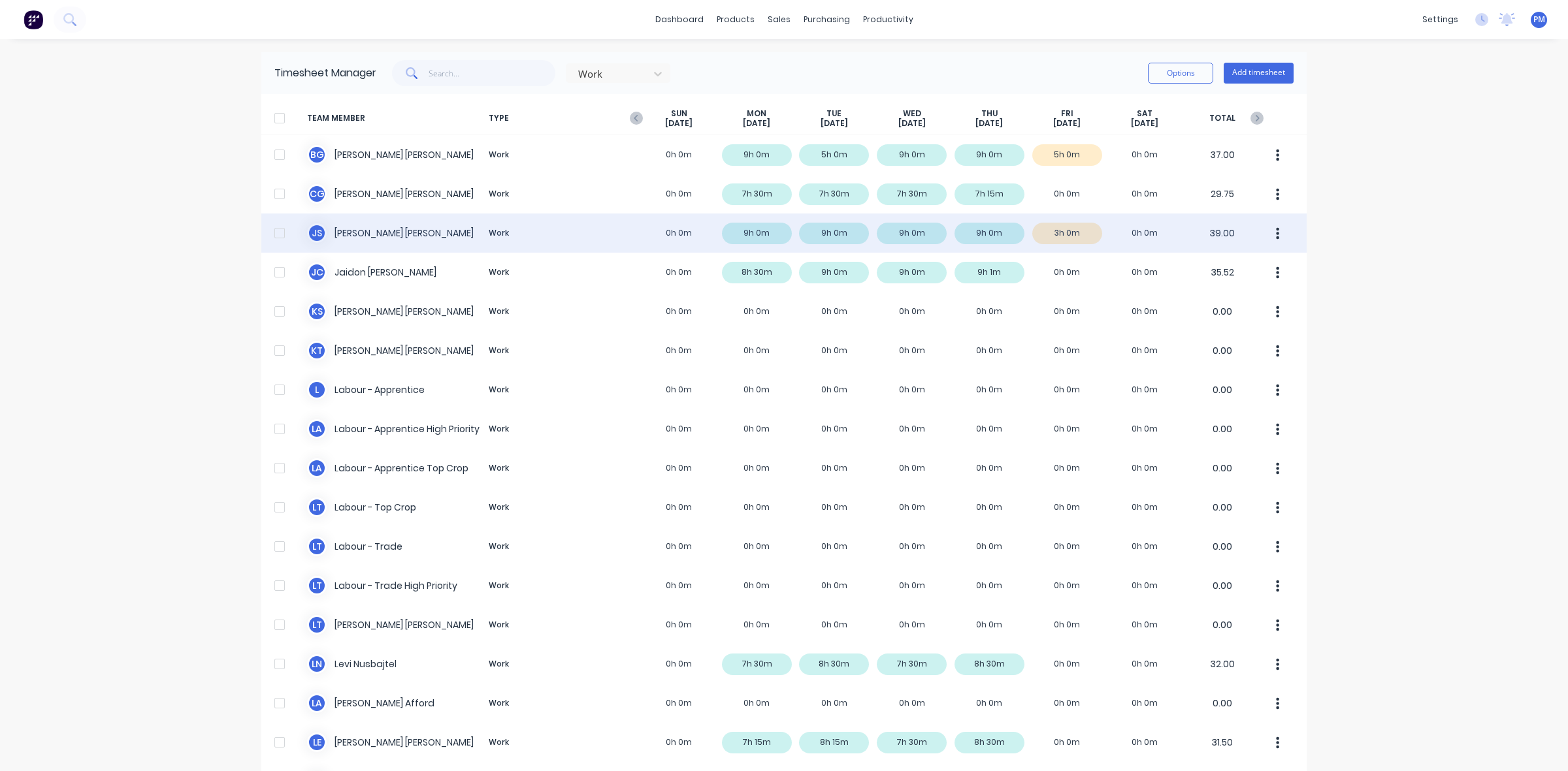
click at [1076, 233] on div "J S [PERSON_NAME] Work 0h 0m 9h 0m 9h 0m 9h 0m 9h 0m 3h 0m 0h 0m 39.00" at bounding box center [784, 233] width 1045 height 39
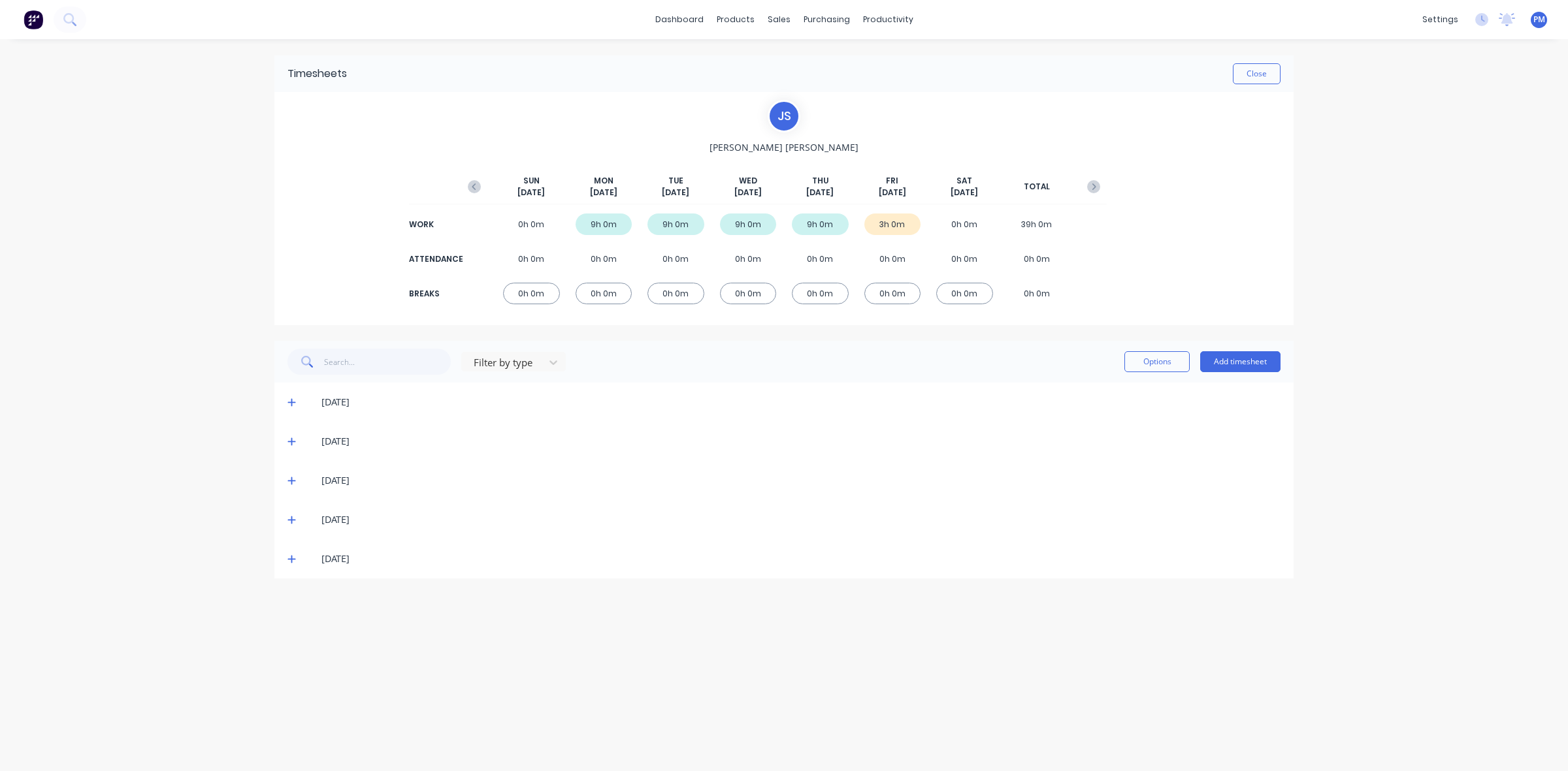
click at [290, 562] on icon at bounding box center [292, 559] width 9 height 9
click at [1249, 79] on button "Close" at bounding box center [1257, 74] width 48 height 21
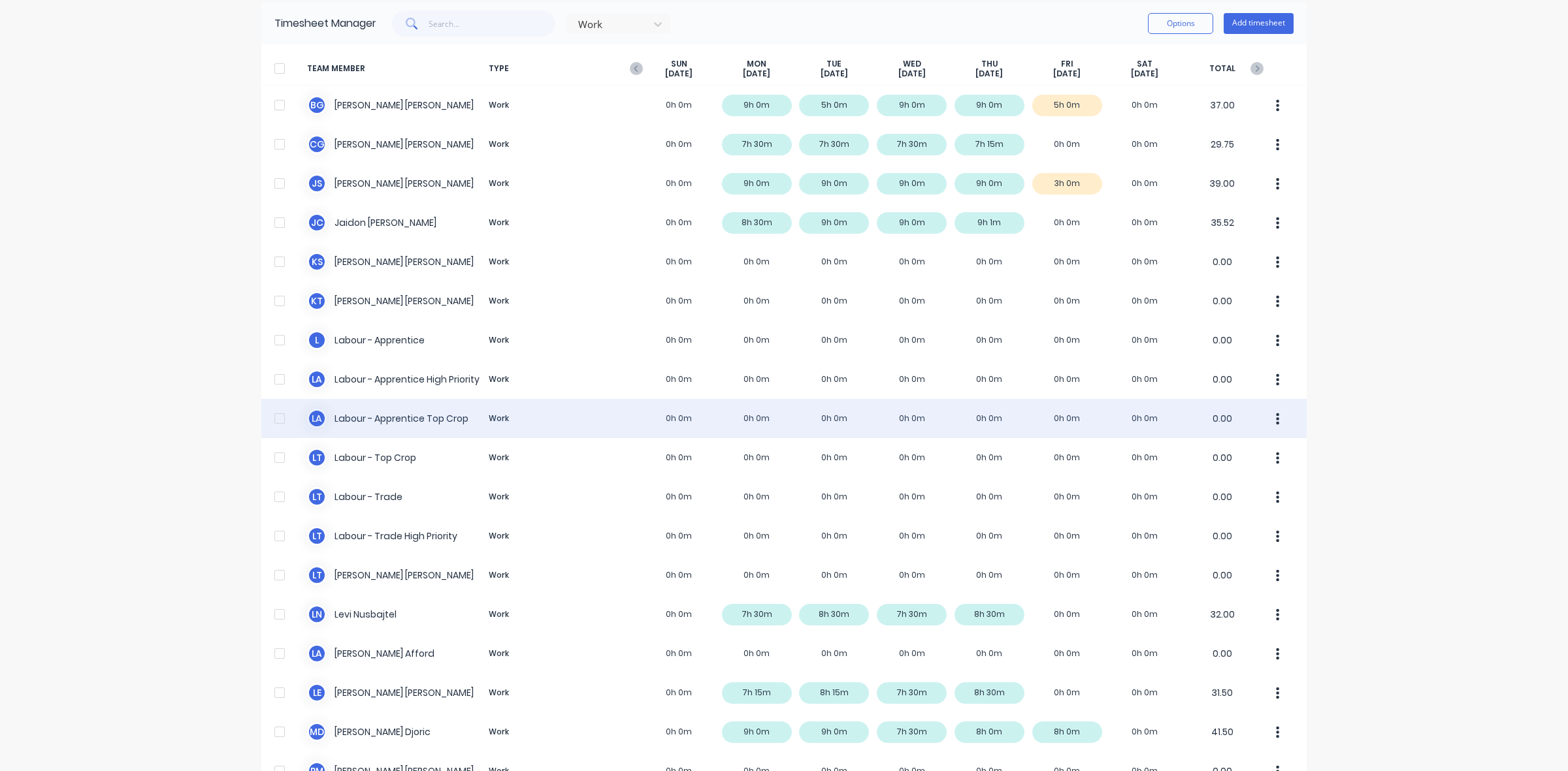
scroll to position [247, 0]
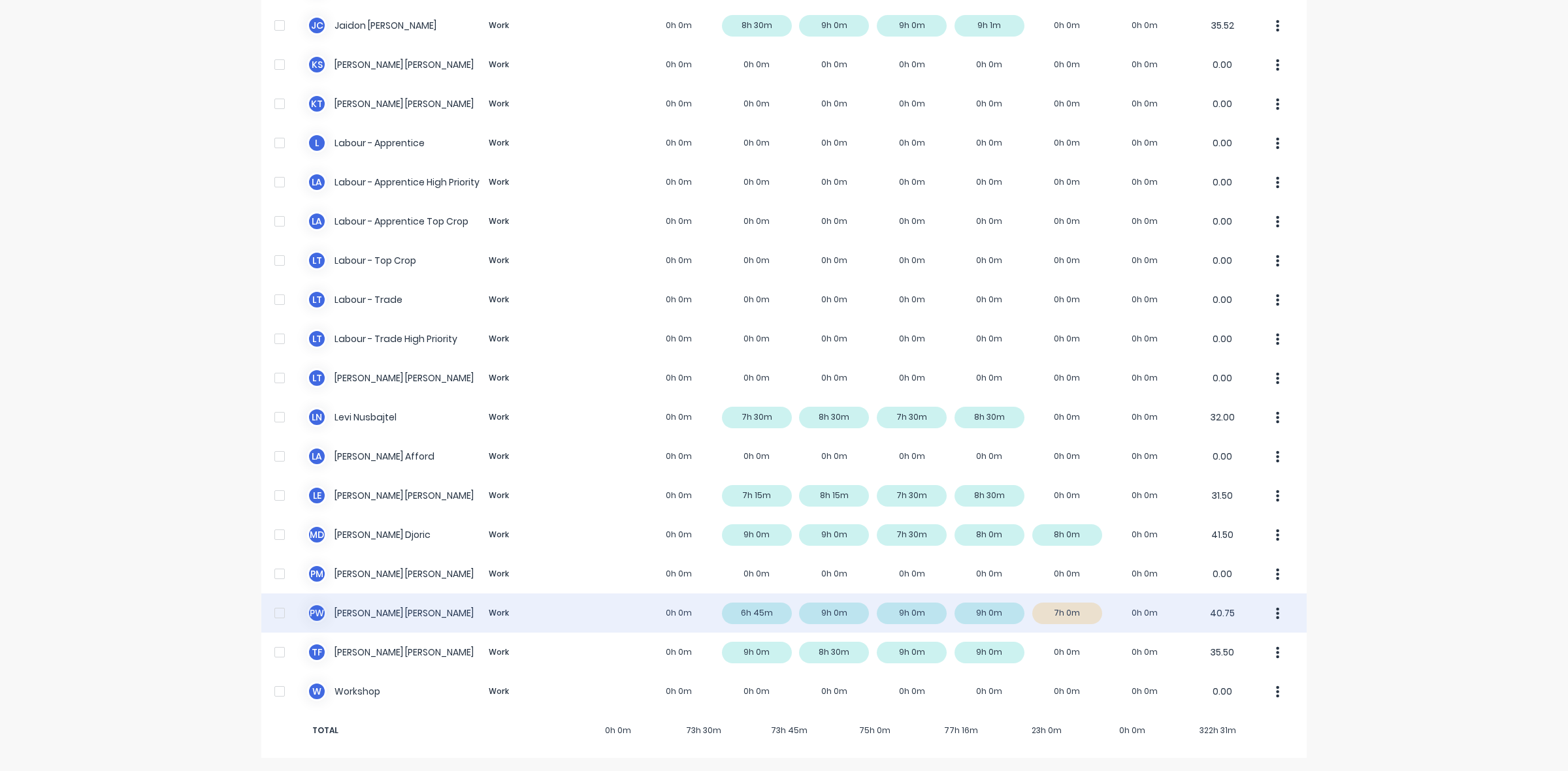
click at [1076, 608] on div "P W [PERSON_NAME] Work 0h 0m 6h 45m 9h 0m 9h 0m 9h 0m 7h 0m 0h 0m 40.75" at bounding box center [784, 613] width 1045 height 39
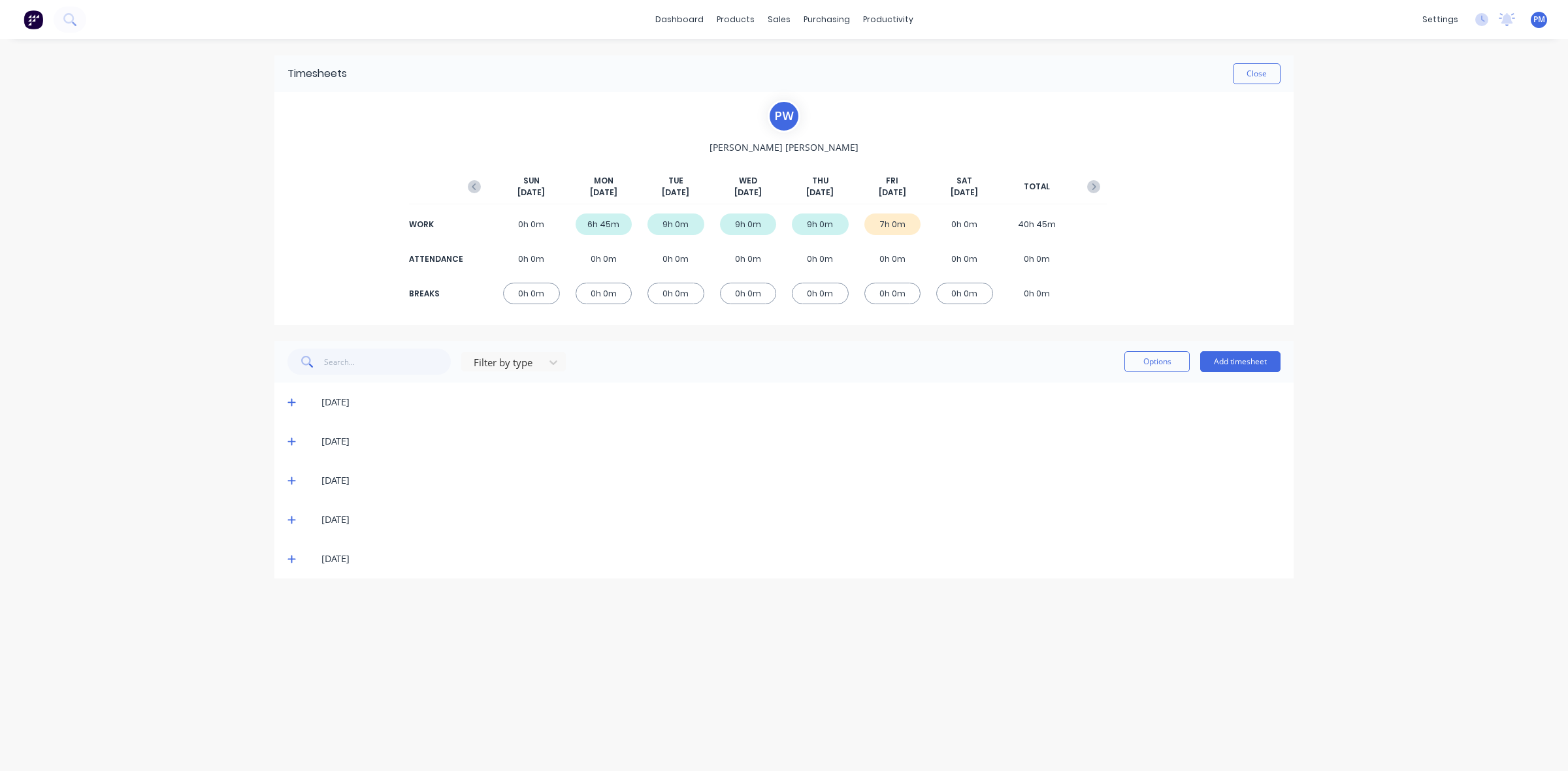
click at [293, 561] on icon at bounding box center [292, 559] width 9 height 9
click at [1253, 70] on button "Close" at bounding box center [1257, 74] width 48 height 21
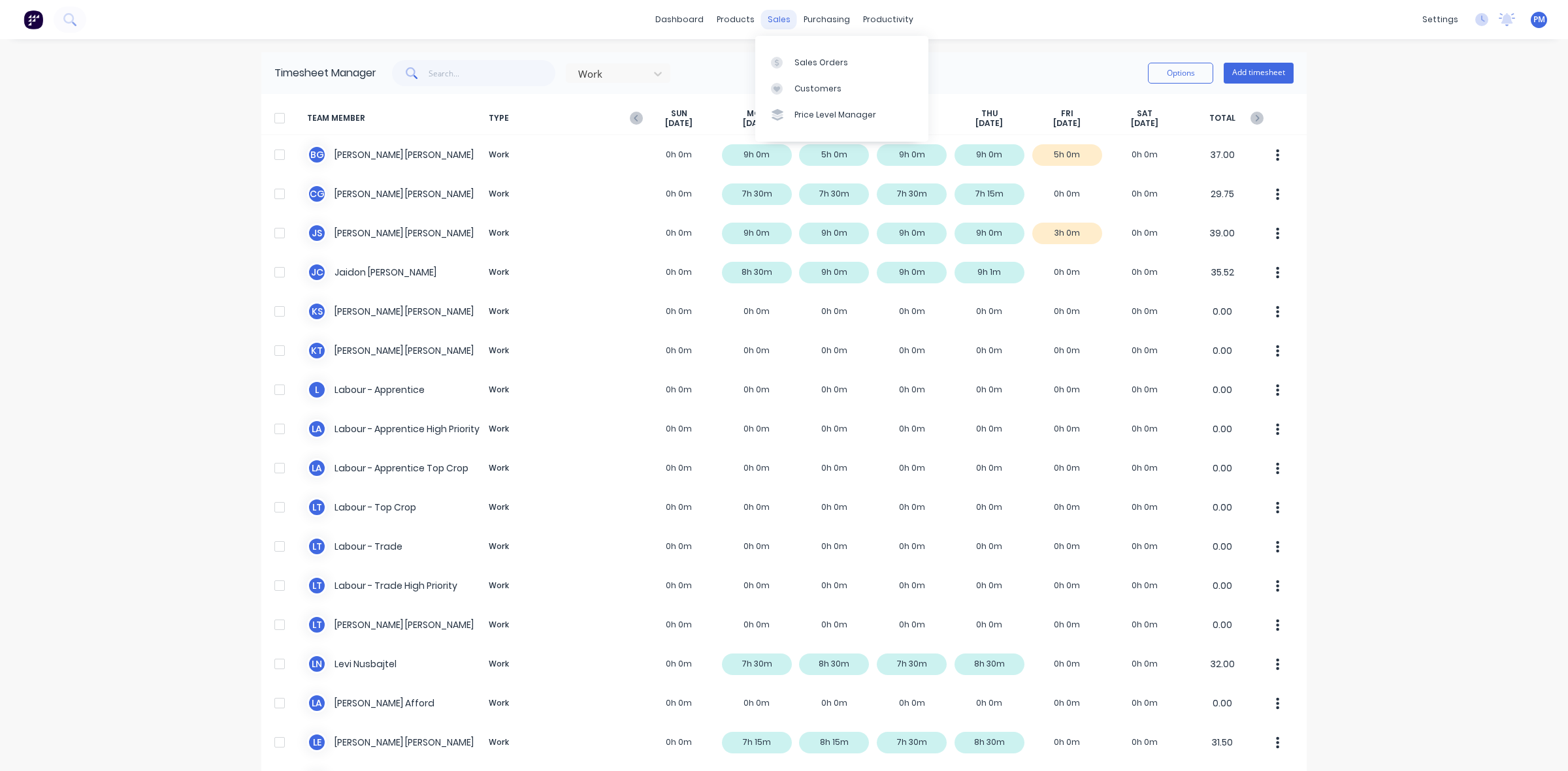
click at [776, 21] on div "sales" at bounding box center [779, 20] width 36 height 20
click at [808, 67] on div "Sales Orders" at bounding box center [821, 63] width 54 height 12
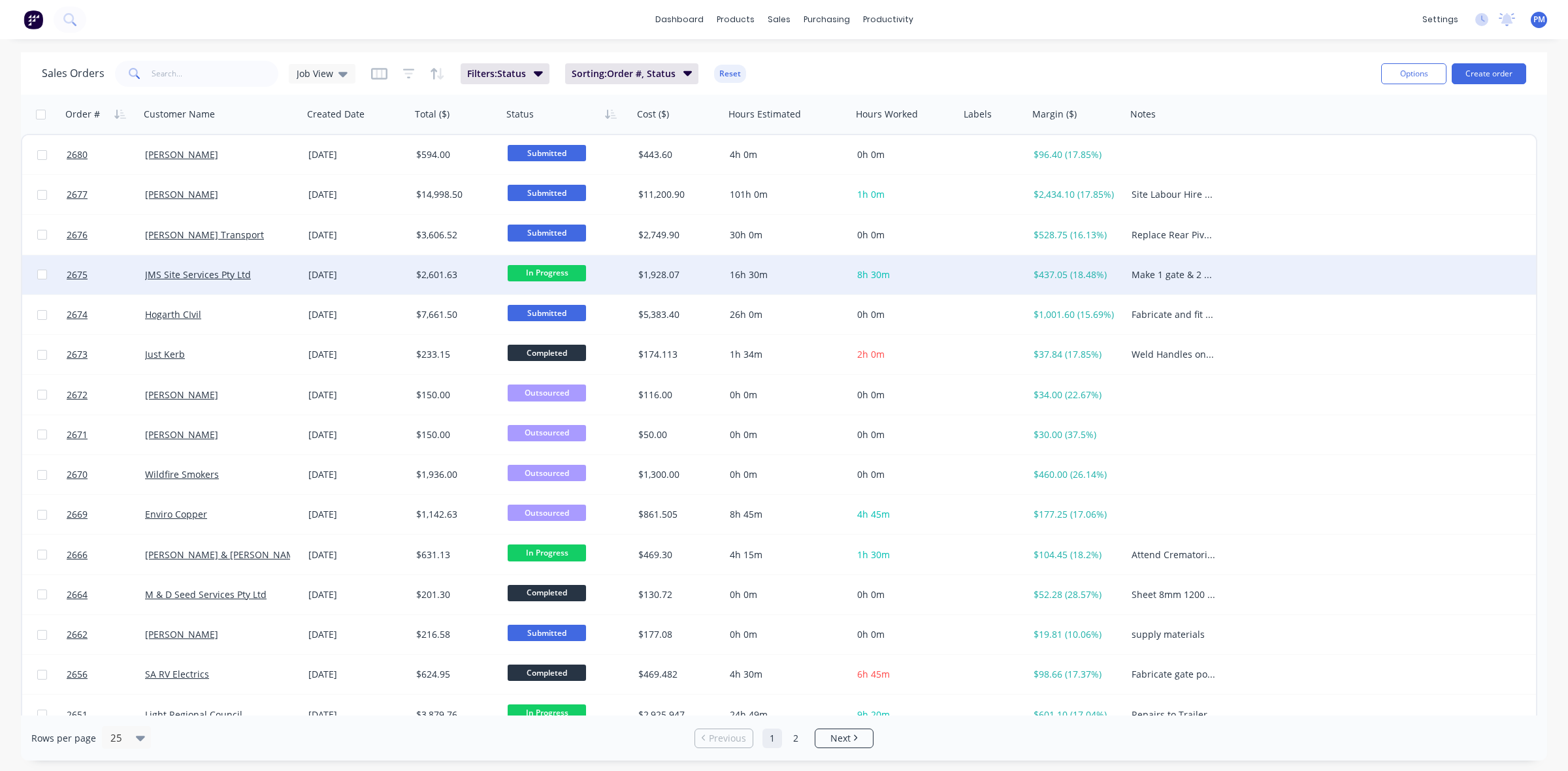
click at [289, 268] on div "JMS Site Services Pty Ltd" at bounding box center [218, 274] width 145 height 13
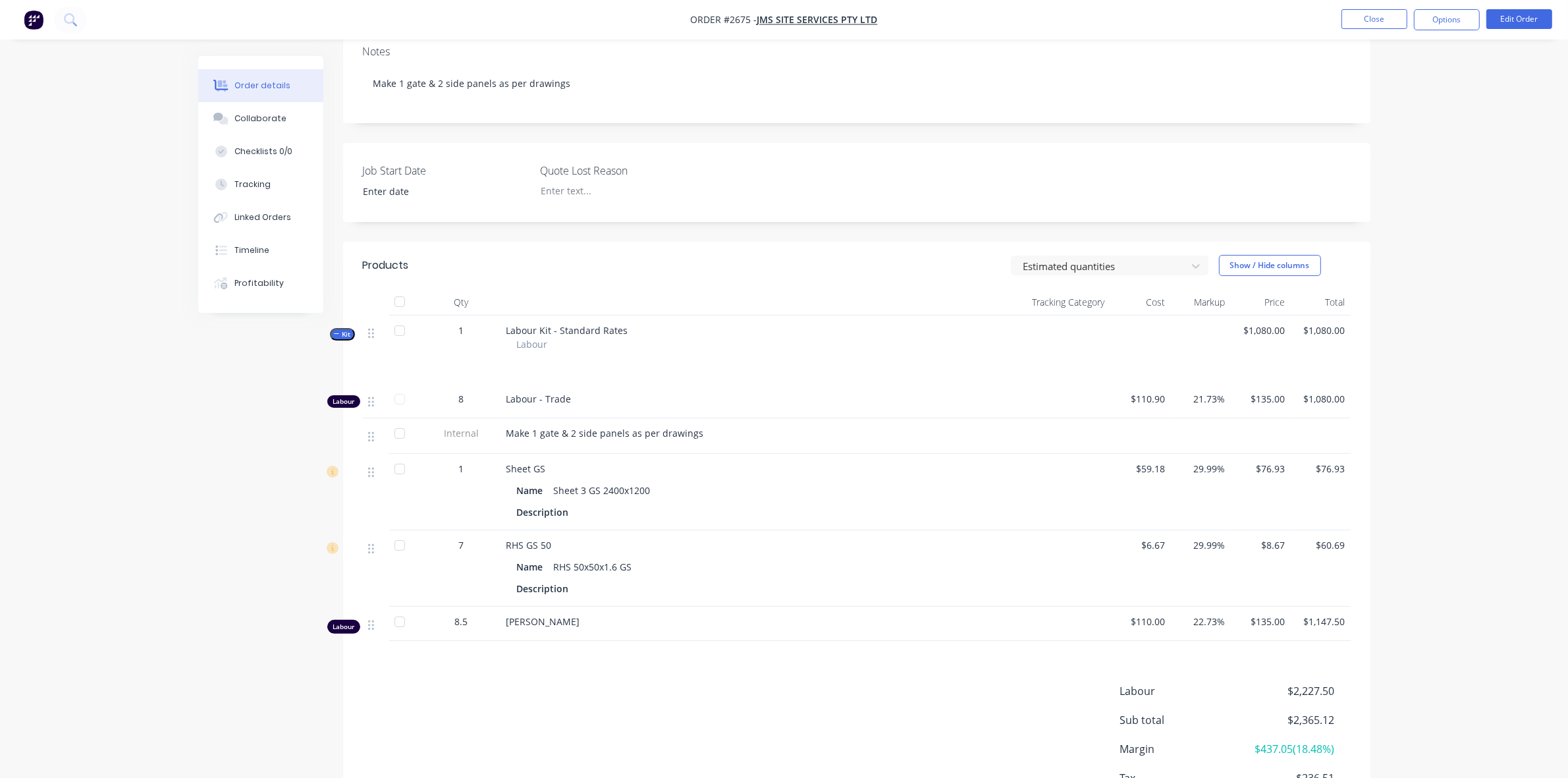
scroll to position [241, 0]
click at [1516, 18] on button "Edit Order" at bounding box center [1519, 19] width 65 height 20
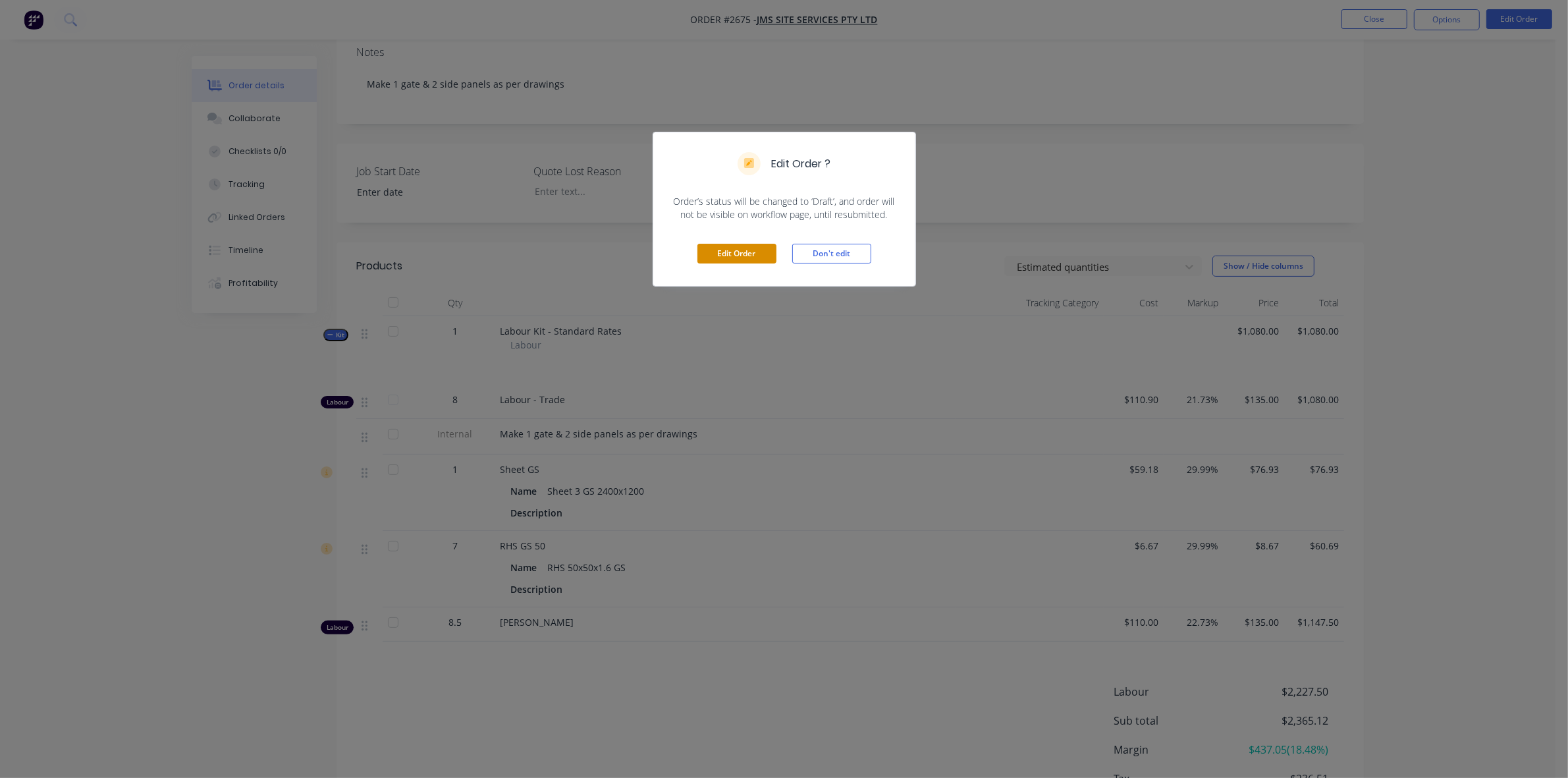
click at [728, 261] on button "Edit Order" at bounding box center [737, 254] width 79 height 20
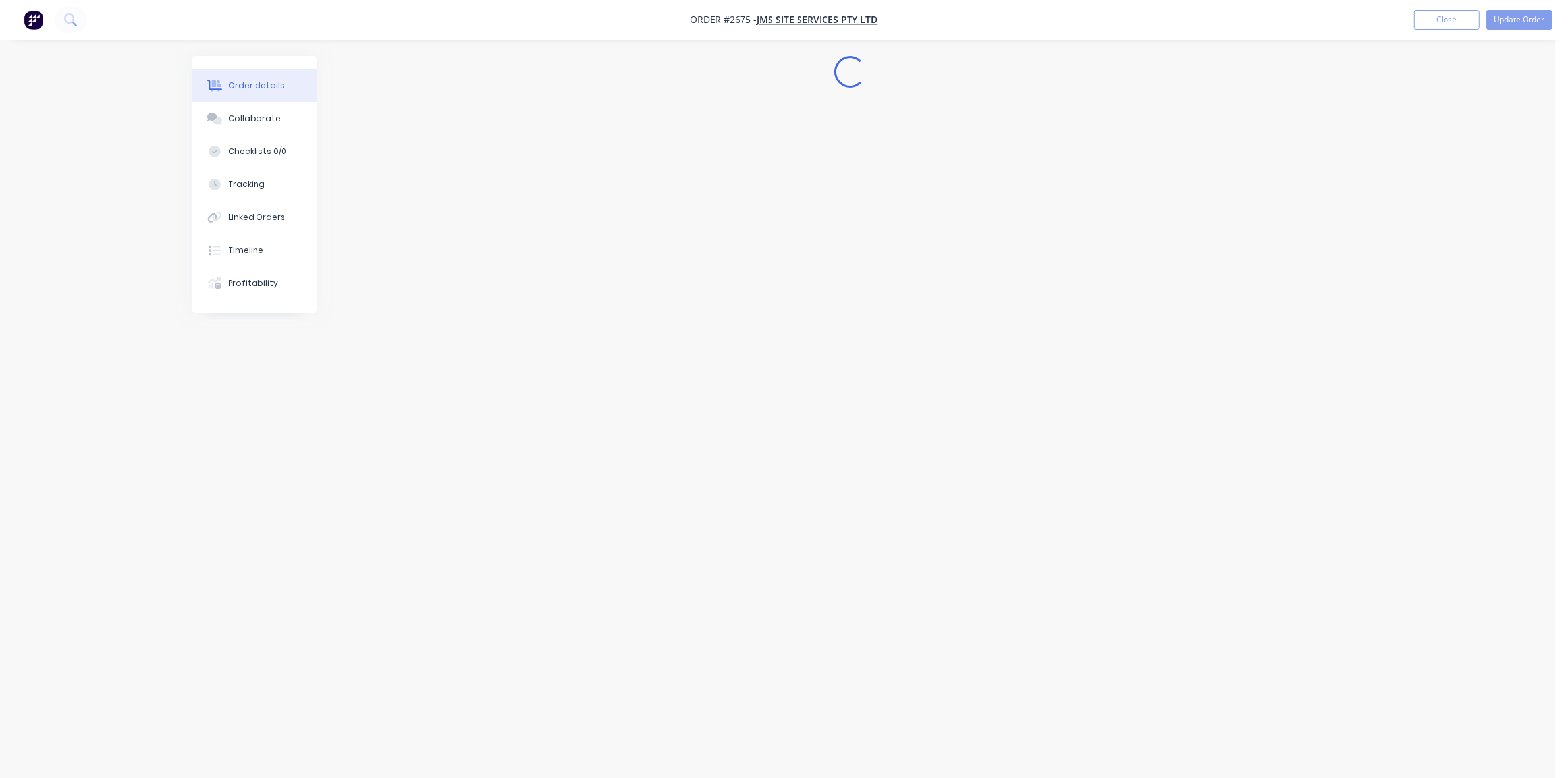
scroll to position [0, 0]
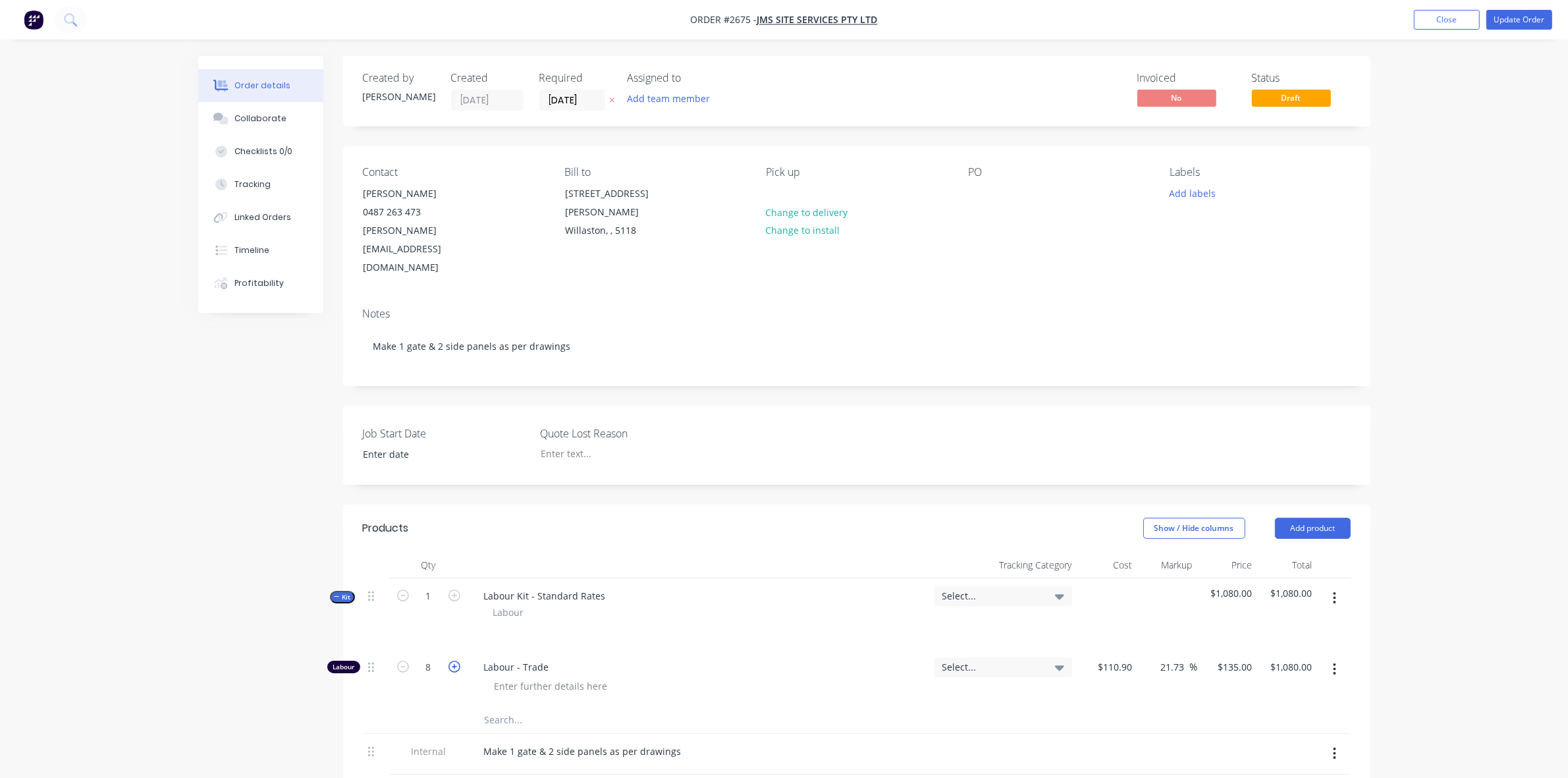
click at [455, 661] on icon "button" at bounding box center [455, 667] width 12 height 12
type input "9"
type input "$1,215.00"
click at [1516, 21] on button "Update Order" at bounding box center [1519, 20] width 65 height 20
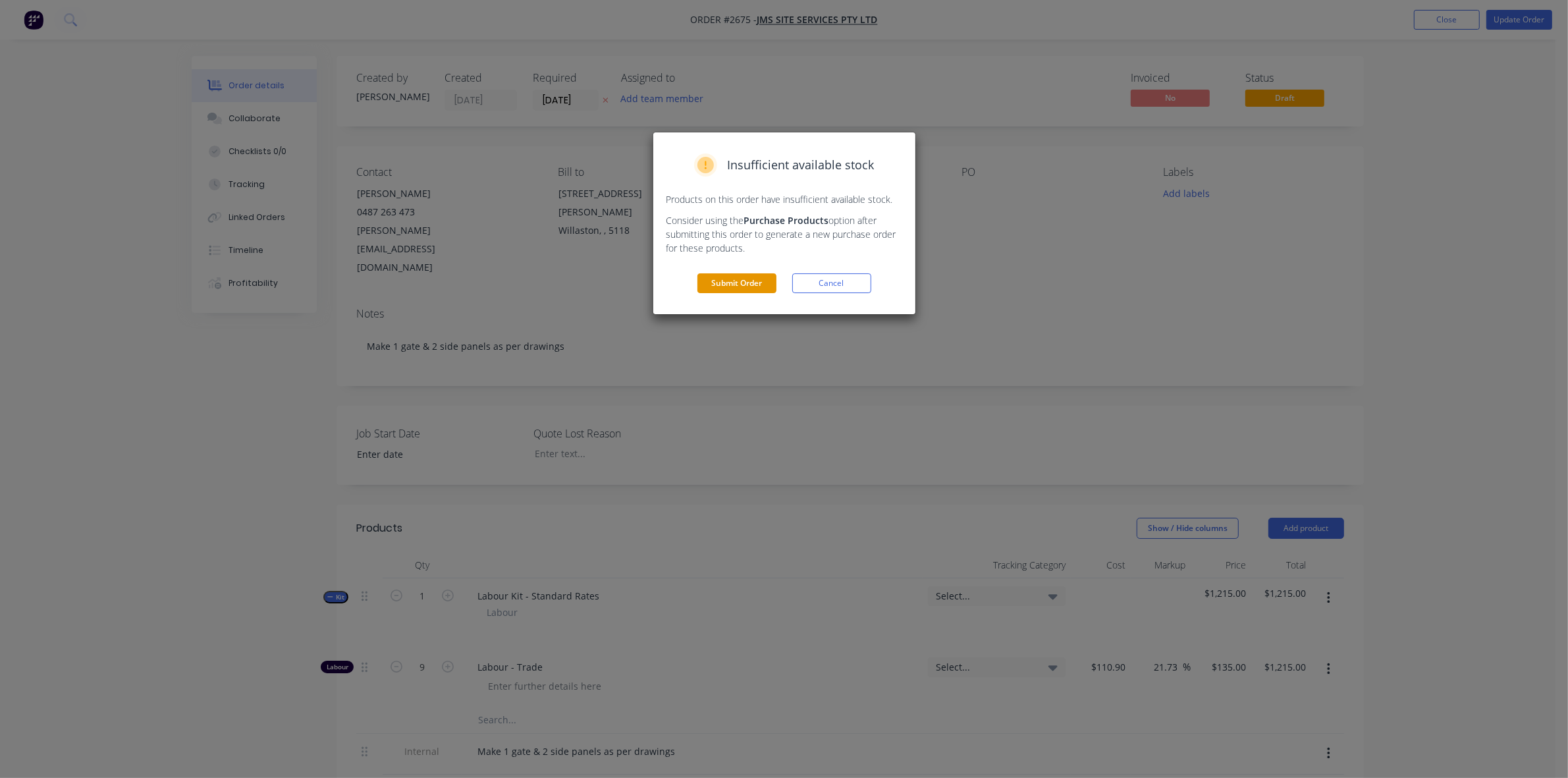
click at [741, 285] on button "Submit Order" at bounding box center [737, 283] width 79 height 20
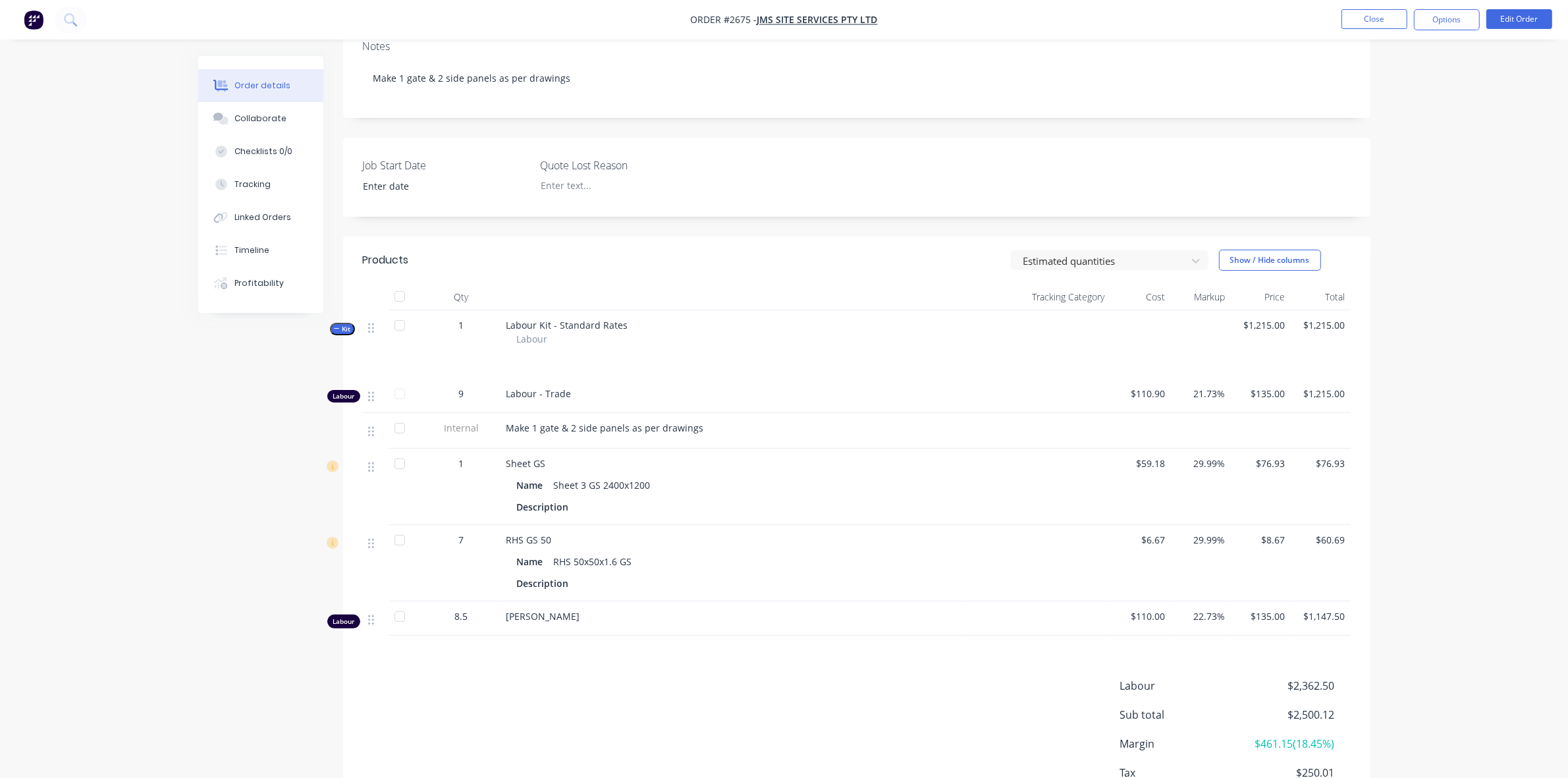
scroll to position [323, 0]
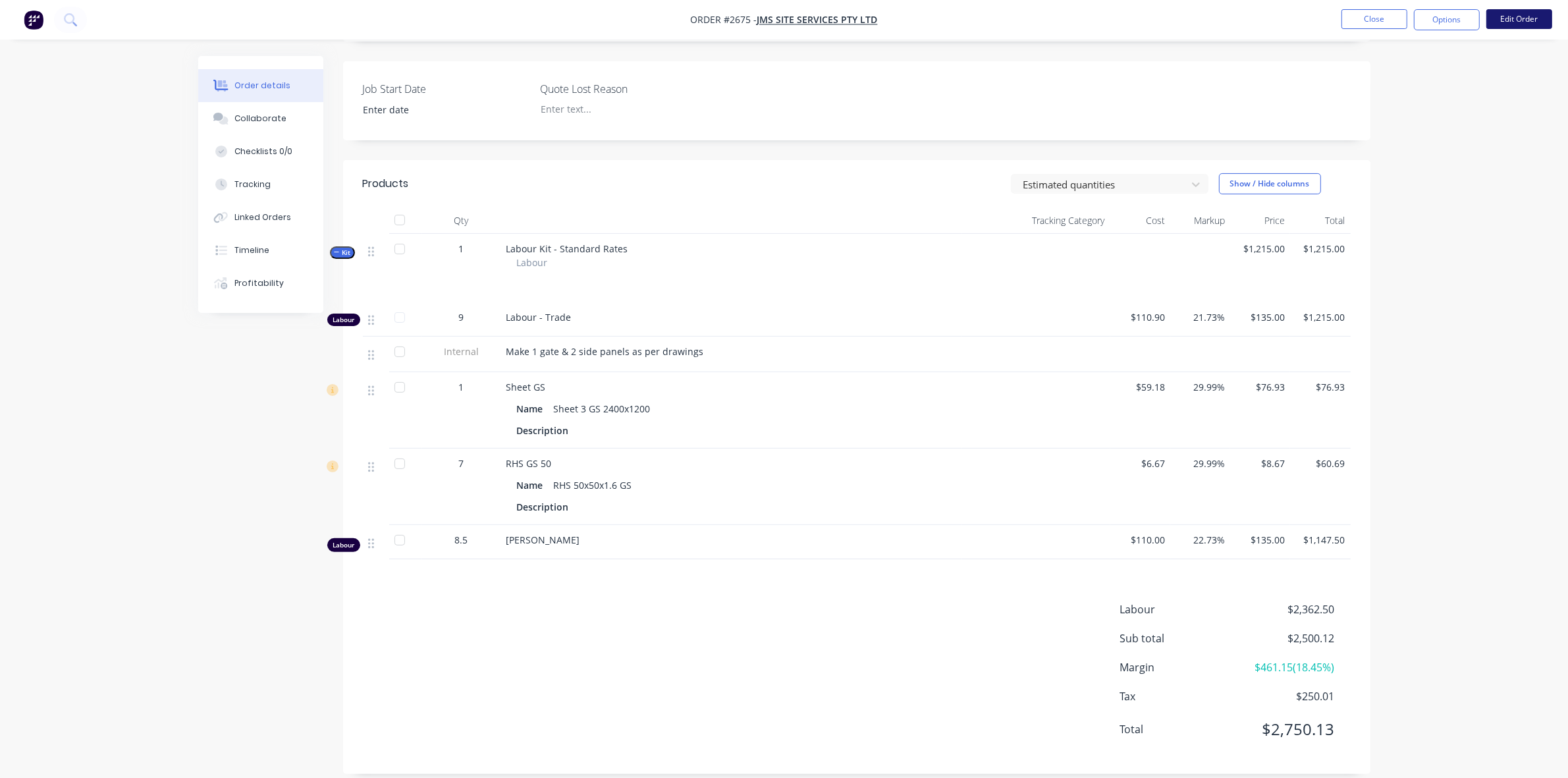
click at [1516, 21] on button "Edit Order" at bounding box center [1519, 19] width 65 height 20
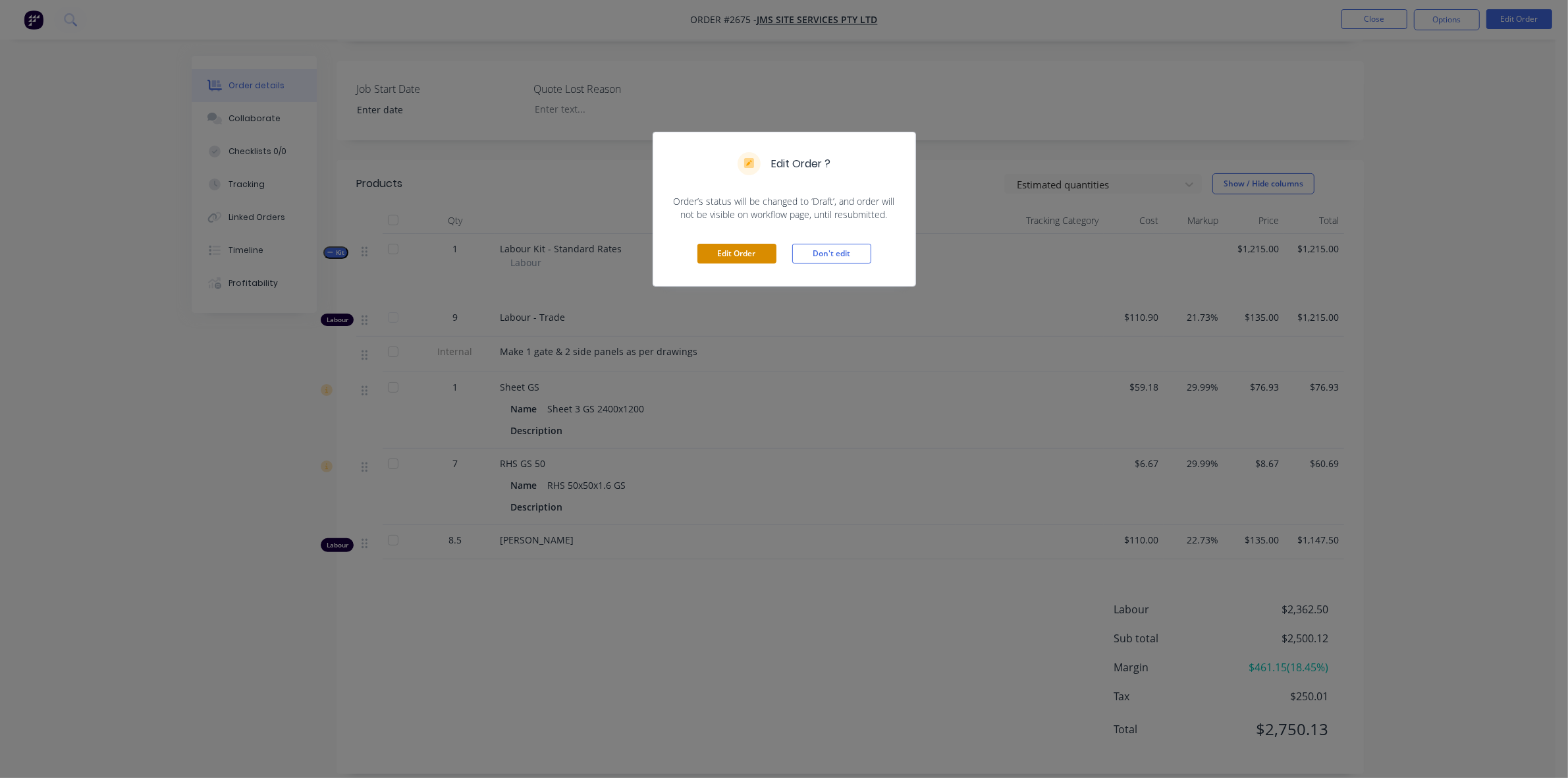
click at [736, 255] on button "Edit Order" at bounding box center [737, 254] width 79 height 20
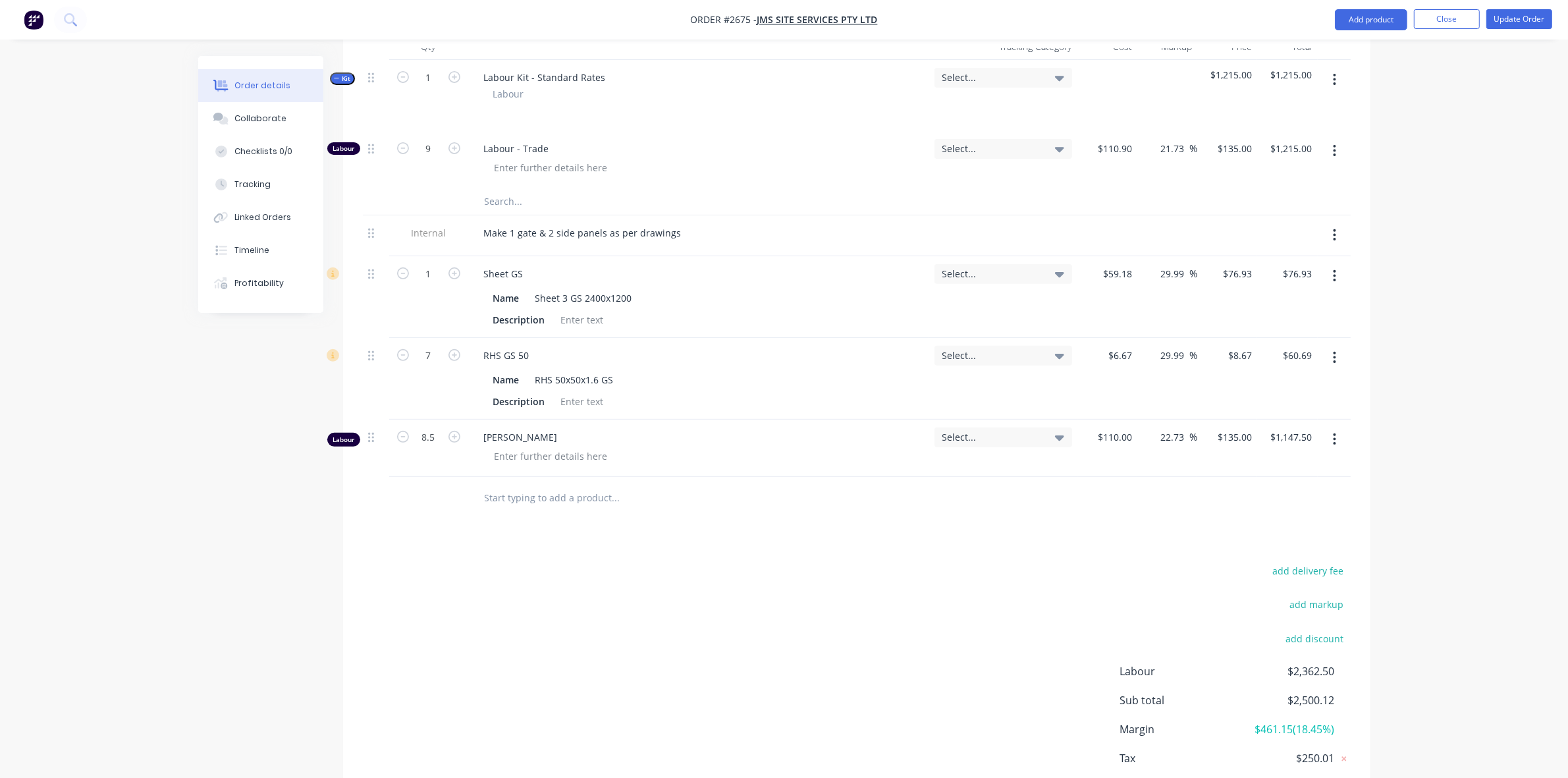
scroll to position [479, 0]
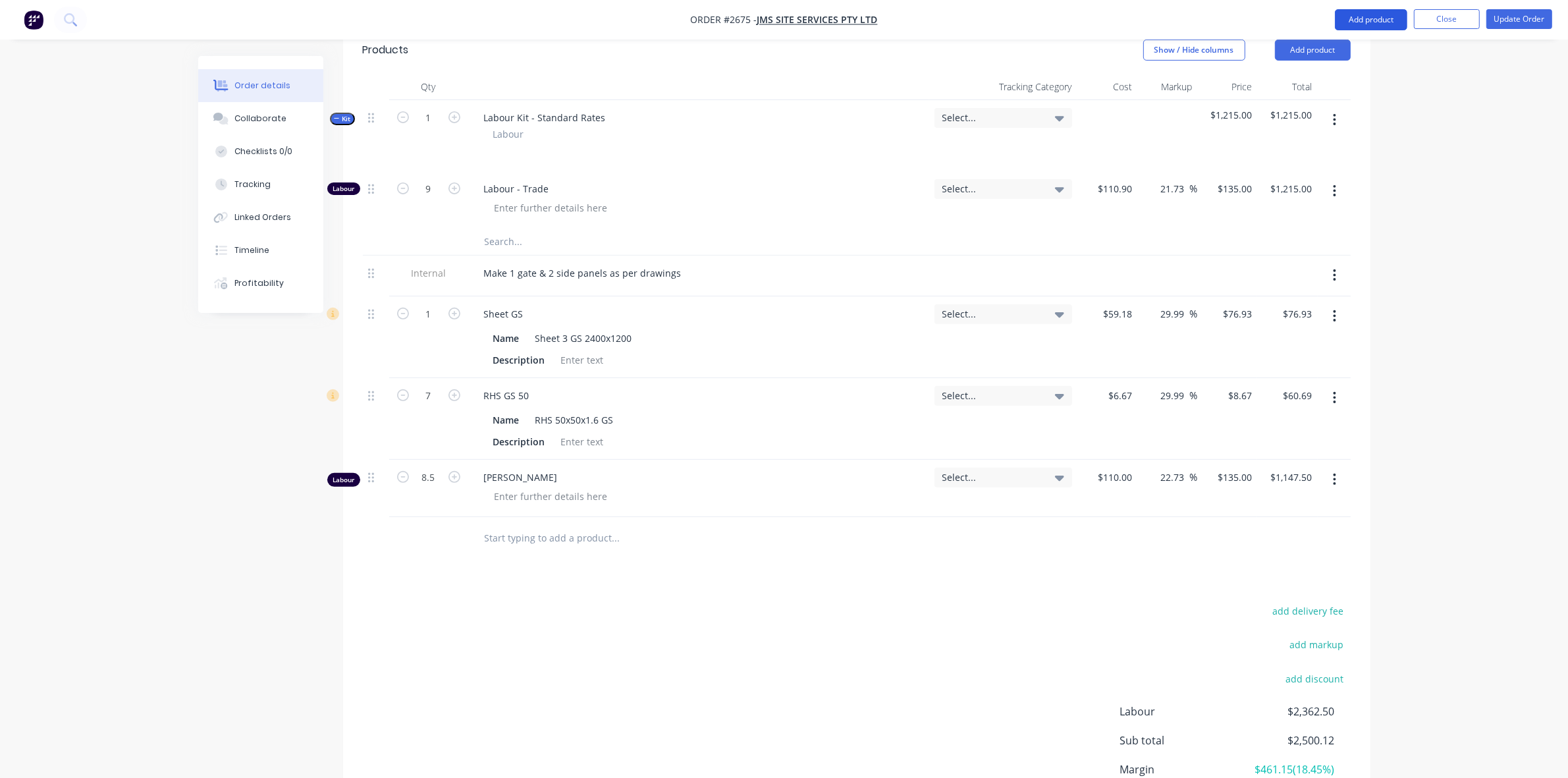
click at [1387, 27] on button "Add product" at bounding box center [1371, 19] width 72 height 21
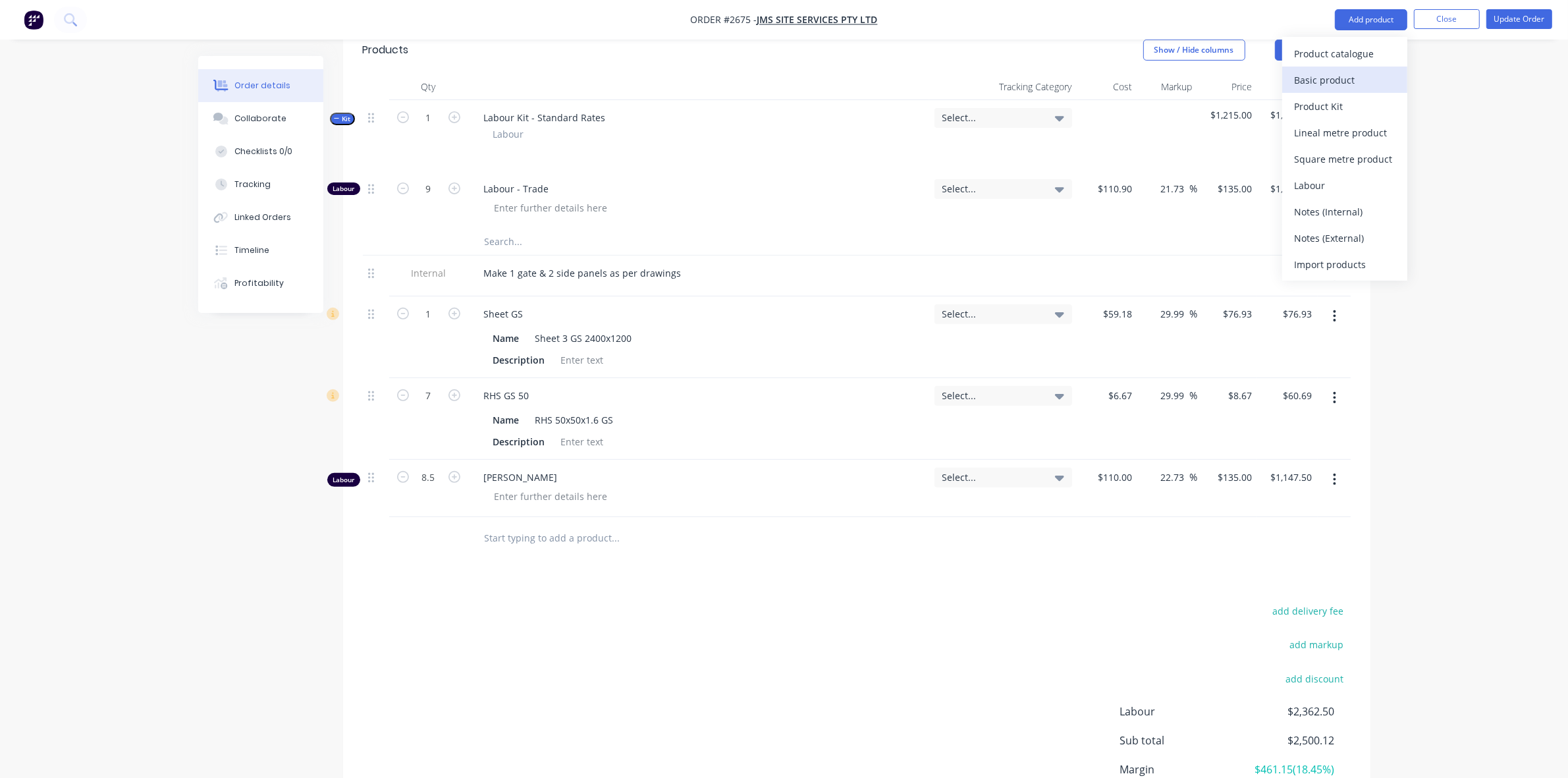
click at [1324, 81] on div "Basic product" at bounding box center [1345, 79] width 101 height 19
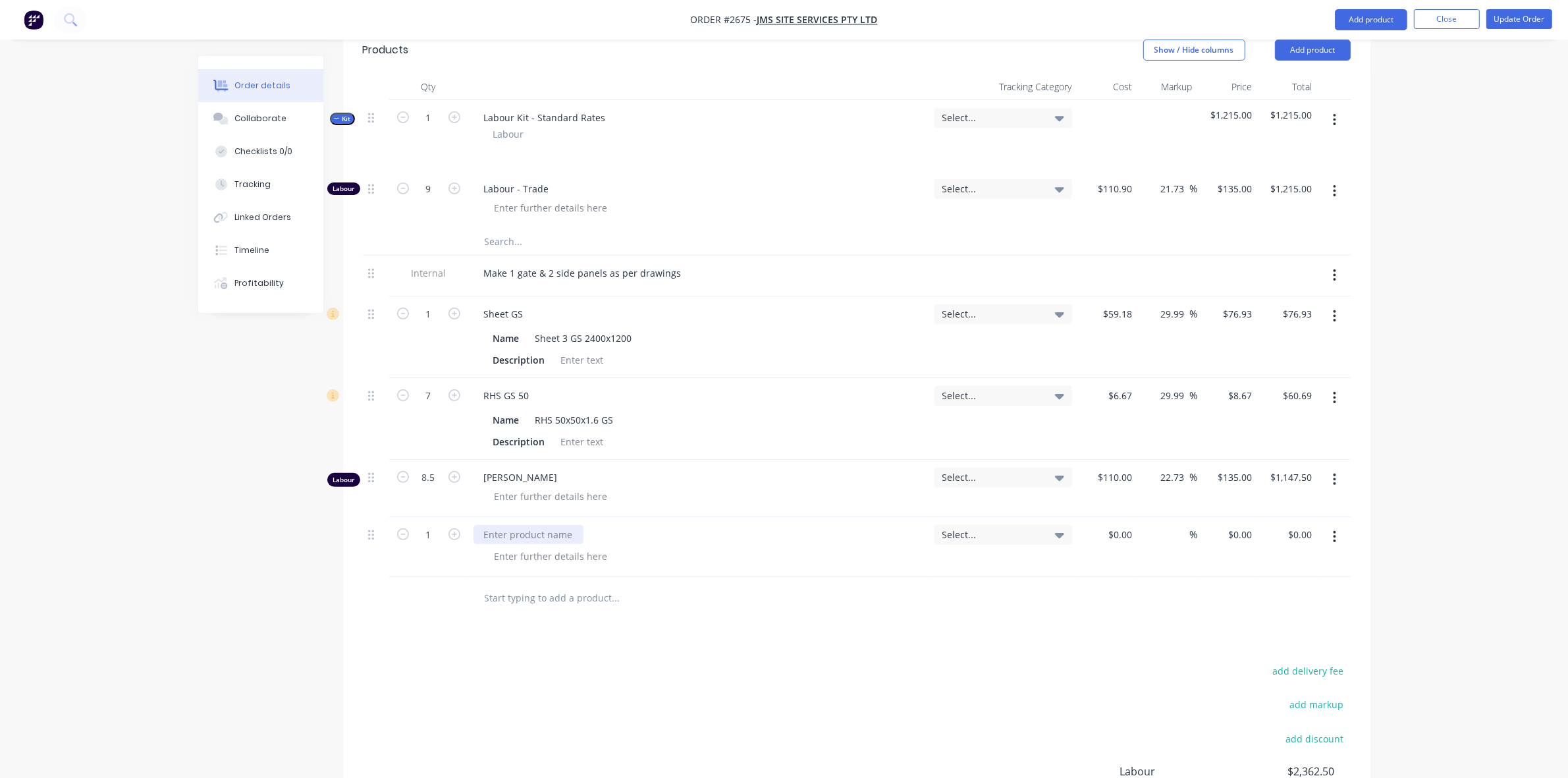
click at [517, 525] on div at bounding box center [528, 534] width 110 height 19
click at [1115, 517] on div "$0.00" at bounding box center [1107, 547] width 60 height 60
type input "$15.00"
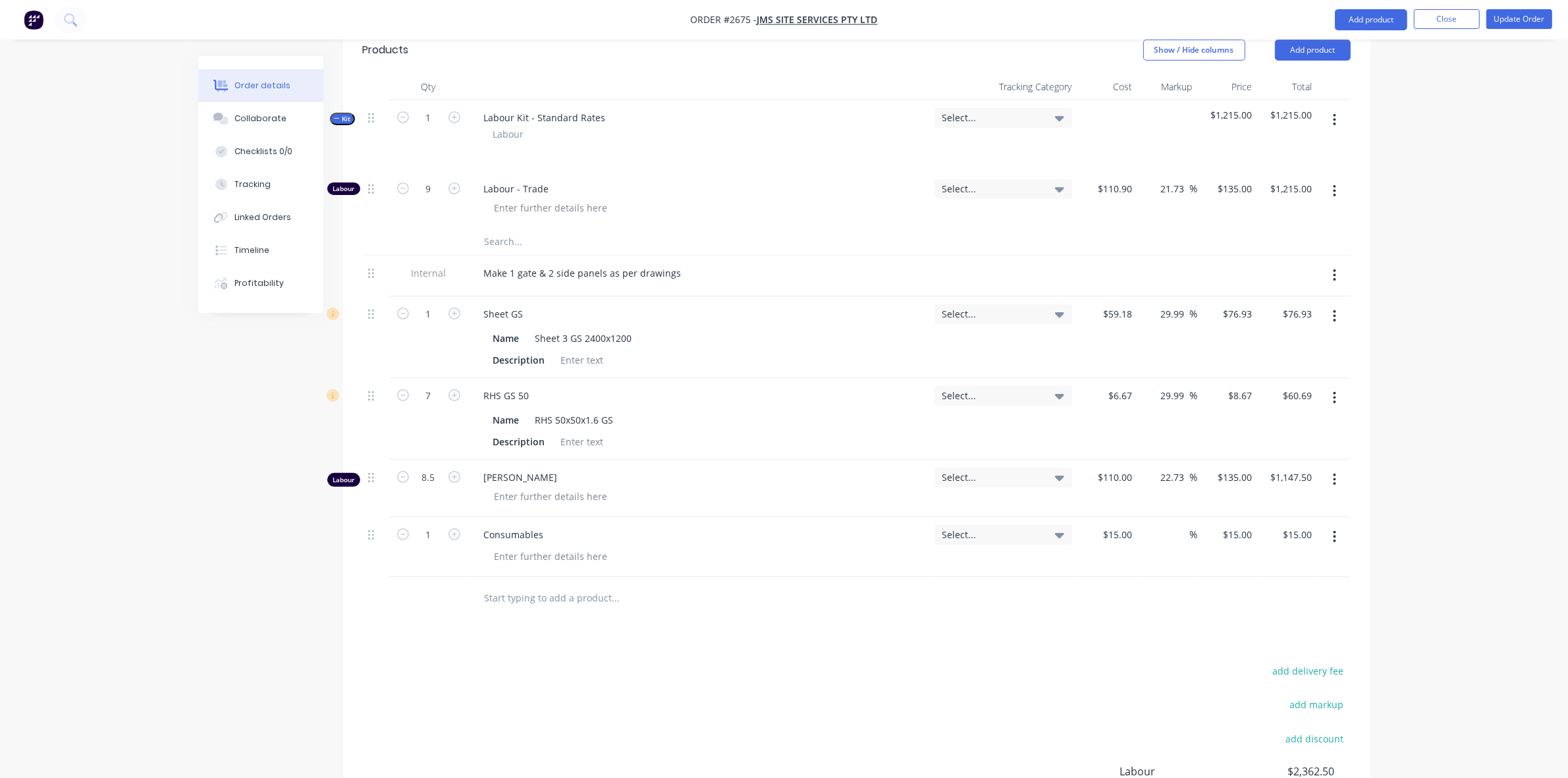
click at [1127, 528] on div "$15.00 $15.00" at bounding box center [1107, 547] width 60 height 60
click at [1509, 12] on button "Update Order" at bounding box center [1519, 19] width 65 height 20
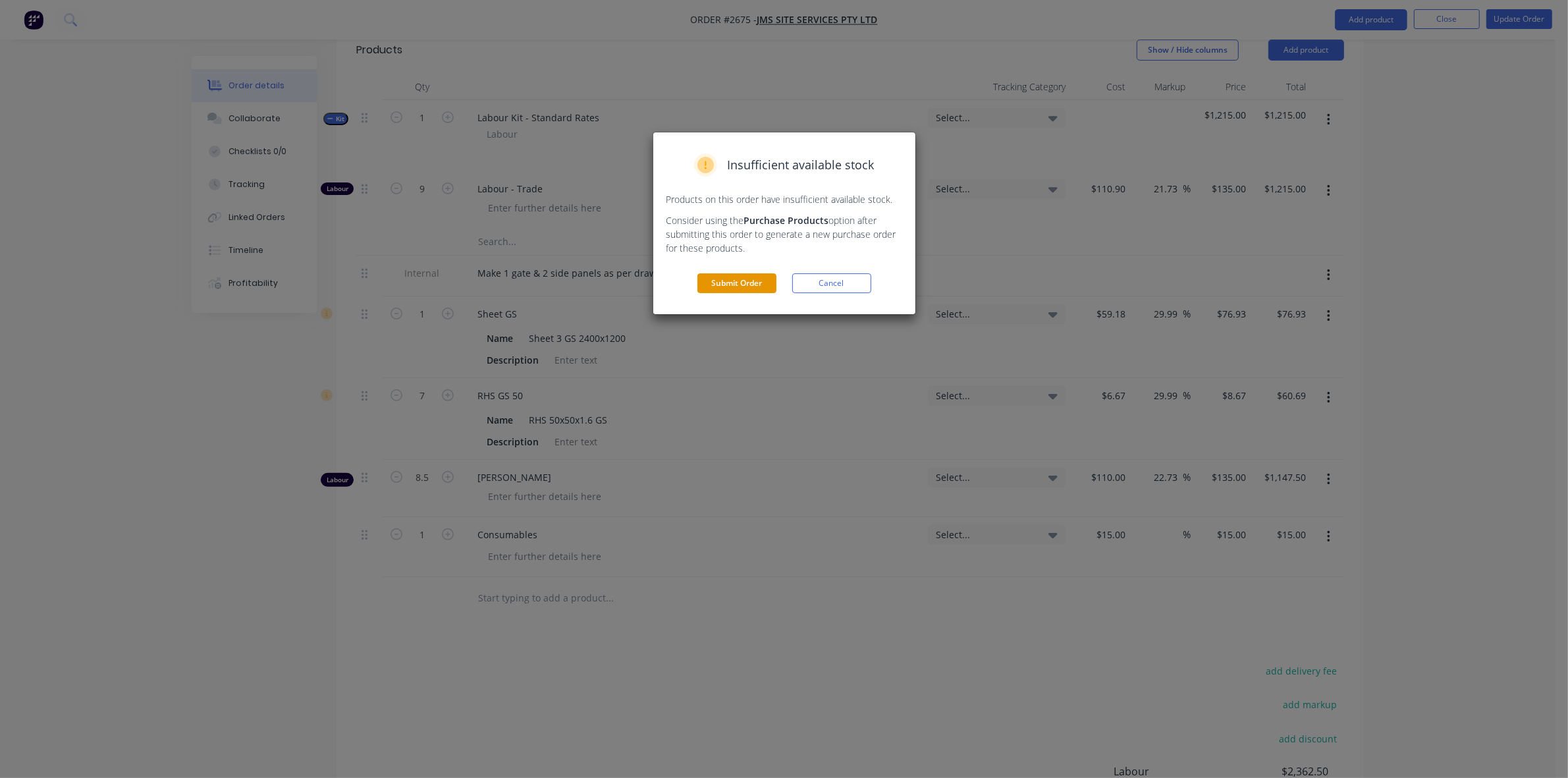
click at [726, 284] on button "Submit Order" at bounding box center [737, 283] width 79 height 20
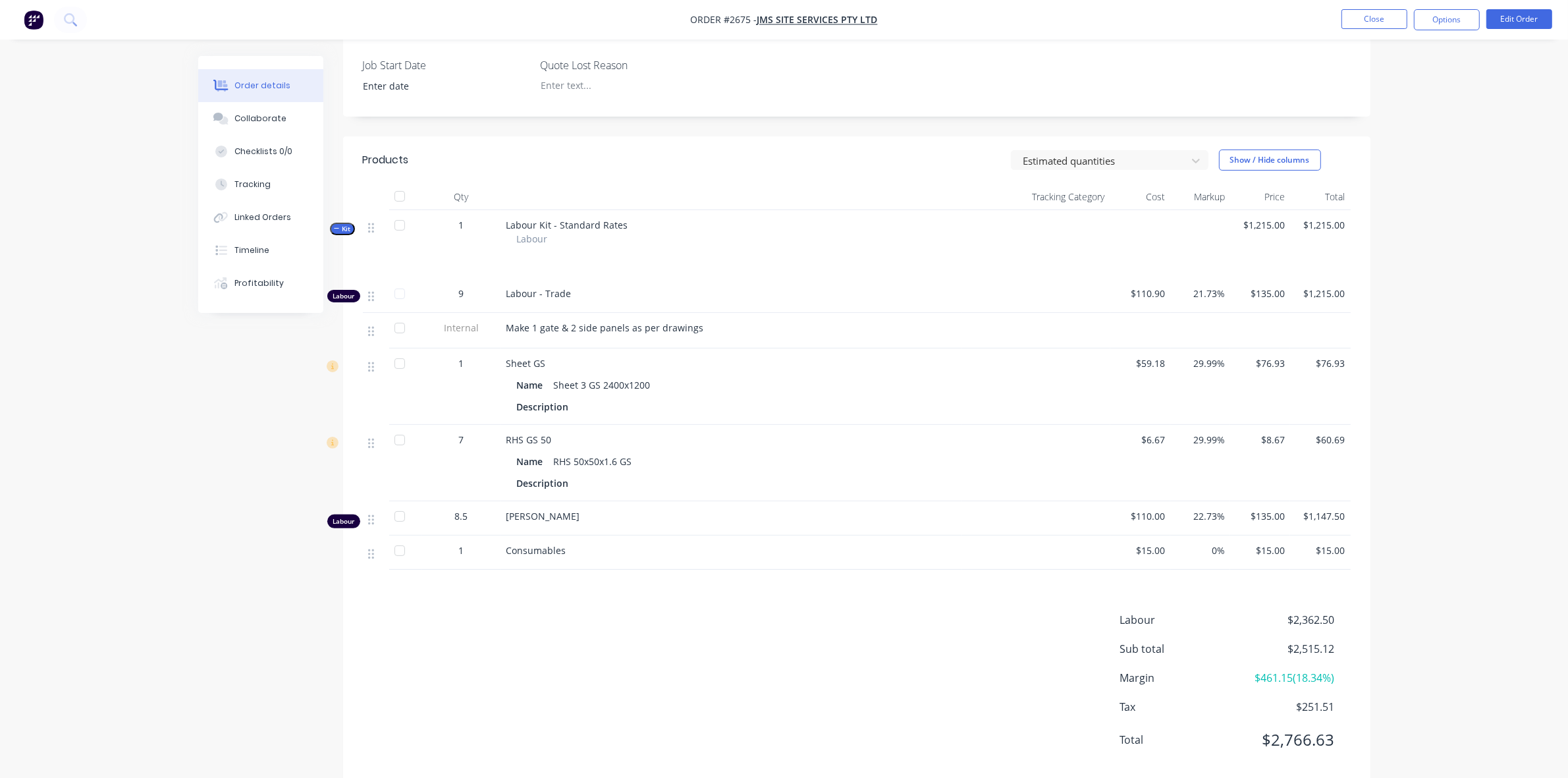
scroll to position [359, 0]
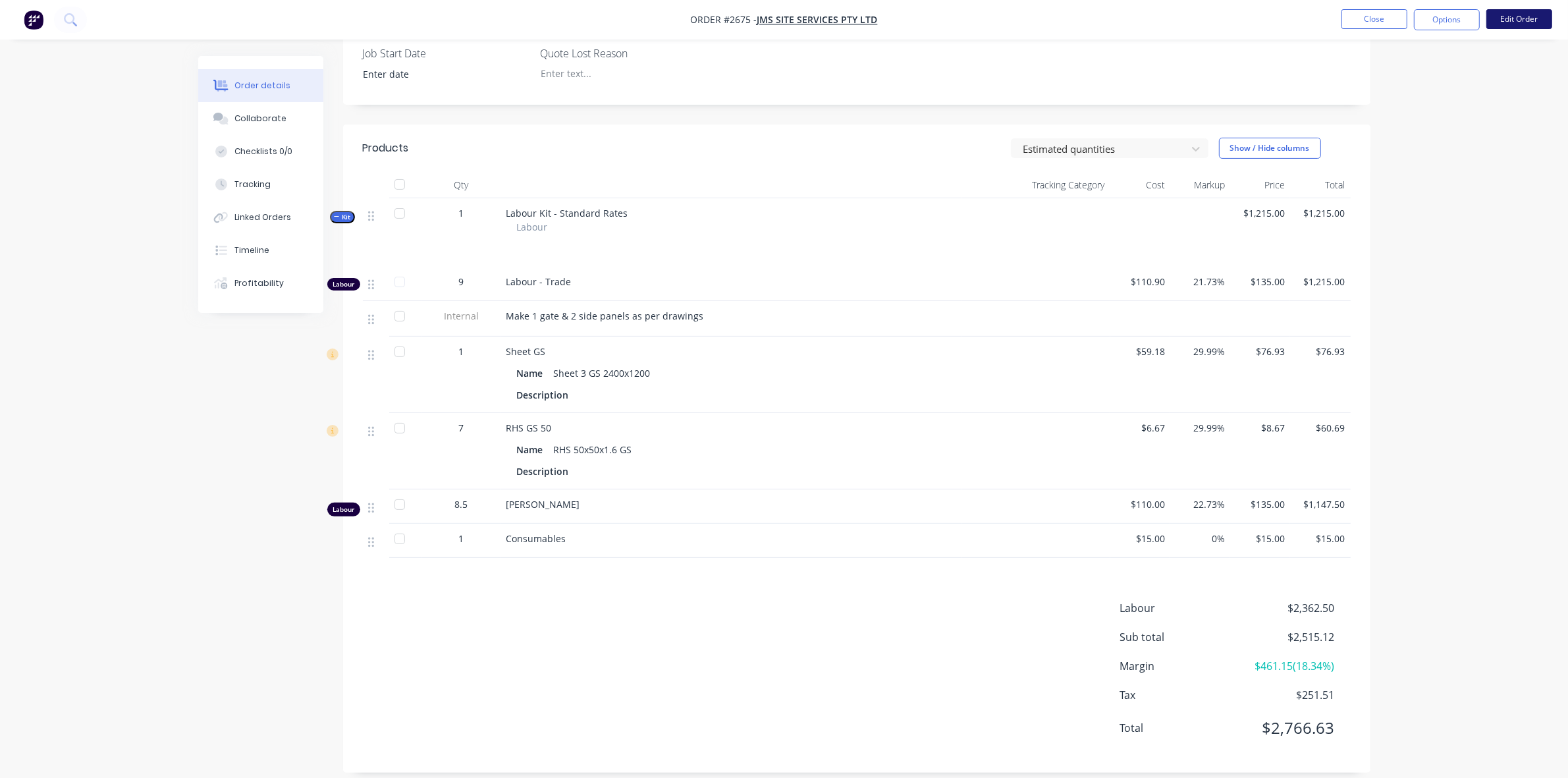
click at [1522, 17] on button "Edit Order" at bounding box center [1519, 19] width 65 height 20
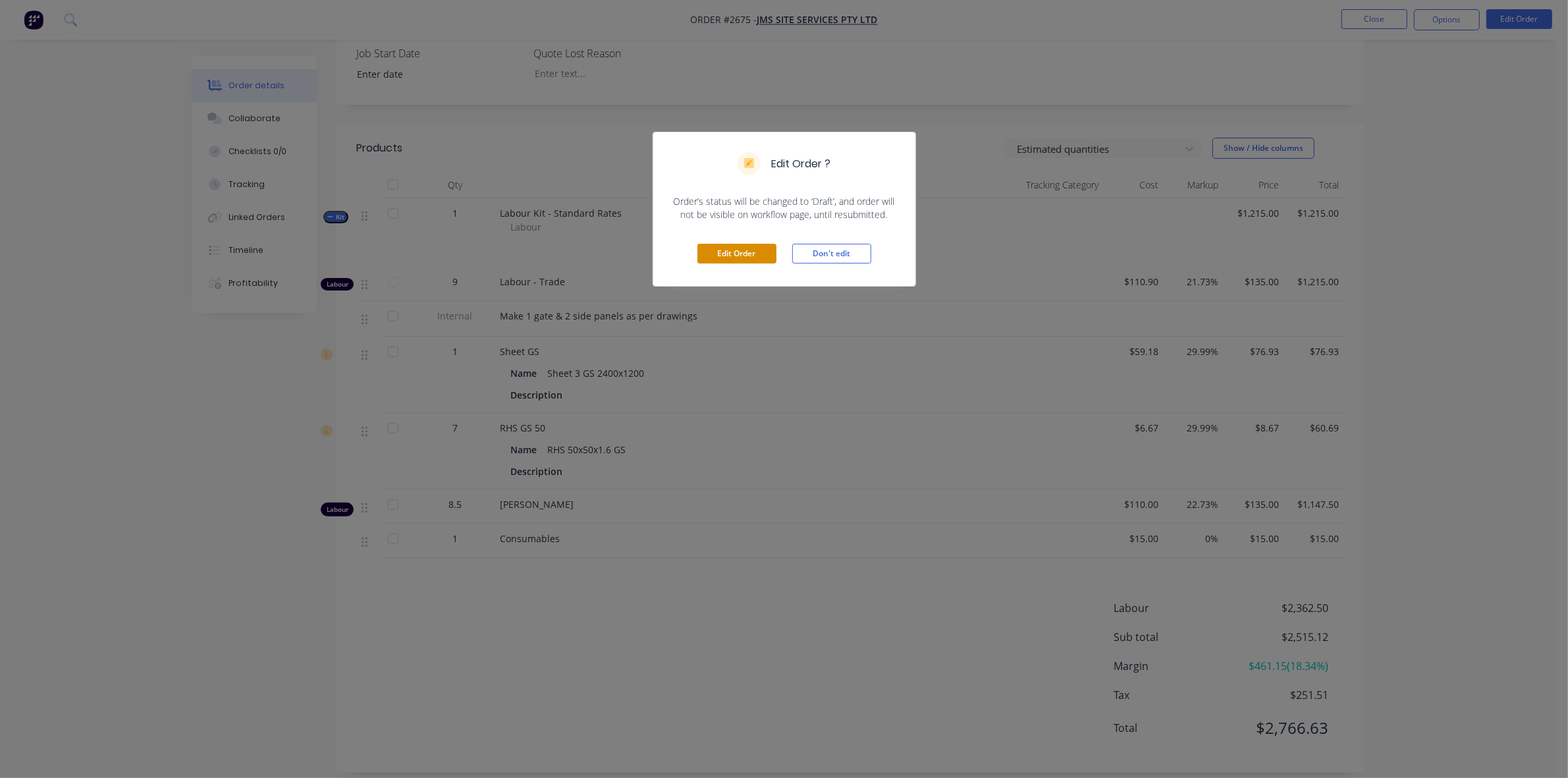
click at [742, 254] on button "Edit Order" at bounding box center [737, 254] width 79 height 20
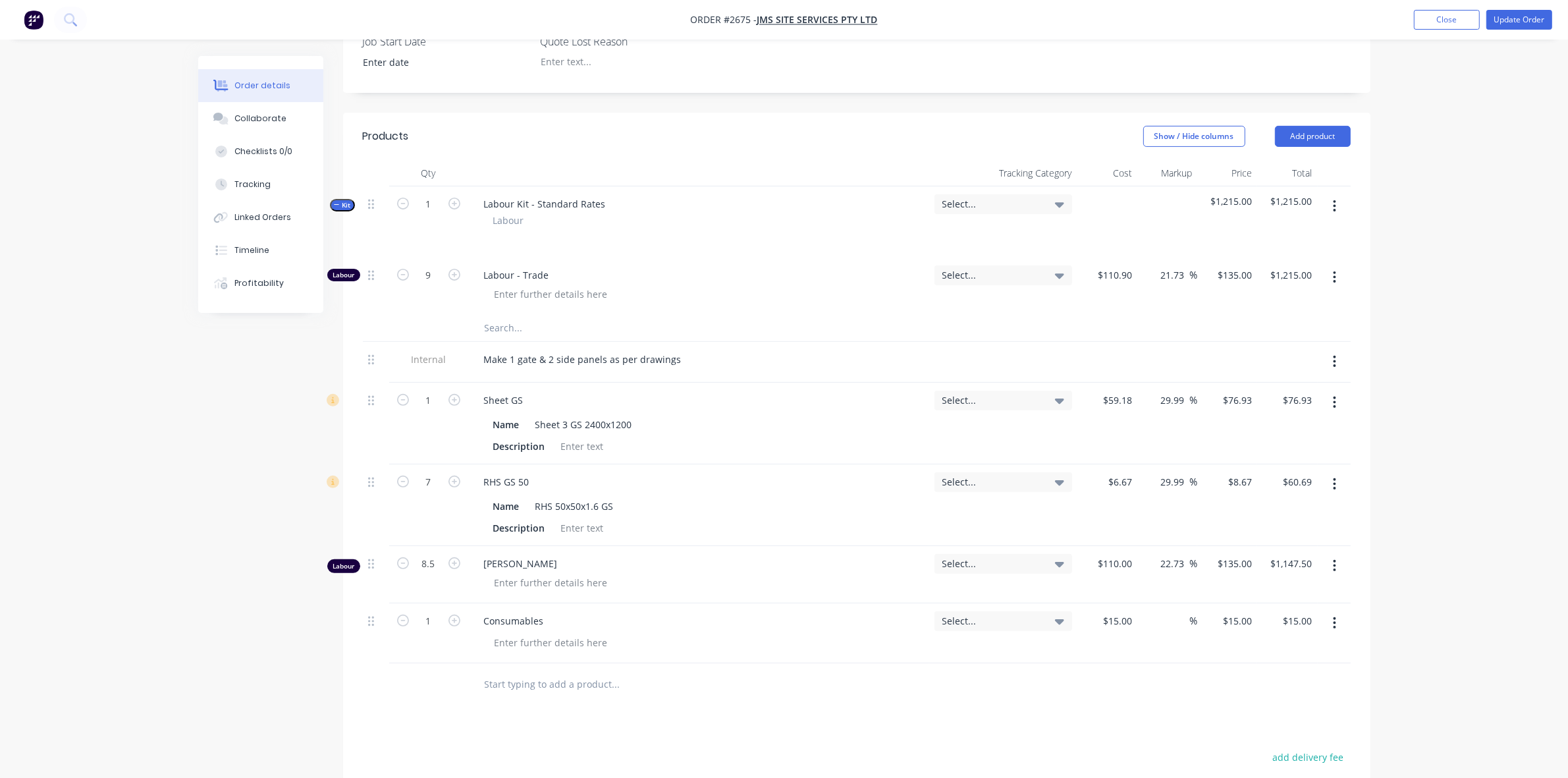
scroll to position [412, 0]
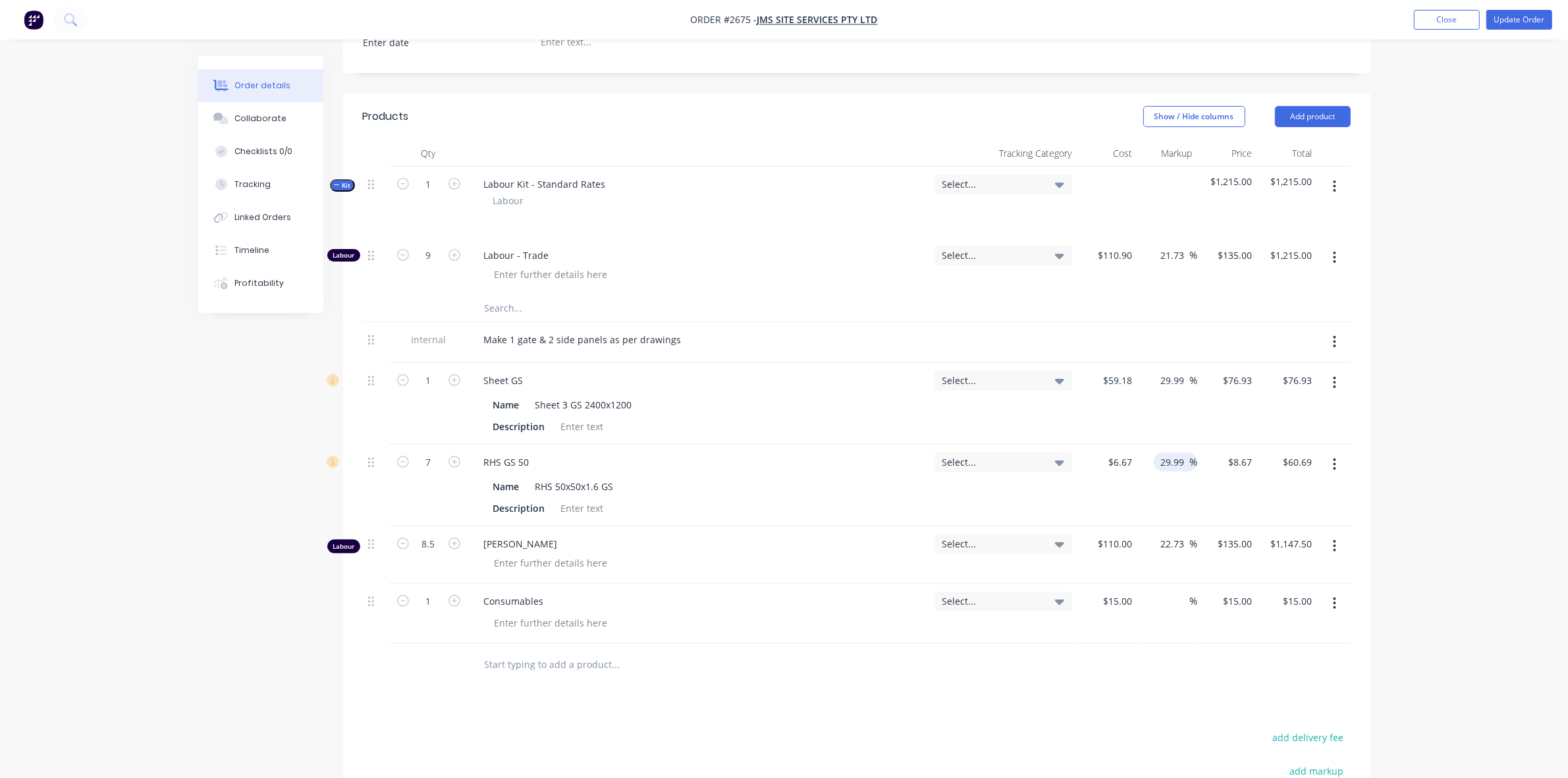
click at [1166, 453] on input "29.99" at bounding box center [1174, 462] width 31 height 19
drag, startPoint x: 1186, startPoint y: 423, endPoint x: 1155, endPoint y: 422, distance: 31.0
click at [1155, 453] on div "29.99 29.99 %" at bounding box center [1176, 462] width 44 height 19
type input "40"
type input "$9.338"
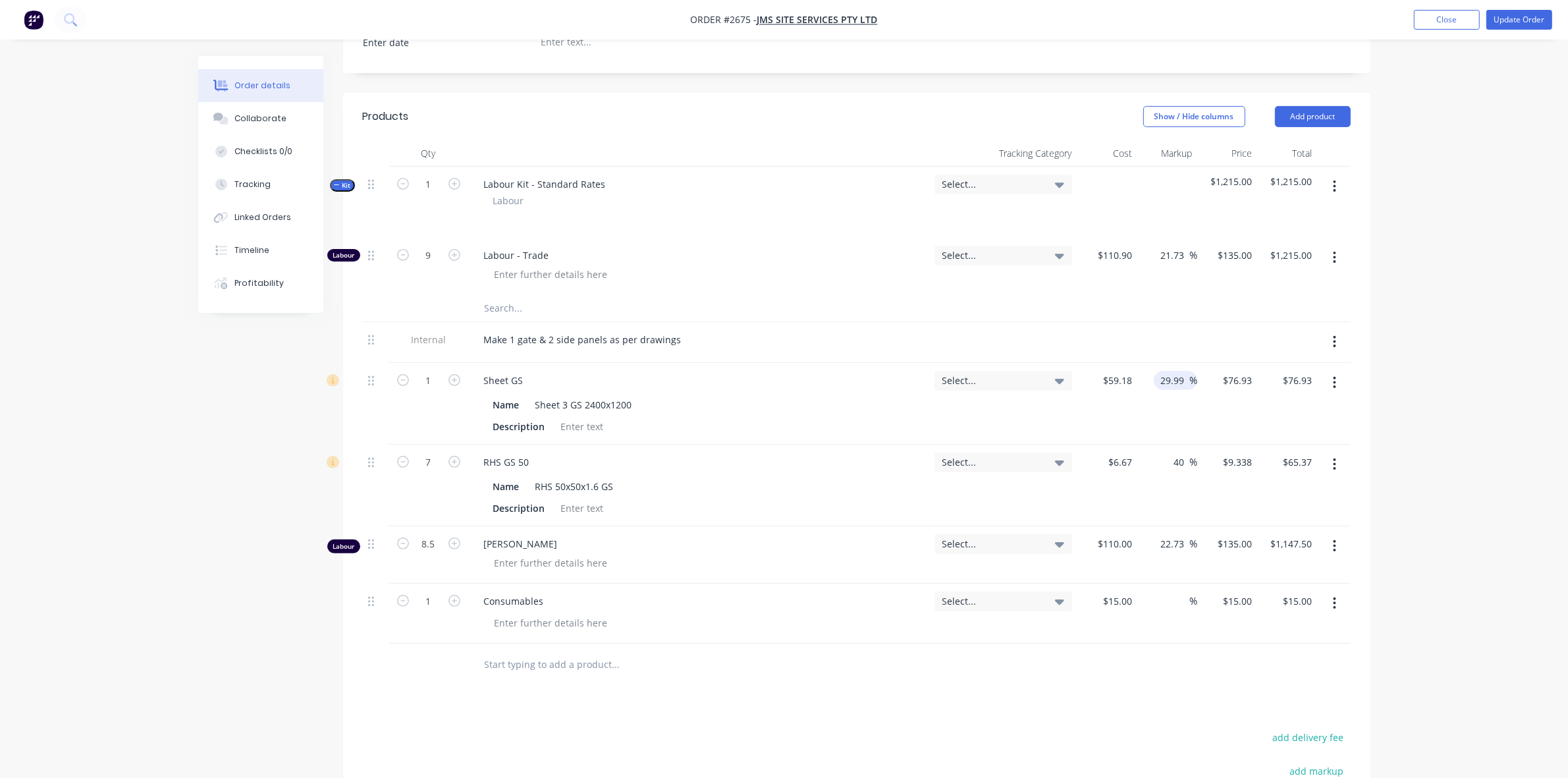
type input "$65.37"
drag, startPoint x: 1187, startPoint y: 347, endPoint x: 1157, endPoint y: 349, distance: 30.1
click at [1157, 371] on div "29.99 29.99 %" at bounding box center [1176, 380] width 44 height 19
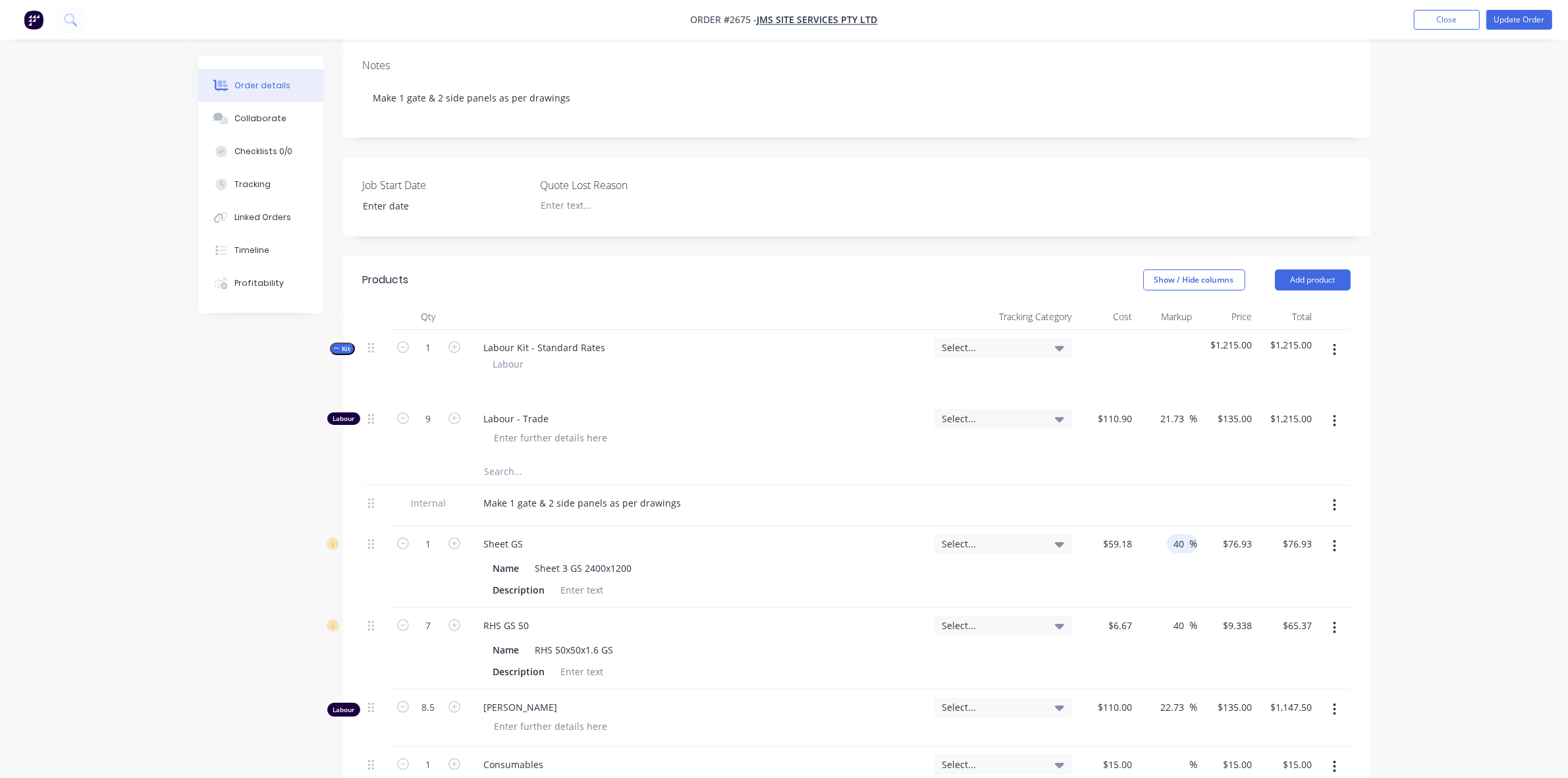
scroll to position [247, 0]
type input "40"
type input "$82.852"
type input "$82.85"
click at [1516, 19] on button "Update Order" at bounding box center [1519, 20] width 65 height 20
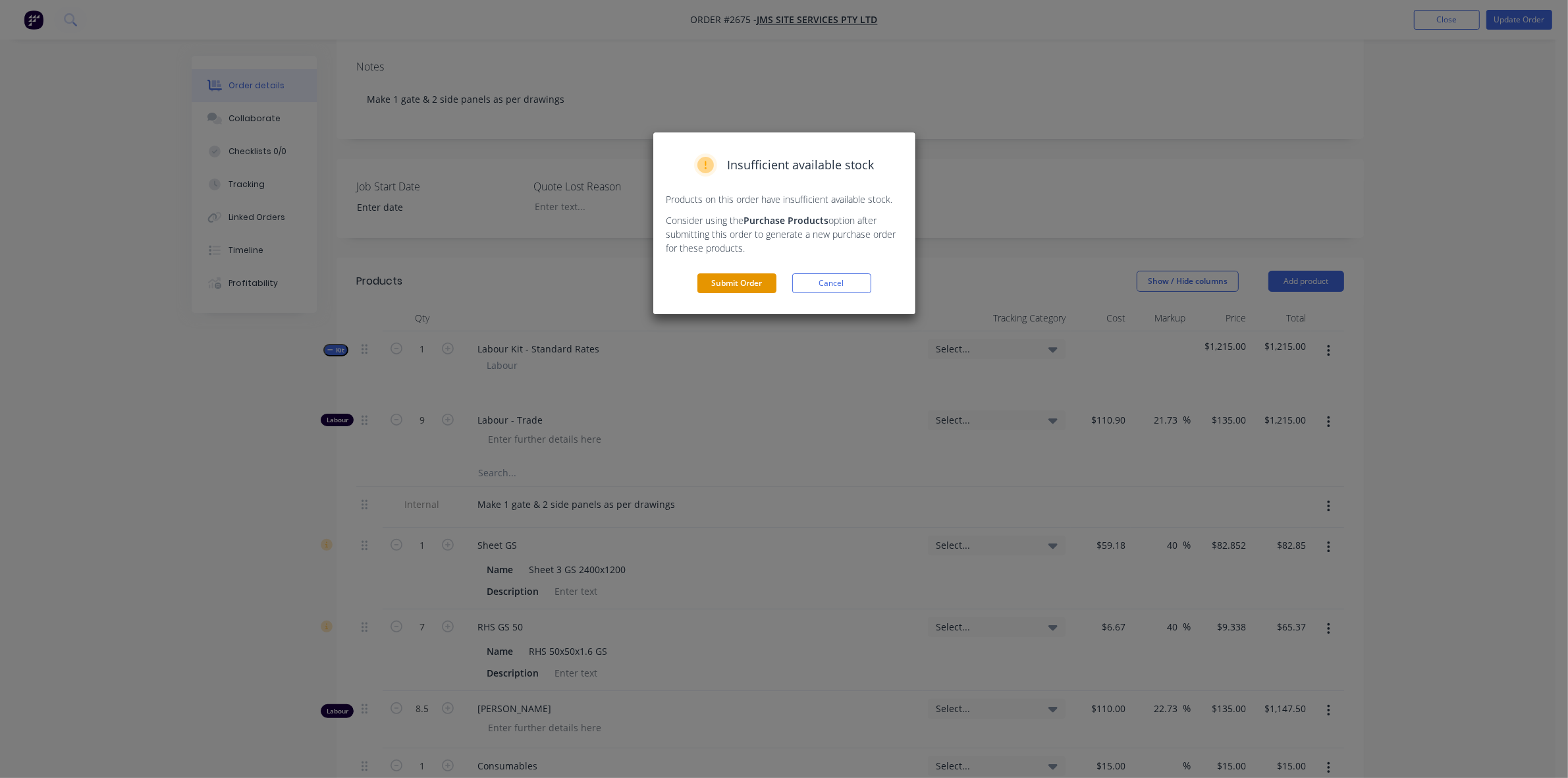
click at [745, 285] on button "Submit Order" at bounding box center [737, 283] width 79 height 20
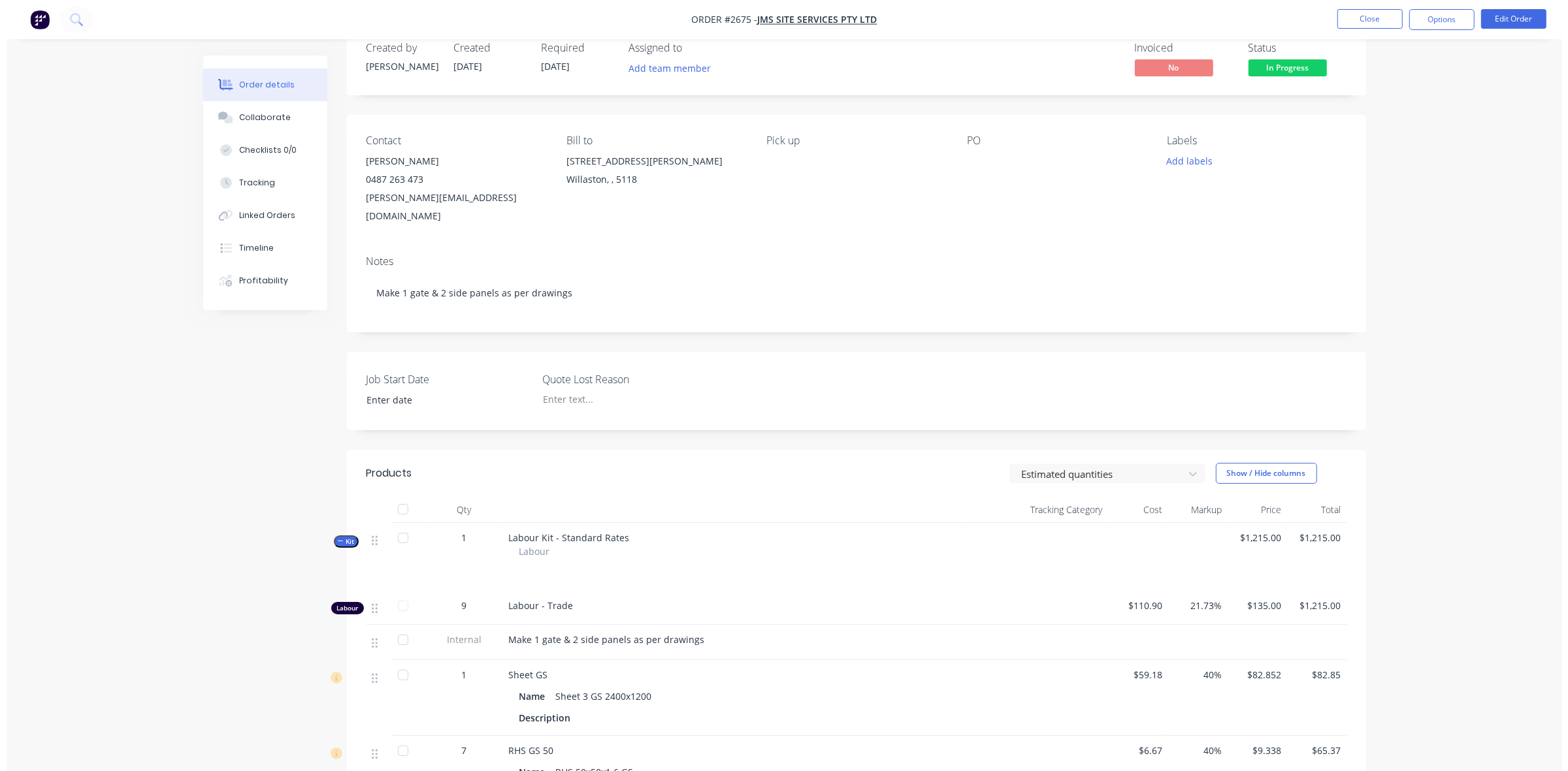
scroll to position [0, 0]
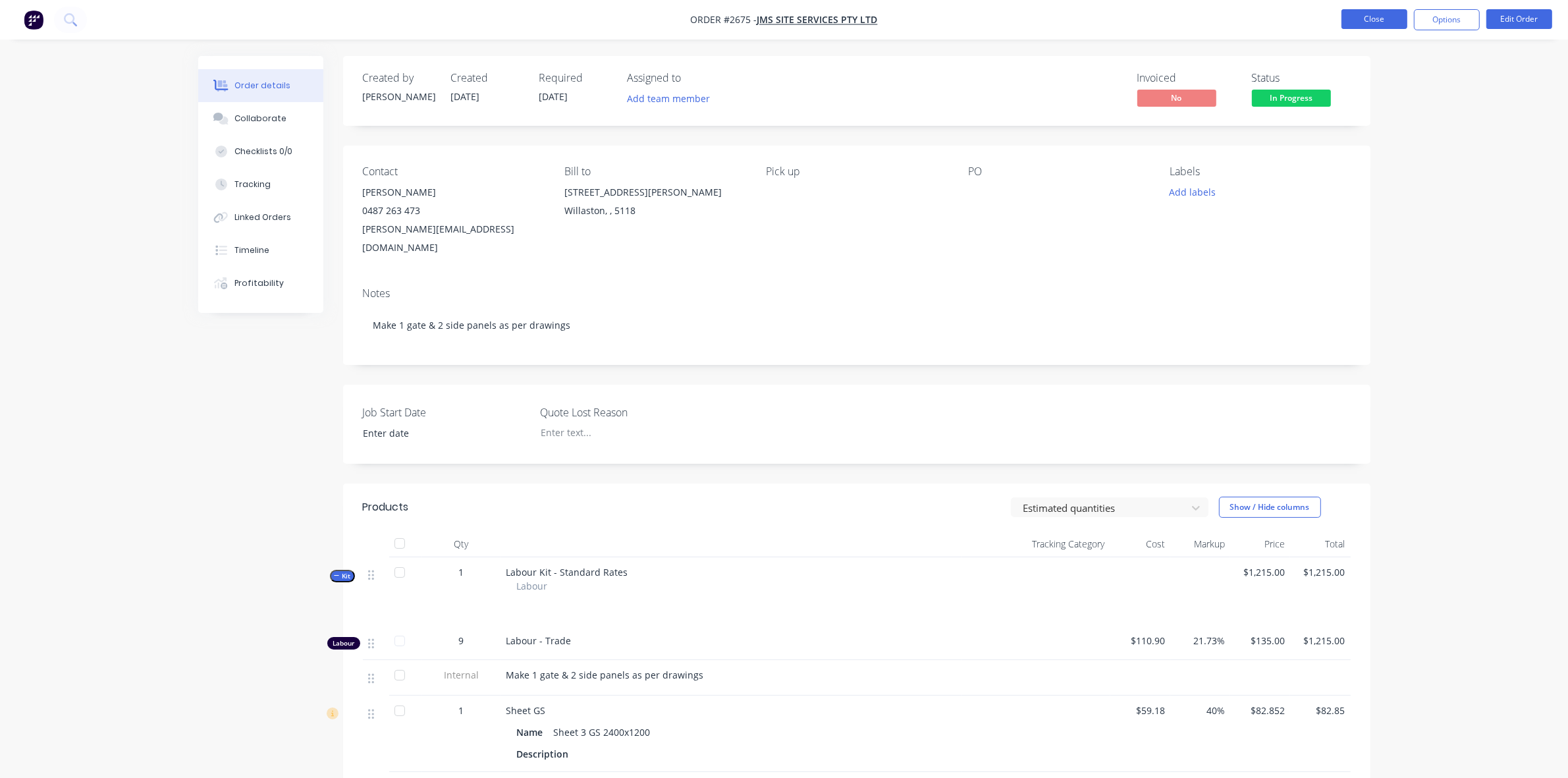
click at [1381, 15] on button "Close" at bounding box center [1375, 19] width 65 height 20
